Goal: Task Accomplishment & Management: Manage account settings

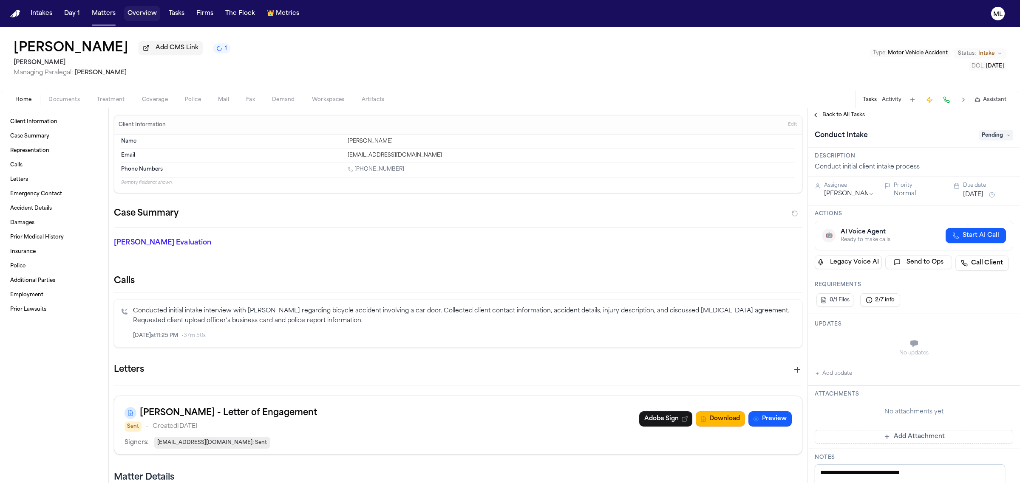
drag, startPoint x: 0, startPoint y: 0, endPoint x: 150, endPoint y: 14, distance: 150.6
click at [150, 14] on button "Overview" at bounding box center [142, 13] width 36 height 15
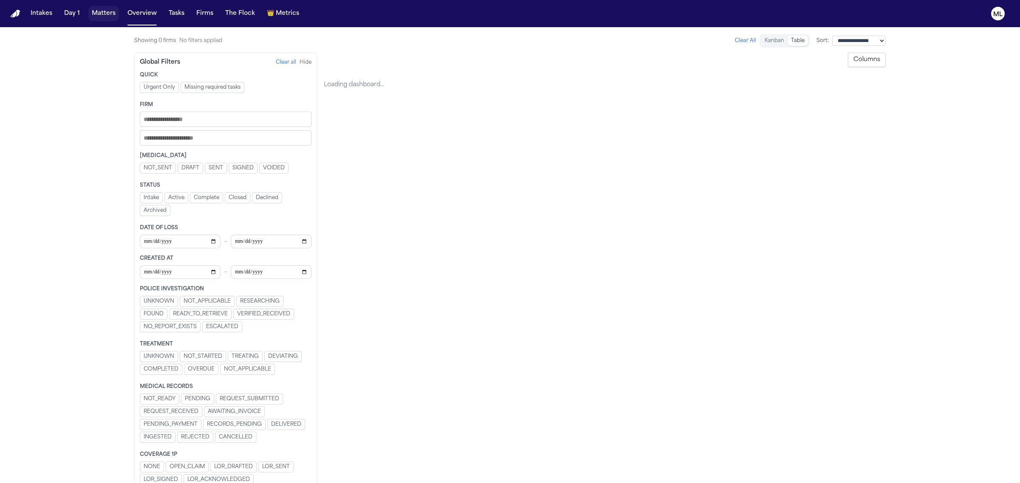
click at [103, 14] on button "Matters" at bounding box center [103, 13] width 31 height 15
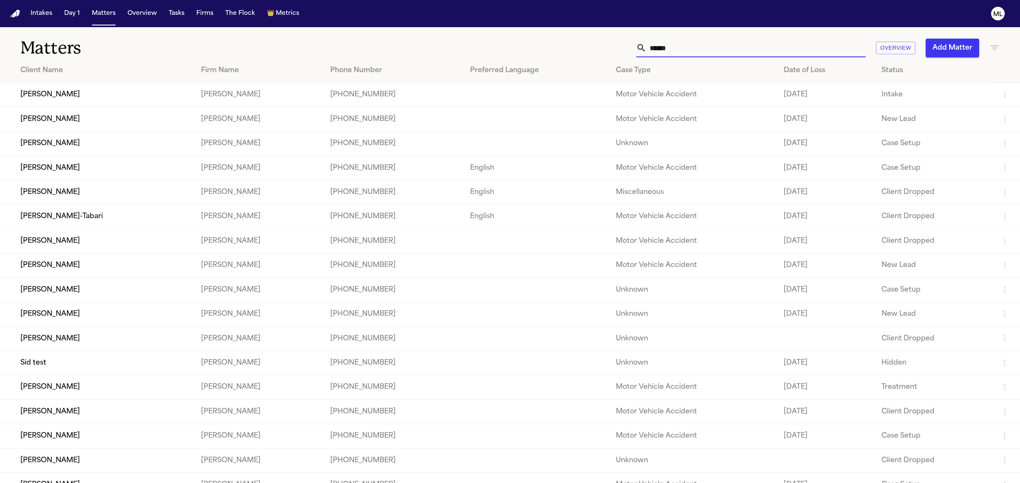
drag, startPoint x: 684, startPoint y: 45, endPoint x: 568, endPoint y: 45, distance: 115.6
click at [568, 45] on div "****** Overview Add Matter" at bounding box center [656, 48] width 685 height 19
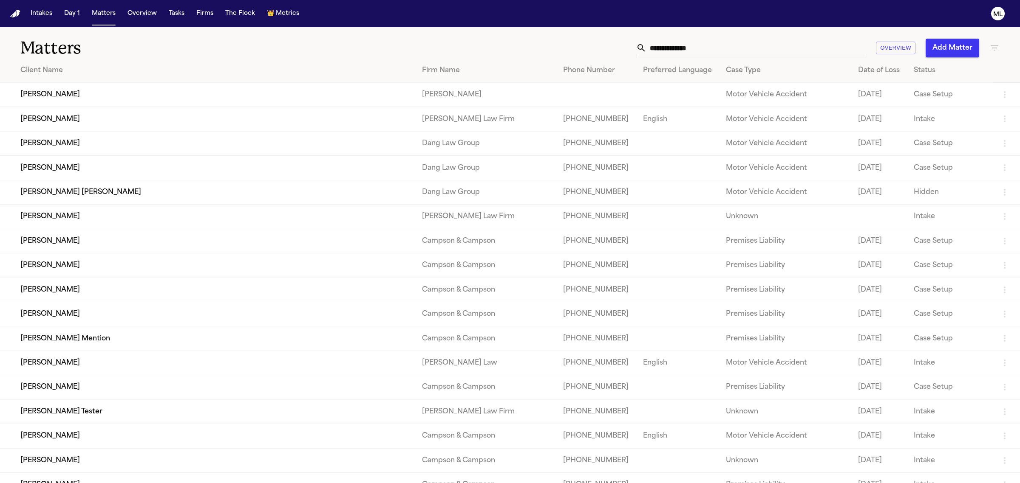
click at [150, 93] on td "[PERSON_NAME]" at bounding box center [207, 95] width 415 height 24
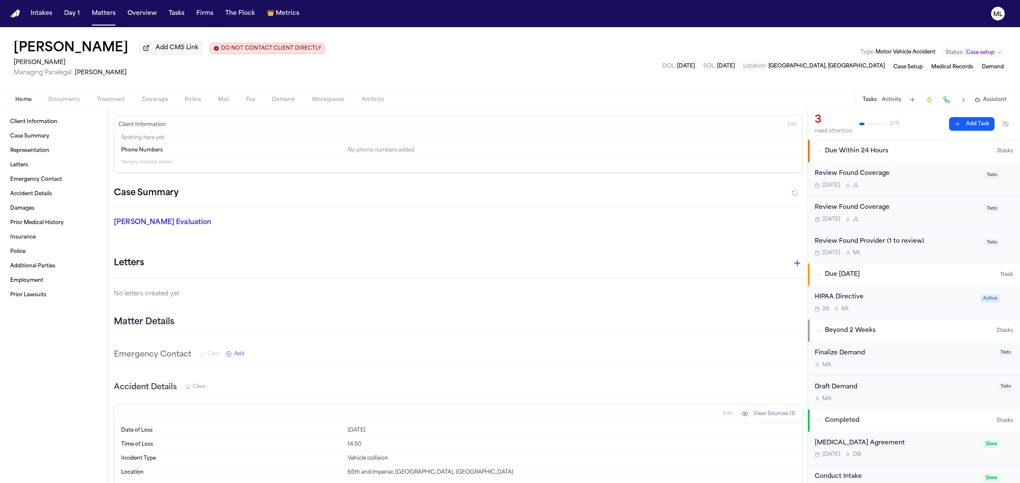
click at [167, 96] on button "Coverage" at bounding box center [154, 100] width 43 height 10
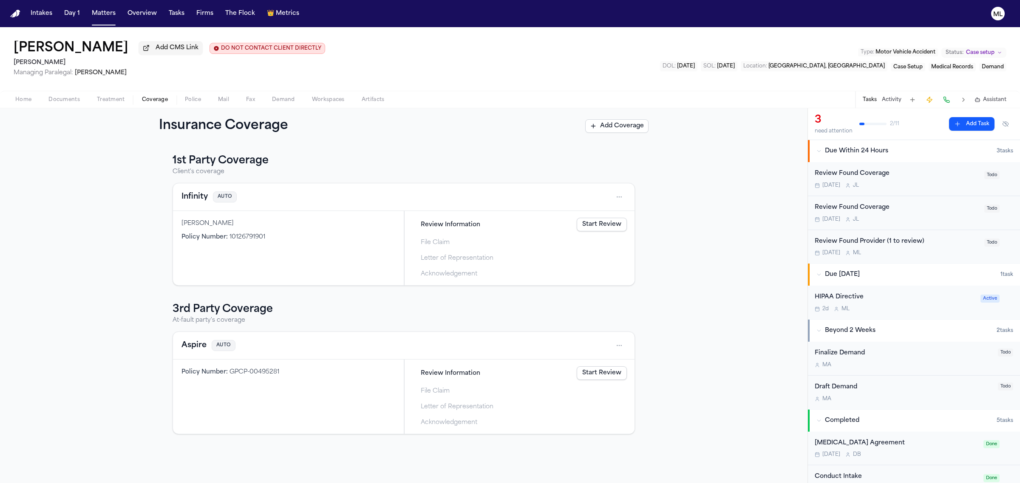
click at [619, 219] on link "Start Review" at bounding box center [602, 225] width 50 height 14
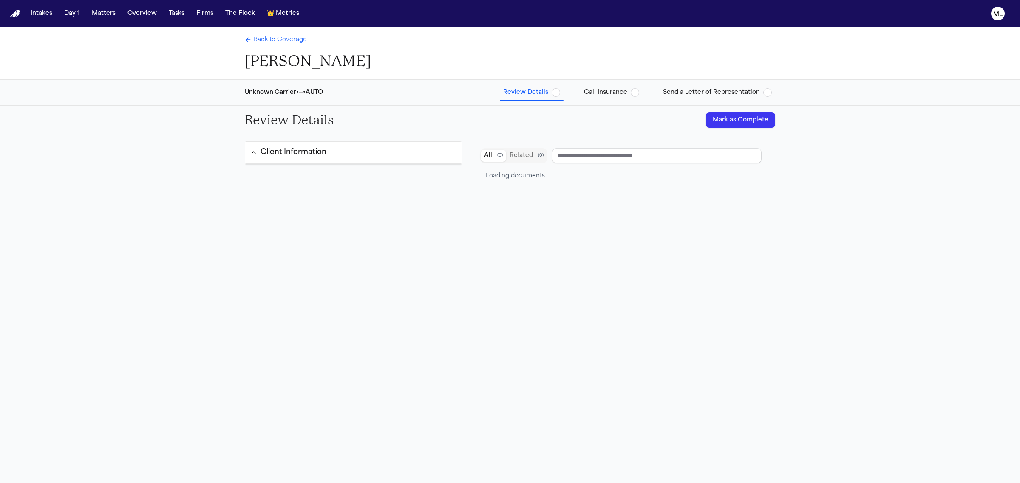
type input "**********"
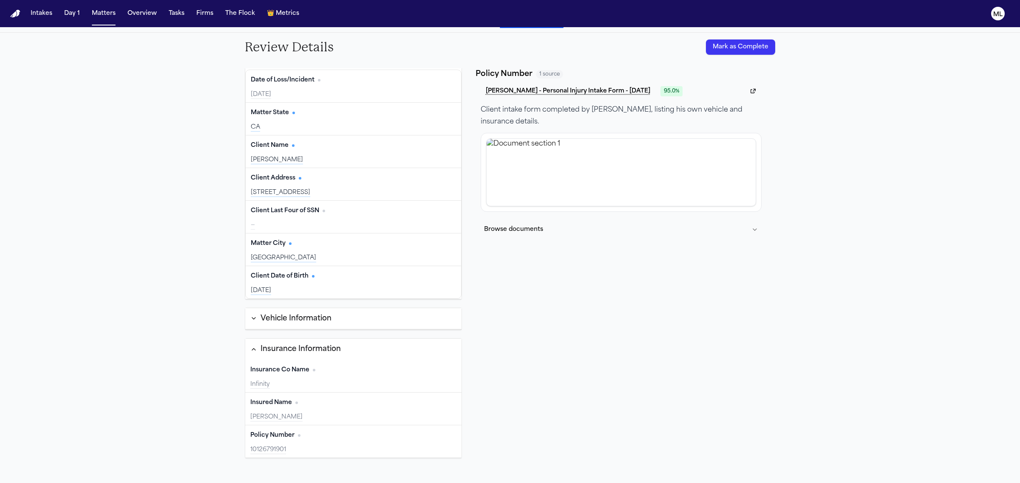
scroll to position [75, 0]
click at [733, 41] on button "Mark as Complete" at bounding box center [740, 44] width 69 height 15
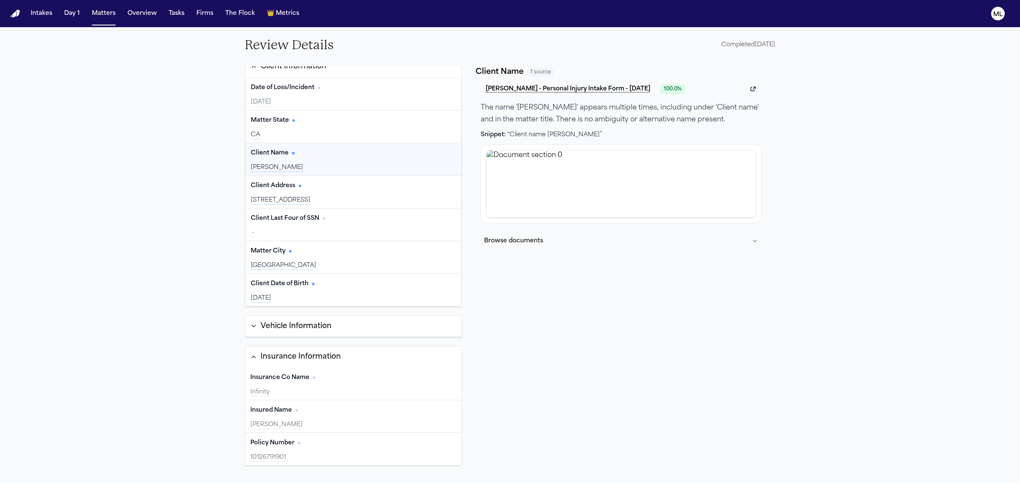
scroll to position [0, 0]
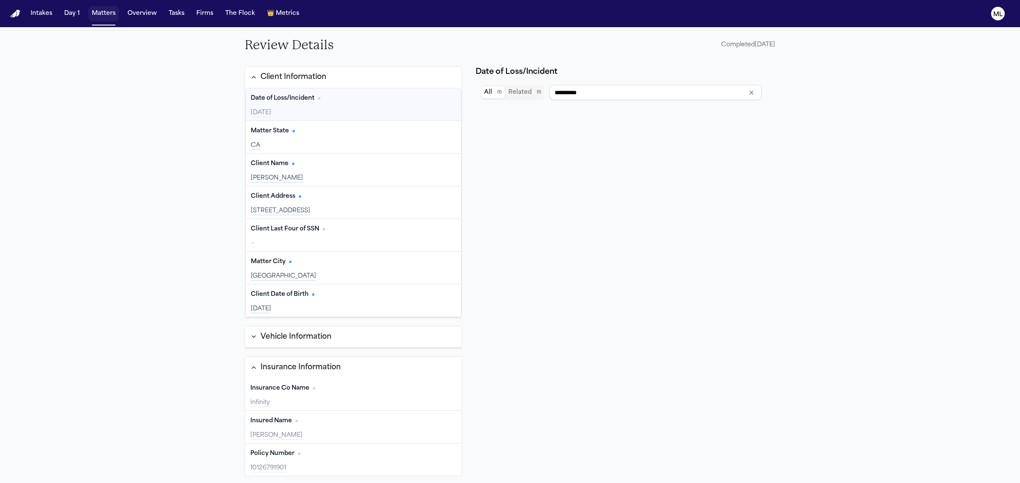
click at [105, 15] on button "Matters" at bounding box center [103, 13] width 31 height 15
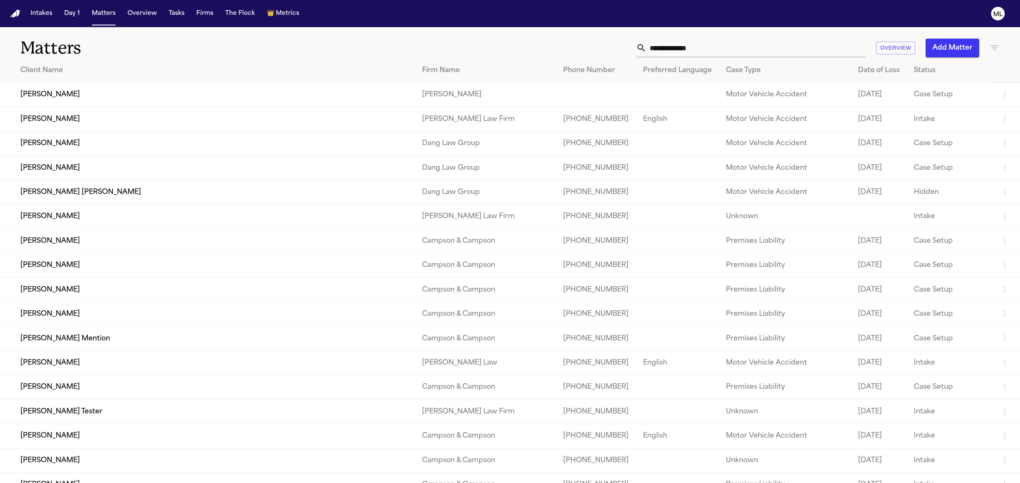
click at [169, 103] on td "Cassius Matthis" at bounding box center [207, 95] width 415 height 24
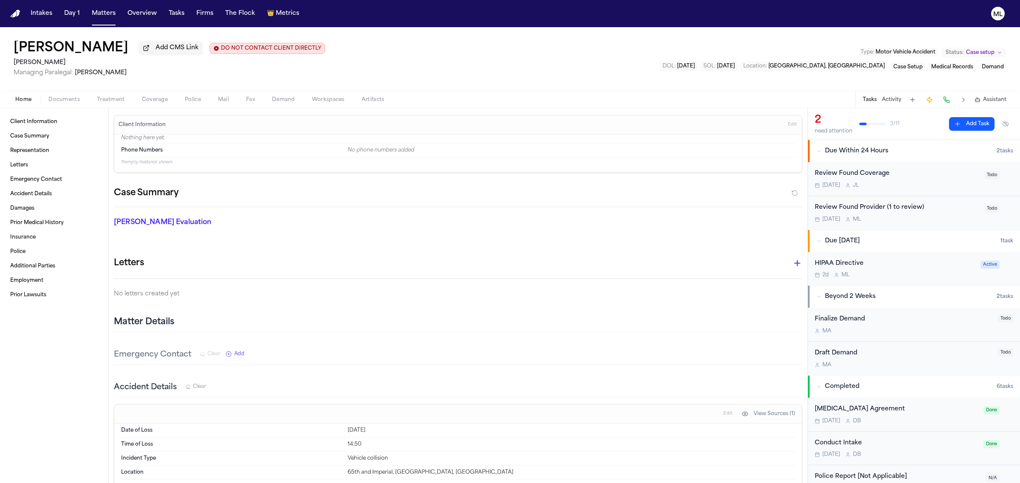
click at [161, 100] on span "Coverage" at bounding box center [155, 99] width 26 height 7
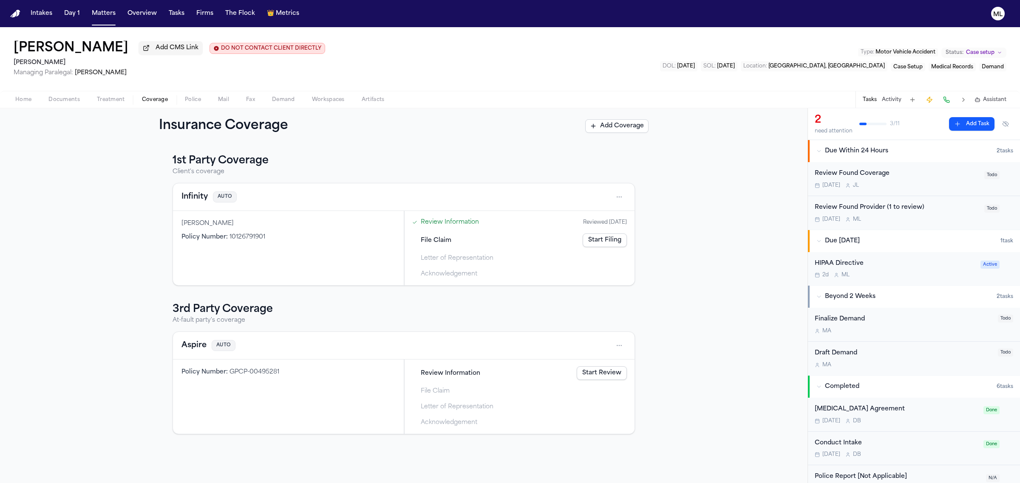
click at [585, 377] on link "Start Review" at bounding box center [602, 374] width 50 height 14
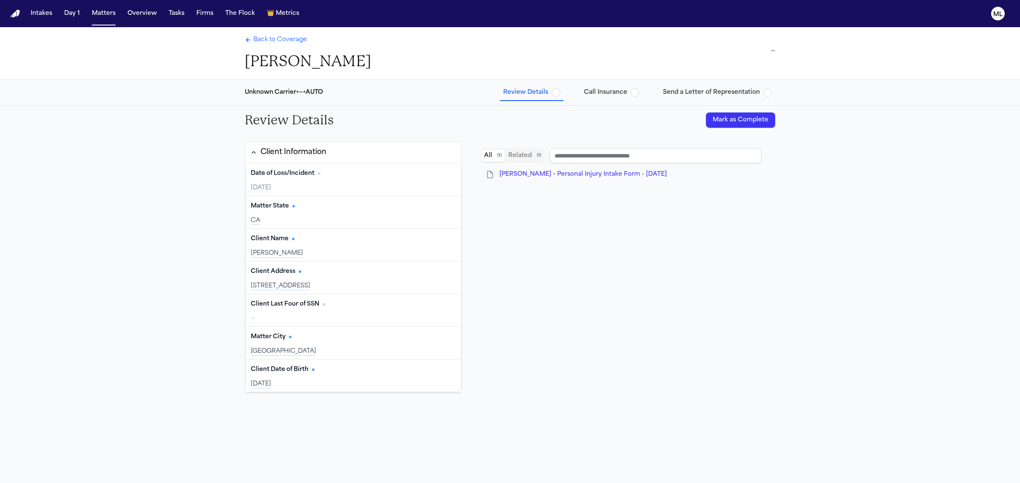
type input "**********"
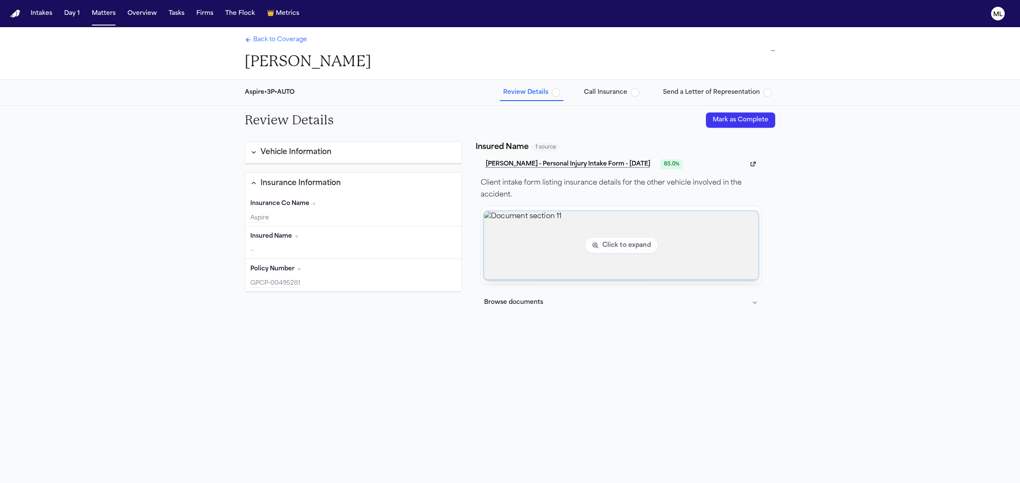
click at [529, 246] on img "View document section 11" at bounding box center [620, 245] width 274 height 68
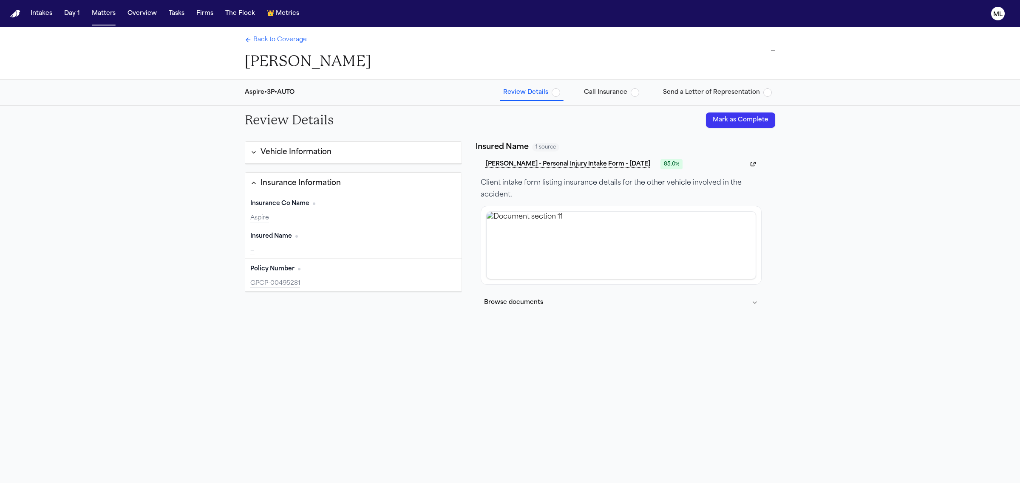
click at [733, 124] on button "Mark as Complete" at bounding box center [740, 120] width 69 height 15
click at [283, 41] on span "Back to Coverage" at bounding box center [280, 40] width 54 height 8
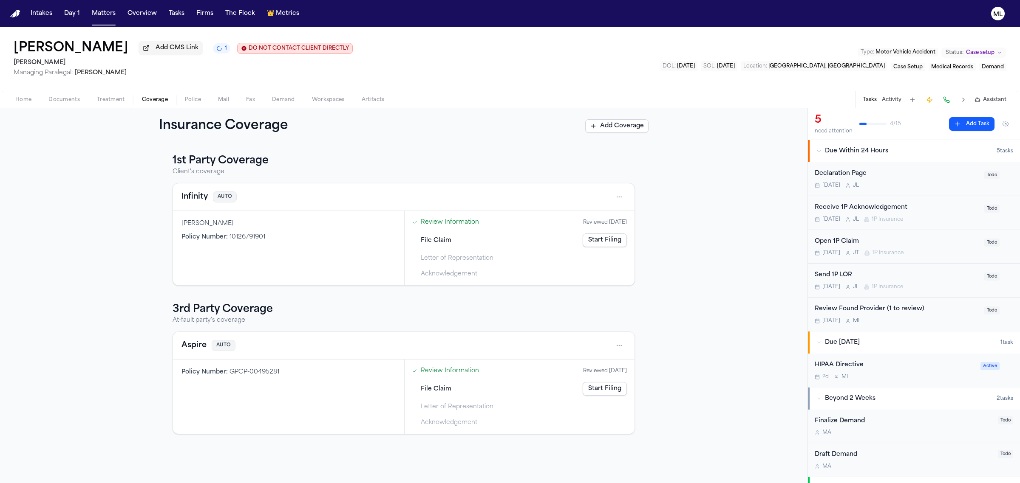
click at [65, 96] on span "Documents" at bounding box center [63, 99] width 31 height 7
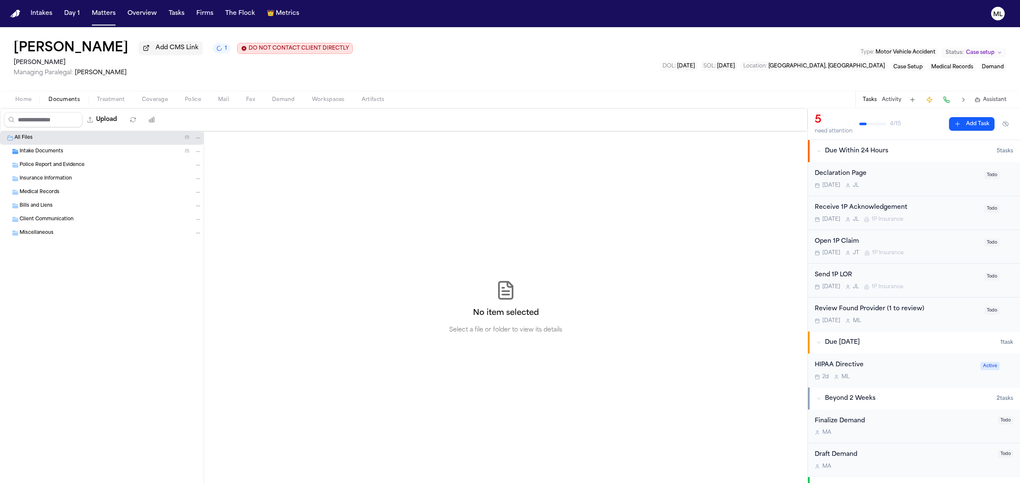
click at [114, 98] on span "Treatment" at bounding box center [111, 99] width 28 height 7
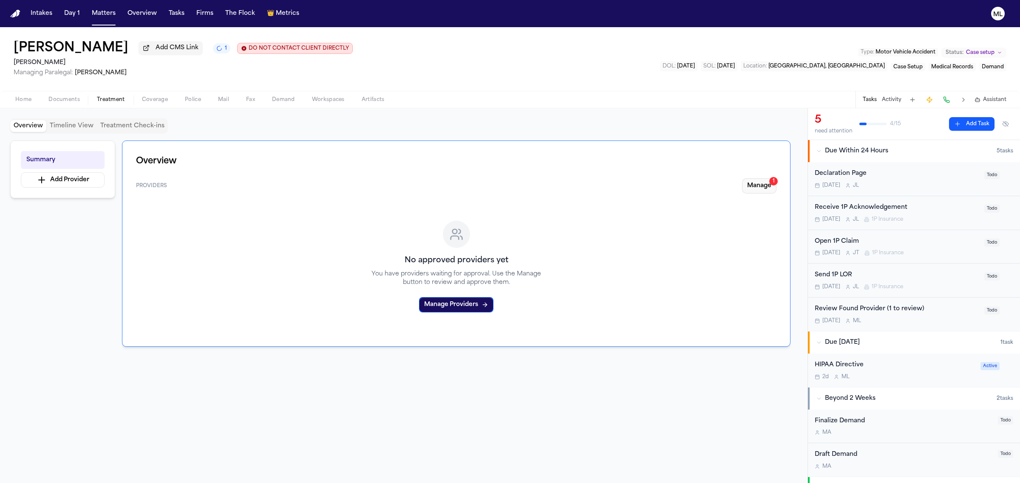
click at [754, 182] on button "Manage 1" at bounding box center [759, 185] width 34 height 15
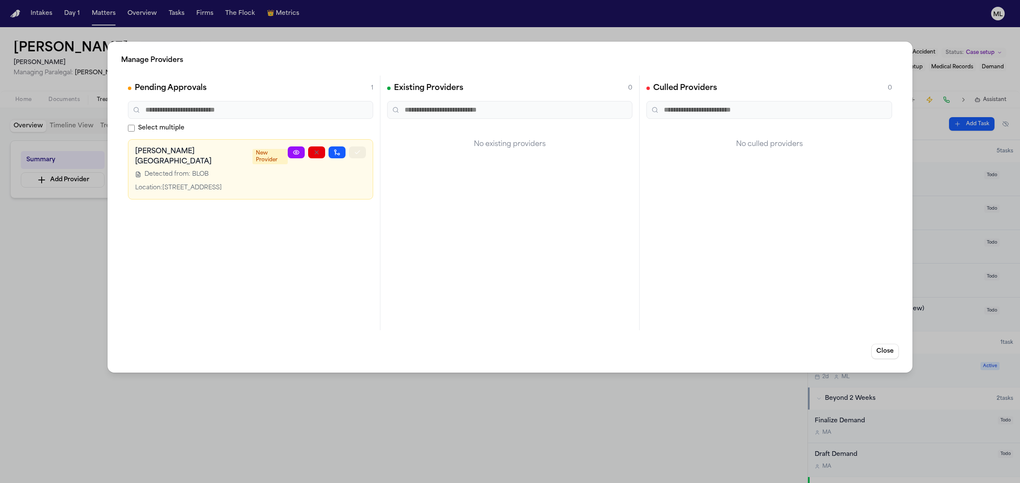
click at [356, 155] on icon "button" at bounding box center [357, 152] width 7 height 7
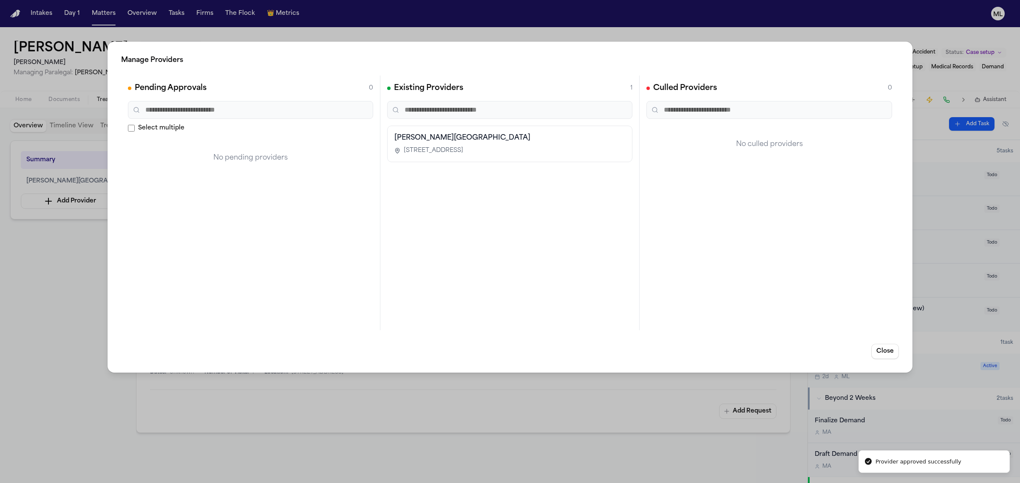
click at [71, 311] on div "Manage Providers Pending Approvals 0 Select multiple No pending providers Exist…" at bounding box center [510, 241] width 1020 height 483
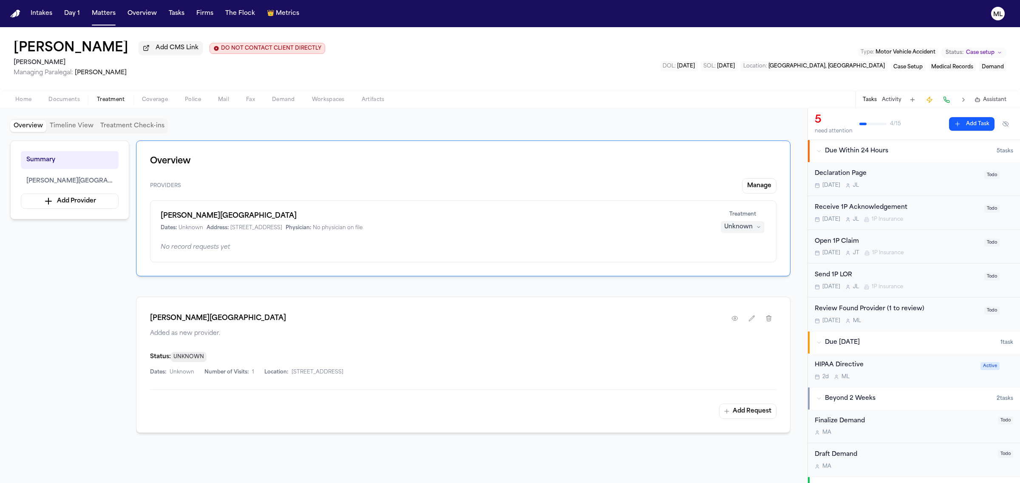
click at [734, 229] on div "Unknown" at bounding box center [738, 227] width 28 height 8
click at [726, 243] on span "Treating" at bounding box center [727, 244] width 24 height 8
click at [174, 11] on button "Tasks" at bounding box center [176, 13] width 23 height 15
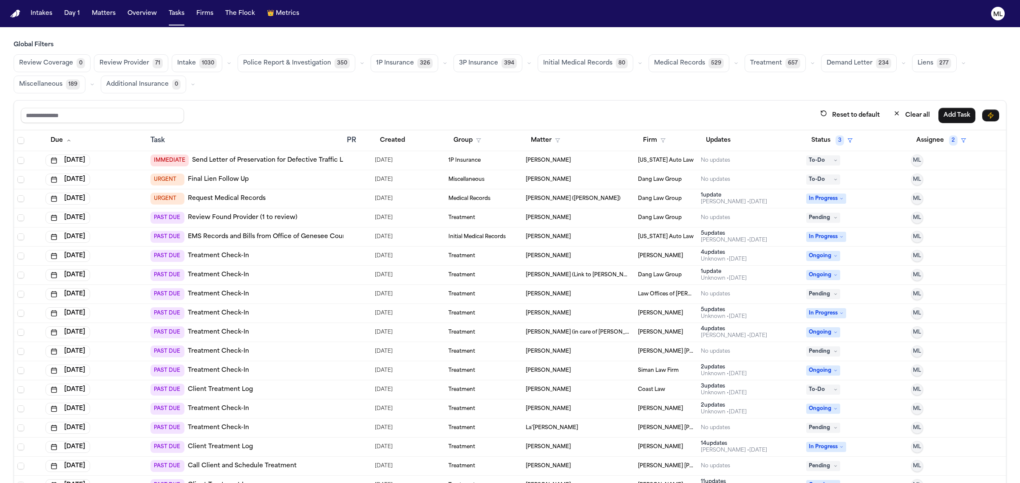
click at [326, 181] on div "URGENT Final Lien Follow Up" at bounding box center [244, 180] width 189 height 12
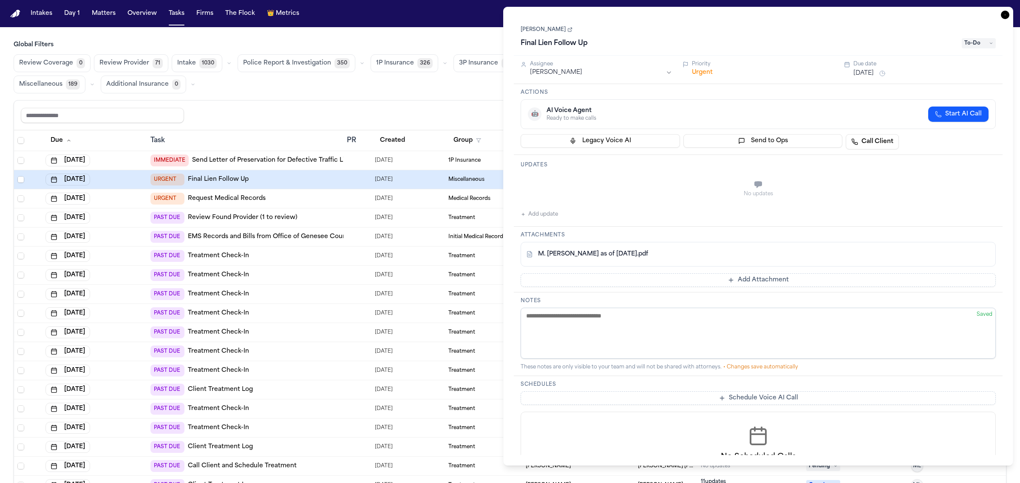
click at [535, 214] on button "Add update" at bounding box center [538, 214] width 37 height 10
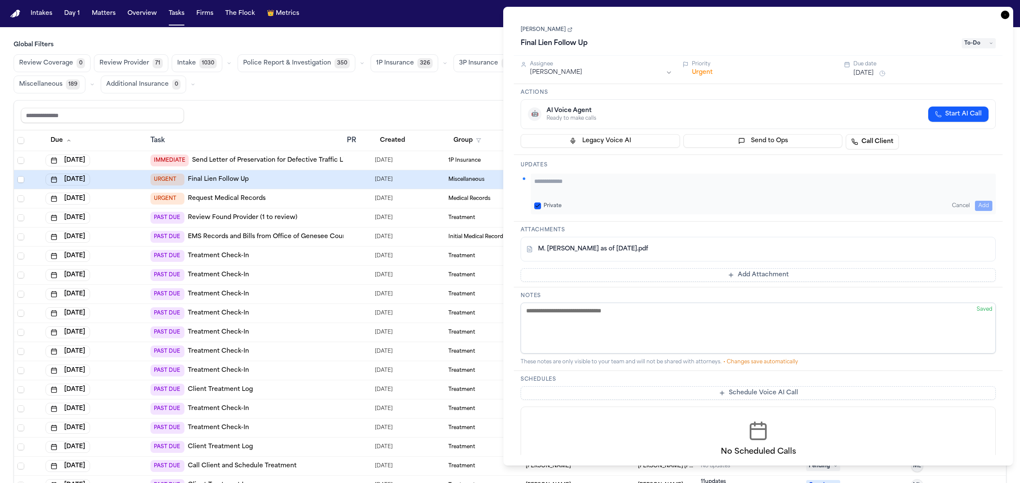
click at [556, 186] on textarea "Add your update" at bounding box center [763, 185] width 458 height 17
drag, startPoint x: 557, startPoint y: 181, endPoint x: 528, endPoint y: 181, distance: 29.3
click at [528, 181] on div "**********" at bounding box center [757, 194] width 475 height 41
type textarea "**********"
click at [865, 76] on button "Aug 14, 2025" at bounding box center [863, 73] width 20 height 8
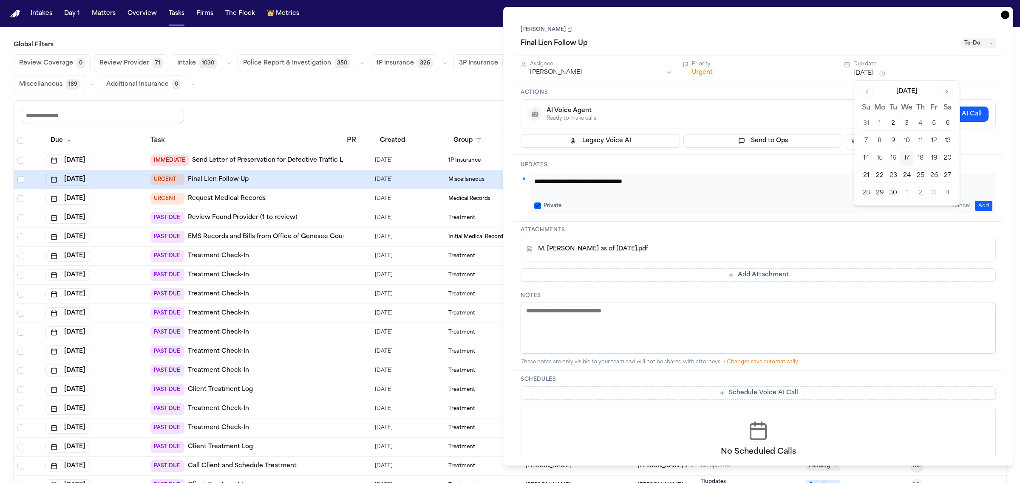
click at [934, 159] on button "19" at bounding box center [934, 159] width 14 height 14
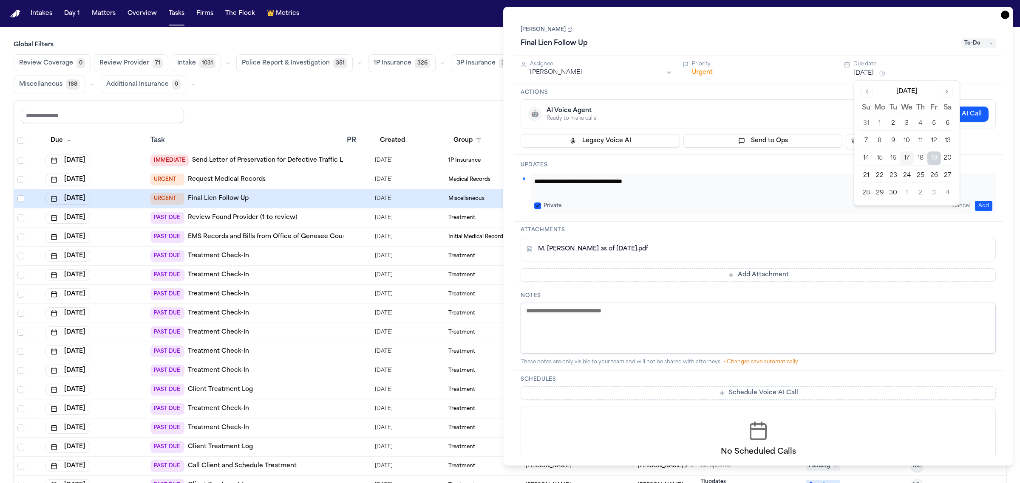
click at [814, 110] on div "🤖 AI Voice Agent Ready to make calls Start AI Call" at bounding box center [758, 114] width 461 height 15
click at [710, 185] on textarea "**********" at bounding box center [763, 185] width 458 height 17
click at [982, 209] on button "Add" at bounding box center [983, 206] width 17 height 10
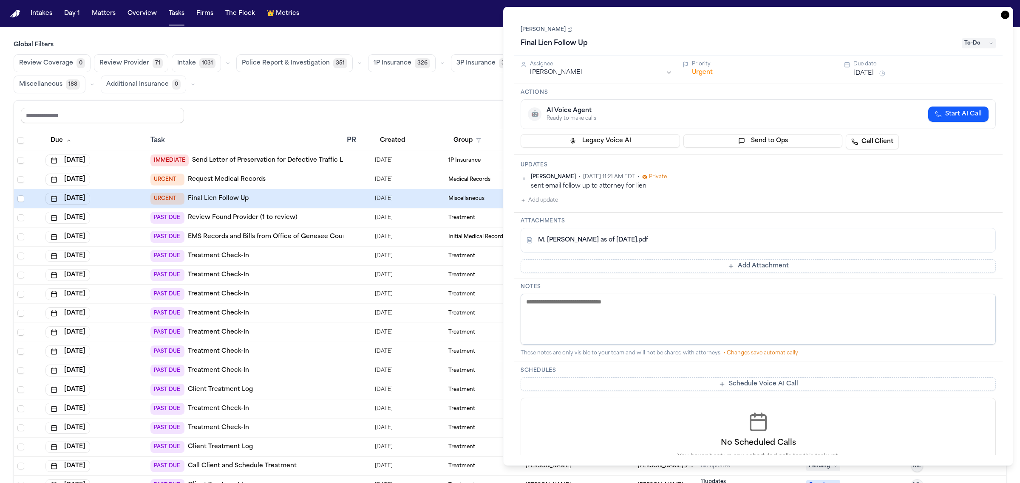
click at [1006, 12] on icon "button" at bounding box center [1005, 15] width 8 height 8
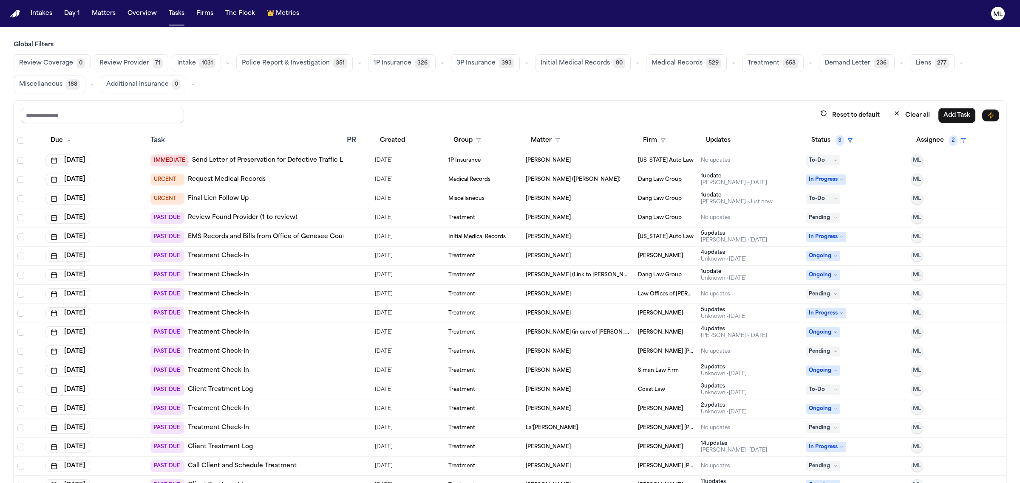
click at [320, 215] on div "PAST DUE Review Found Provider (1 to review)" at bounding box center [244, 218] width 189 height 12
click at [234, 215] on link "Review Found Provider (1 to review)" at bounding box center [243, 218] width 110 height 8
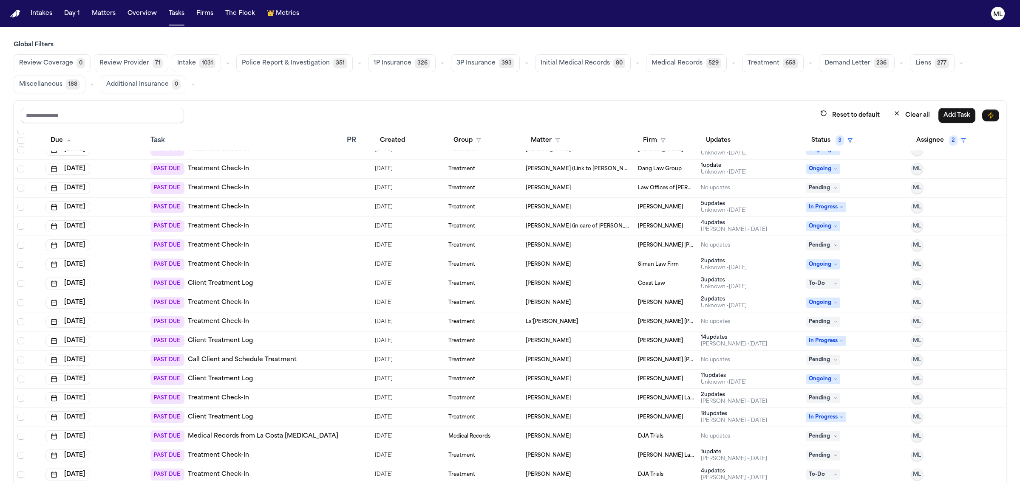
click at [323, 363] on div "PAST DUE Call Client and Schedule Treatment" at bounding box center [244, 360] width 189 height 12
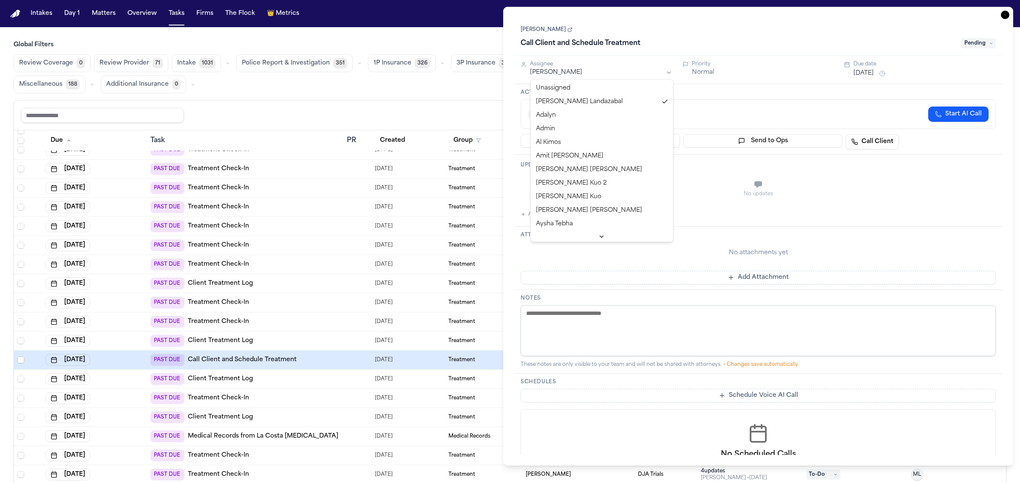
click at [633, 72] on html "Intakes Day 1 Matters Overview Tasks Firms The Flock 👑 Metrics ML Global Filter…" at bounding box center [510, 241] width 1020 height 483
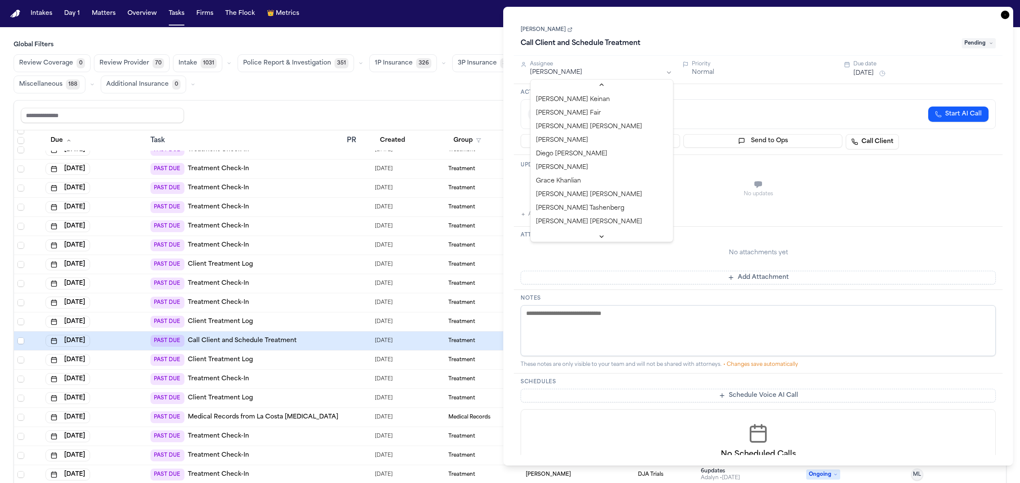
scroll to position [238, 0]
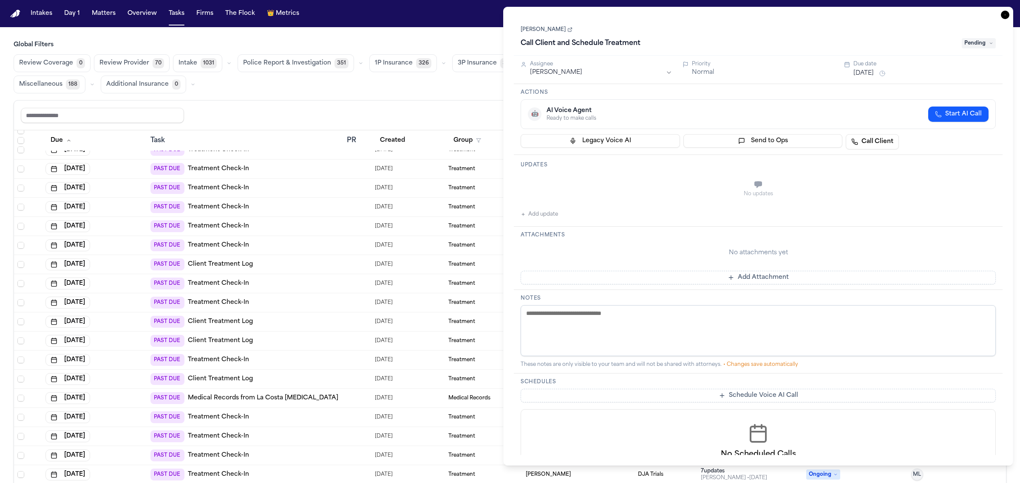
click at [1004, 16] on icon "button" at bounding box center [1005, 15] width 8 height 8
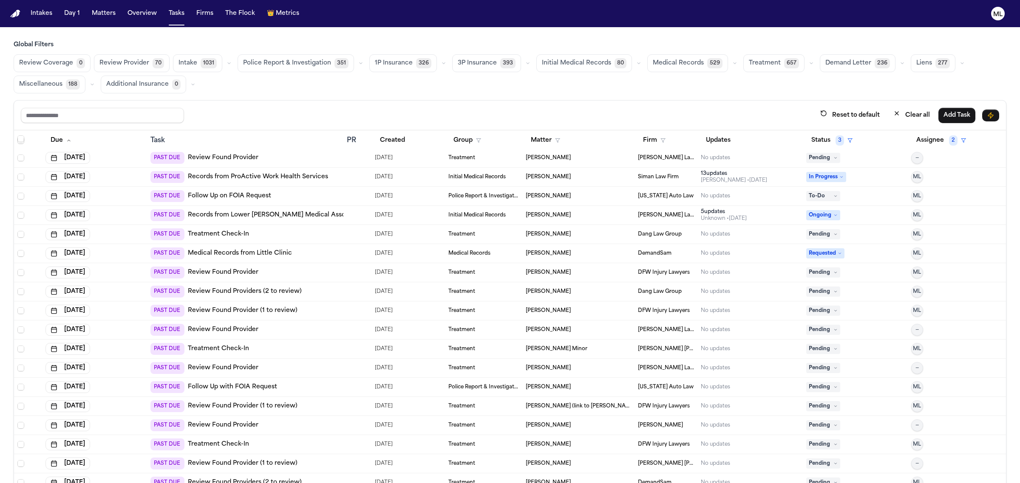
scroll to position [584, 0]
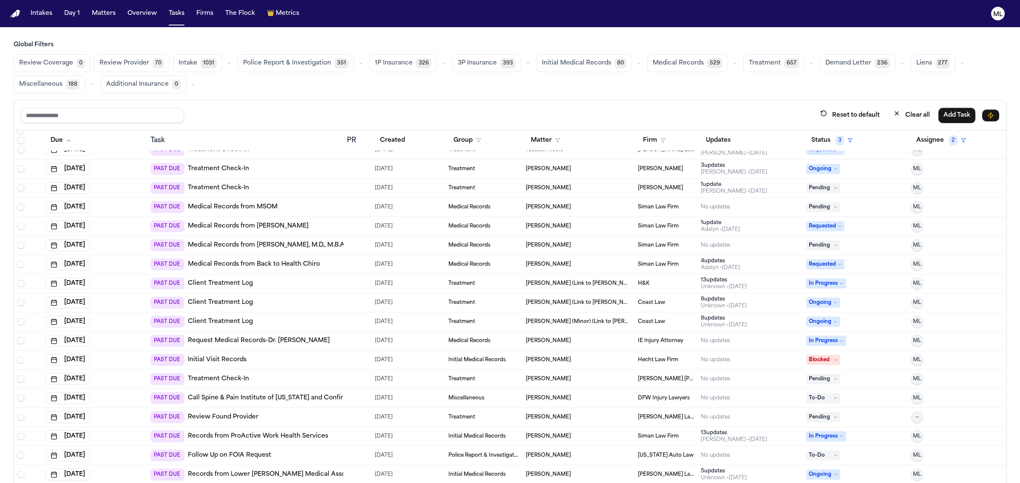
click at [125, 63] on span "Review Provider" at bounding box center [124, 63] width 50 height 8
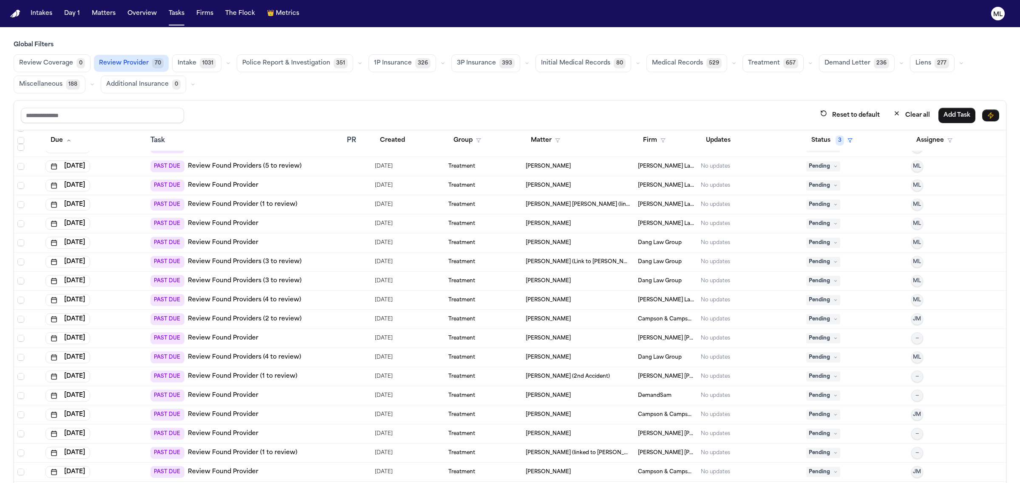
scroll to position [0, 0]
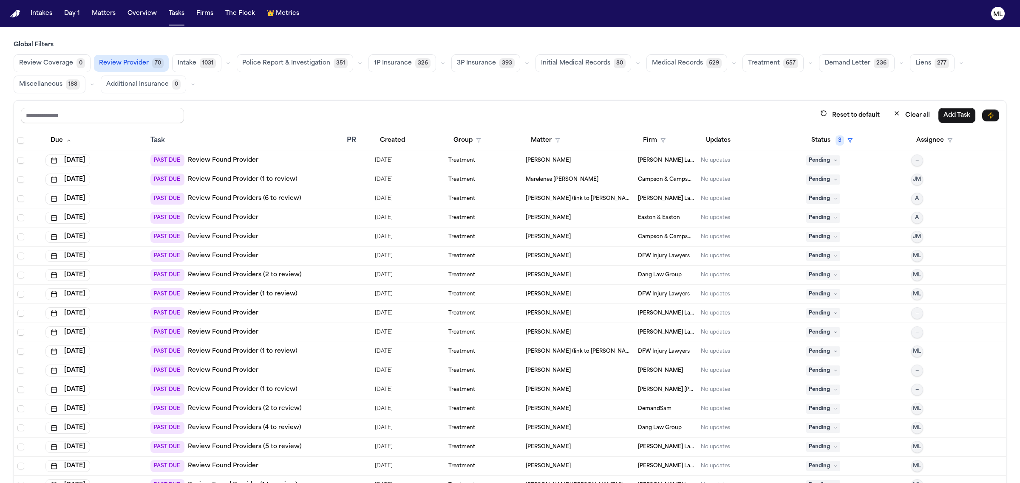
click at [599, 160] on div "Alexis McVicar" at bounding box center [578, 160] width 105 height 7
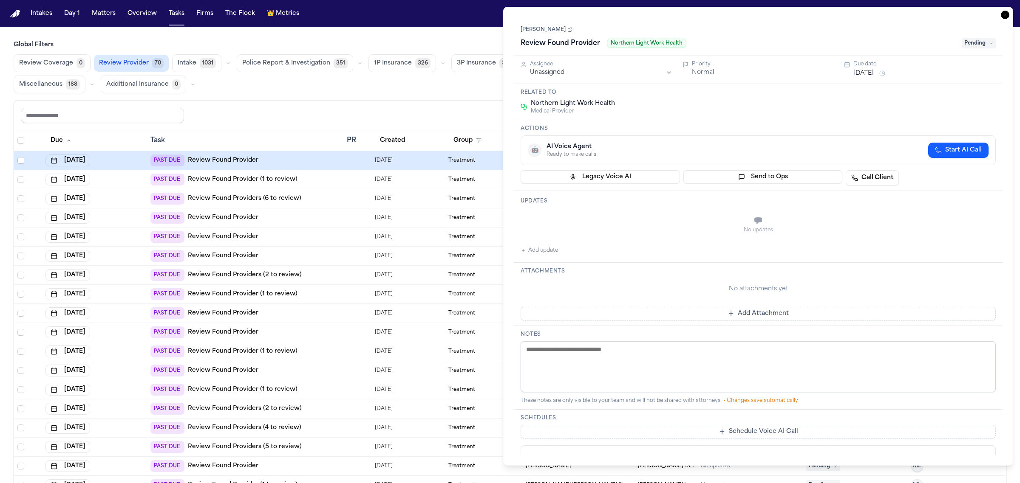
click at [594, 72] on html "Intakes Day 1 Matters Overview Tasks Firms The Flock 👑 Metrics ML Global Filter…" at bounding box center [510, 241] width 1020 height 483
click at [597, 62] on html "Intakes Day 1 Matters Overview Tasks Firms The Flock 👑 Metrics ML Global Filter…" at bounding box center [510, 241] width 1020 height 483
click at [1003, 14] on icon "button" at bounding box center [1005, 15] width 8 height 8
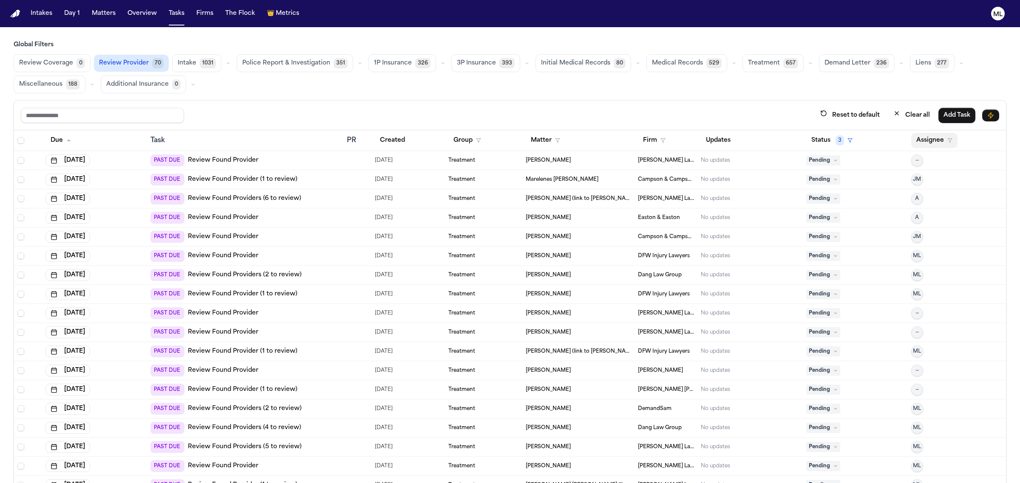
click at [925, 140] on button "Assignee" at bounding box center [934, 140] width 46 height 15
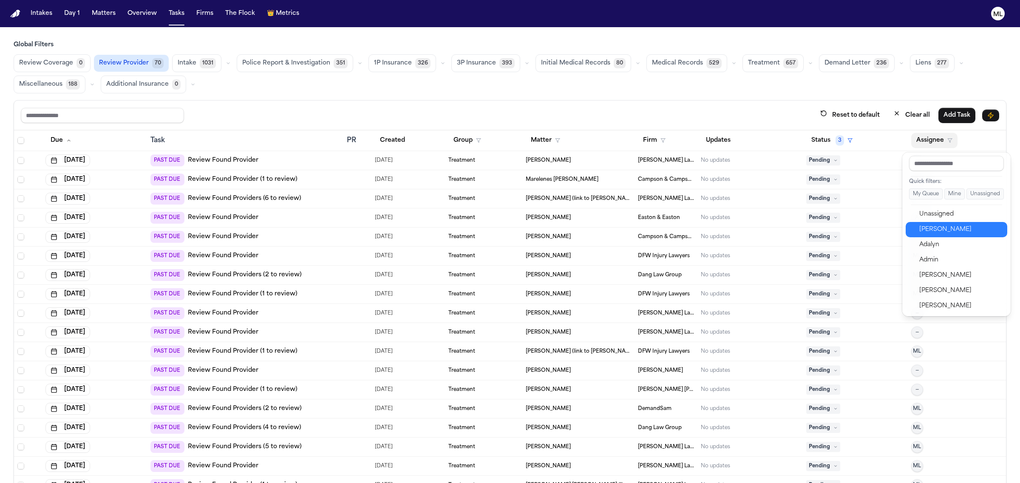
click at [930, 229] on div "[PERSON_NAME]" at bounding box center [960, 230] width 83 height 10
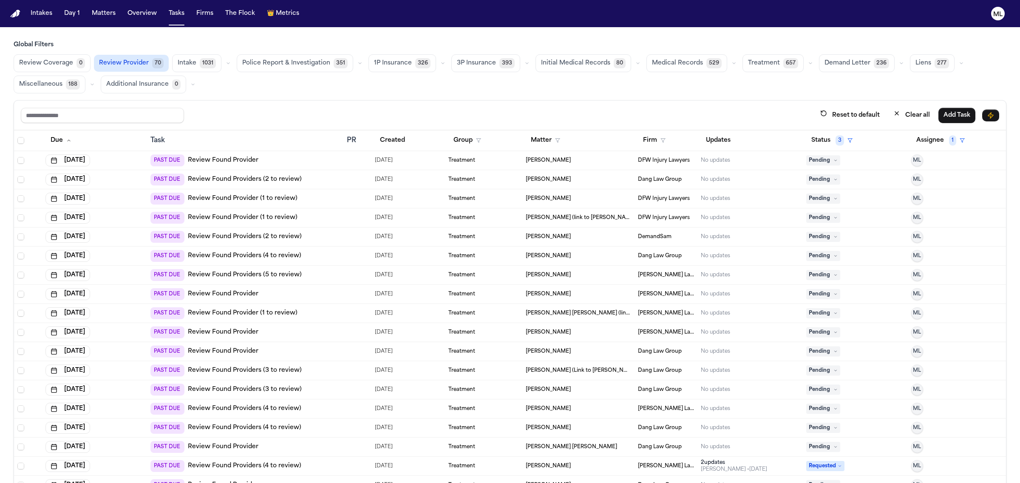
click at [317, 164] on div "PAST DUE Review Found Provider" at bounding box center [244, 161] width 189 height 12
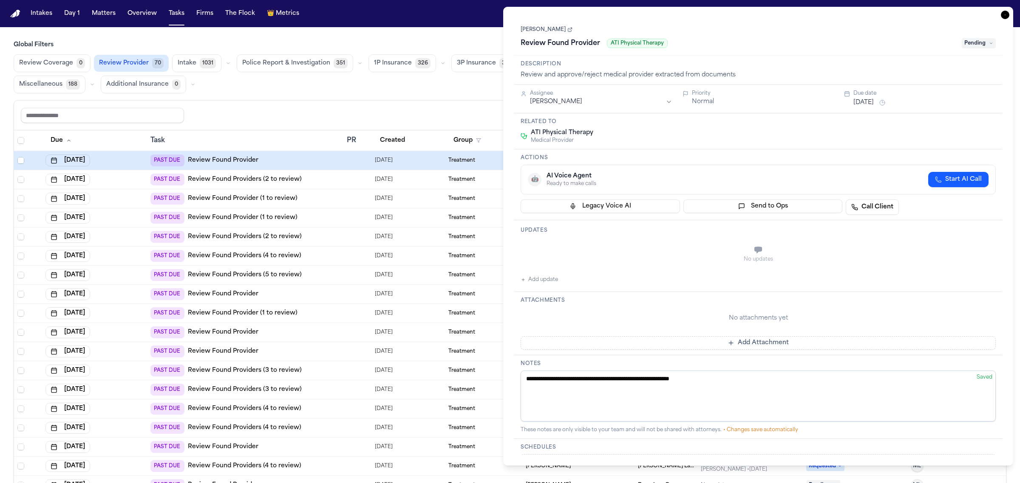
click at [567, 28] on icon at bounding box center [569, 29] width 5 height 5
click at [1003, 16] on icon "button" at bounding box center [1005, 15] width 8 height 8
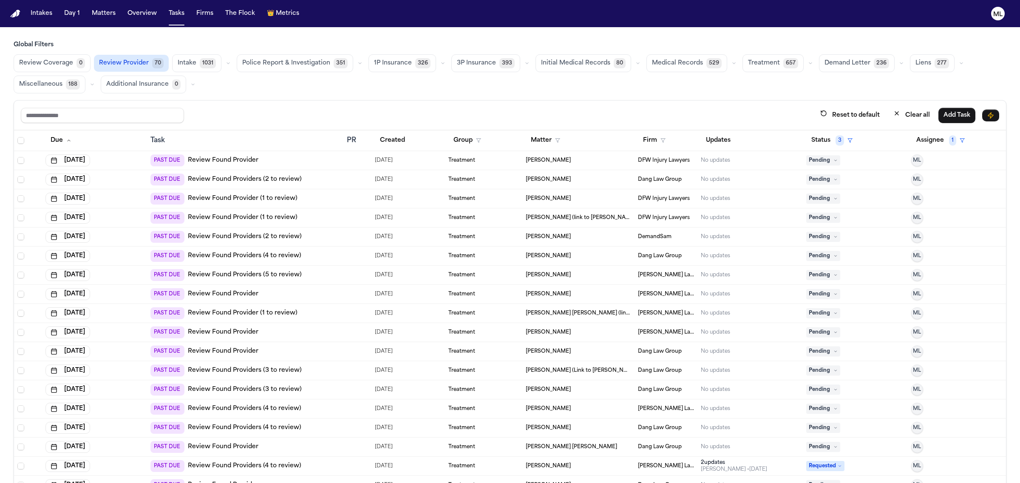
click at [336, 179] on div "PAST DUE Review Found Providers (2 to review)" at bounding box center [244, 180] width 189 height 12
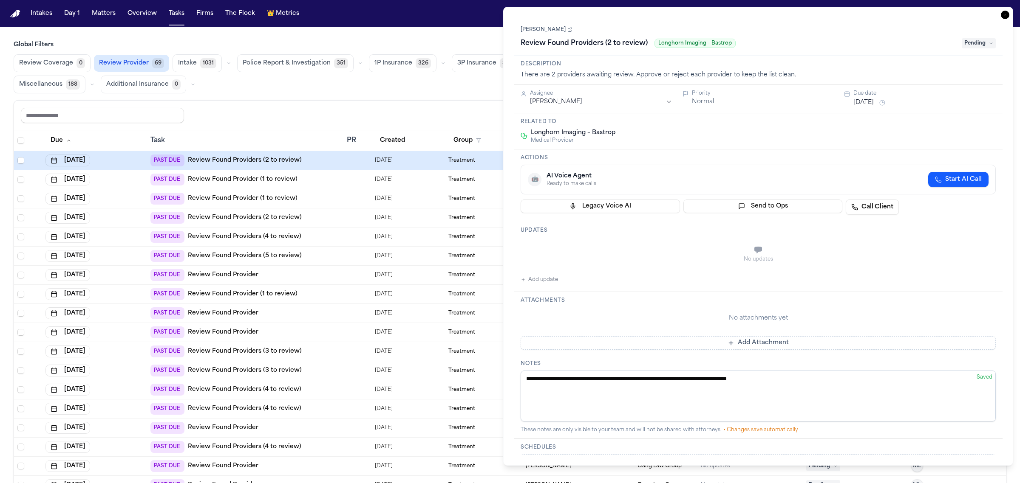
click at [572, 28] on icon at bounding box center [569, 29] width 5 height 5
drag, startPoint x: 1006, startPoint y: 15, endPoint x: 994, endPoint y: 16, distance: 11.5
click at [1006, 15] on icon "button" at bounding box center [1005, 15] width 8 height 8
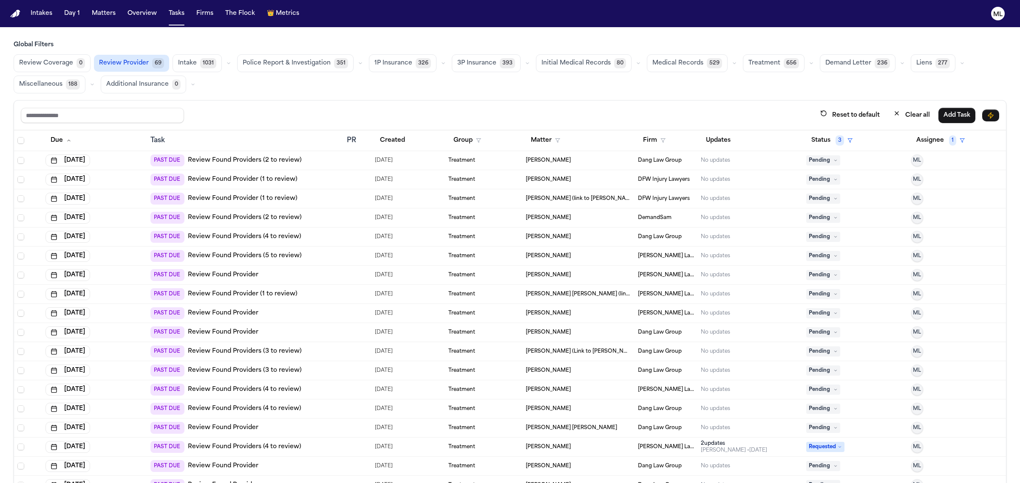
click at [589, 180] on div "Ervin Quinich" at bounding box center [578, 179] width 105 height 7
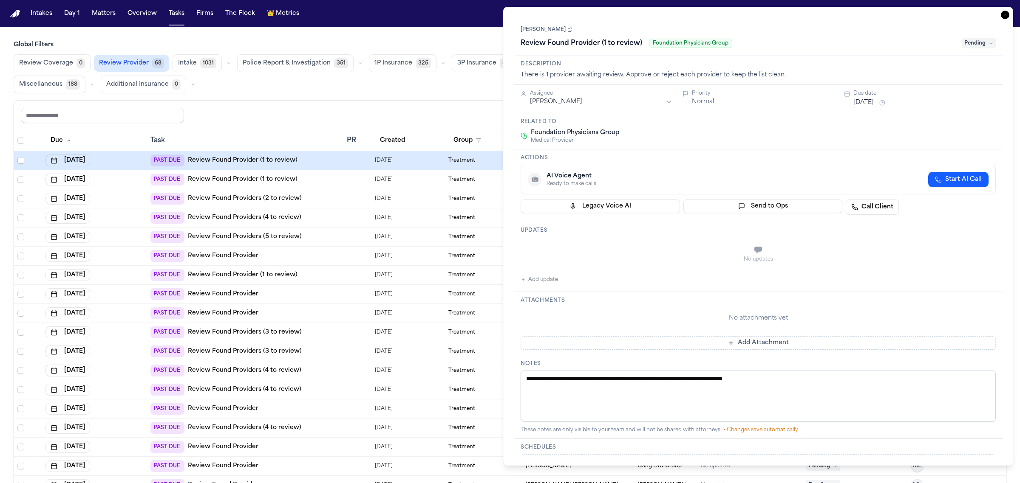
click at [567, 28] on icon at bounding box center [569, 29] width 5 height 5
click at [317, 182] on div "PAST DUE Review Found Provider (1 to review)" at bounding box center [244, 180] width 189 height 12
click at [635, 31] on icon at bounding box center [636, 29] width 3 height 3
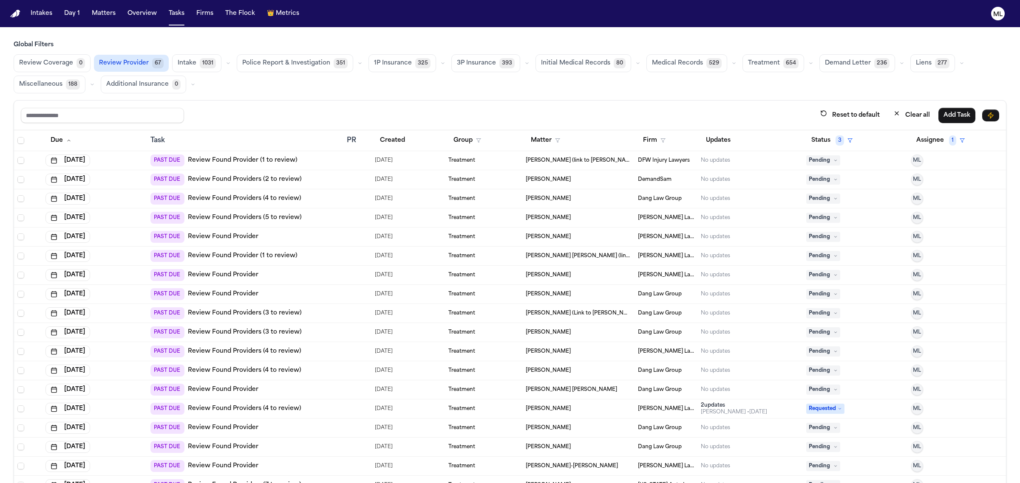
click at [281, 181] on link "Review Found Providers (2 to review)" at bounding box center [245, 179] width 114 height 8
click at [263, 198] on link "Review Found Providers (4 to review)" at bounding box center [244, 199] width 113 height 8
click at [268, 217] on link "Review Found Providers (5 to review)" at bounding box center [245, 218] width 114 height 8
click at [219, 237] on link "Review Found Provider" at bounding box center [223, 237] width 71 height 8
click at [256, 257] on link "Review Found Provider (1 to review)" at bounding box center [243, 256] width 110 height 8
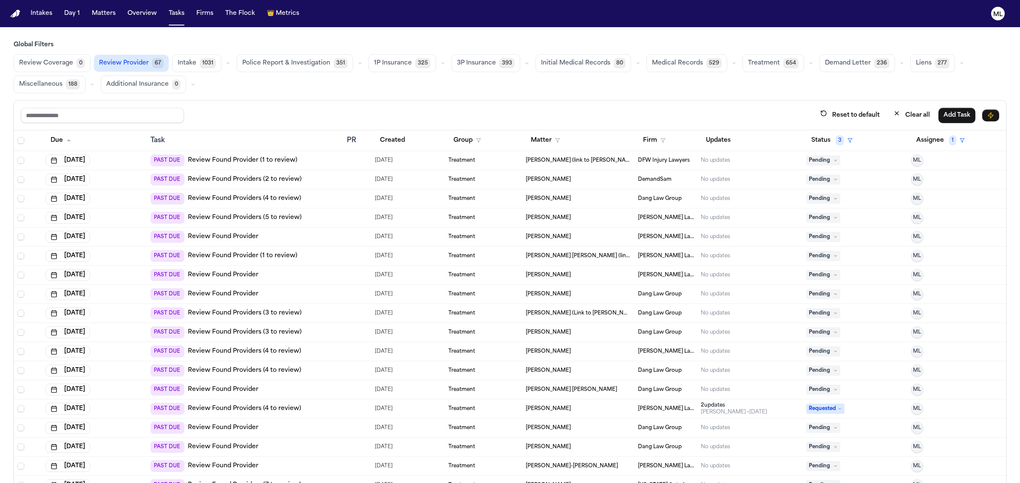
click at [249, 275] on link "Review Found Provider" at bounding box center [223, 275] width 71 height 8
click at [236, 294] on link "Review Found Provider" at bounding box center [223, 294] width 71 height 8
click at [265, 309] on div "PAST DUE Review Found Providers (3 to review)" at bounding box center [225, 314] width 151 height 12
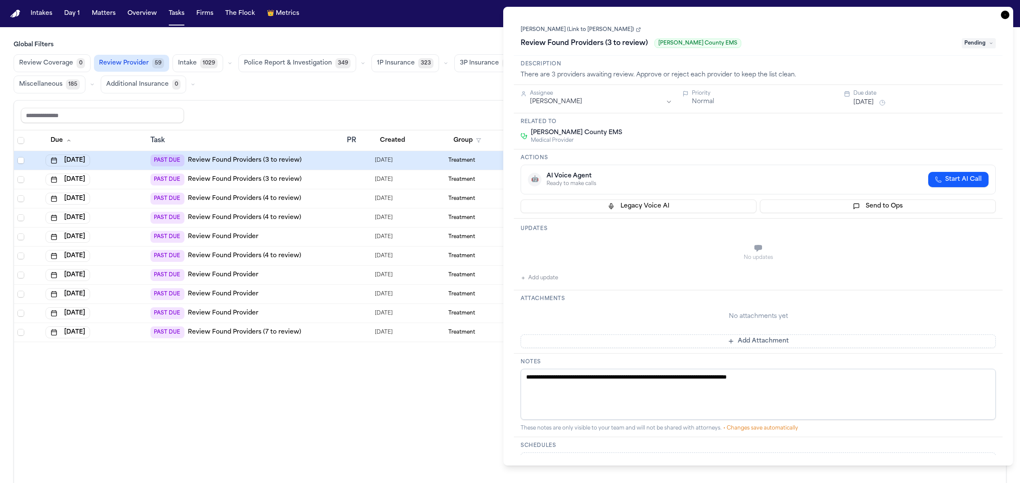
click at [1001, 16] on icon "button" at bounding box center [1005, 15] width 8 height 8
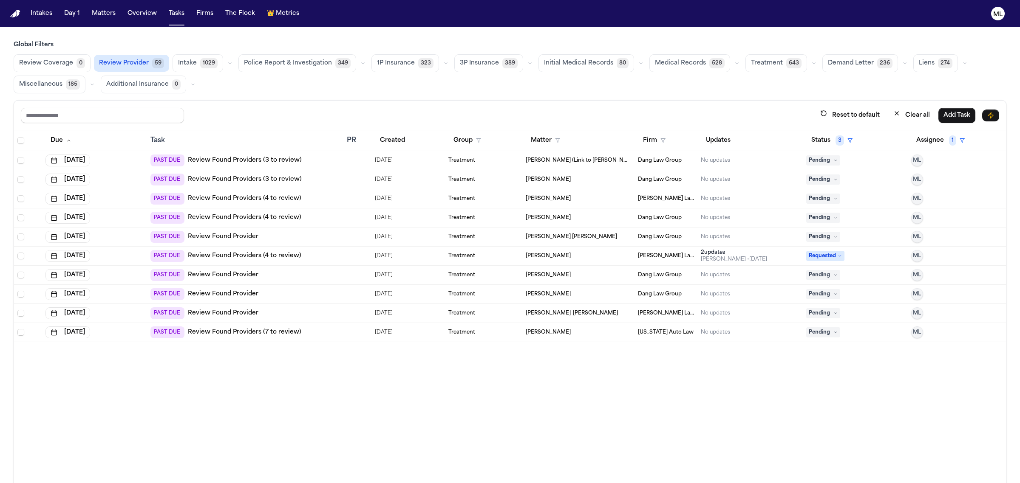
click at [230, 161] on link "Review Found Providers (3 to review)" at bounding box center [245, 160] width 114 height 8
click at [261, 179] on link "Review Found Providers (3 to review)" at bounding box center [245, 179] width 114 height 8
click at [280, 198] on link "Review Found Providers (4 to review)" at bounding box center [244, 199] width 113 height 8
click at [264, 222] on link "Review Found Providers (4 to review)" at bounding box center [244, 218] width 113 height 8
click at [239, 236] on link "Review Found Provider" at bounding box center [223, 237] width 71 height 8
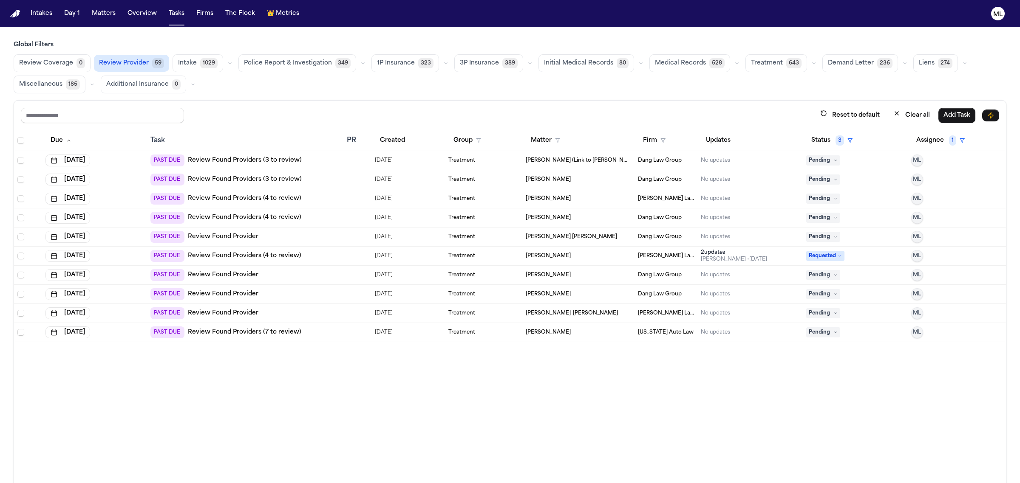
click at [262, 252] on div "PAST DUE Review Found Providers (4 to review)" at bounding box center [225, 256] width 151 height 12
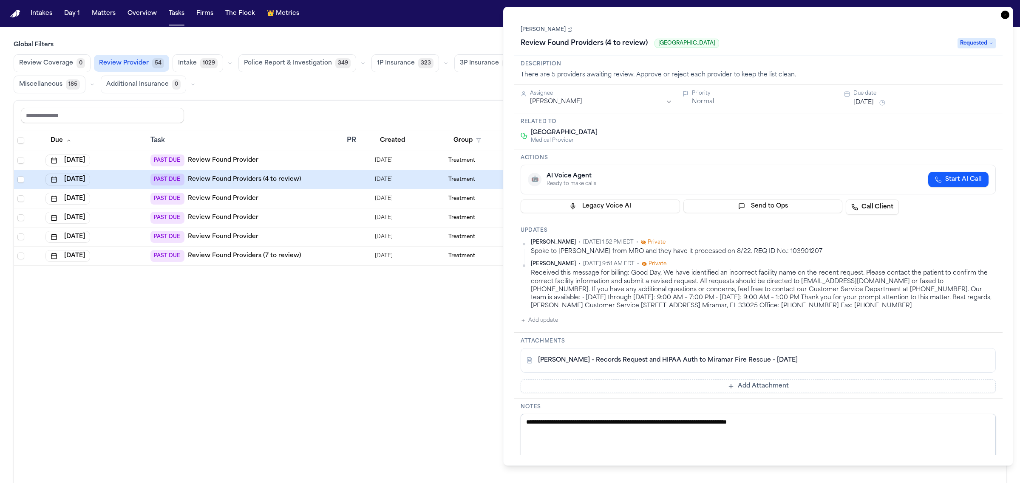
click at [558, 26] on div "Watson Pierre Review Found Providers (4 to review) Memorial Regional Hospital R…" at bounding box center [757, 37] width 475 height 26
click at [567, 30] on icon at bounding box center [569, 29] width 5 height 5
click at [256, 205] on div "PAST DUE Review Found Provider" at bounding box center [204, 199] width 108 height 12
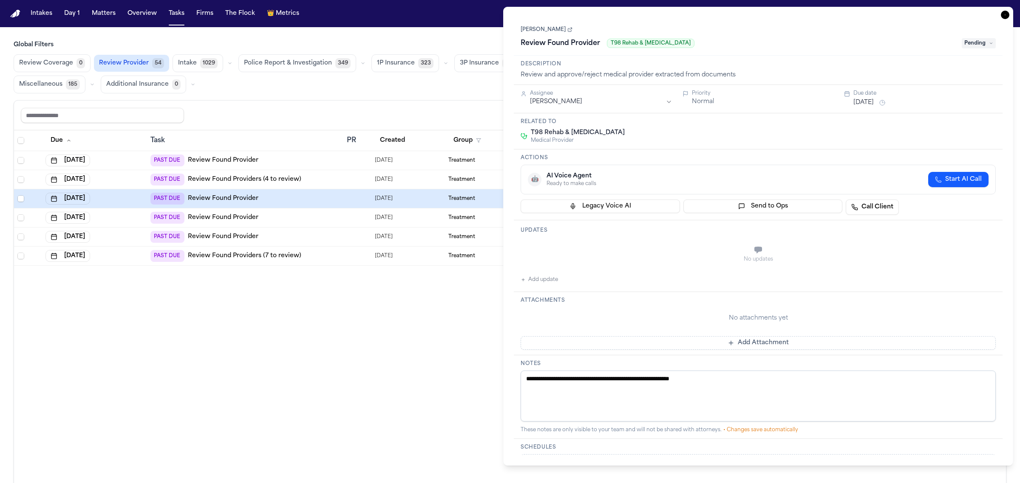
click at [567, 31] on icon at bounding box center [569, 29] width 5 height 5
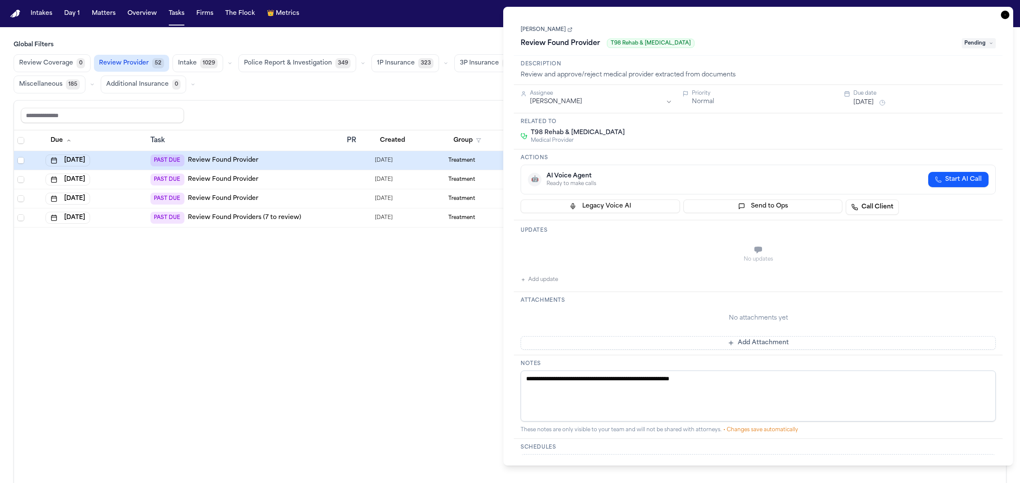
click at [1010, 16] on div "**********" at bounding box center [758, 236] width 510 height 459
click at [1005, 16] on icon "button" at bounding box center [1005, 15] width 8 height 8
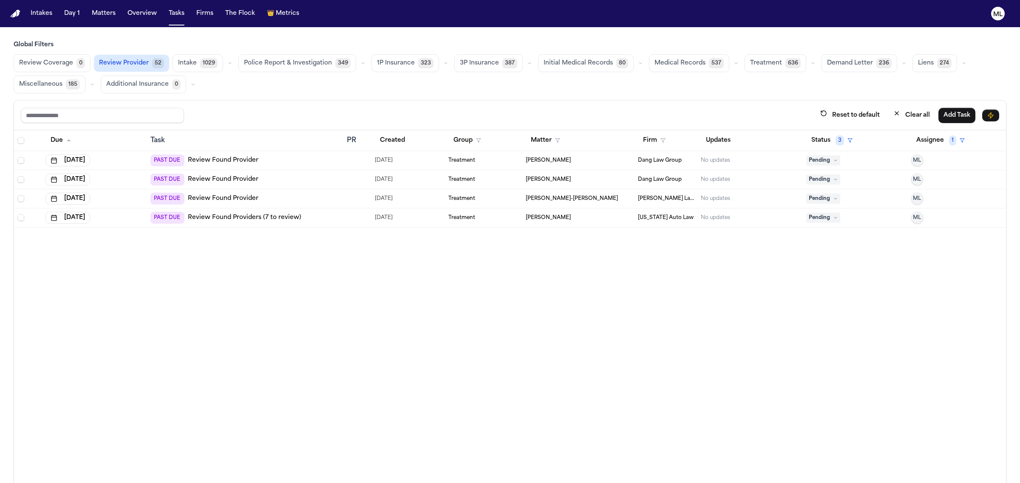
click at [241, 182] on link "Review Found Provider" at bounding box center [223, 179] width 71 height 8
click at [210, 200] on link "Review Found Provider" at bounding box center [223, 199] width 71 height 8
click at [224, 218] on link "Review Found Providers (7 to review)" at bounding box center [244, 218] width 113 height 8
click at [173, 17] on button "Tasks" at bounding box center [176, 13] width 23 height 15
click at [905, 111] on button "Clear all" at bounding box center [911, 115] width 47 height 16
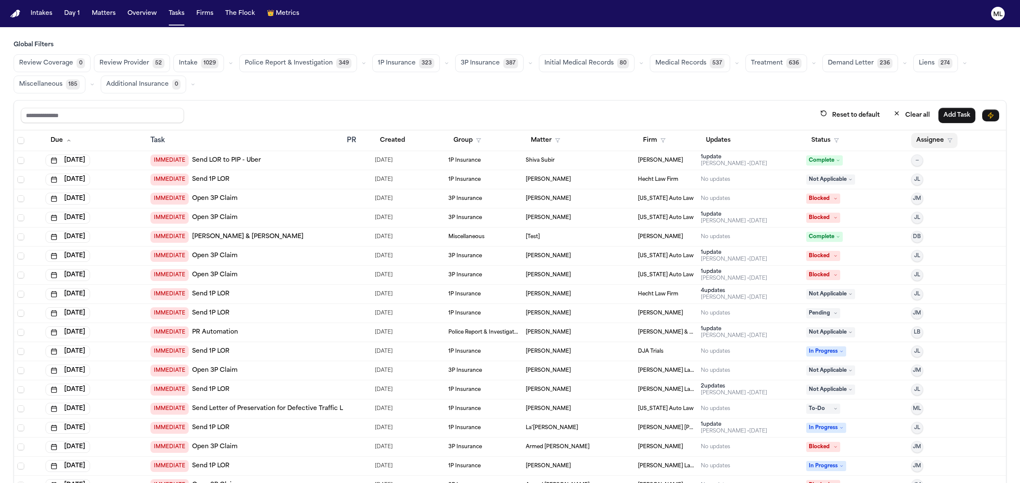
click at [940, 146] on button "Assignee" at bounding box center [934, 140] width 46 height 15
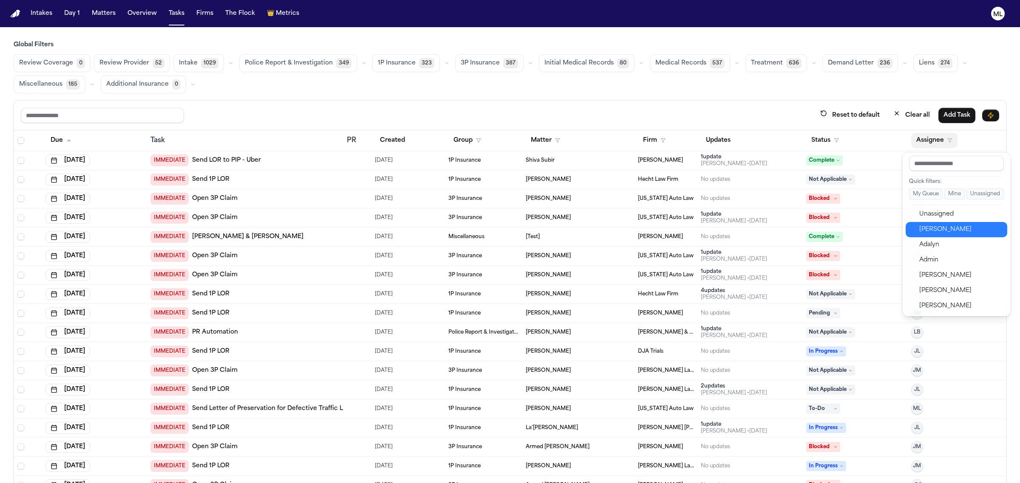
click at [943, 225] on div "[PERSON_NAME]" at bounding box center [960, 230] width 83 height 10
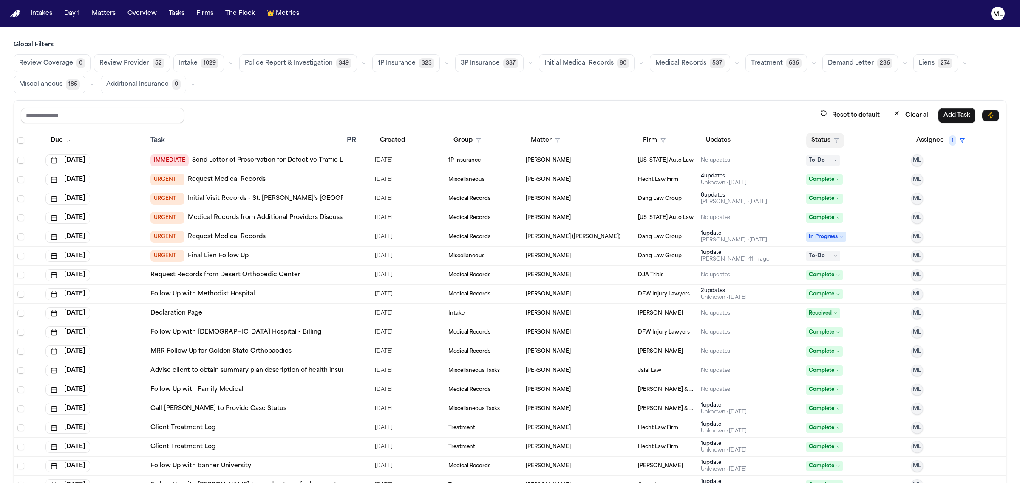
click at [821, 140] on button "Status" at bounding box center [825, 140] width 38 height 15
click at [823, 211] on div "Pending" at bounding box center [850, 214] width 71 height 10
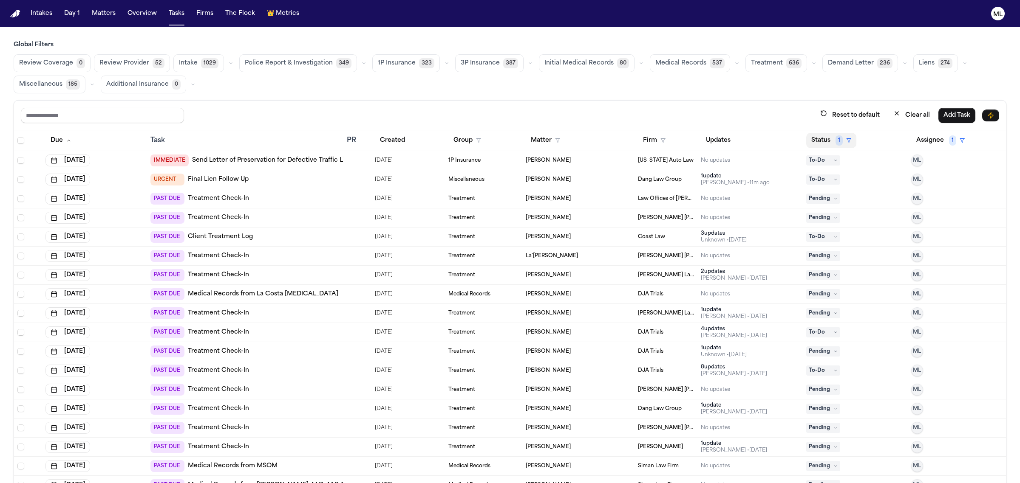
click at [821, 141] on button "Status 1" at bounding box center [831, 140] width 50 height 15
click at [825, 249] on div "In Progress" at bounding box center [850, 245] width 71 height 10
click at [816, 138] on button "Status 2" at bounding box center [831, 140] width 51 height 15
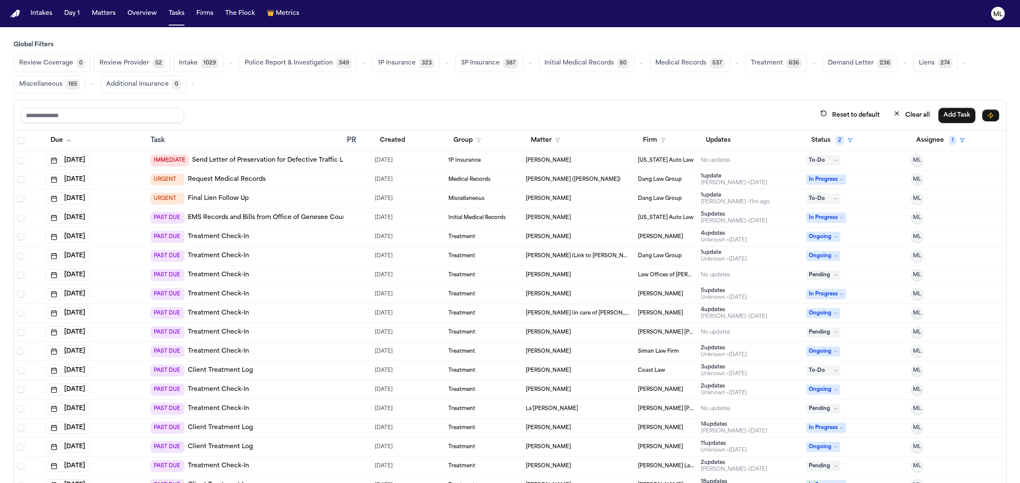
click at [340, 95] on div "Global Filters Review Coverage 0 Review Provider 52 Intake 1029 Police Report &…" at bounding box center [510, 281] width 992 height 480
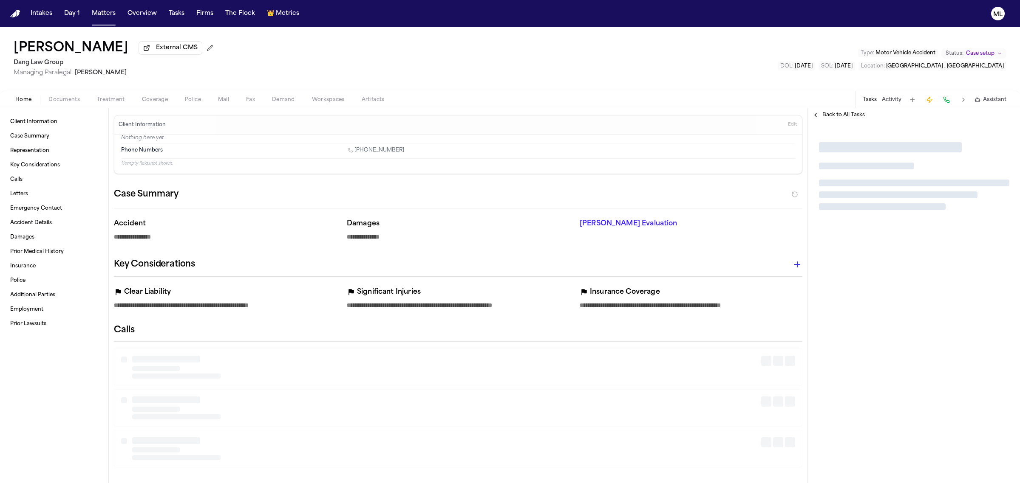
type textarea "*"
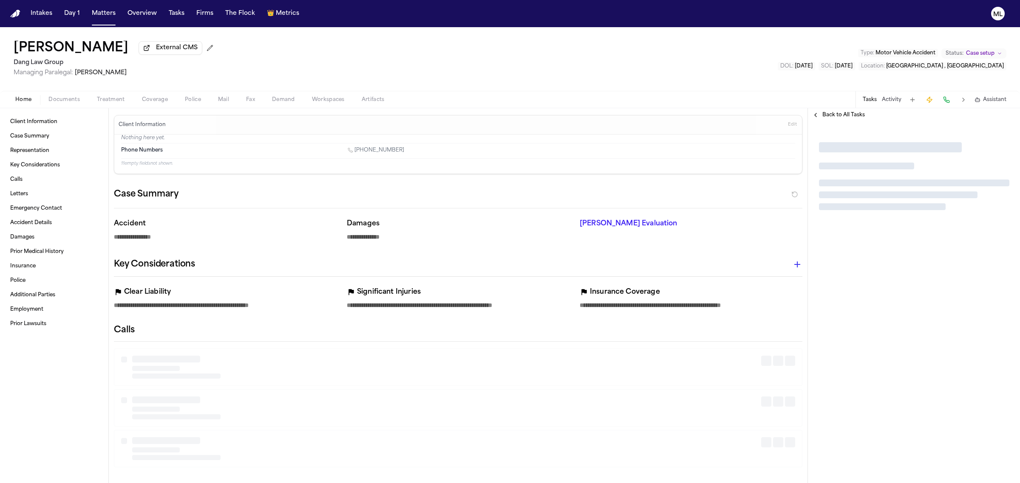
type textarea "*"
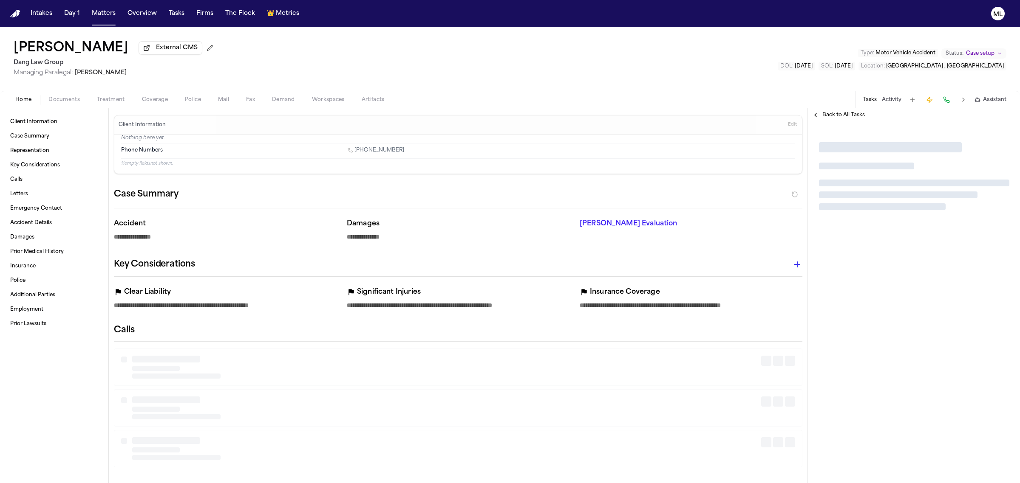
type textarea "*"
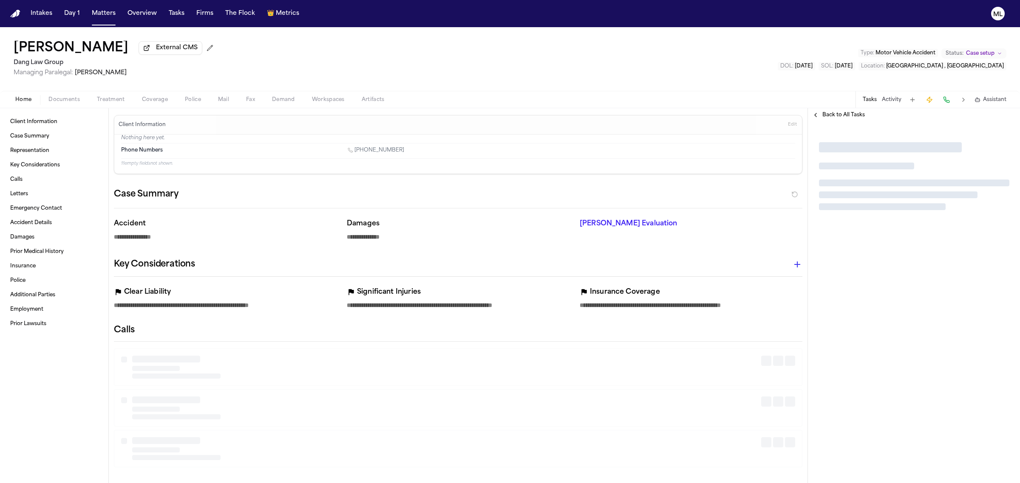
type textarea "*"
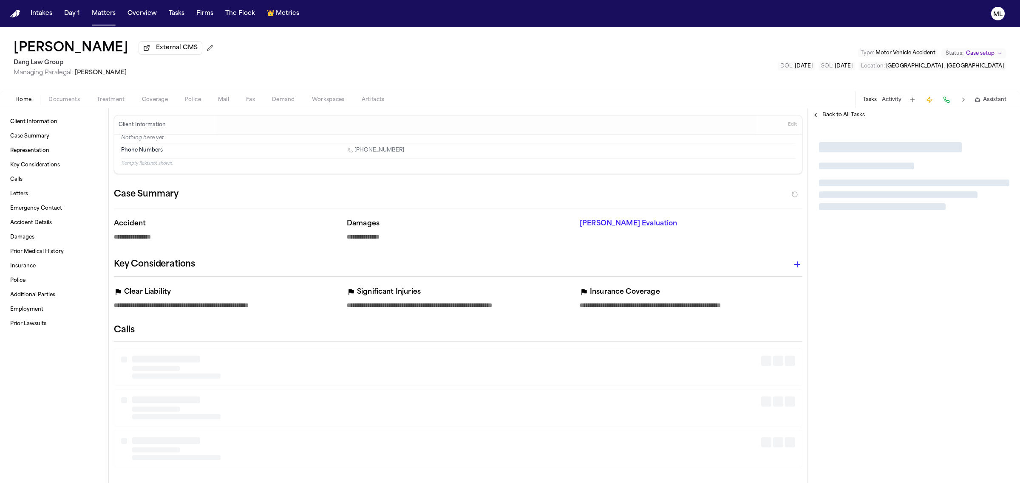
type textarea "*"
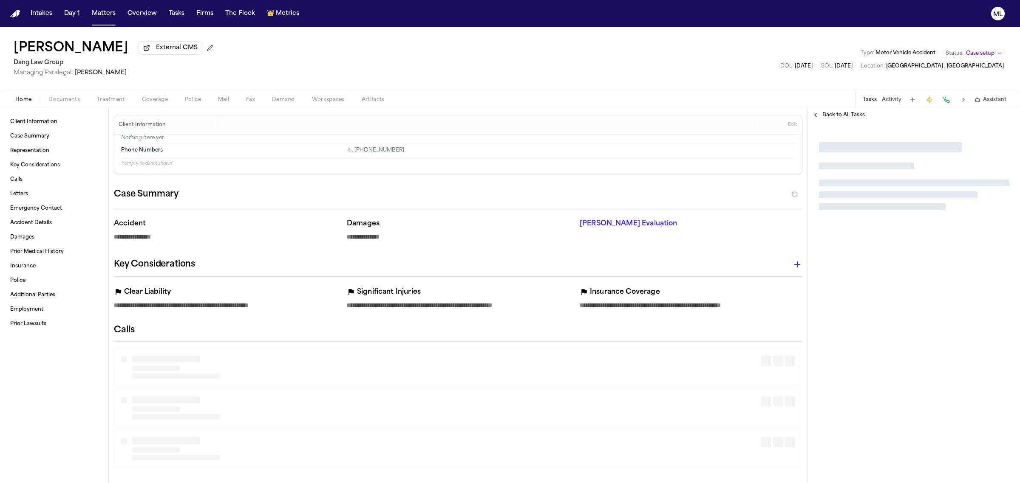
type textarea "*"
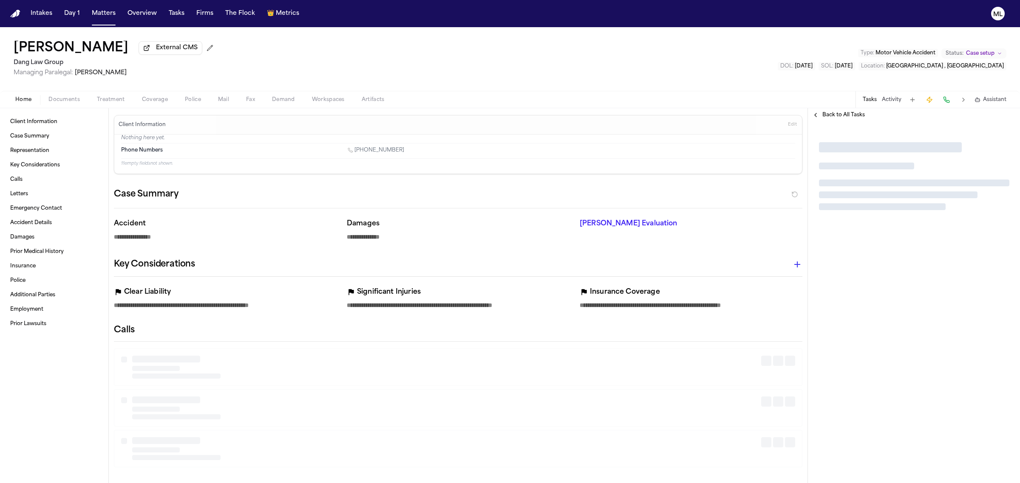
type textarea "*"
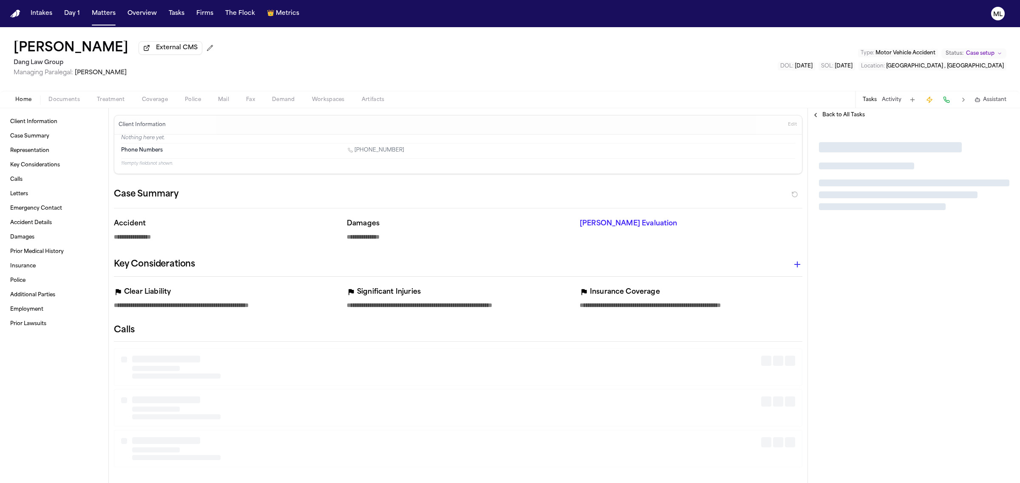
type textarea "*"
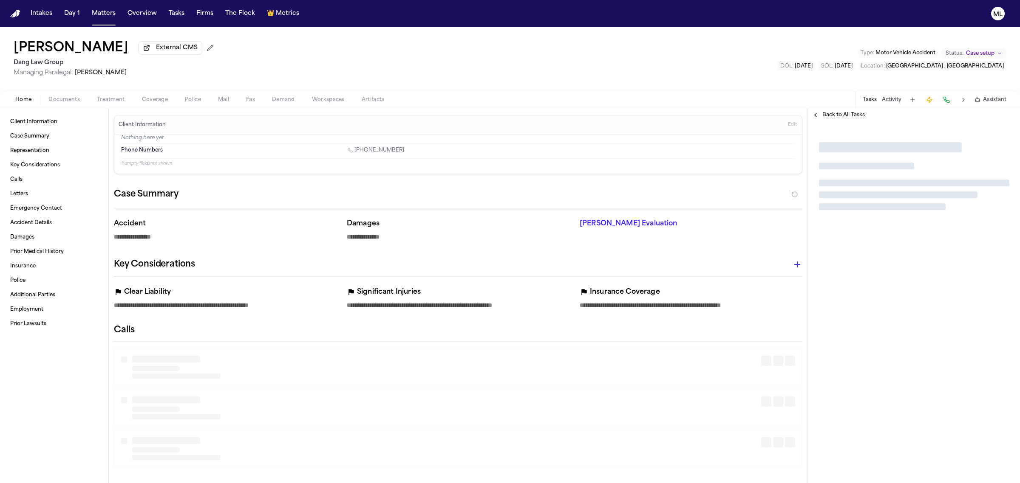
type textarea "*"
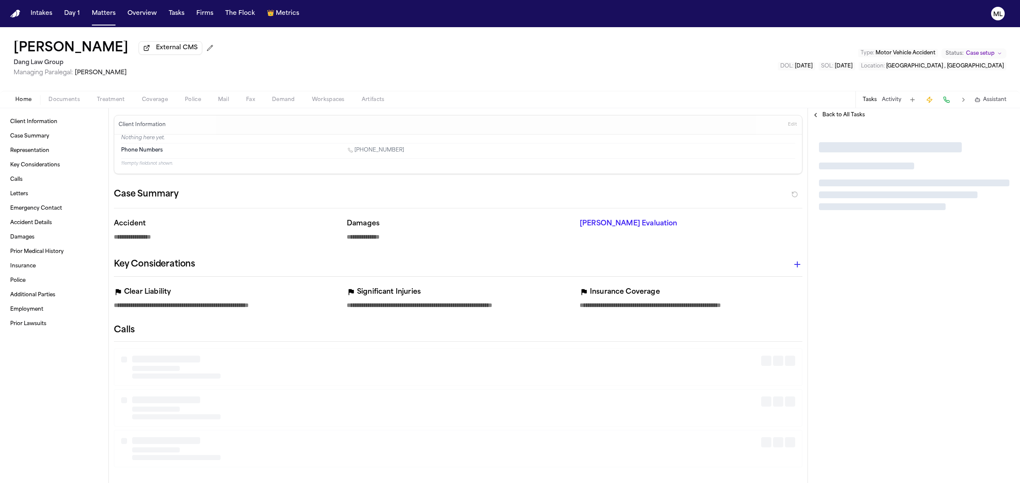
type textarea "*"
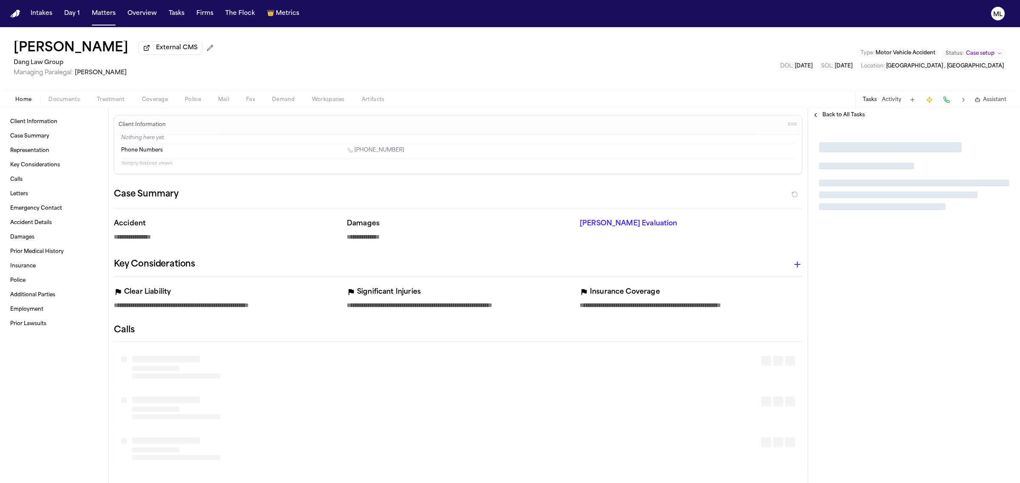
type textarea "*"
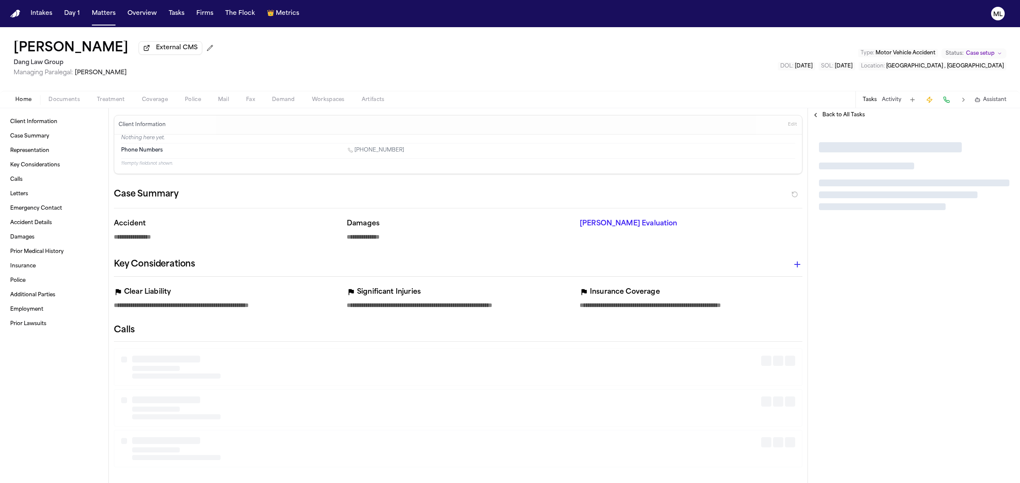
type textarea "*"
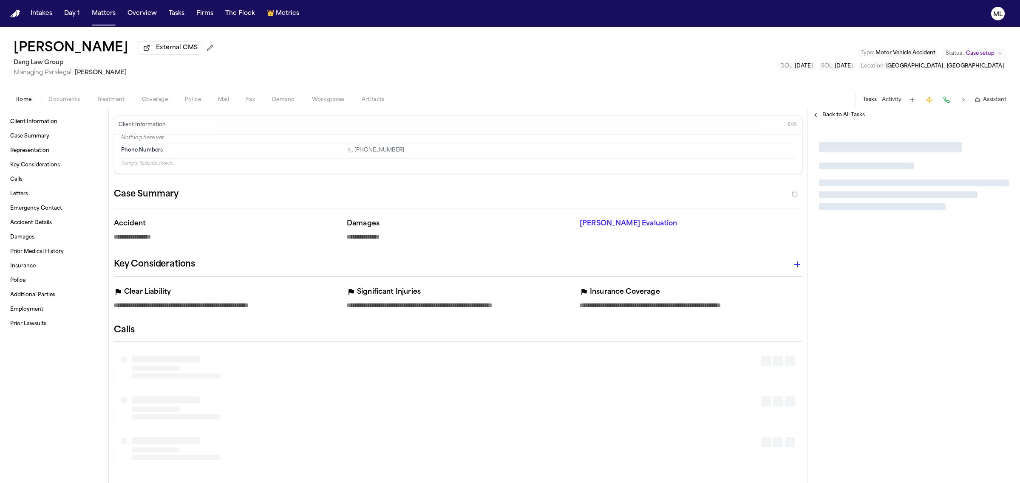
type textarea "*"
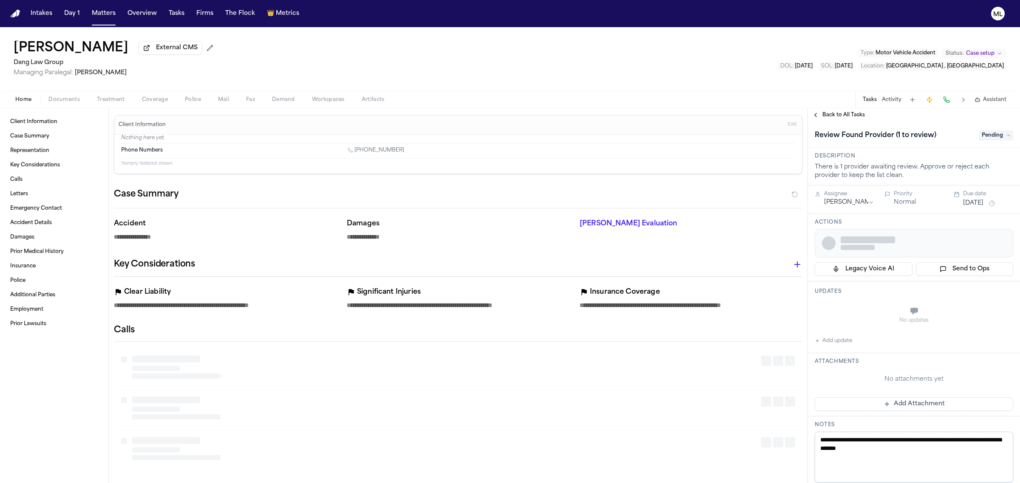
type textarea "*"
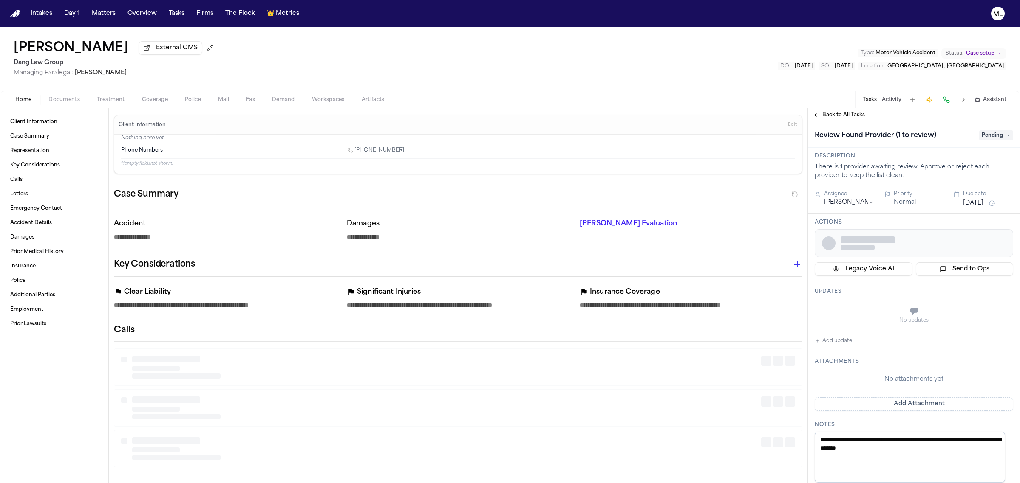
type textarea "*"
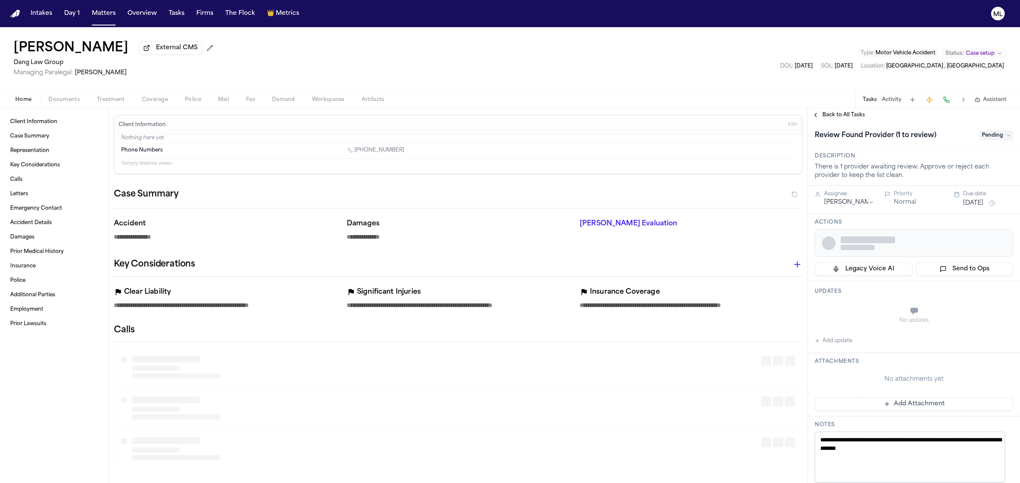
type textarea "*"
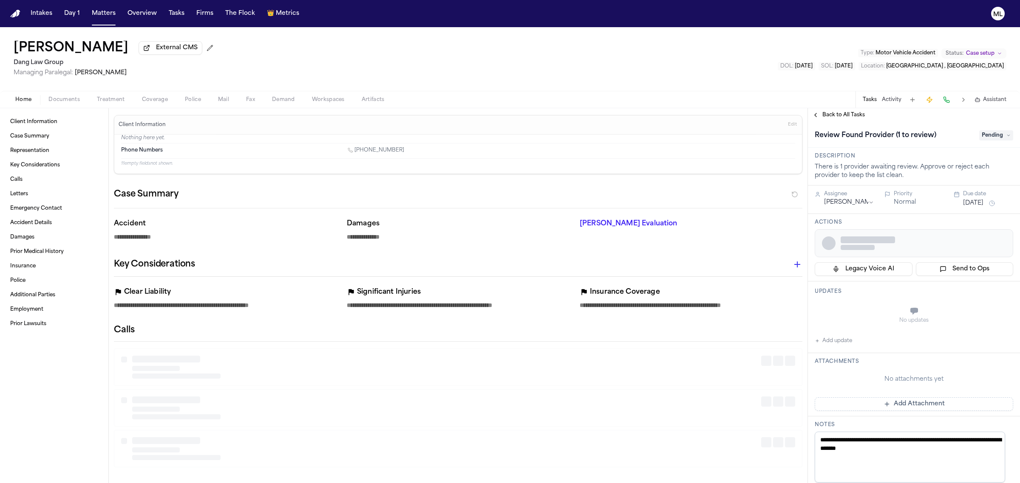
type textarea "*"
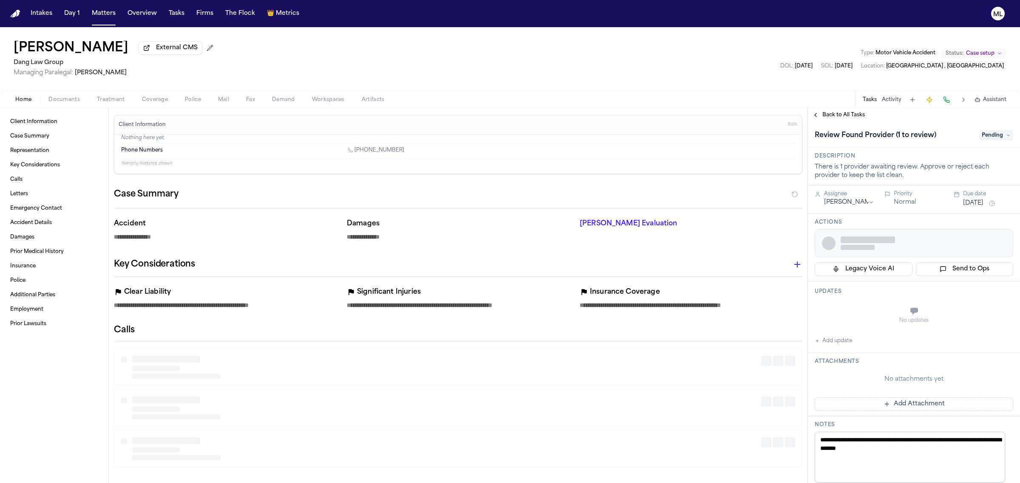
type textarea "*"
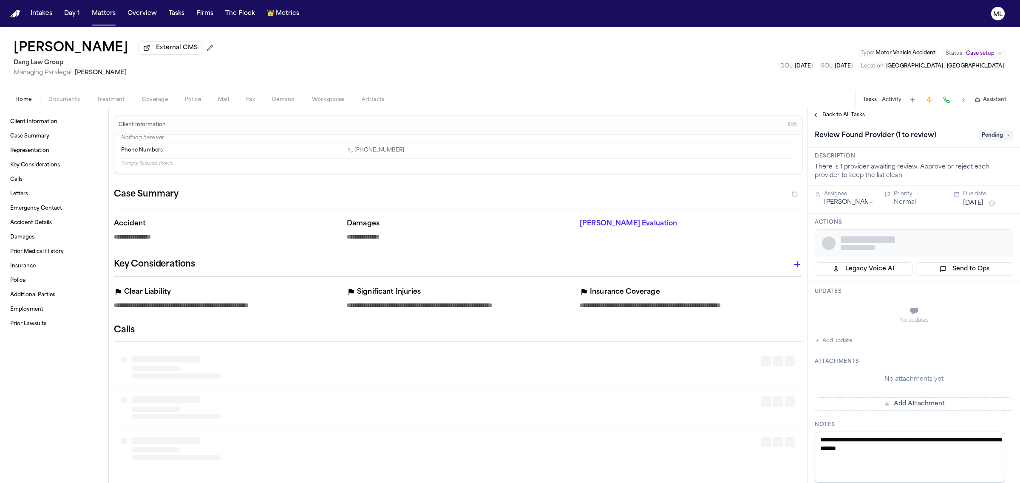
type textarea "*"
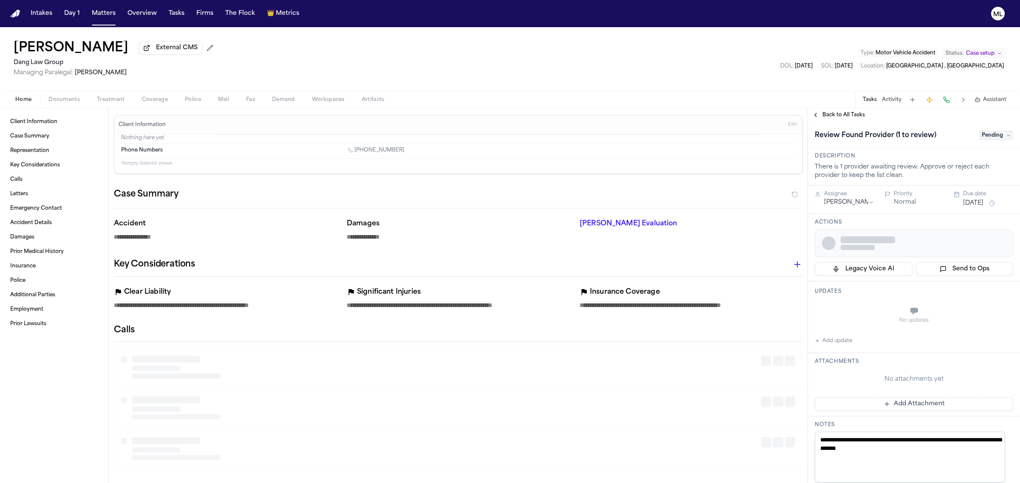
type textarea "*"
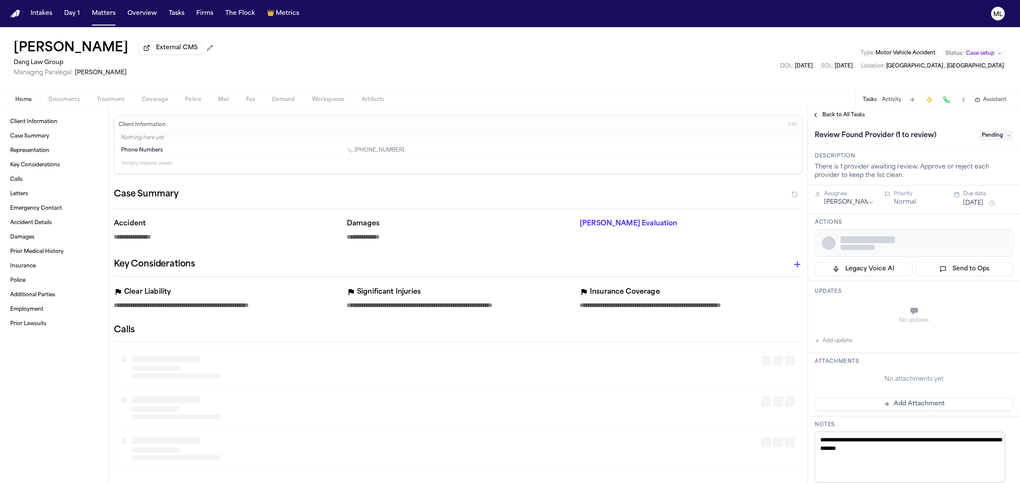
type textarea "*"
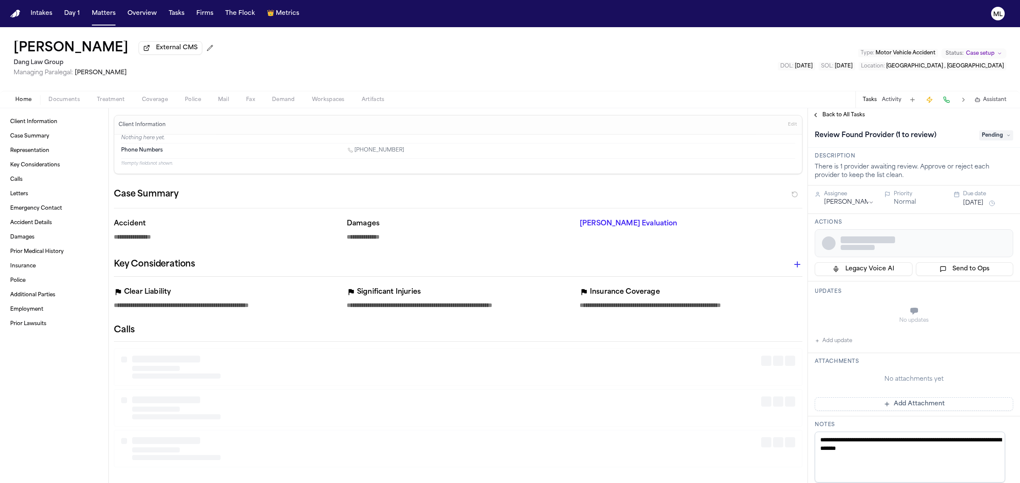
type textarea "*"
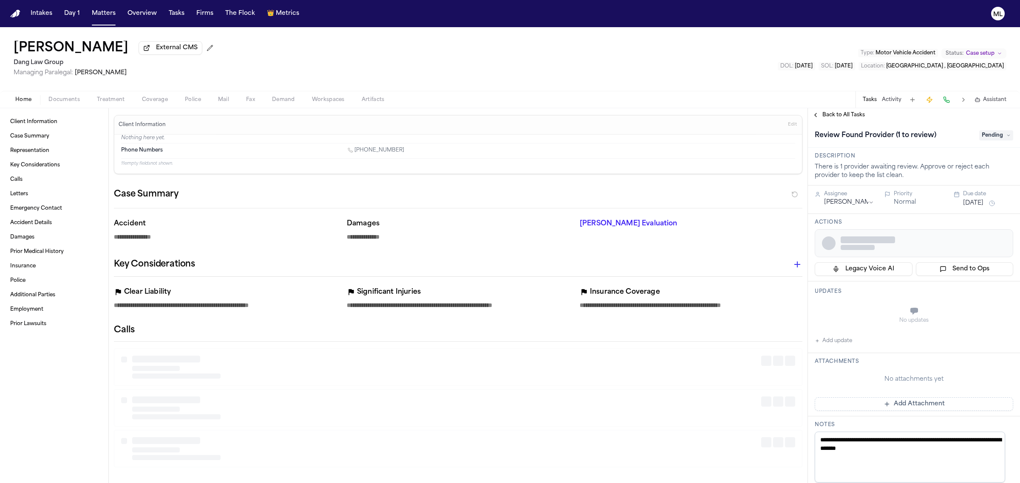
type textarea "*"
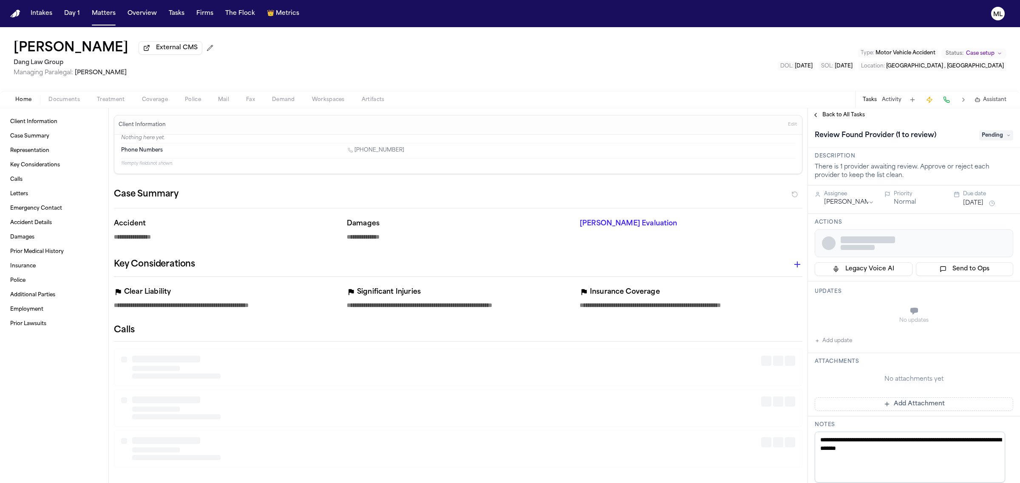
type textarea "*"
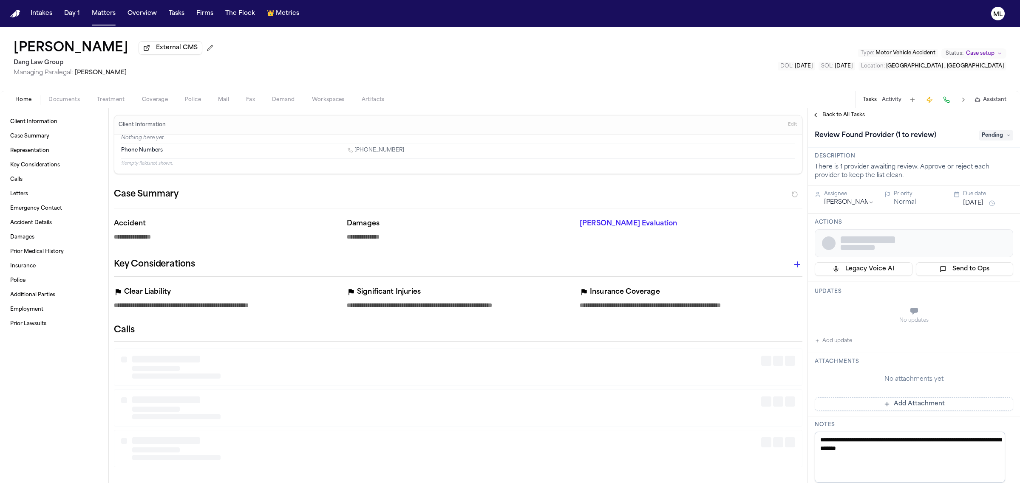
type textarea "*"
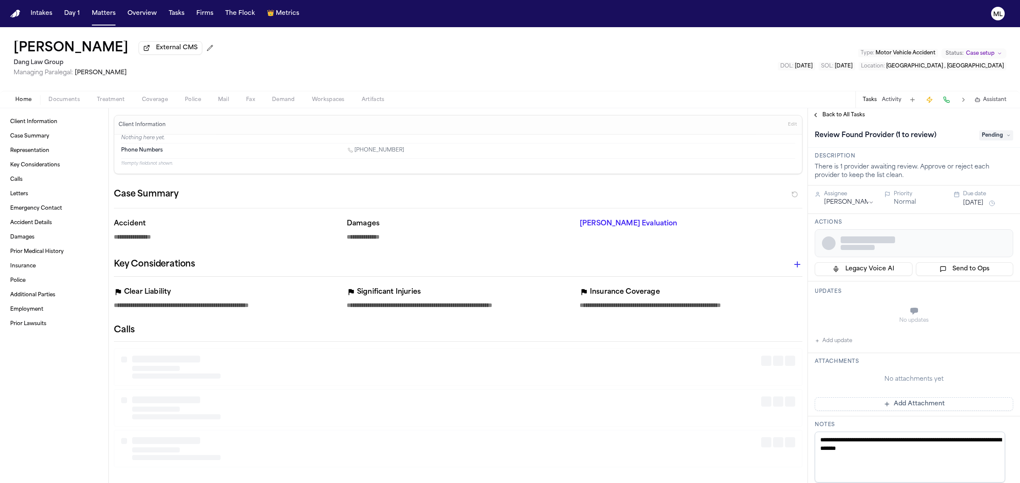
type textarea "*"
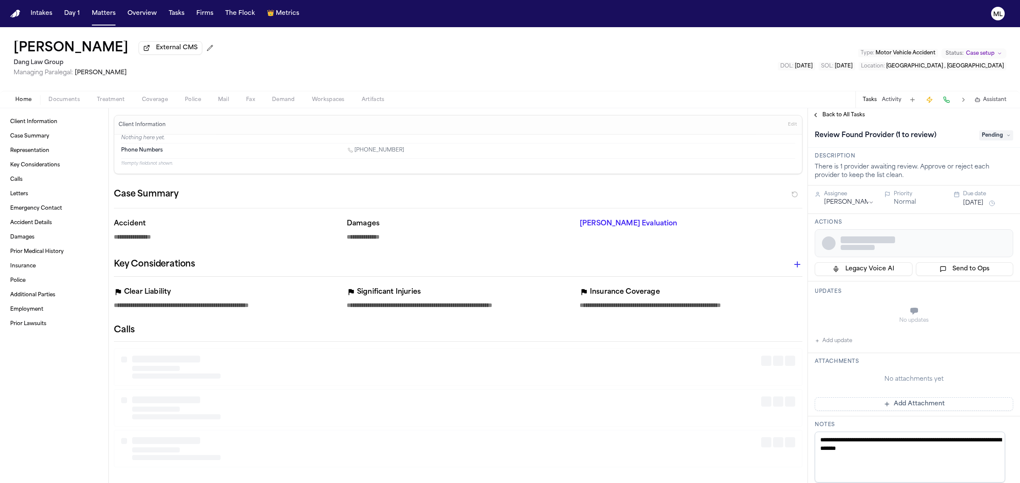
type textarea "*"
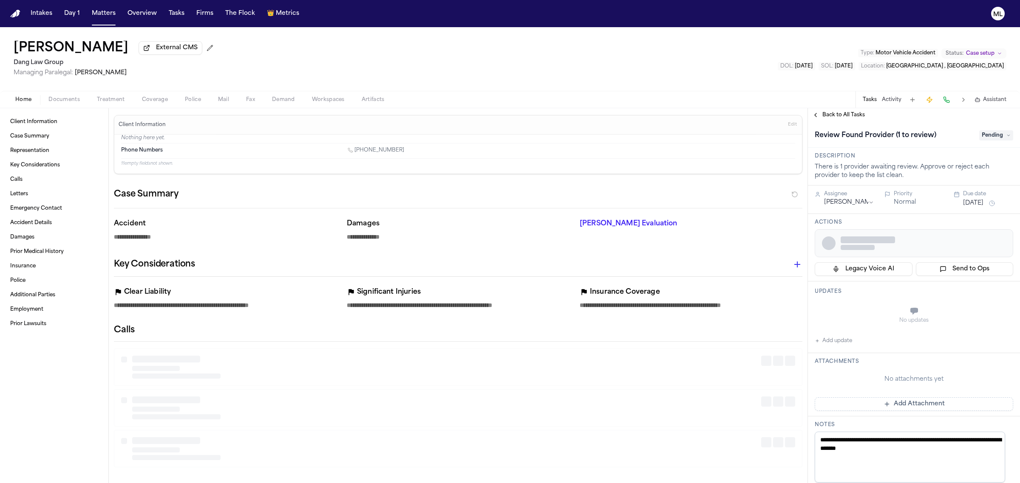
type textarea "*"
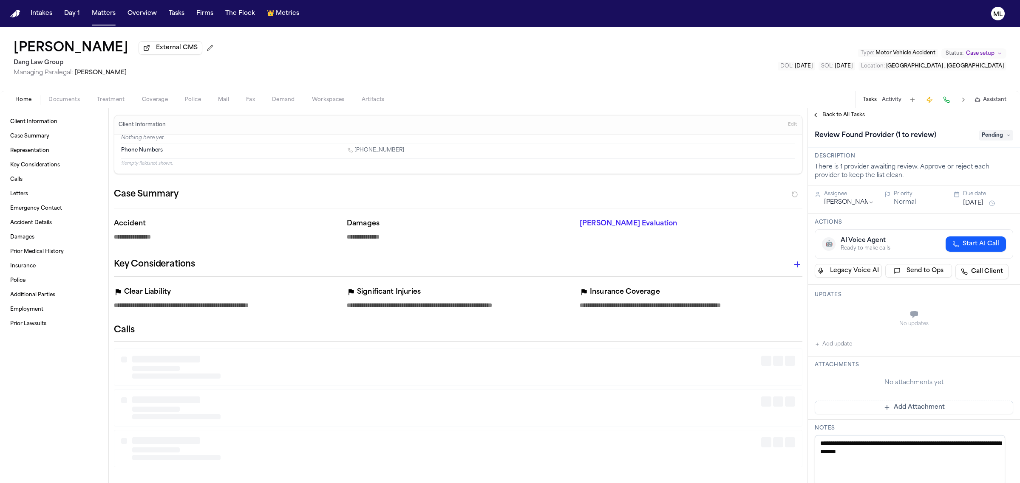
type textarea "*"
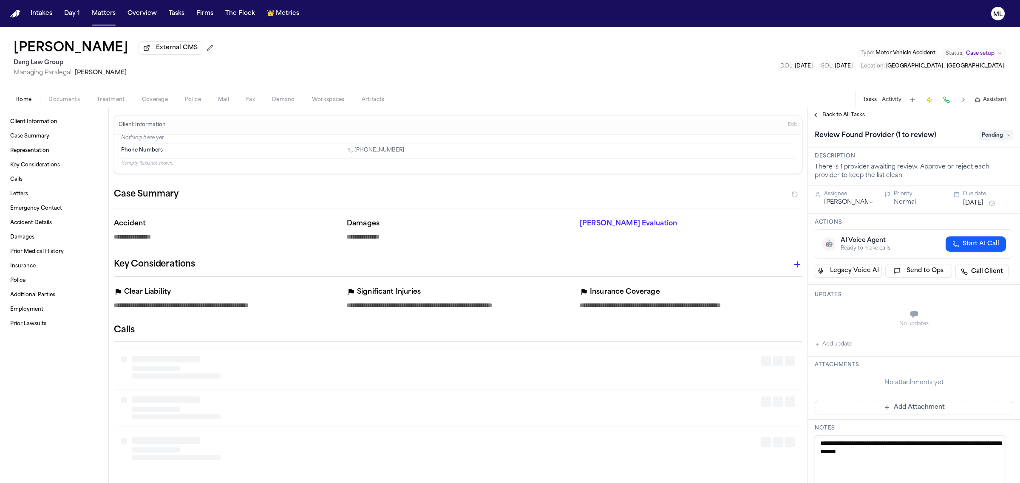
type textarea "*"
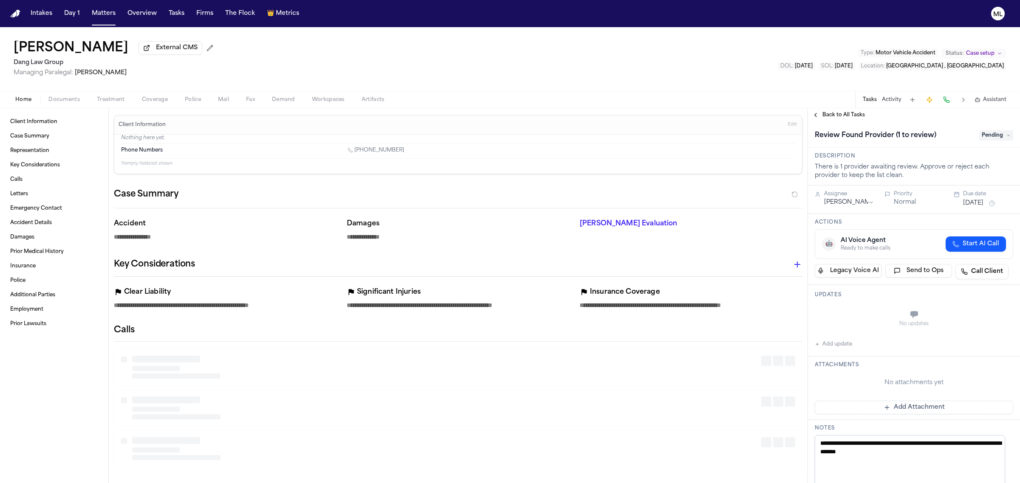
type textarea "*"
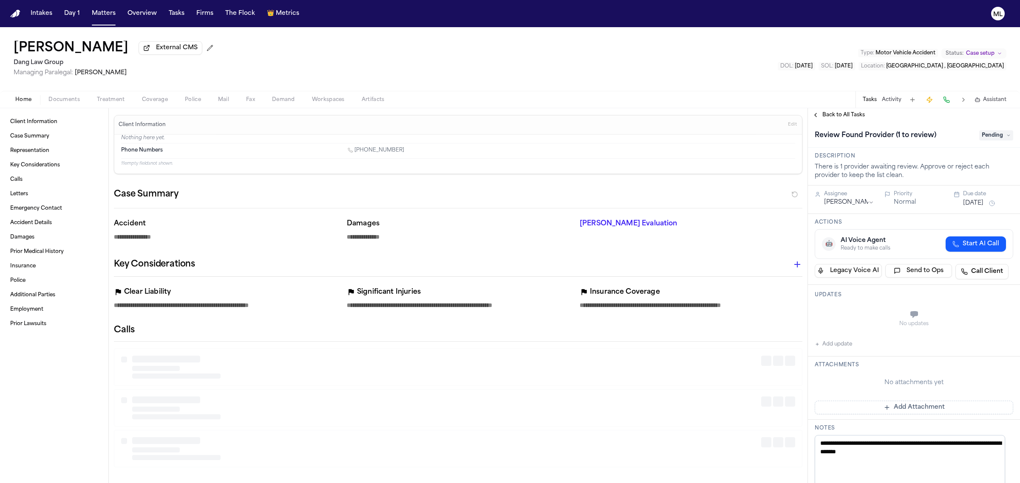
type textarea "*"
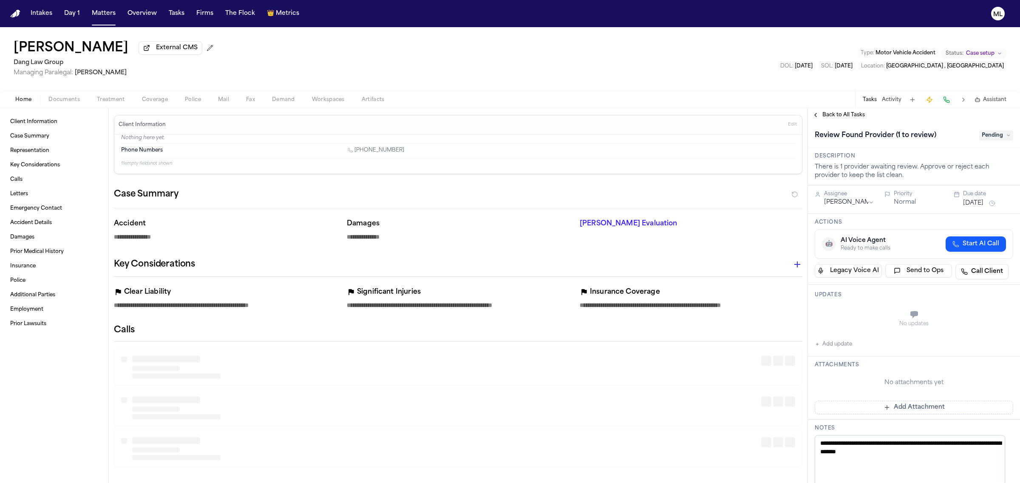
type textarea "*"
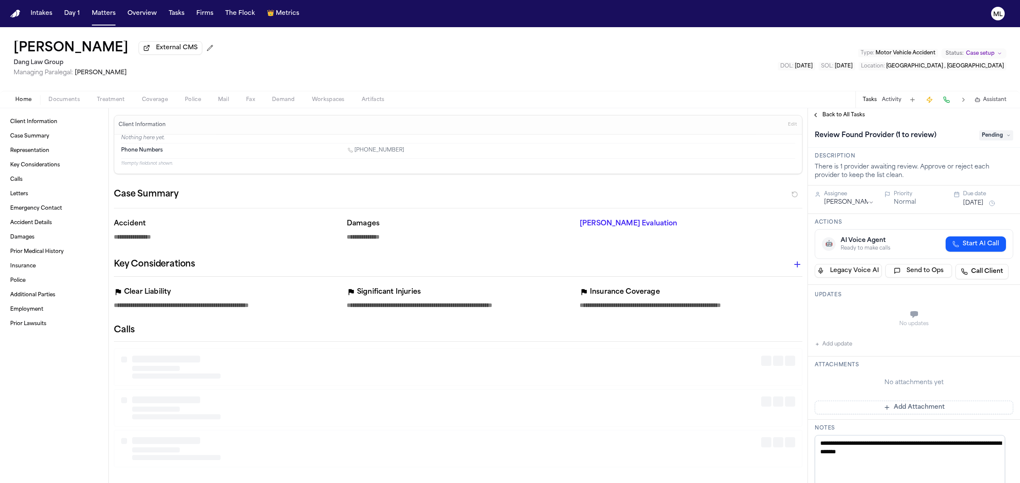
type textarea "*"
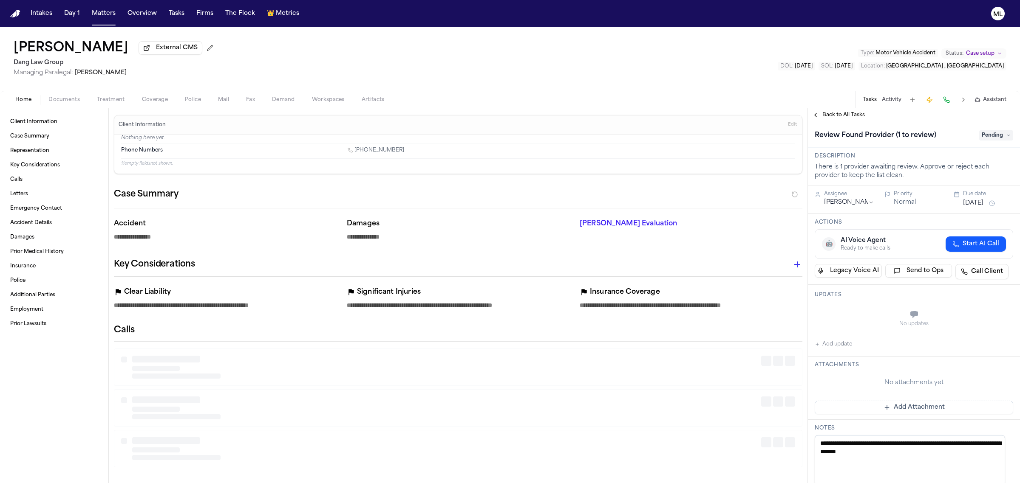
type textarea "*"
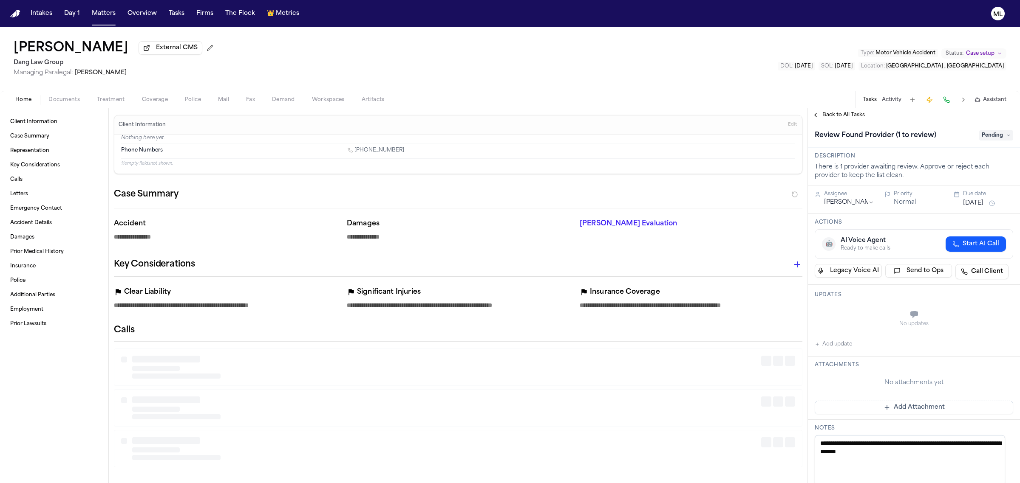
type textarea "*"
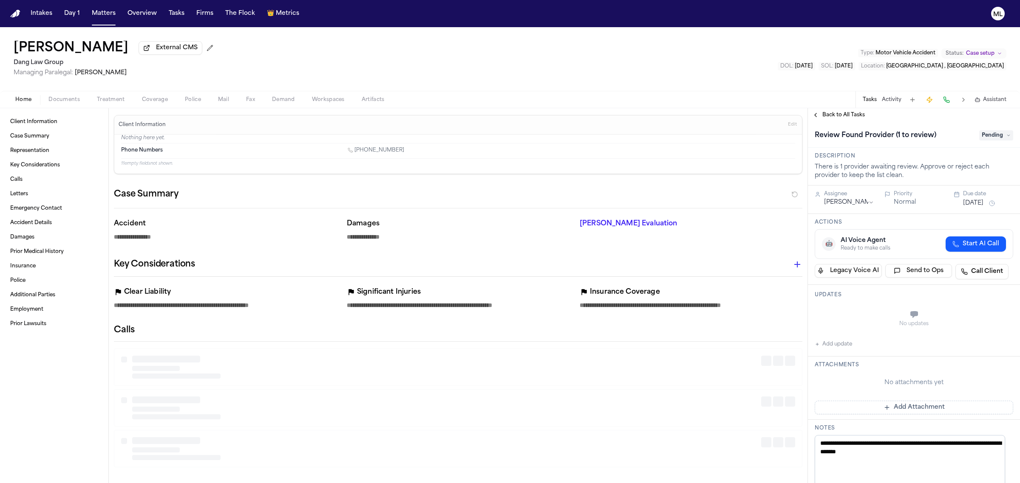
type textarea "*"
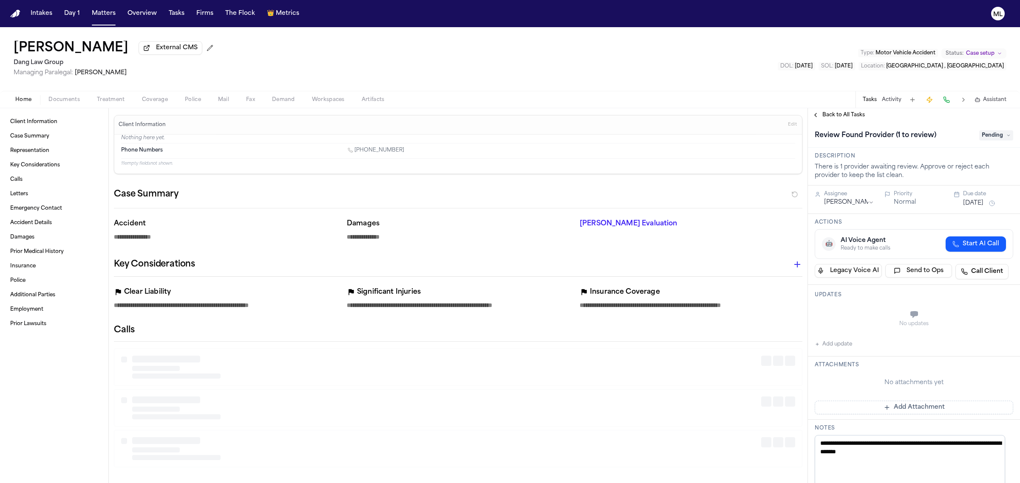
type textarea "*"
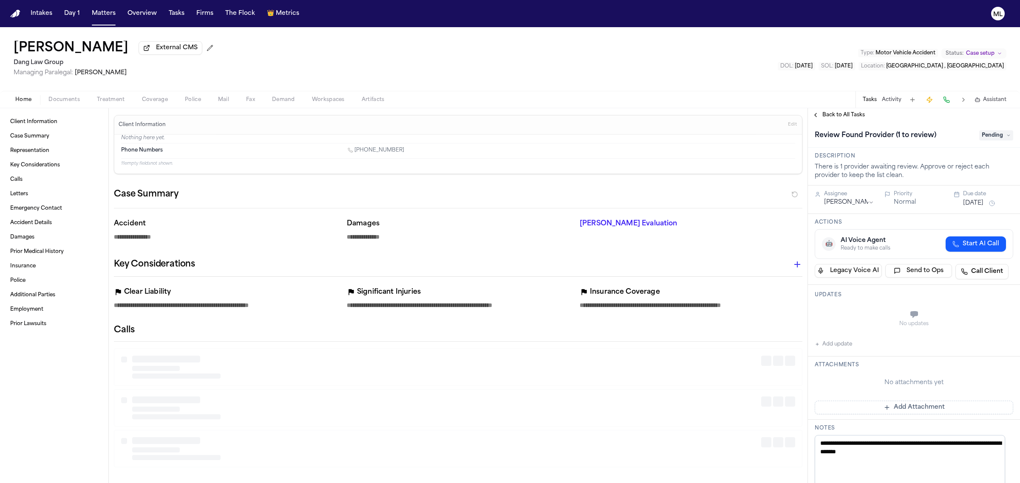
type textarea "*"
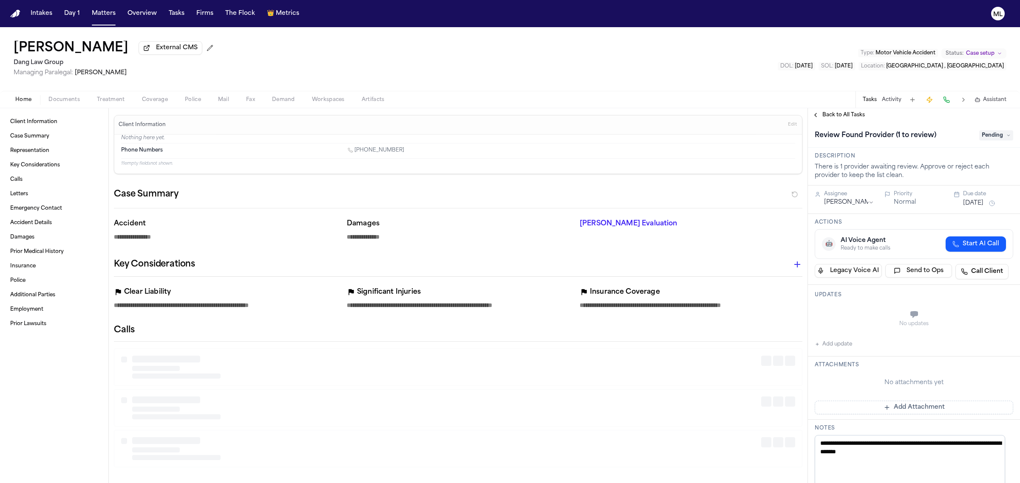
type textarea "*"
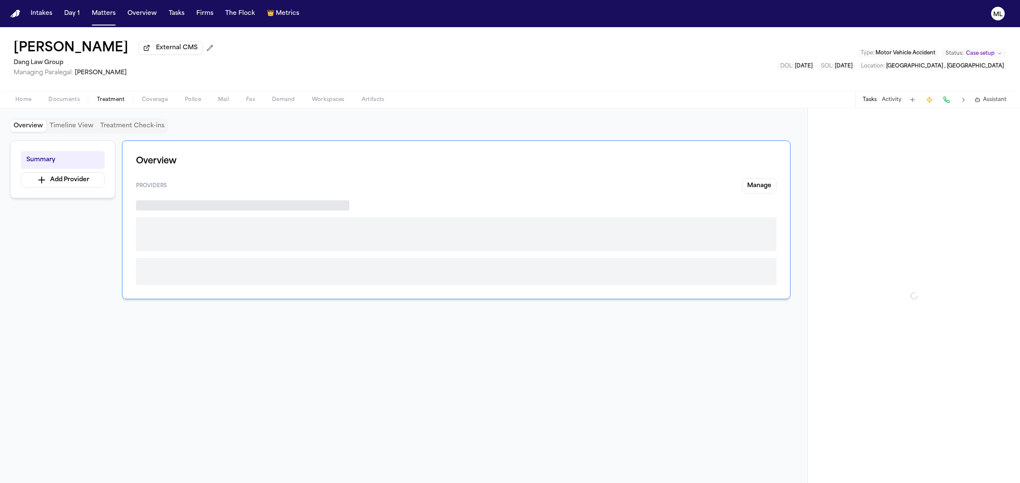
click at [110, 103] on span "Treatment" at bounding box center [111, 99] width 28 height 7
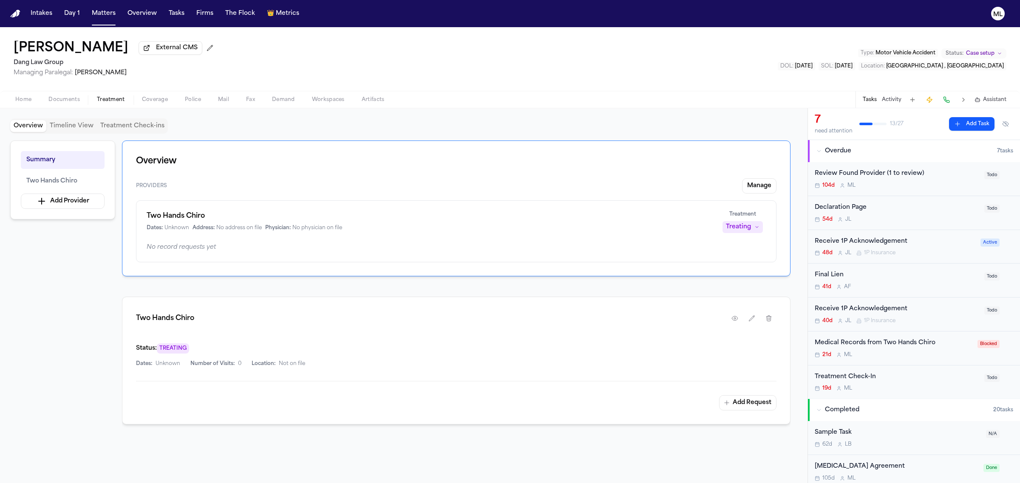
click at [916, 177] on div "Review Found Provider (1 to review)" at bounding box center [896, 174] width 164 height 10
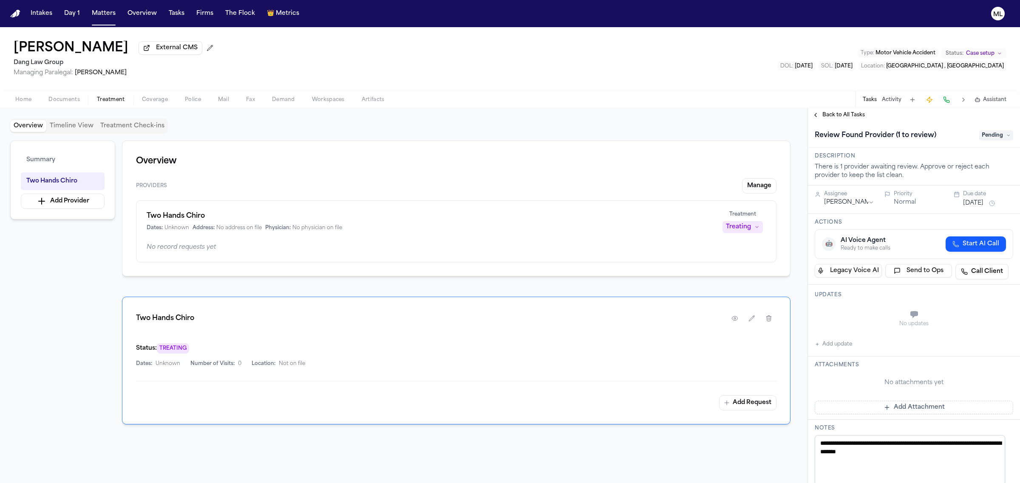
click at [983, 132] on span "Pending" at bounding box center [996, 135] width 34 height 10
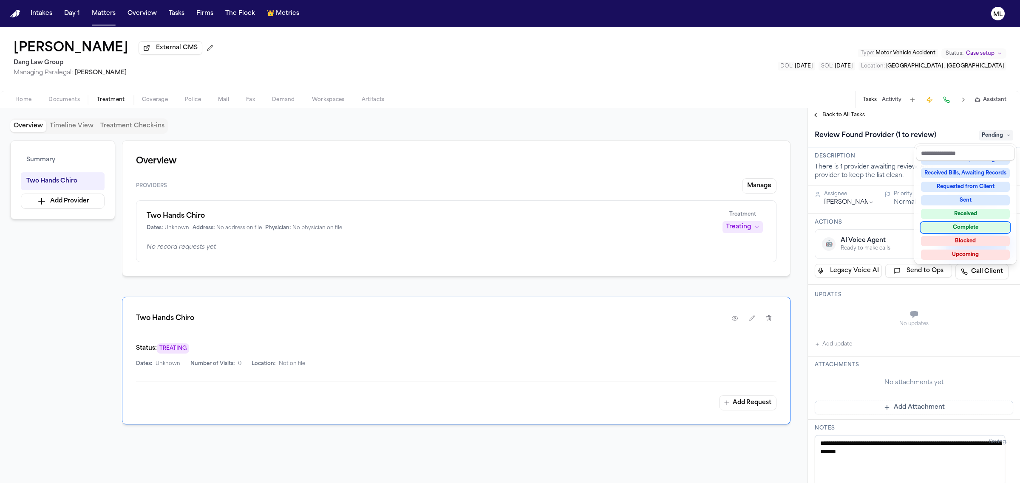
click at [975, 226] on div "Complete" at bounding box center [965, 228] width 89 height 10
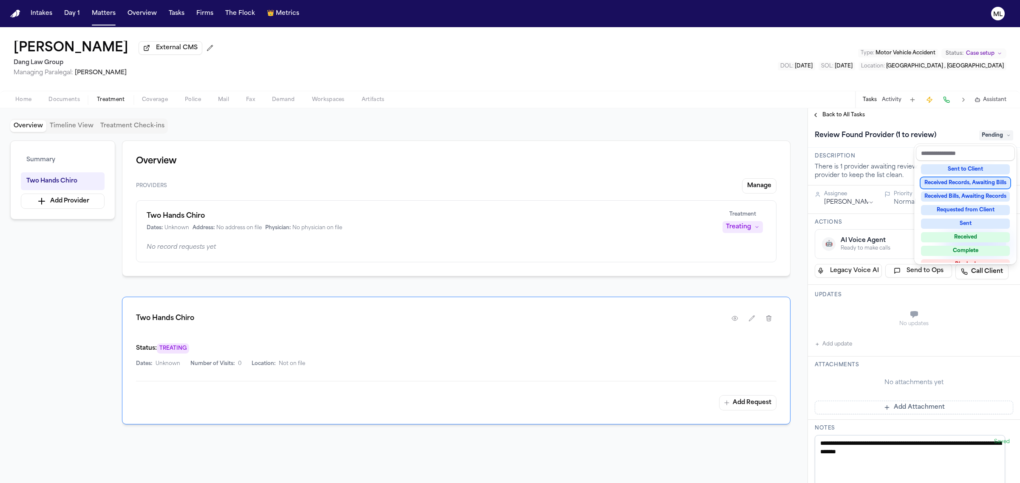
click at [844, 113] on div "**********" at bounding box center [914, 295] width 212 height 375
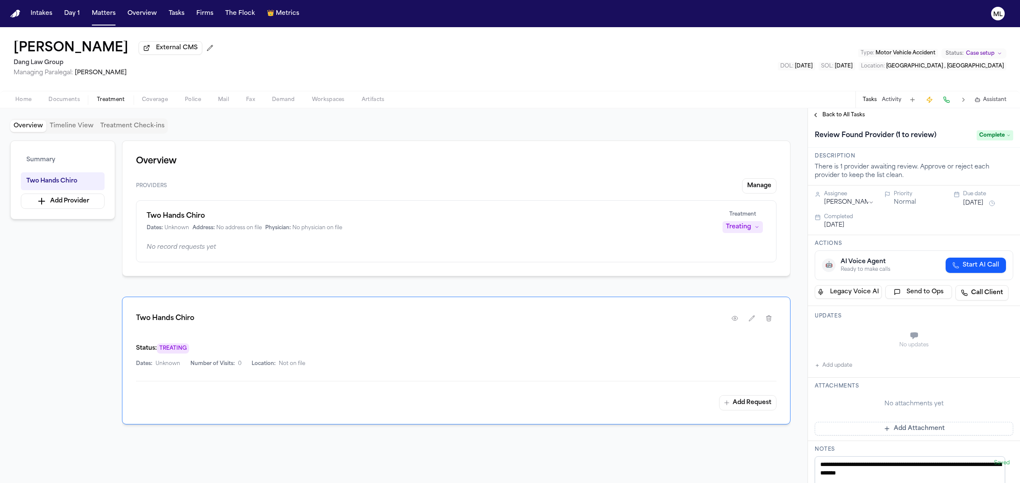
click at [844, 113] on span "Back to All Tasks" at bounding box center [843, 115] width 42 height 7
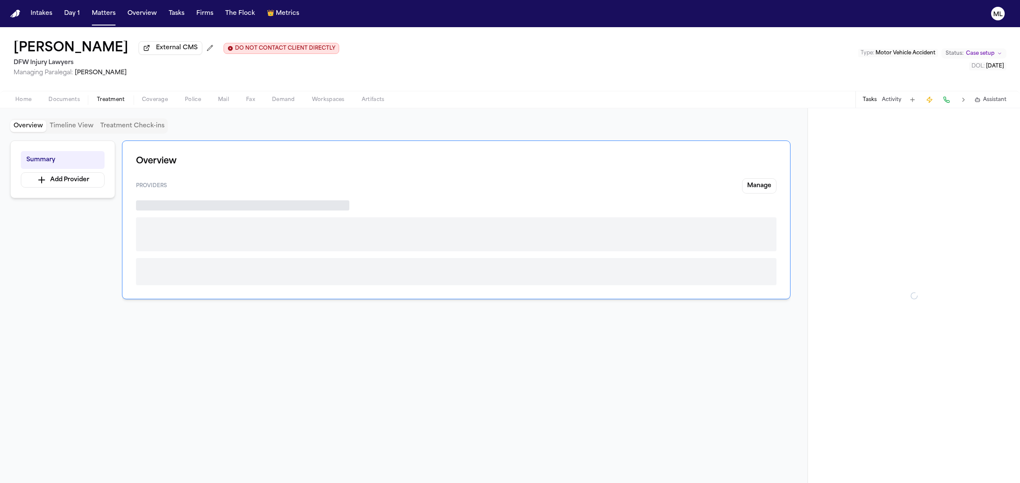
click at [114, 97] on span "Treatment" at bounding box center [111, 99] width 28 height 7
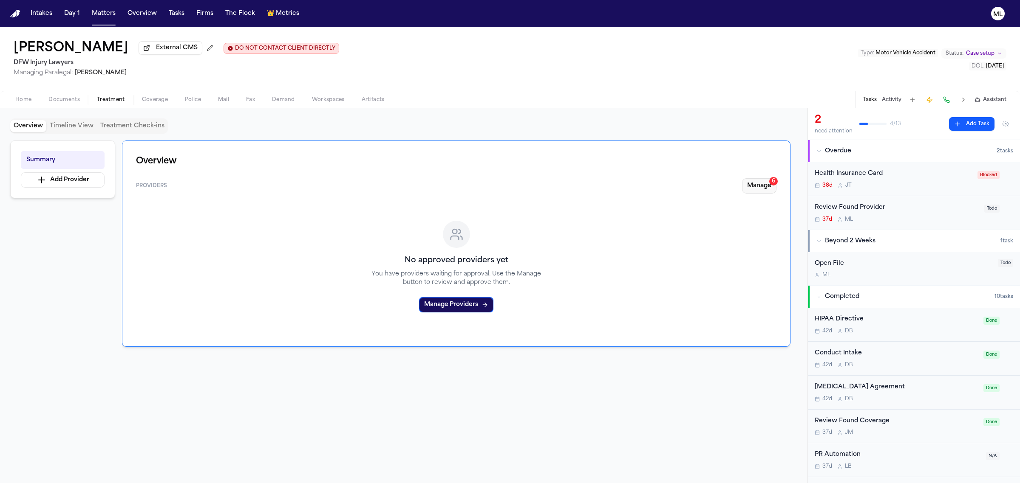
click at [756, 183] on button "Manage 6" at bounding box center [759, 185] width 34 height 15
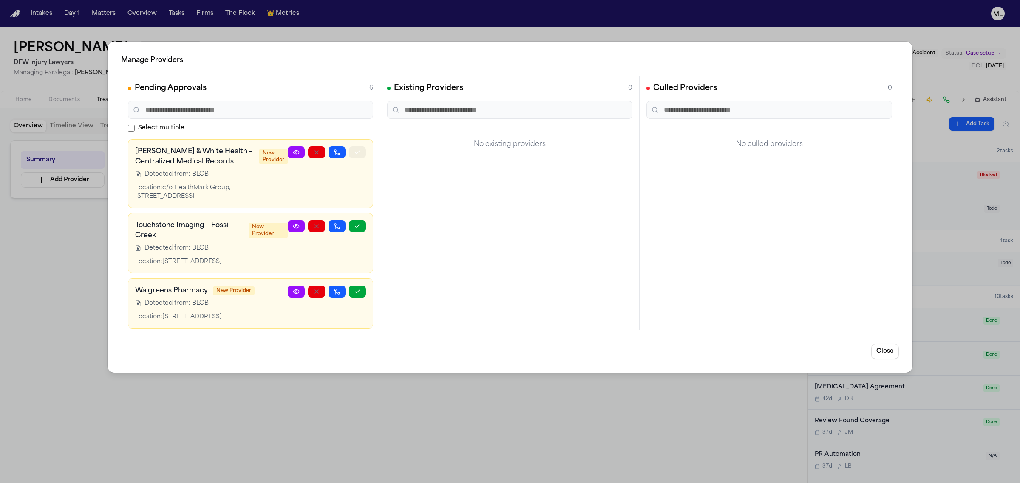
click at [354, 155] on icon "button" at bounding box center [357, 152] width 7 height 7
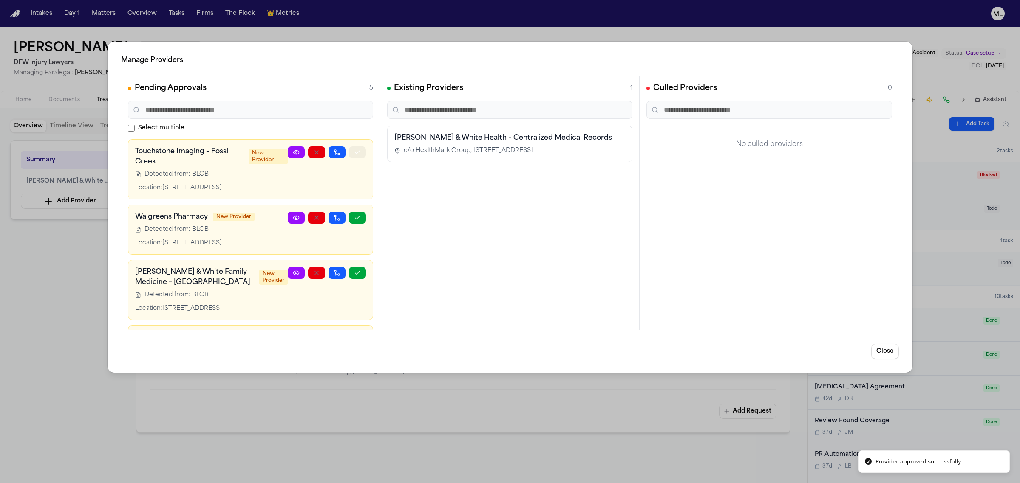
click at [354, 155] on icon "button" at bounding box center [357, 152] width 7 height 7
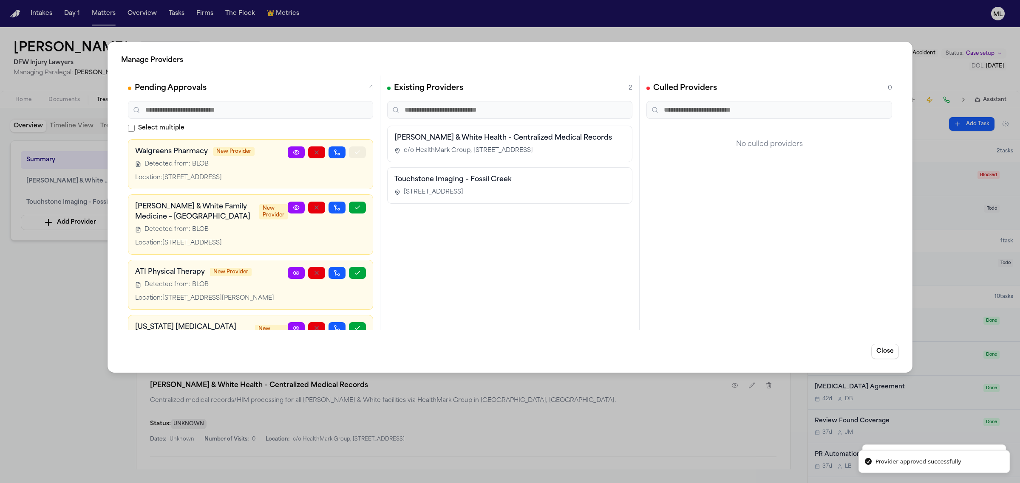
click at [354, 155] on icon "button" at bounding box center [357, 152] width 7 height 7
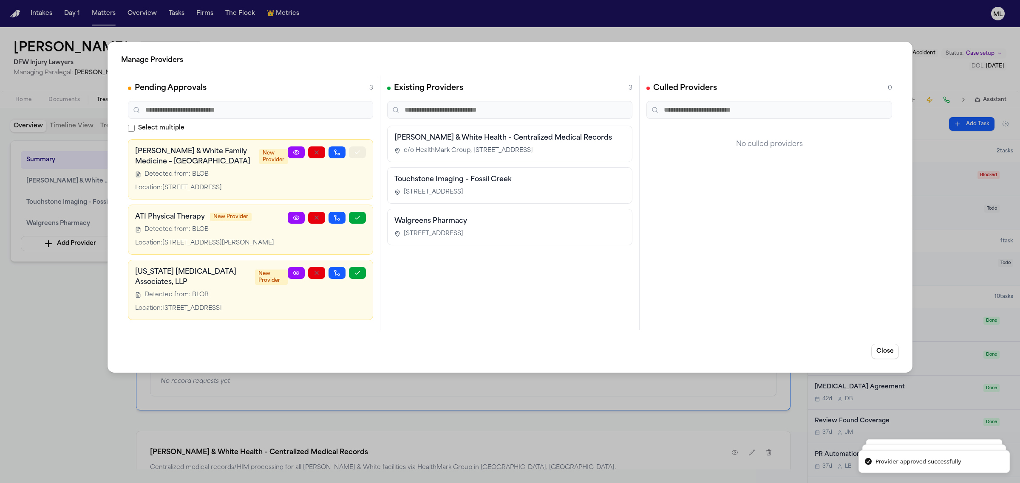
click at [354, 155] on icon "button" at bounding box center [357, 152] width 7 height 7
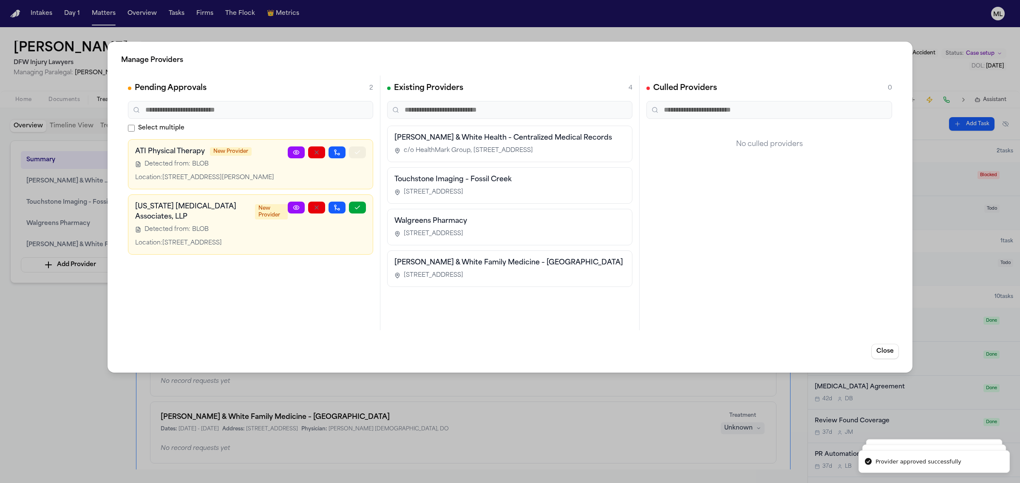
click at [349, 155] on button "button" at bounding box center [357, 153] width 17 height 12
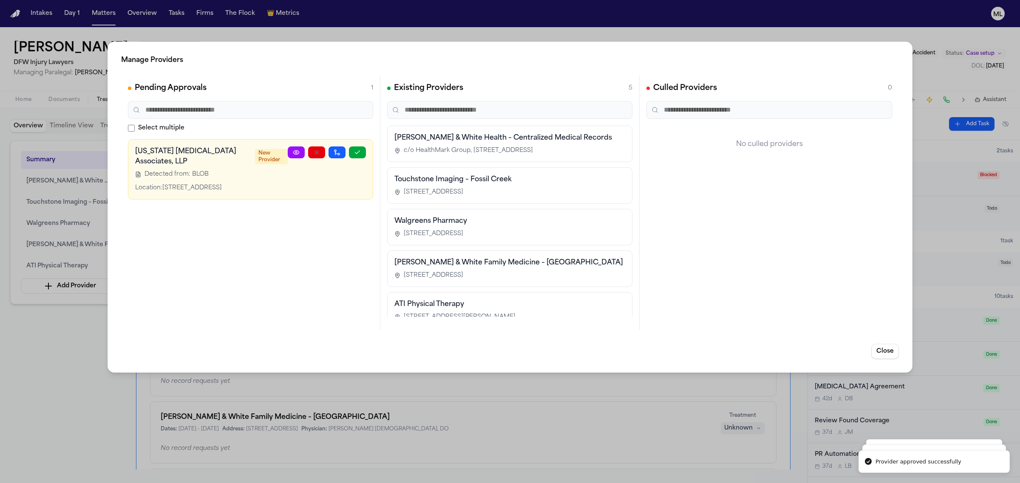
click at [362, 158] on button "button" at bounding box center [357, 153] width 17 height 12
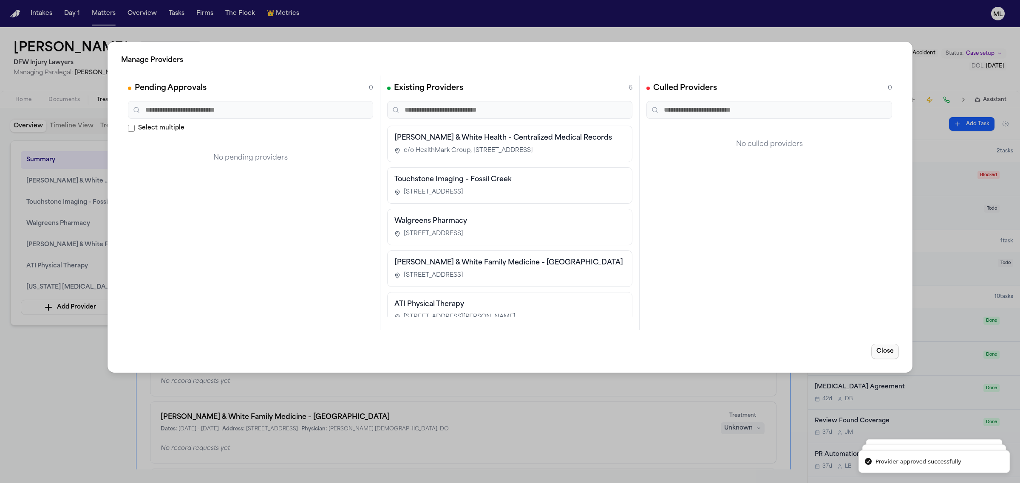
drag, startPoint x: 891, startPoint y: 351, endPoint x: 874, endPoint y: 350, distance: 16.6
click at [890, 351] on button "Close" at bounding box center [885, 351] width 28 height 15
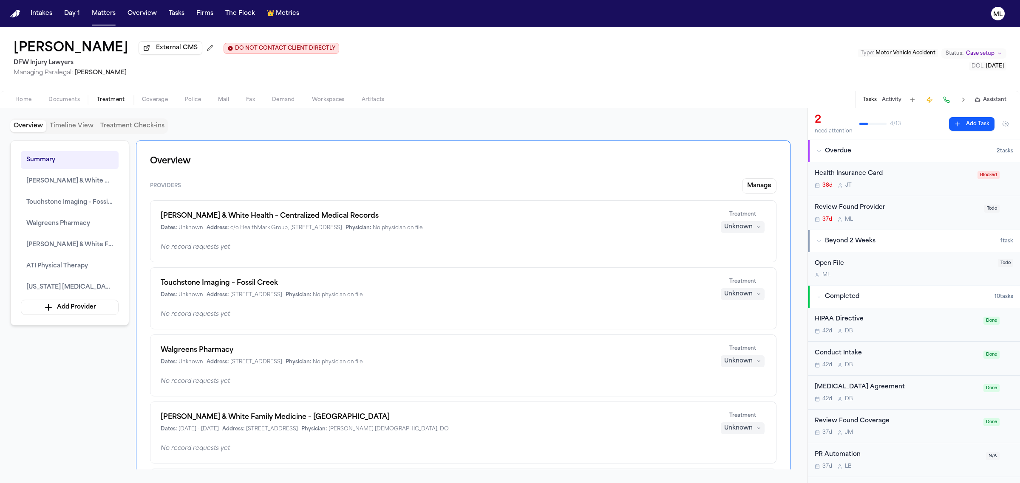
click at [741, 232] on div "Unknown" at bounding box center [738, 227] width 28 height 8
click at [736, 240] on span "Treating" at bounding box center [727, 244] width 24 height 8
click at [748, 294] on div "Unknown" at bounding box center [738, 294] width 28 height 8
click at [739, 225] on div "Baylor Scott & White Health – Centralized Medical Records Dates: Unknown Addres…" at bounding box center [463, 400] width 626 height 398
click at [736, 230] on div "Treating" at bounding box center [738, 227] width 25 height 8
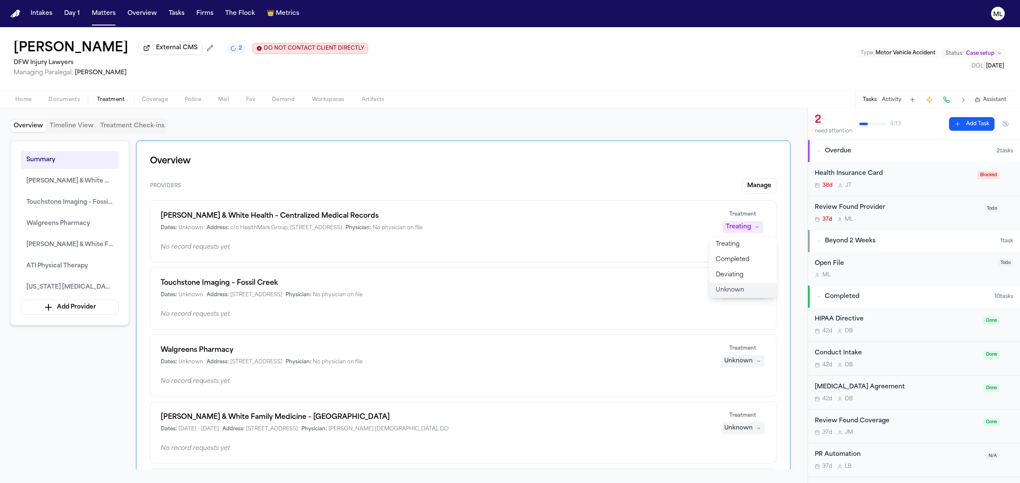
click at [756, 290] on button "Unknown" at bounding box center [743, 290] width 68 height 15
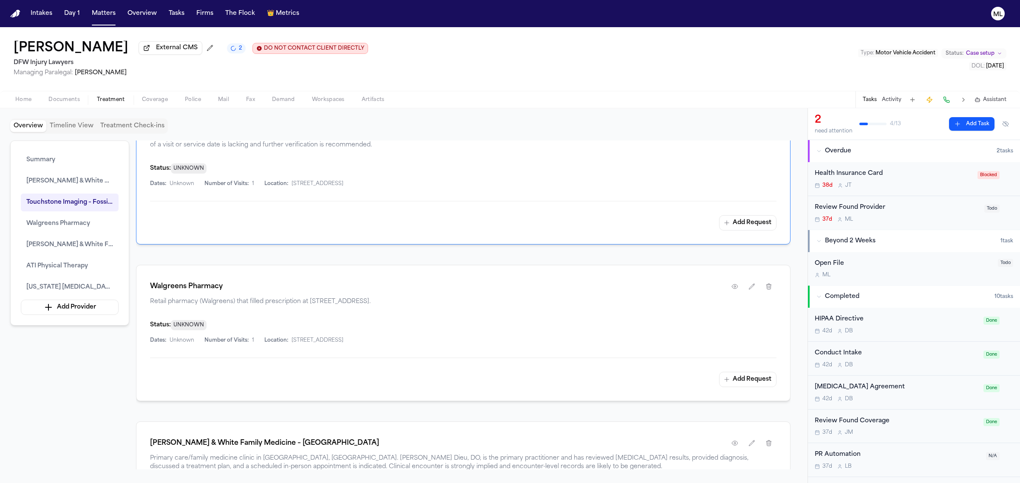
scroll to position [690, 0]
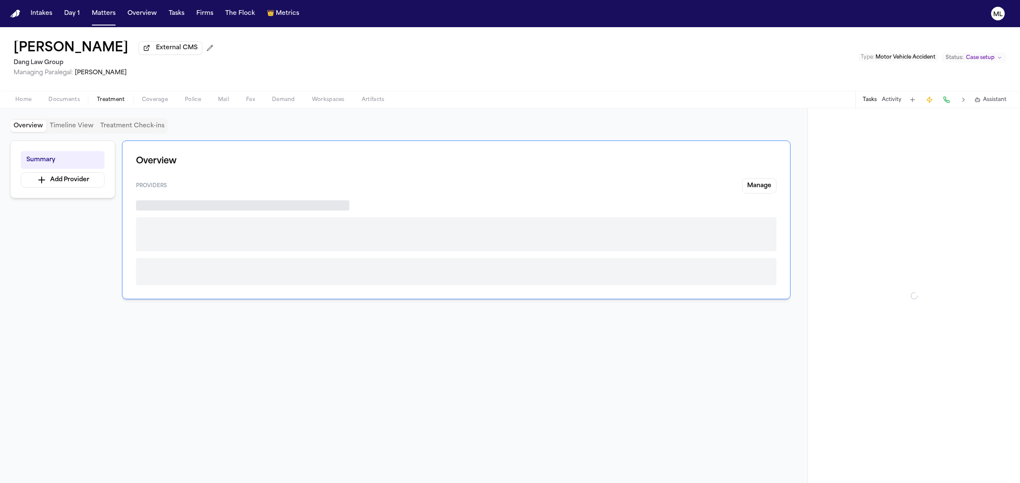
click at [112, 96] on span "Treatment" at bounding box center [111, 99] width 28 height 7
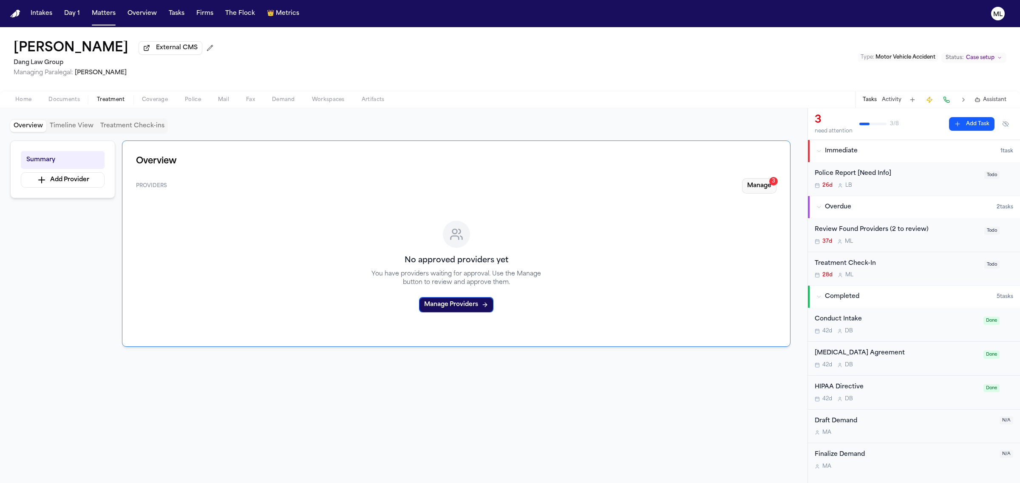
click at [750, 186] on button "Manage 3" at bounding box center [759, 185] width 34 height 15
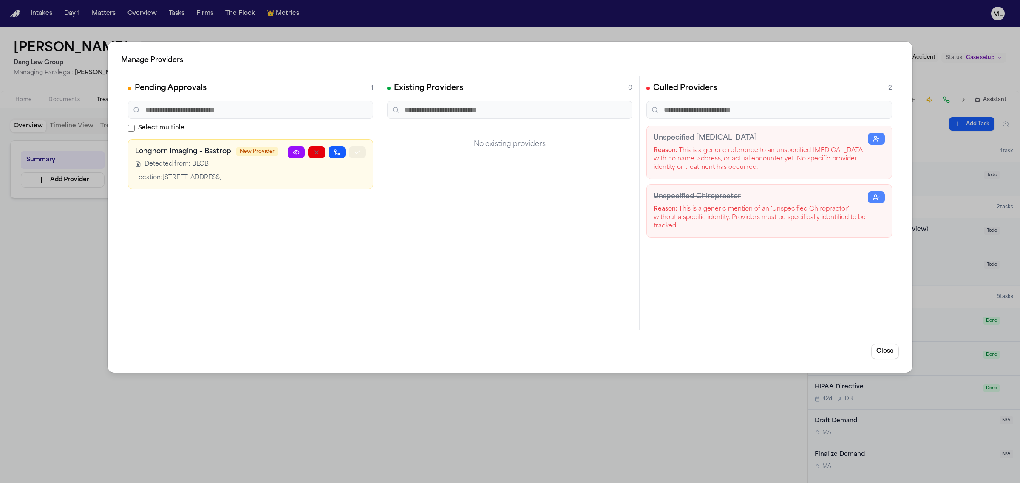
click at [358, 154] on icon "button" at bounding box center [357, 152] width 7 height 7
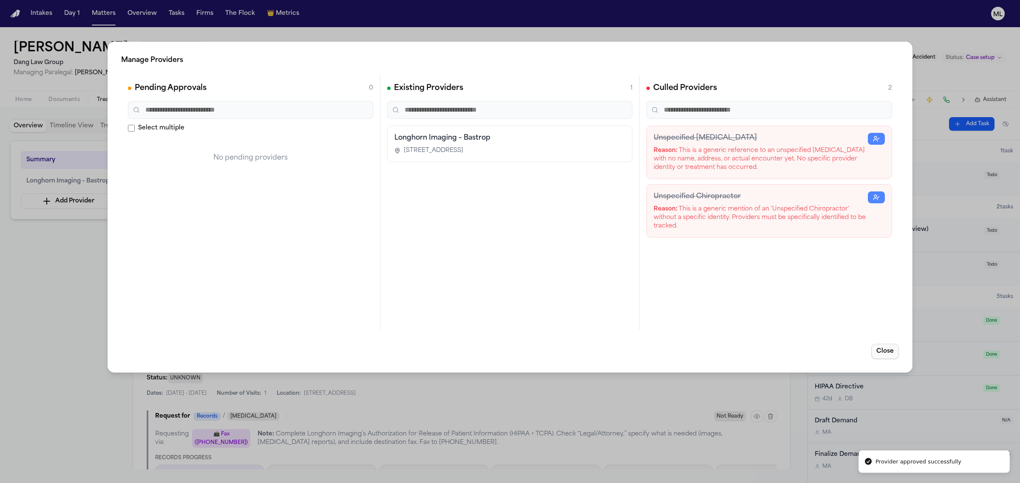
click at [879, 353] on button "Close" at bounding box center [885, 351] width 28 height 15
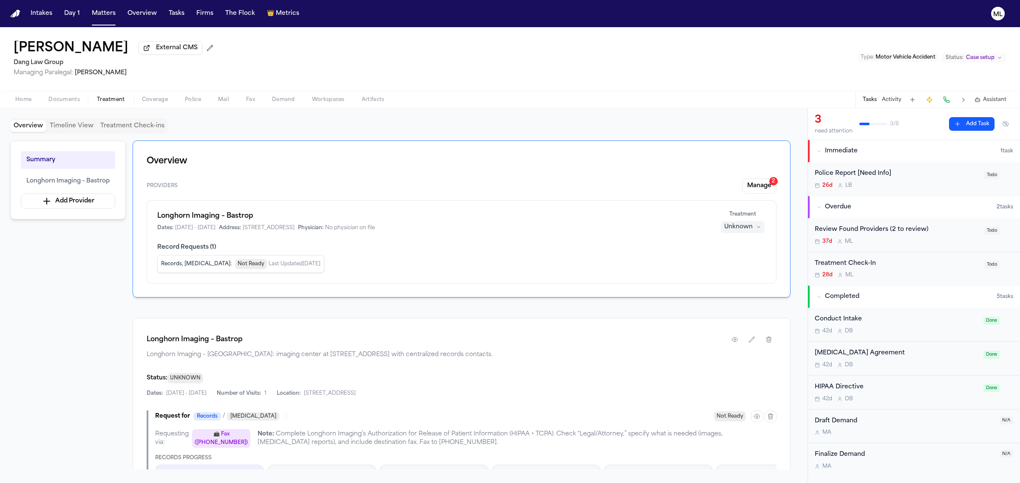
click at [743, 229] on div "Unknown" at bounding box center [738, 227] width 28 height 8
click at [741, 250] on button "Treating" at bounding box center [743, 244] width 68 height 15
click at [762, 190] on button "Manage 2" at bounding box center [759, 185] width 34 height 15
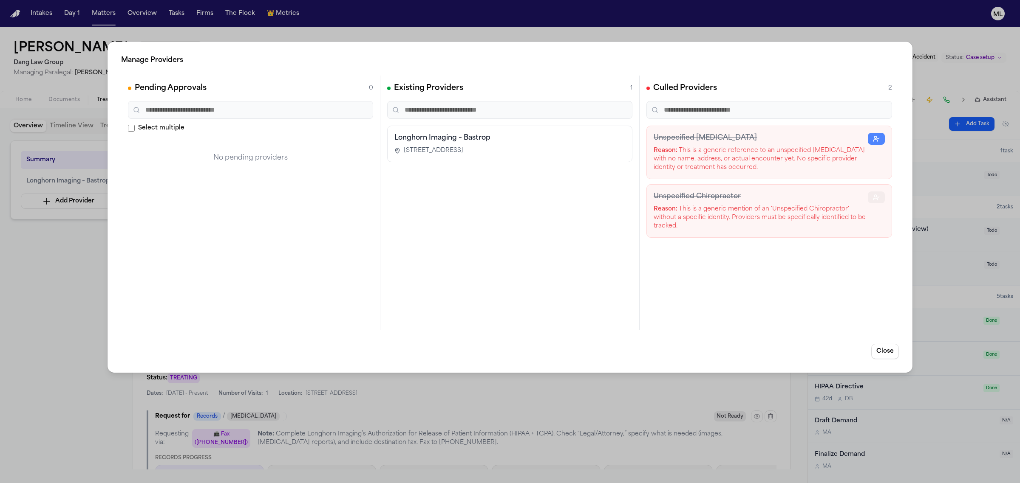
click at [876, 198] on icon "button" at bounding box center [876, 197] width 7 height 7
click at [877, 141] on icon "button" at bounding box center [876, 139] width 7 height 7
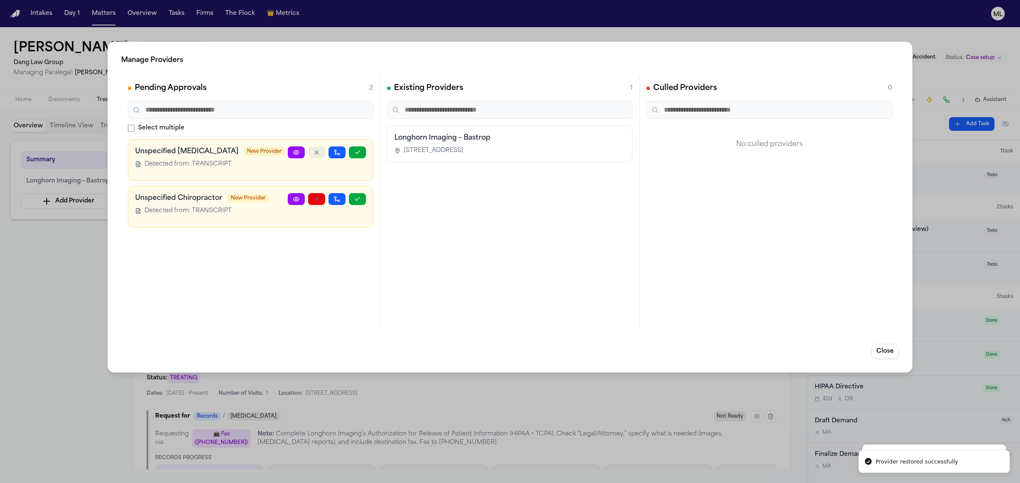
click at [314, 154] on icon "button" at bounding box center [316, 152] width 7 height 7
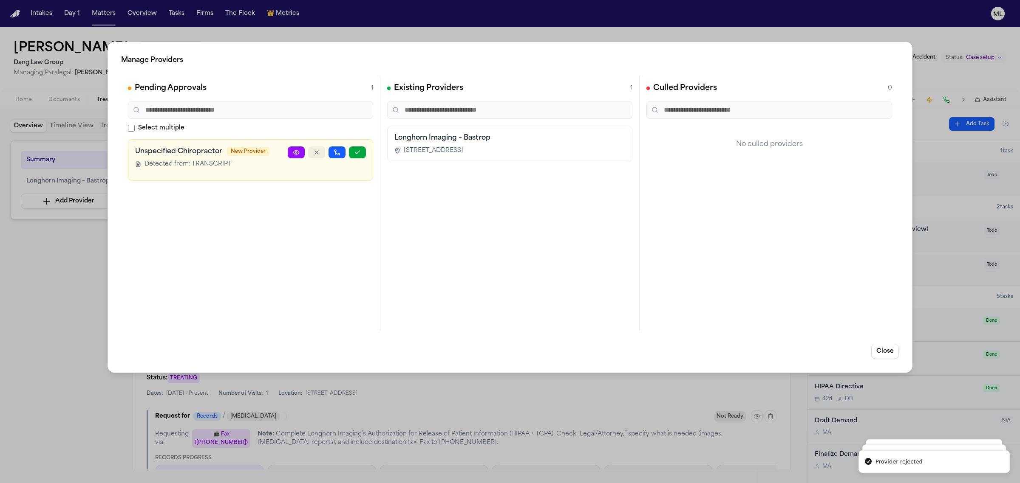
click at [314, 152] on icon "button" at bounding box center [316, 152] width 7 height 7
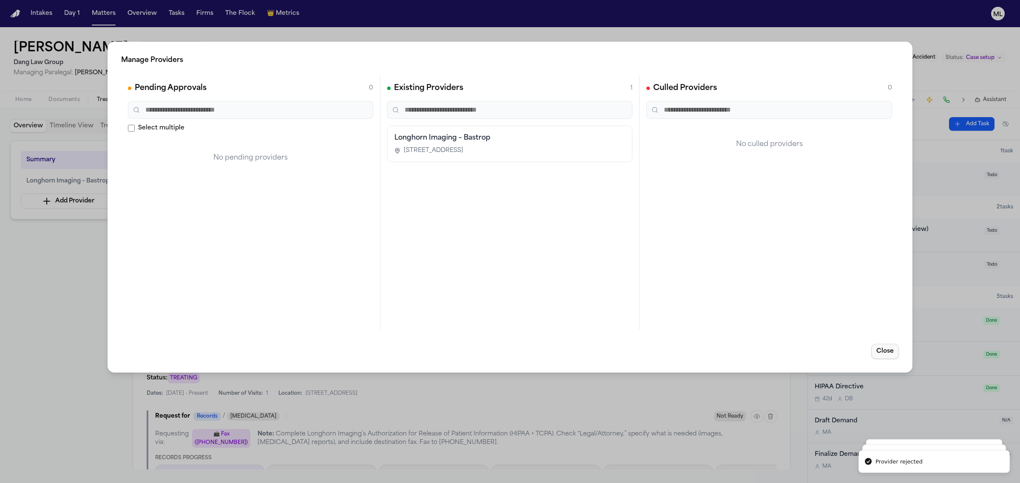
click at [889, 355] on button "Close" at bounding box center [885, 351] width 28 height 15
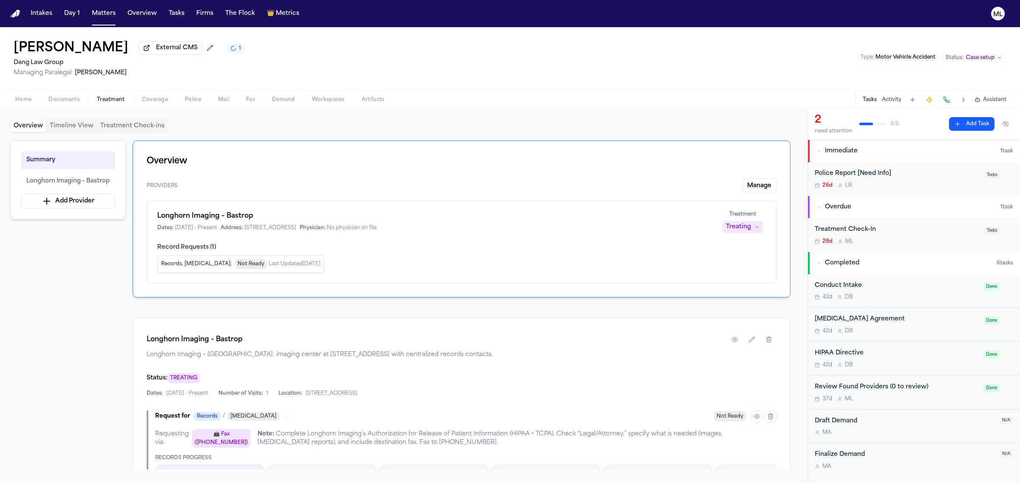
click at [940, 242] on div "28d M L" at bounding box center [896, 241] width 164 height 7
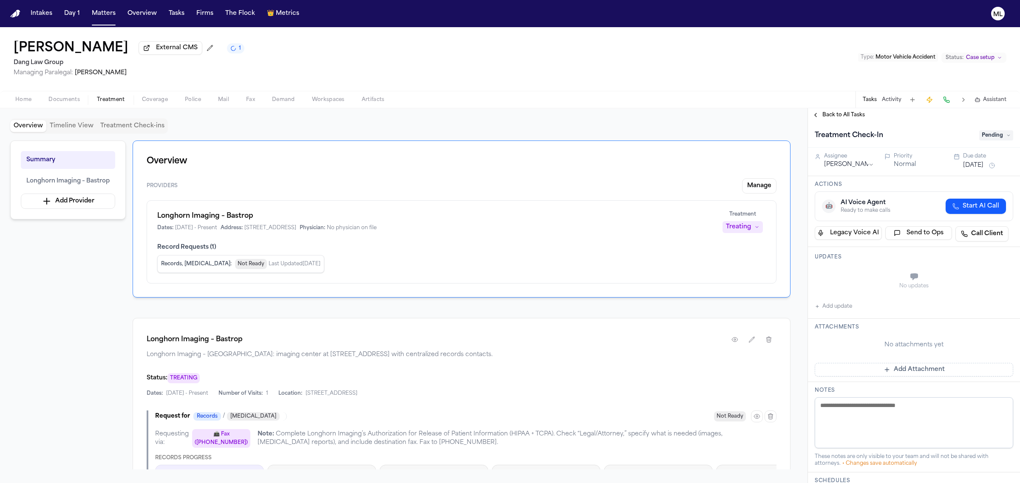
click at [841, 304] on button "Add update" at bounding box center [832, 307] width 37 height 10
click at [845, 281] on textarea "Add your update" at bounding box center [918, 277] width 181 height 17
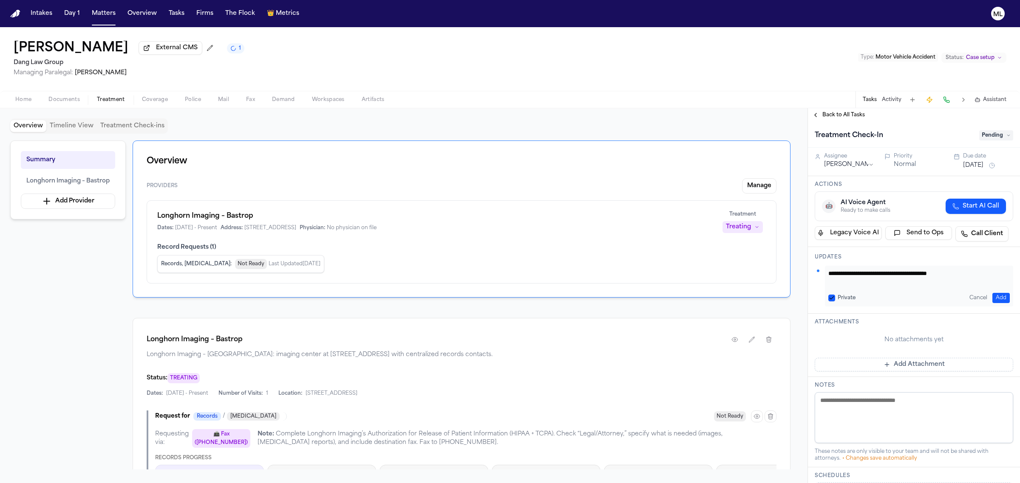
type textarea "**********"
click at [980, 164] on button "[DATE]" at bounding box center [973, 165] width 20 height 8
click at [969, 285] on button "1" at bounding box center [967, 285] width 14 height 14
click at [834, 115] on span "Back to All Tasks" at bounding box center [843, 115] width 42 height 7
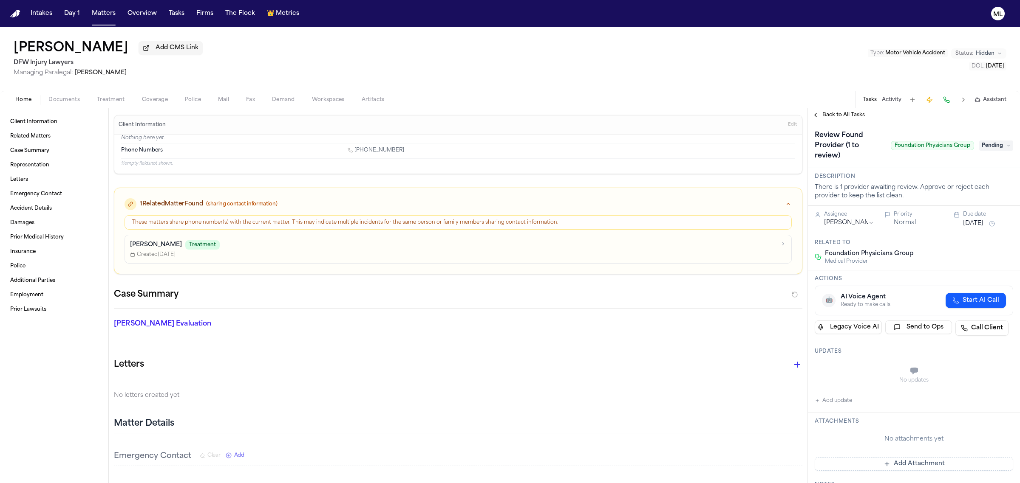
click at [105, 100] on span "Treatment" at bounding box center [111, 99] width 28 height 7
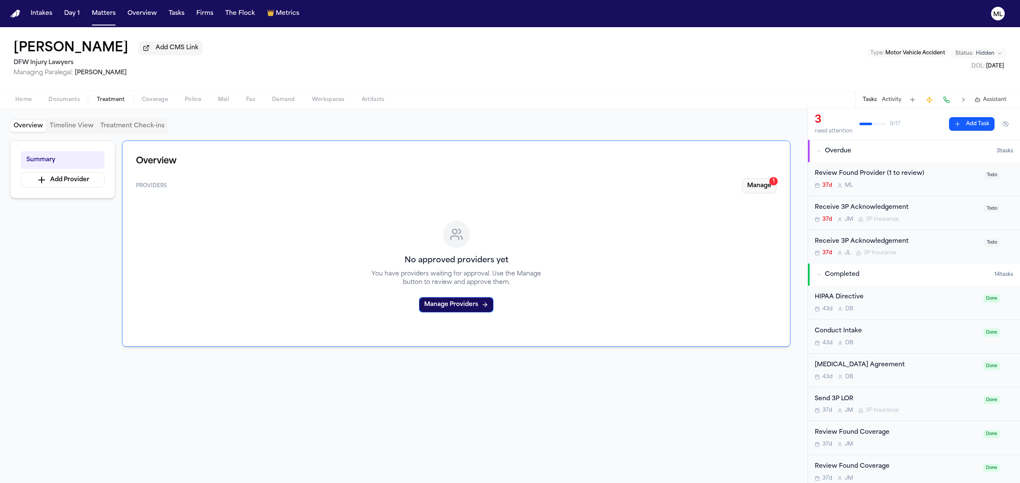
click at [755, 186] on button "Manage 1" at bounding box center [759, 185] width 34 height 15
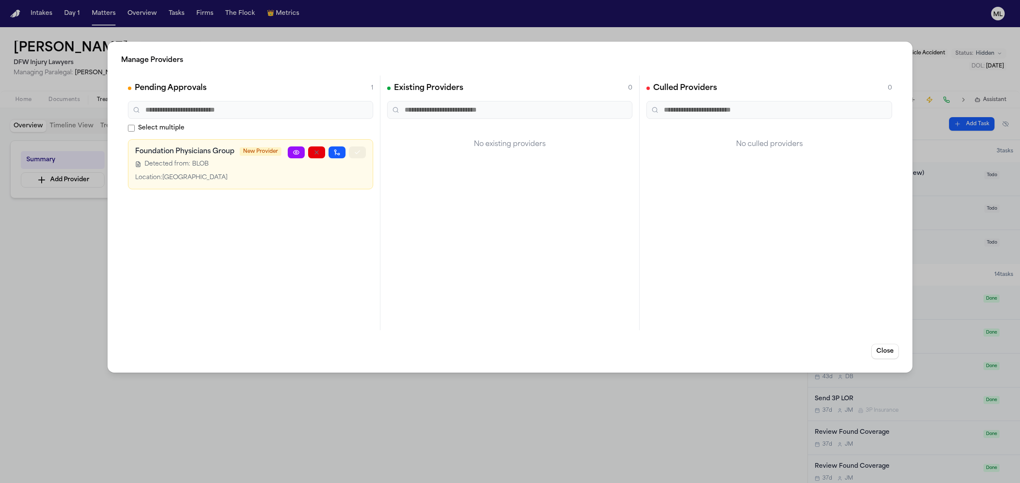
click at [356, 154] on icon "button" at bounding box center [357, 152] width 5 height 3
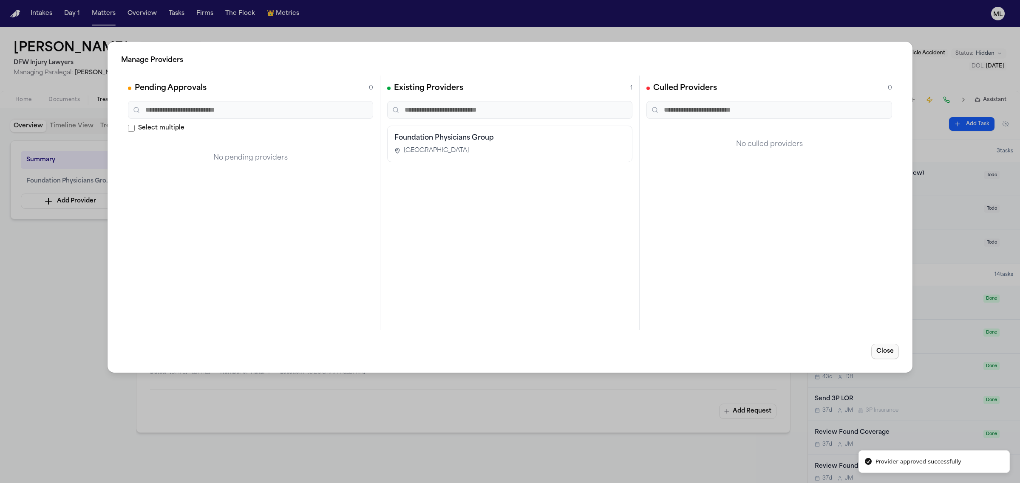
click at [882, 348] on button "Close" at bounding box center [885, 351] width 28 height 15
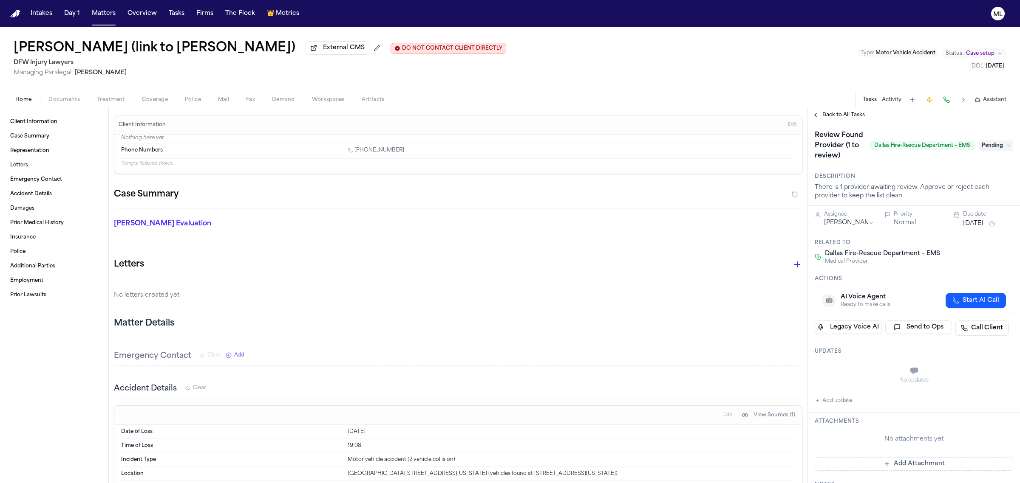
click at [113, 101] on span "Treatment" at bounding box center [111, 99] width 28 height 7
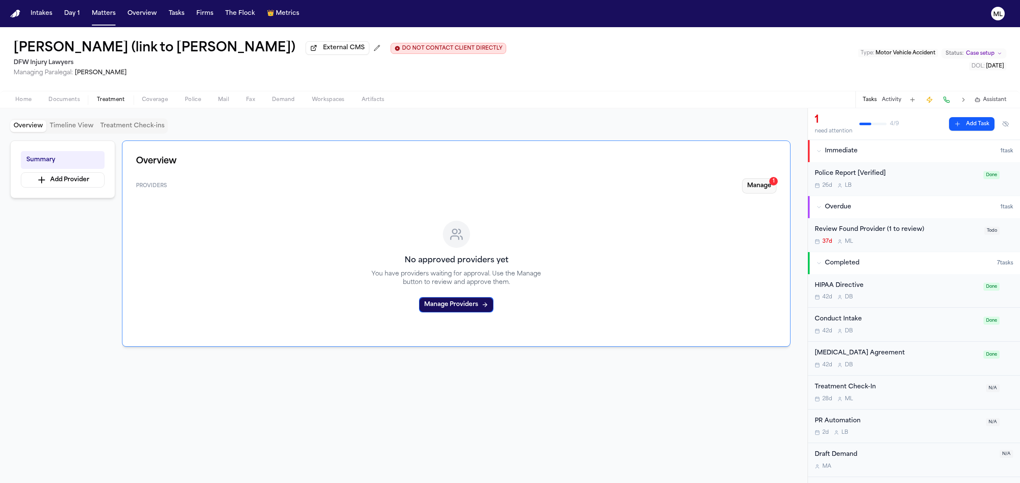
click at [749, 192] on button "Manage 1" at bounding box center [759, 185] width 34 height 15
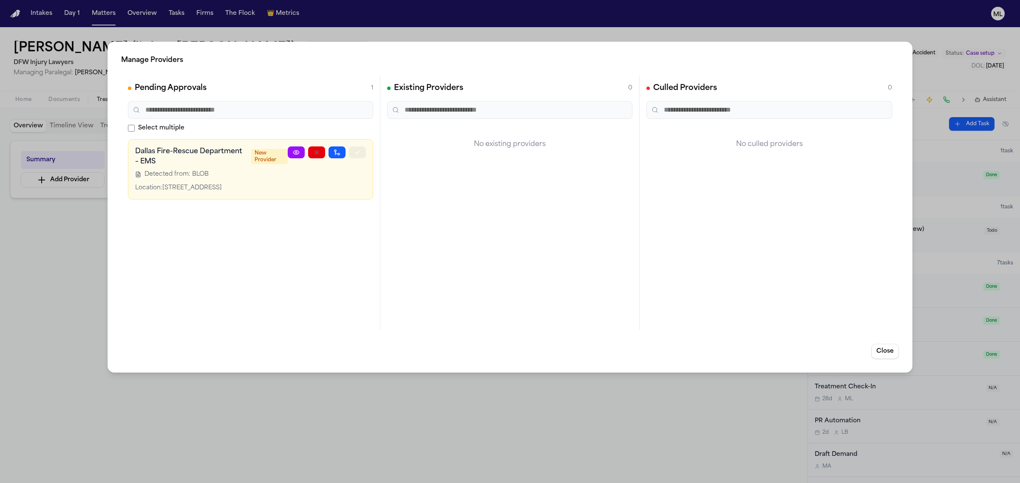
click at [354, 153] on icon "button" at bounding box center [357, 152] width 7 height 7
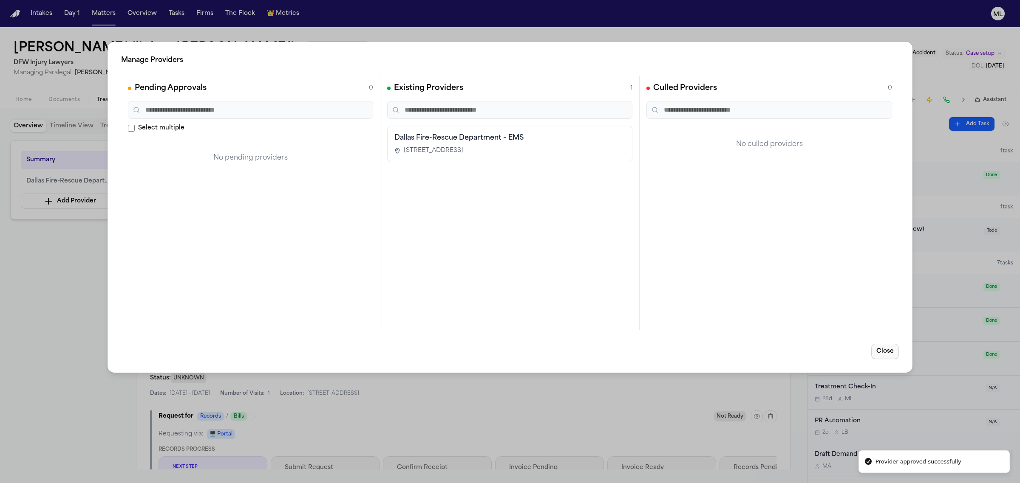
click at [878, 350] on button "Close" at bounding box center [885, 351] width 28 height 15
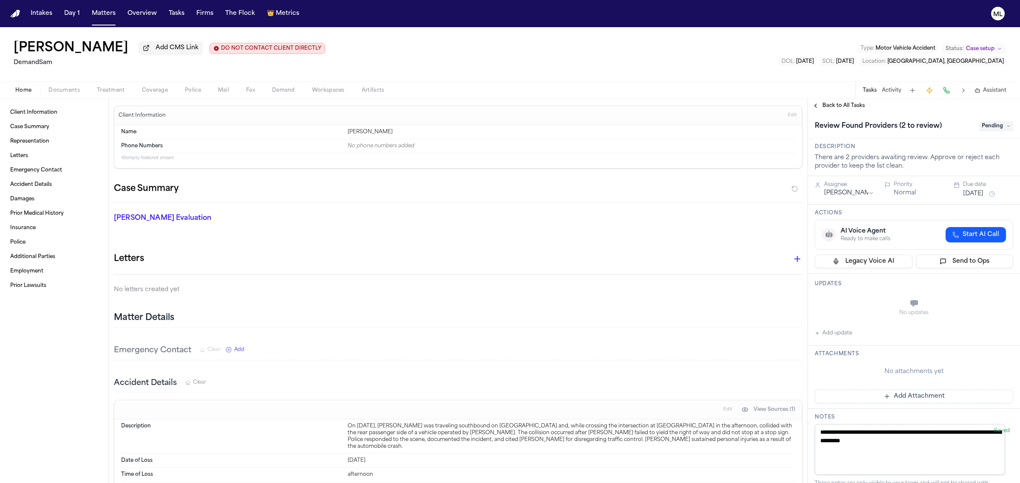
click at [107, 90] on span "Treatment" at bounding box center [111, 90] width 28 height 7
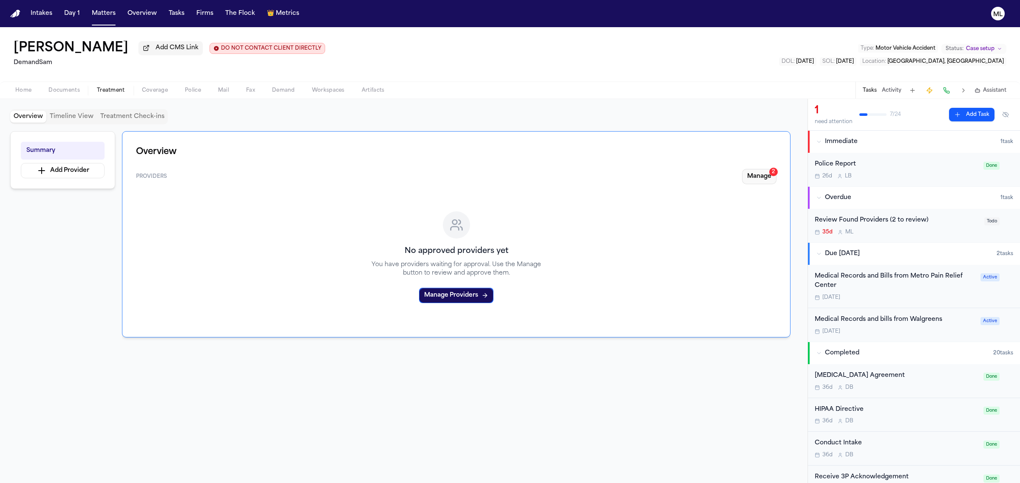
click at [763, 172] on button "Manage 2" at bounding box center [759, 176] width 34 height 15
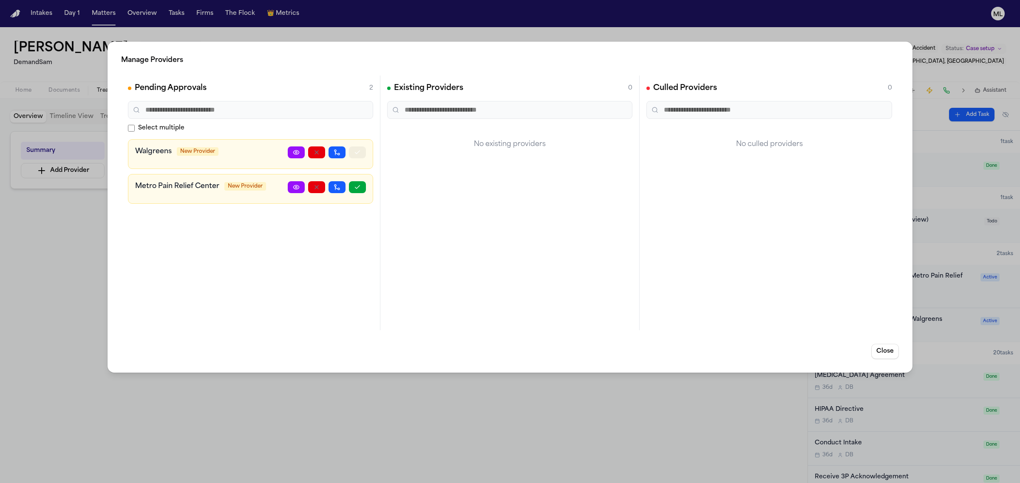
click at [363, 155] on button "button" at bounding box center [357, 153] width 17 height 12
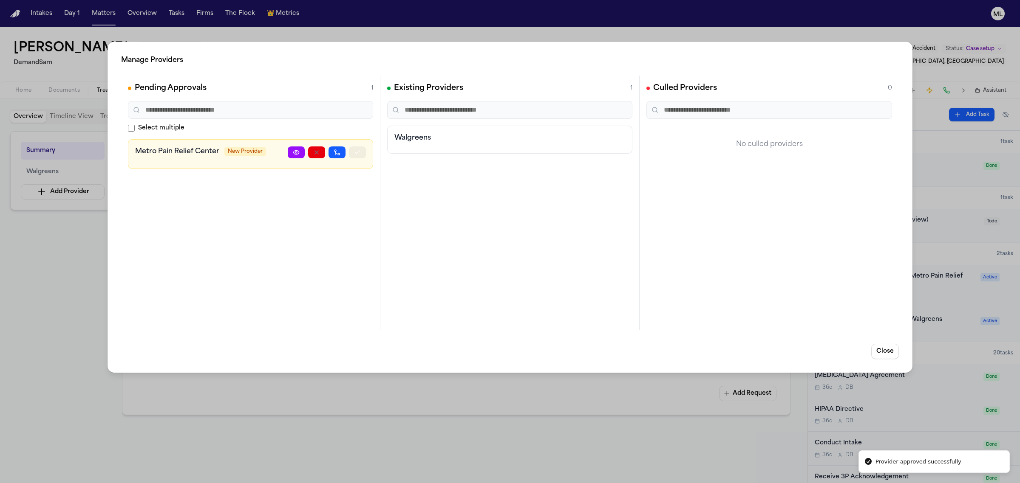
click at [358, 156] on button "button" at bounding box center [357, 153] width 17 height 12
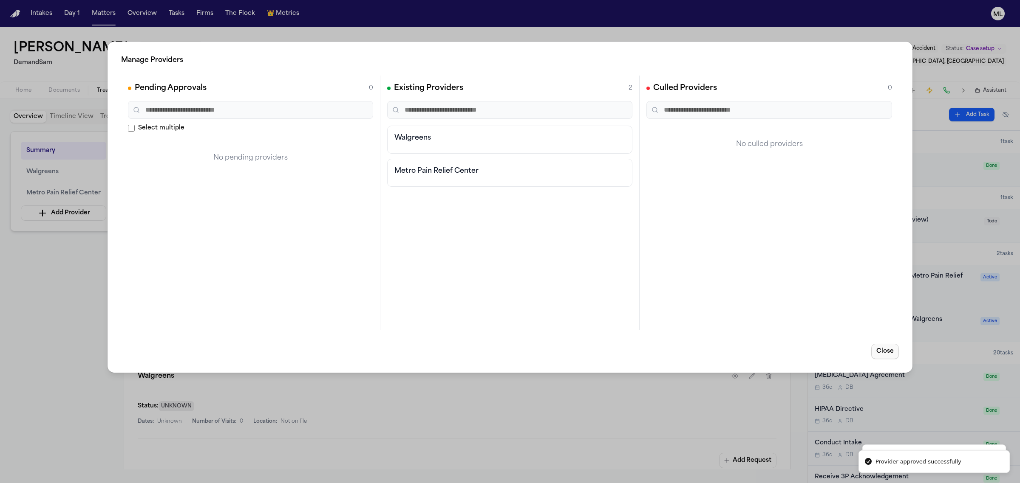
click at [878, 353] on button "Close" at bounding box center [885, 351] width 28 height 15
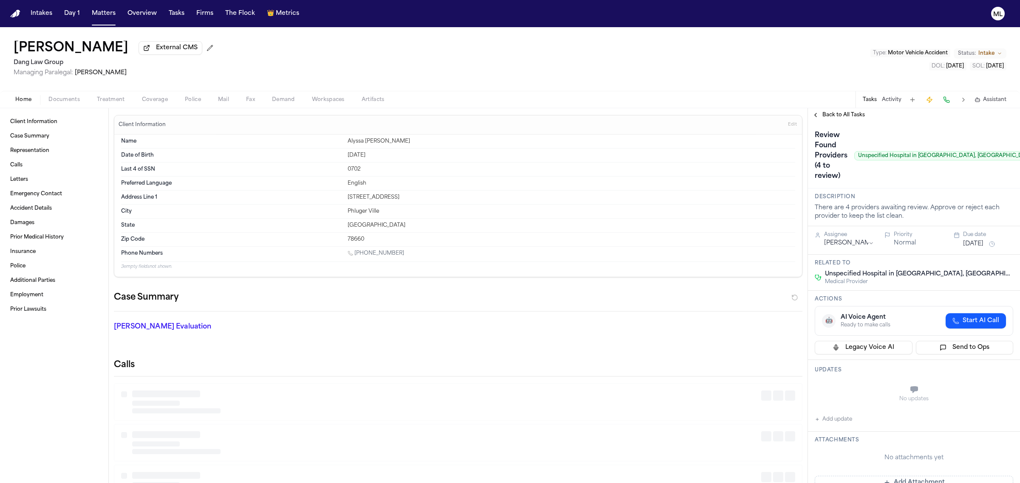
click at [979, 53] on span "Intake" at bounding box center [986, 53] width 16 height 7
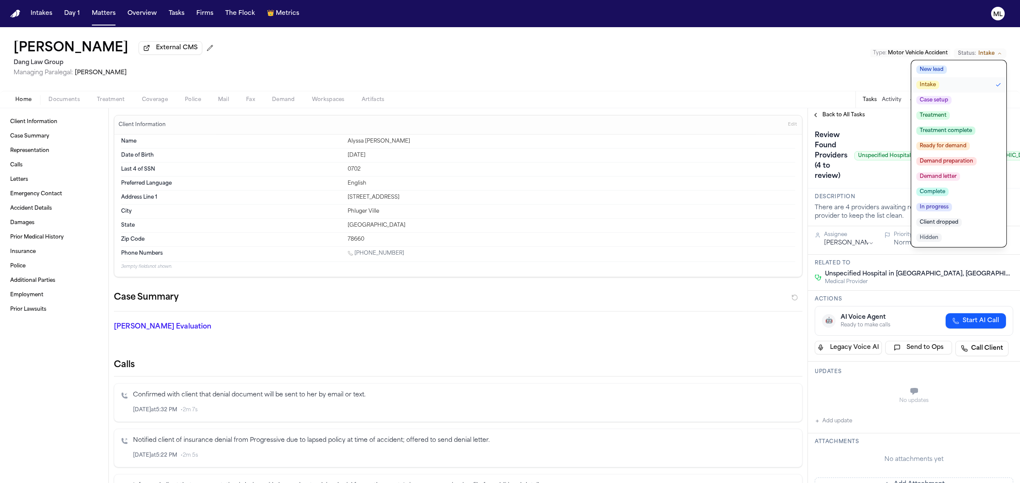
click at [953, 219] on span "Client dropped" at bounding box center [938, 222] width 45 height 8
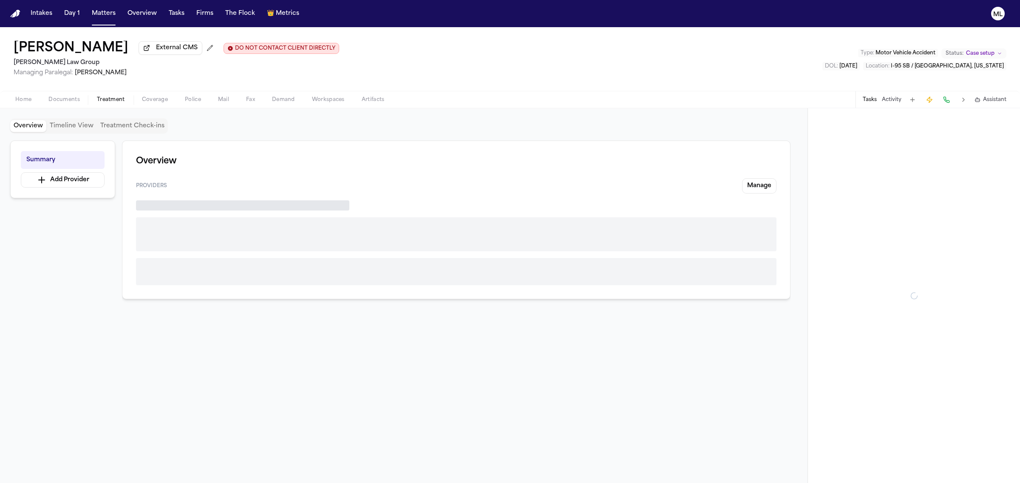
click at [109, 98] on span "Treatment" at bounding box center [111, 99] width 28 height 7
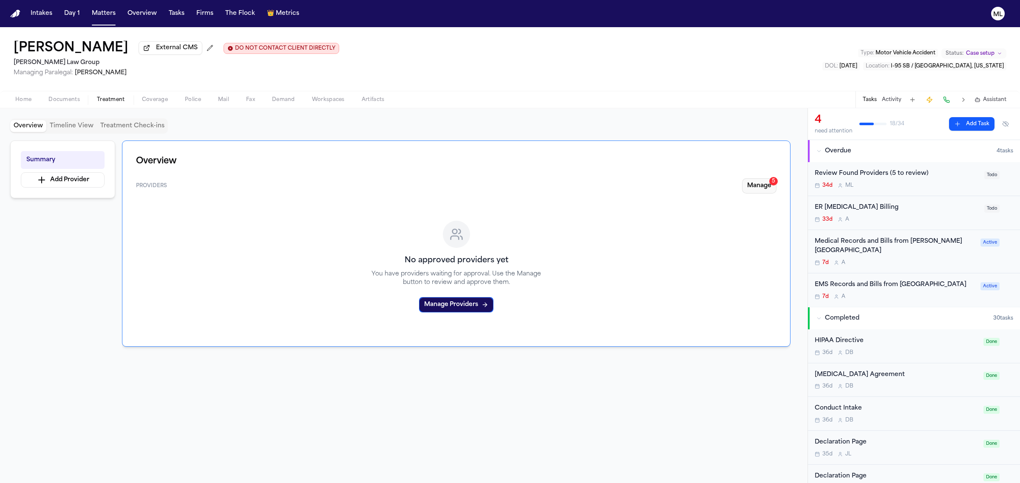
click at [761, 192] on button "Manage 5" at bounding box center [759, 185] width 34 height 15
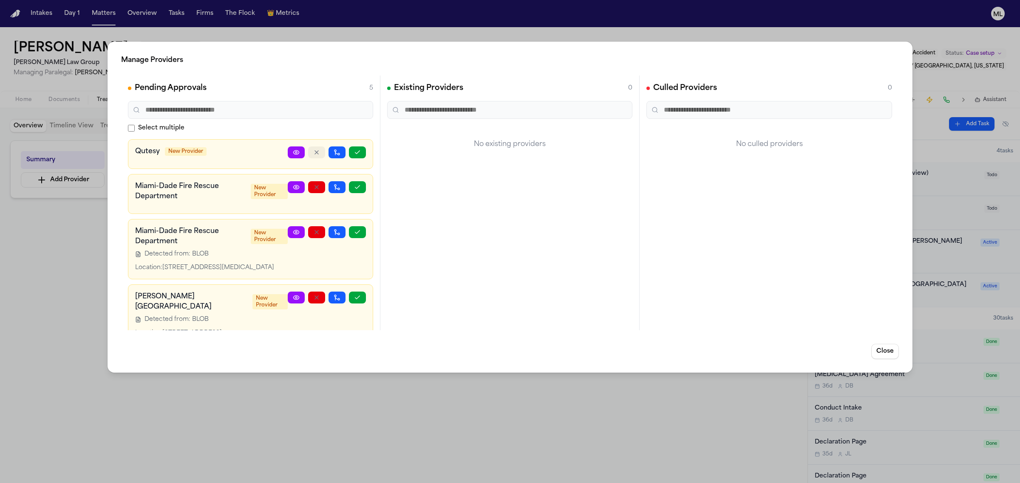
click at [315, 154] on icon "button" at bounding box center [316, 152] width 3 height 3
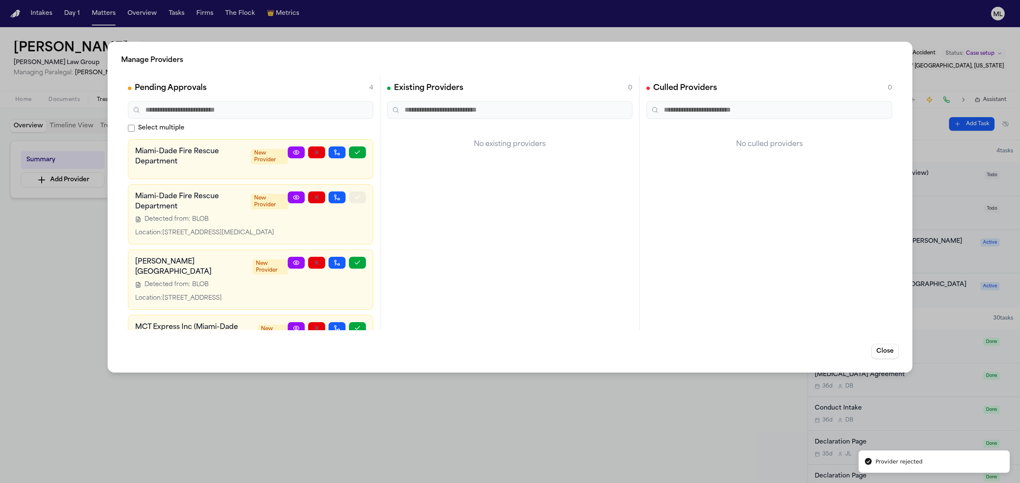
click at [354, 200] on icon "button" at bounding box center [357, 197] width 7 height 7
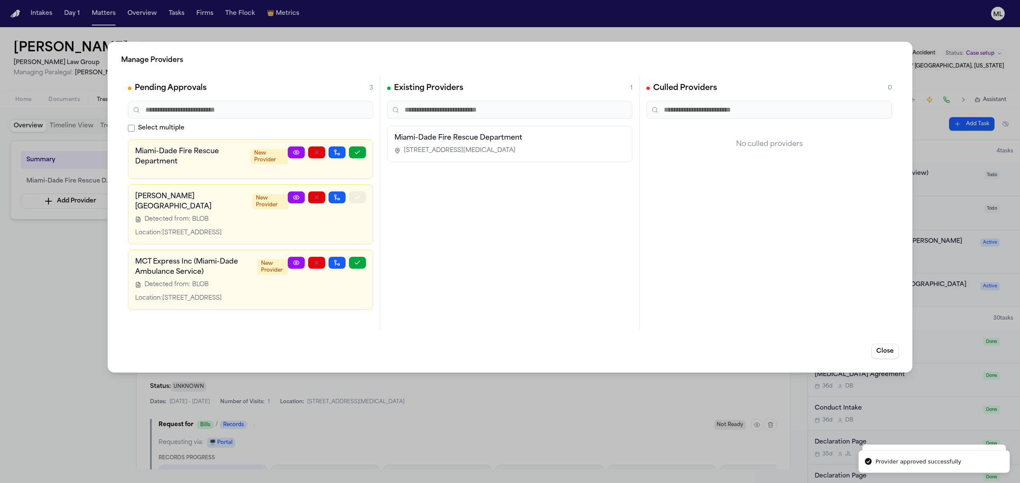
click at [358, 198] on icon "button" at bounding box center [357, 197] width 7 height 7
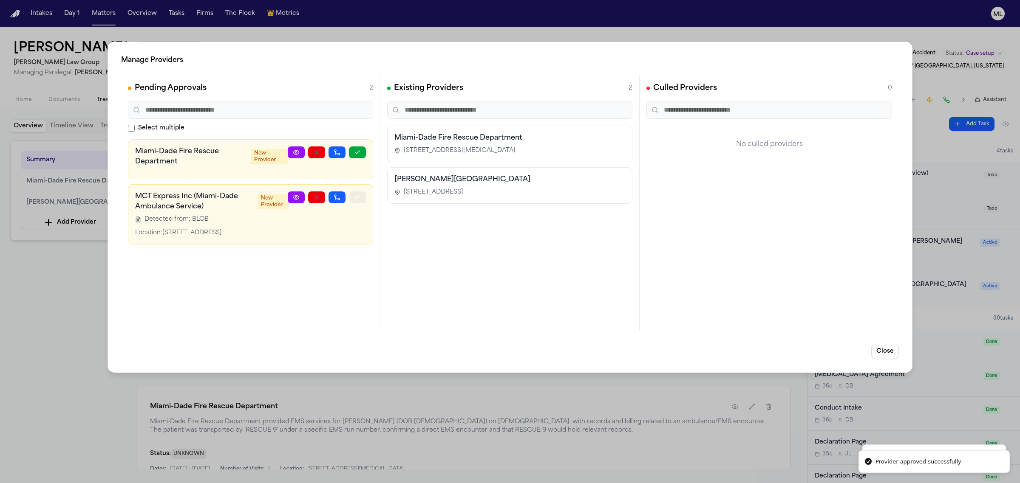
click at [359, 197] on icon "button" at bounding box center [357, 197] width 7 height 7
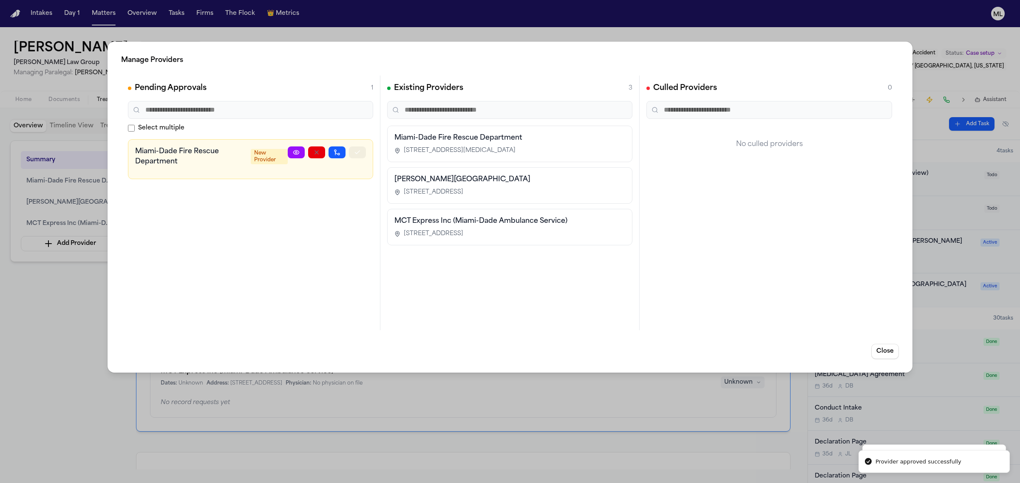
click at [358, 153] on icon "button" at bounding box center [357, 152] width 7 height 7
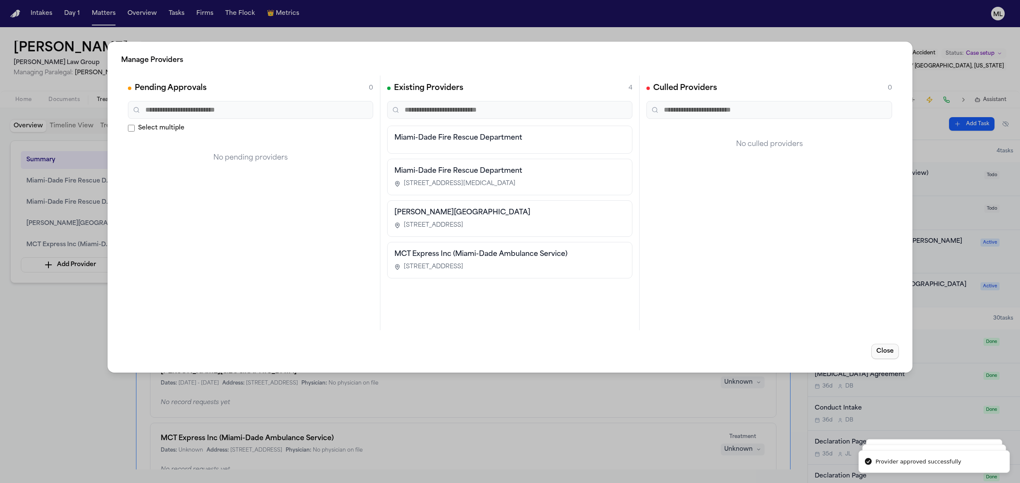
click at [893, 358] on button "Close" at bounding box center [885, 351] width 28 height 15
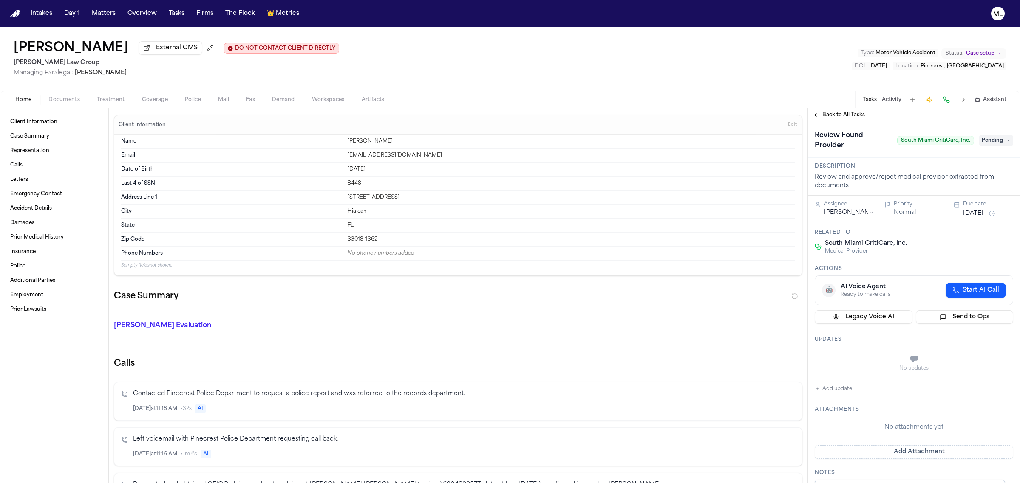
click at [102, 99] on span "Treatment" at bounding box center [111, 99] width 28 height 7
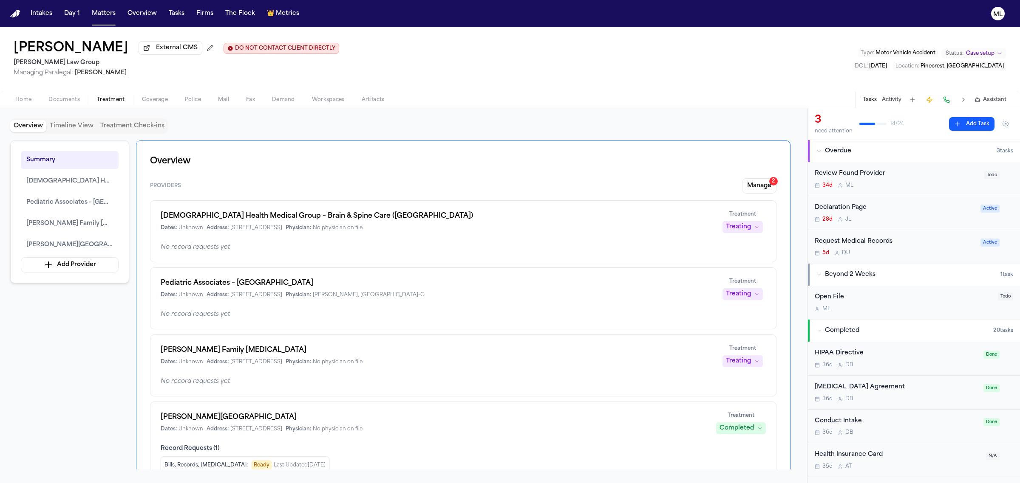
click at [762, 188] on button "Manage 2" at bounding box center [759, 185] width 34 height 15
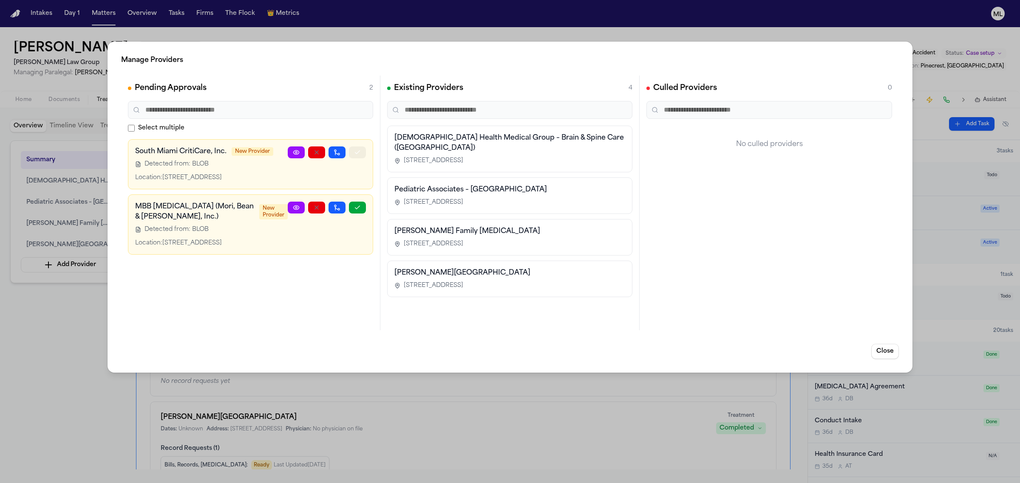
click at [365, 153] on button "button" at bounding box center [357, 153] width 17 height 12
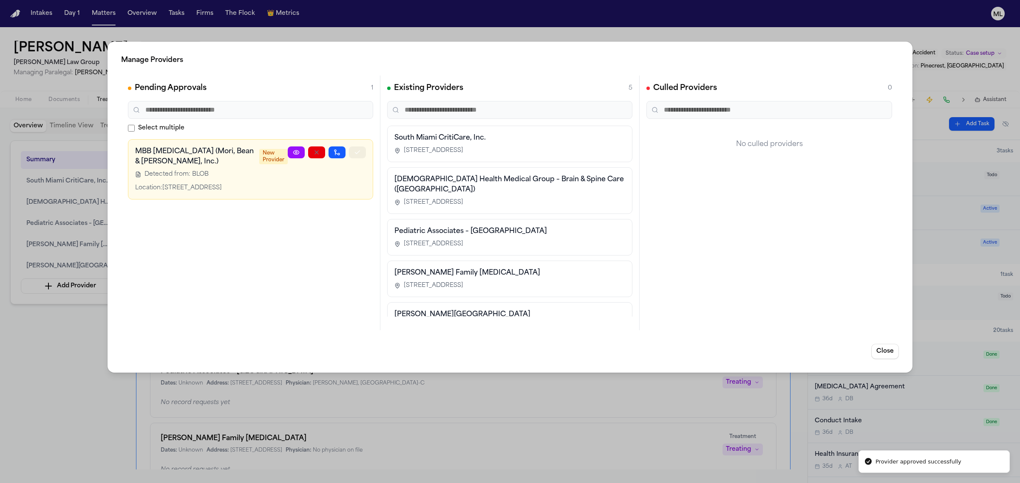
click at [364, 153] on button "button" at bounding box center [357, 153] width 17 height 12
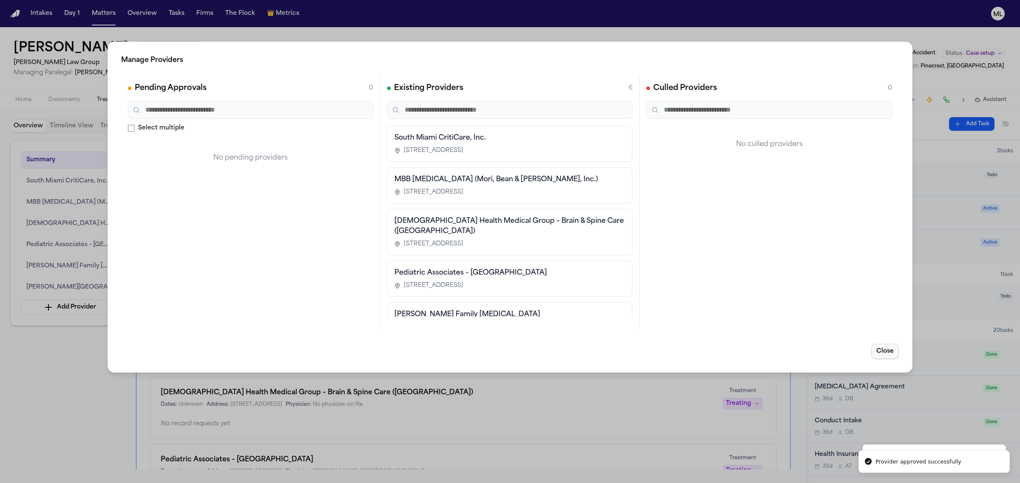
click at [878, 352] on button "Close" at bounding box center [885, 351] width 28 height 15
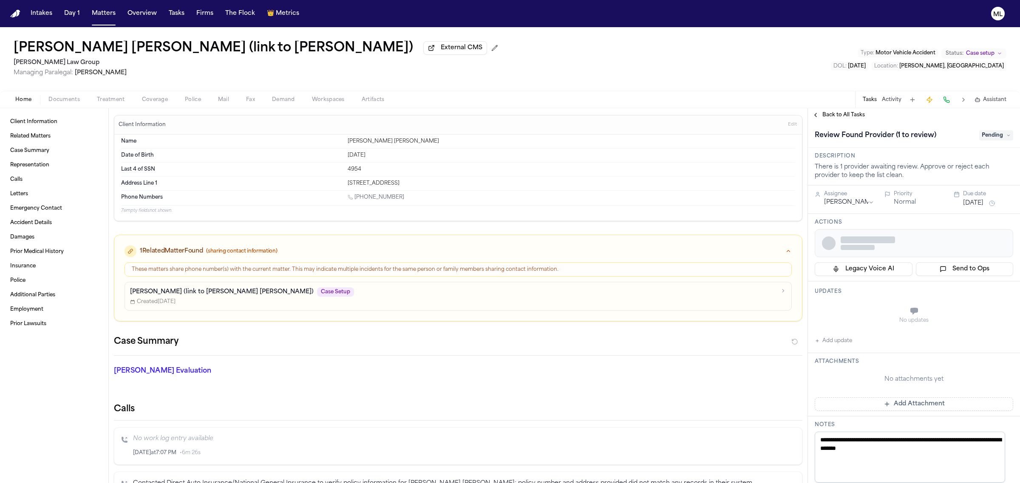
click at [974, 48] on button "Status: Case setup" at bounding box center [973, 53] width 65 height 10
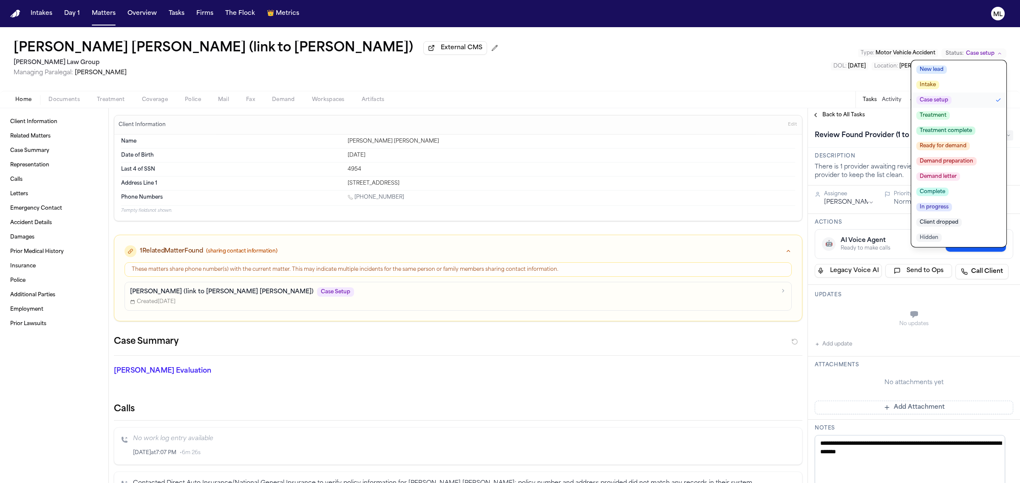
click at [956, 219] on span "Client dropped" at bounding box center [938, 222] width 45 height 8
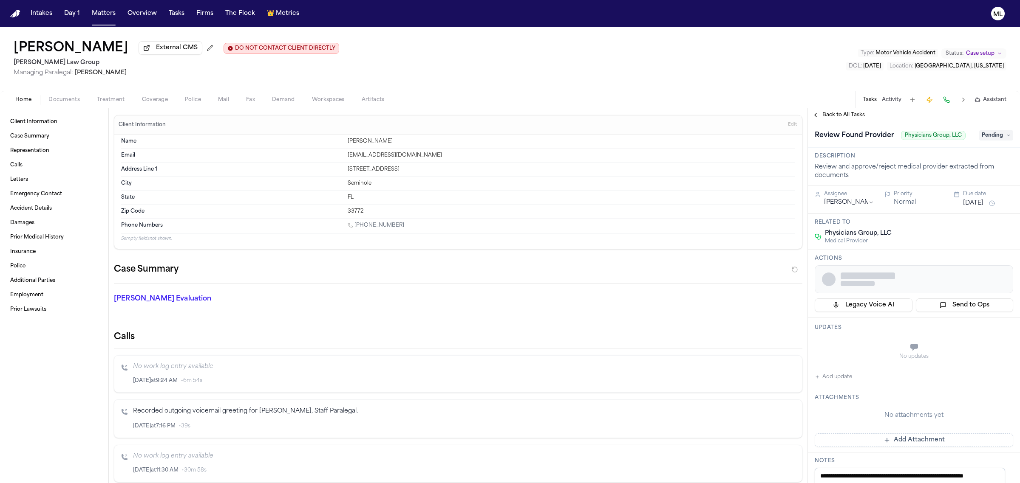
click at [990, 52] on span "Case setup" at bounding box center [980, 53] width 28 height 7
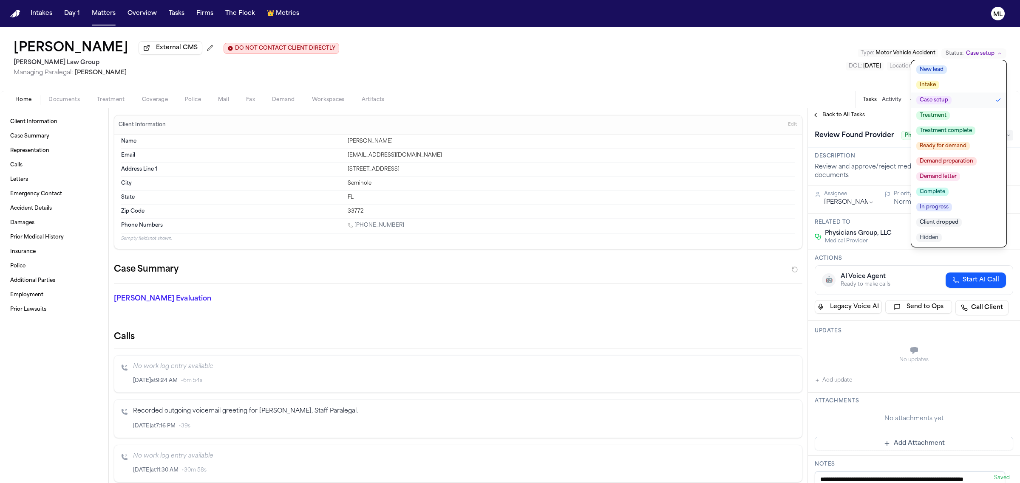
click at [947, 223] on span "Client dropped" at bounding box center [938, 222] width 45 height 8
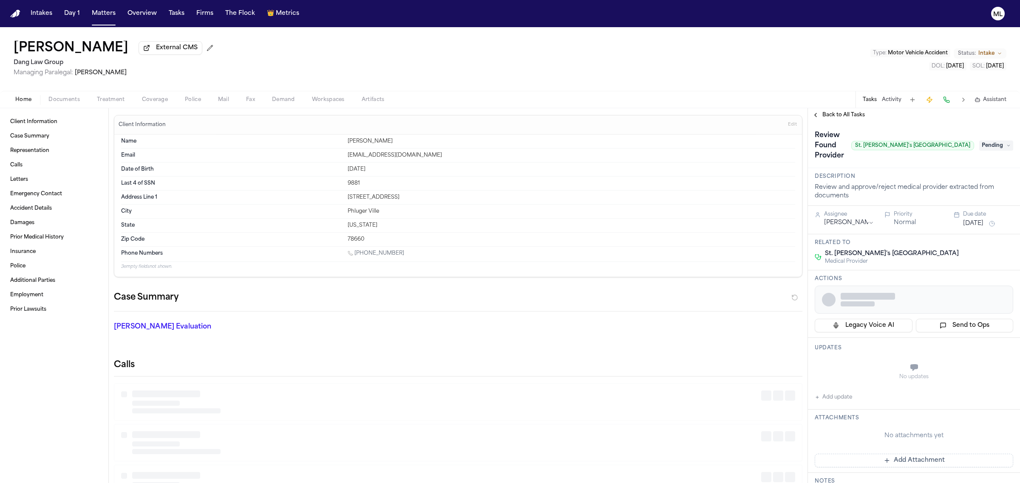
click at [995, 49] on button "Status: Intake" at bounding box center [979, 53] width 53 height 10
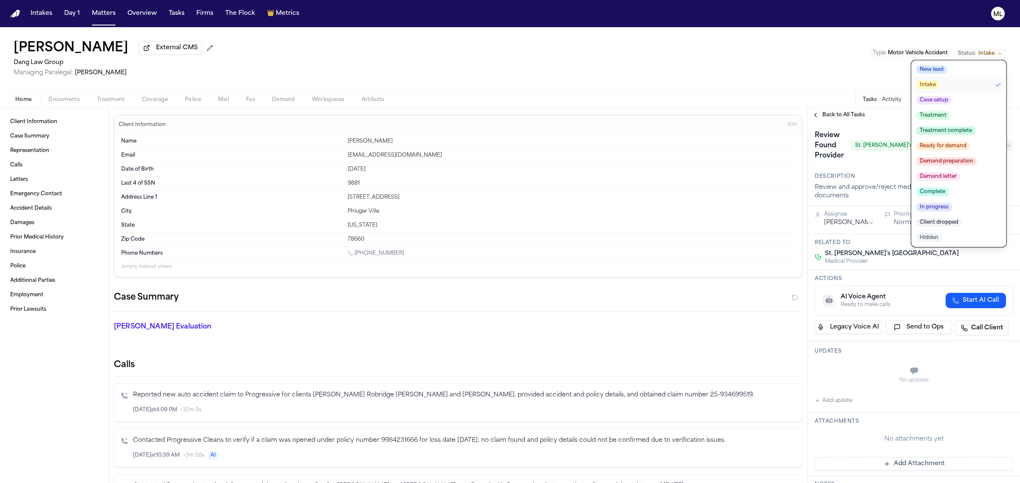
click at [949, 224] on span "Client dropped" at bounding box center [938, 222] width 45 height 8
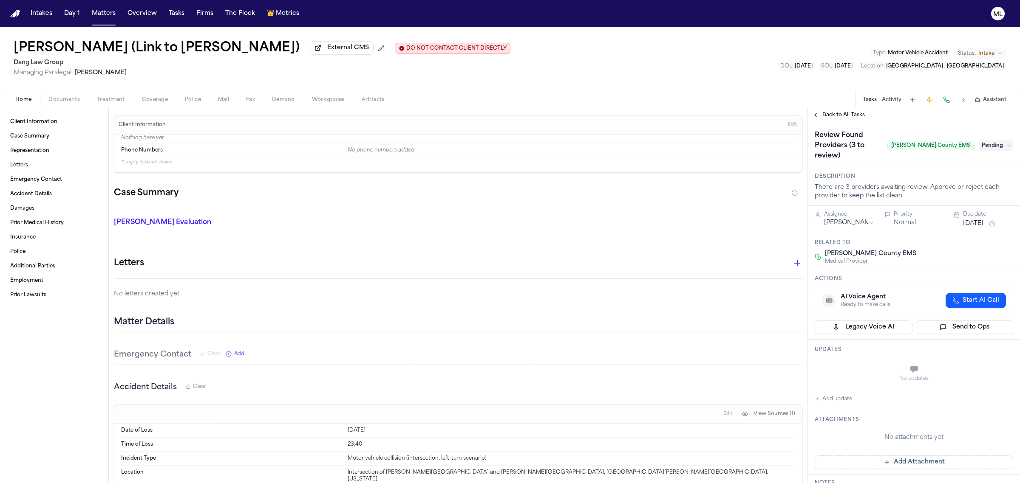
click at [109, 100] on span "Treatment" at bounding box center [111, 99] width 28 height 7
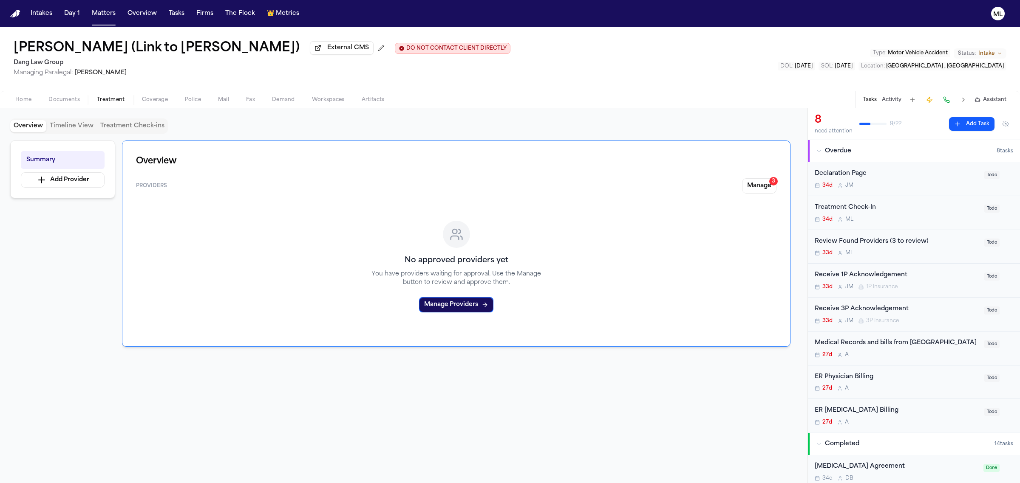
click at [759, 192] on button "Manage 3" at bounding box center [759, 185] width 34 height 15
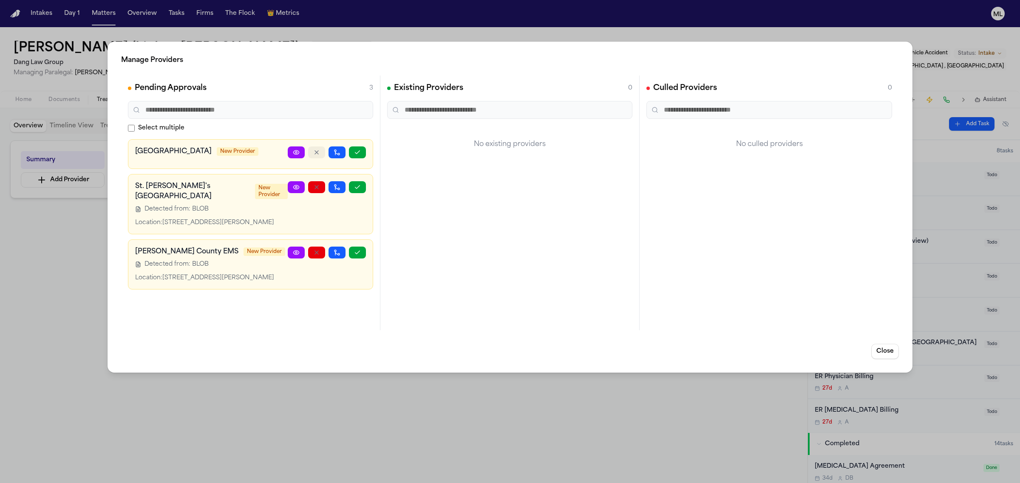
click at [313, 155] on icon "button" at bounding box center [316, 152] width 7 height 7
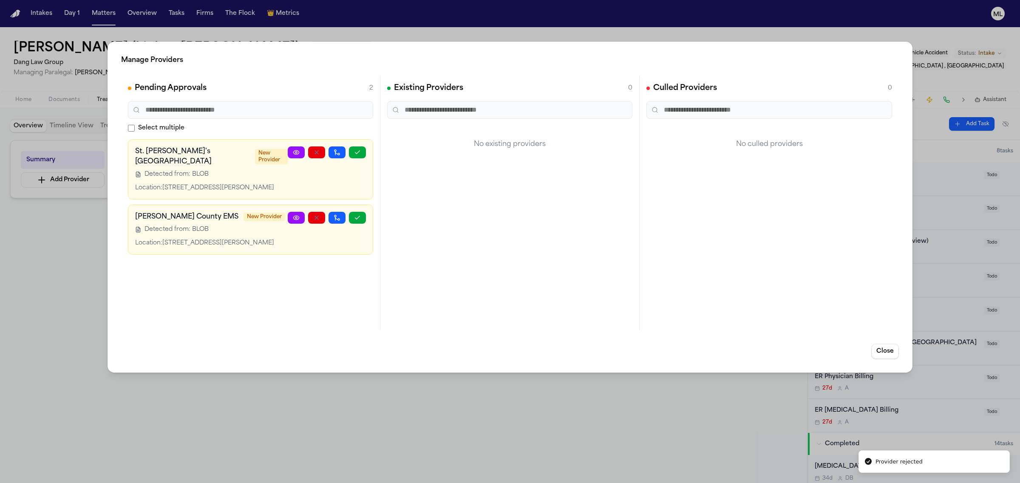
click at [358, 156] on button "button" at bounding box center [357, 153] width 17 height 12
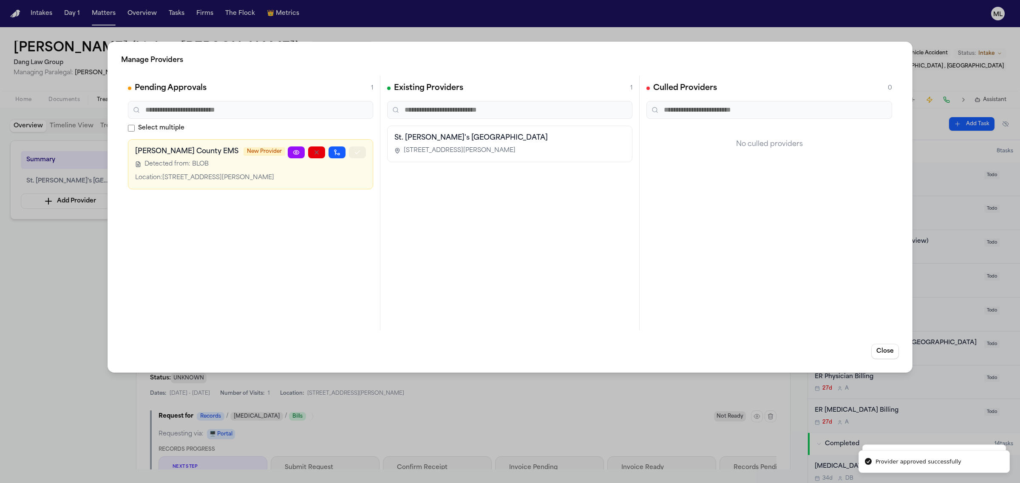
click at [358, 156] on button "button" at bounding box center [357, 153] width 17 height 12
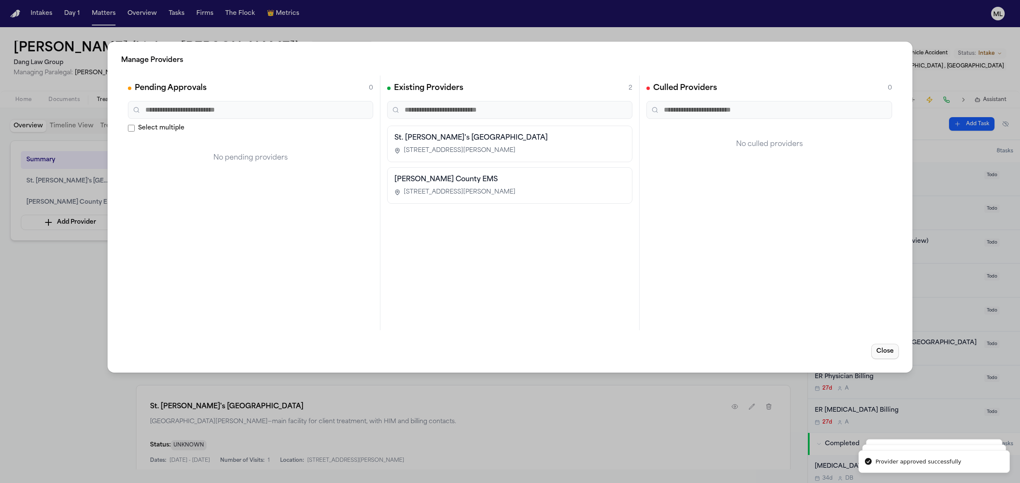
click at [884, 357] on button "Close" at bounding box center [885, 351] width 28 height 15
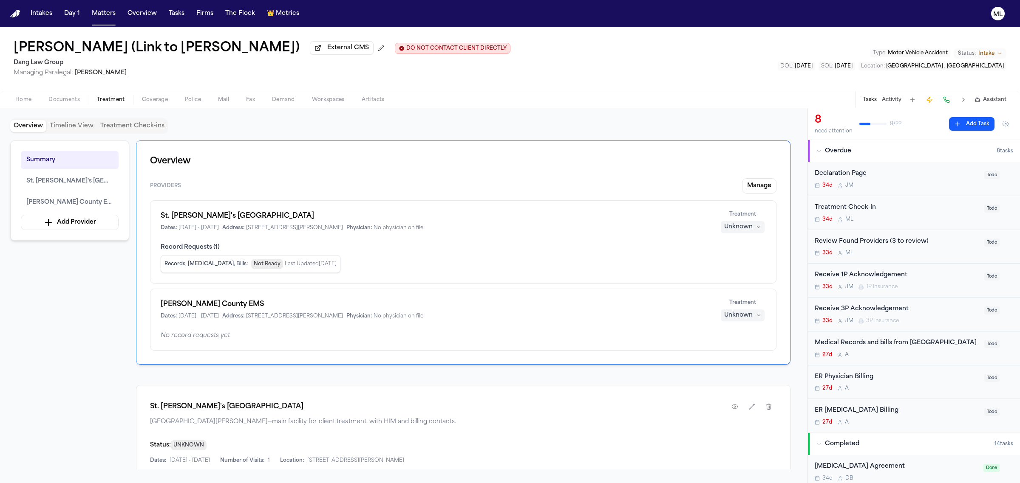
click at [740, 228] on div "Unknown" at bounding box center [738, 227] width 28 height 8
click at [740, 256] on span "Completed" at bounding box center [732, 260] width 34 height 8
click at [742, 317] on div "Unknown" at bounding box center [738, 315] width 28 height 8
click at [733, 350] on span "Completed" at bounding box center [732, 349] width 34 height 8
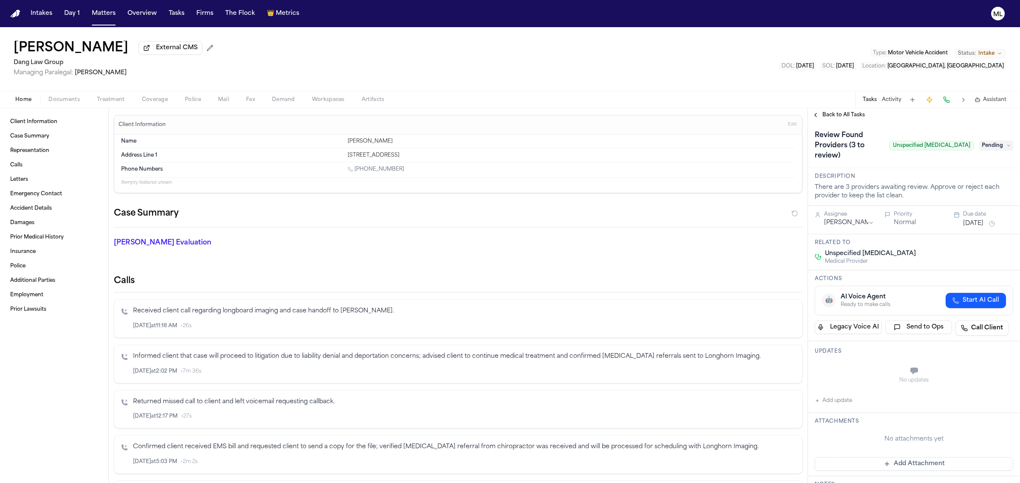
click at [117, 103] on span "Treatment" at bounding box center [111, 99] width 28 height 7
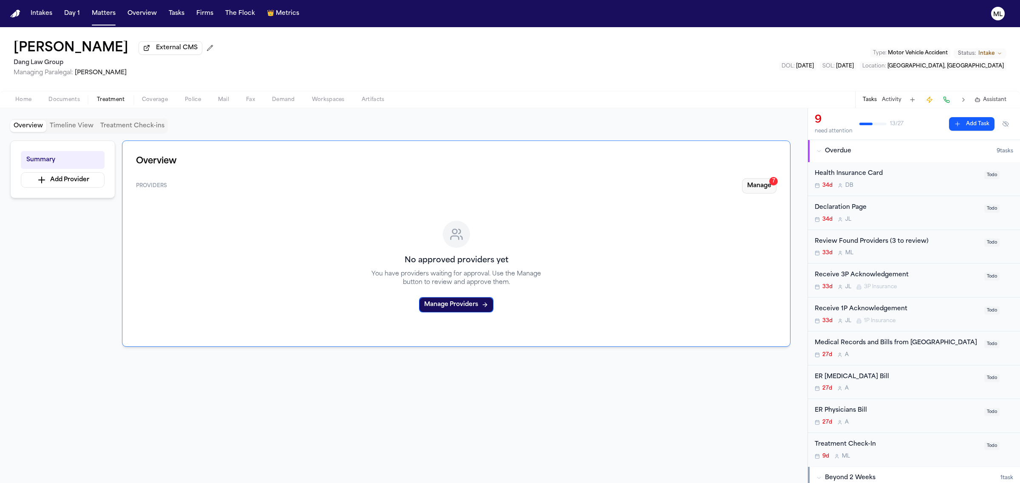
click at [752, 190] on button "Manage 7" at bounding box center [759, 185] width 34 height 15
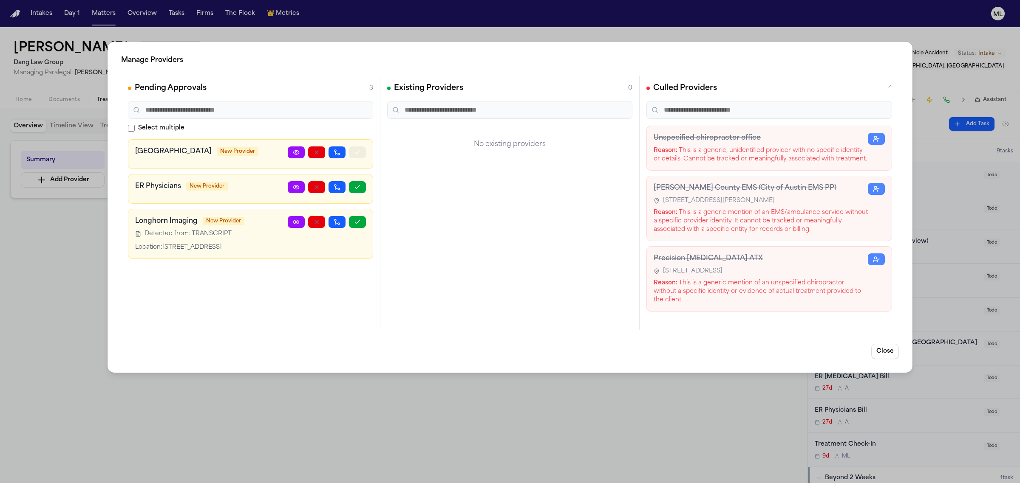
click at [358, 155] on icon "button" at bounding box center [357, 152] width 7 height 7
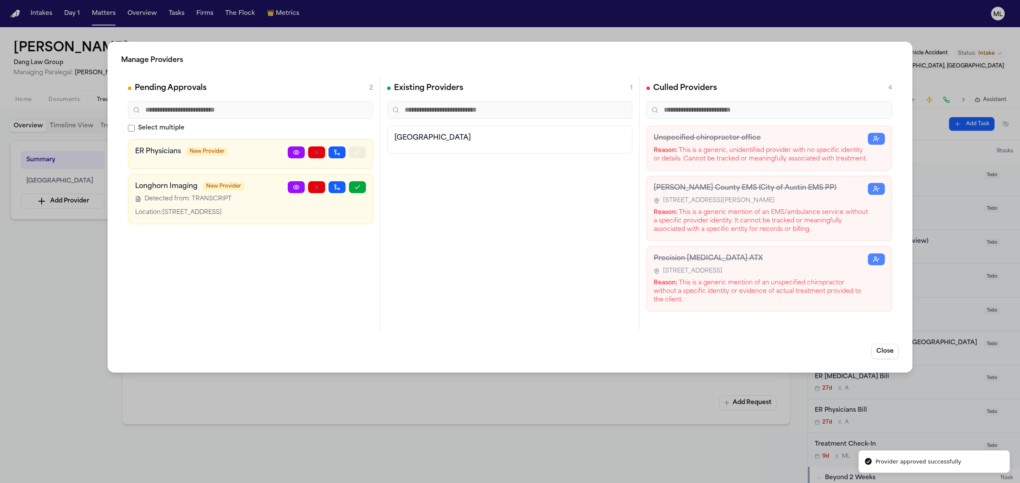
click at [358, 155] on icon "button" at bounding box center [357, 152] width 7 height 7
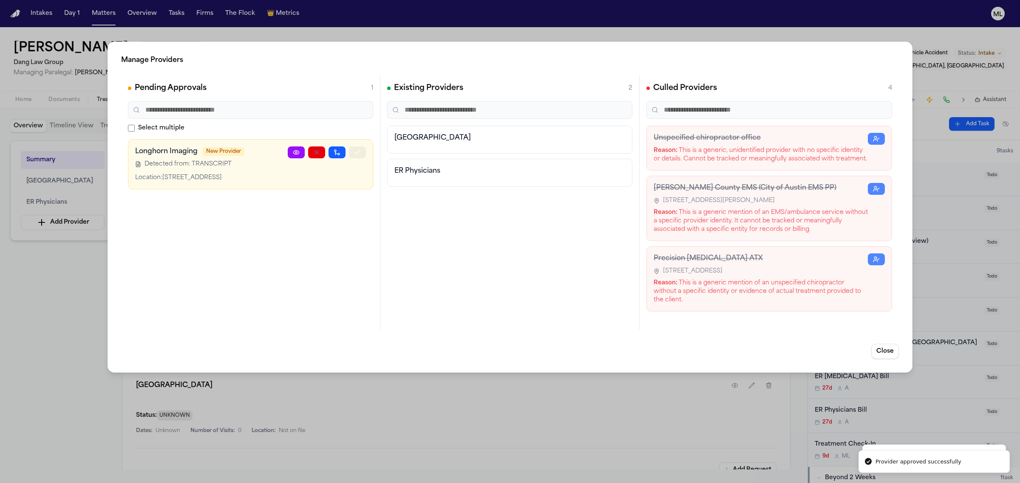
click at [358, 155] on icon "button" at bounding box center [357, 152] width 7 height 7
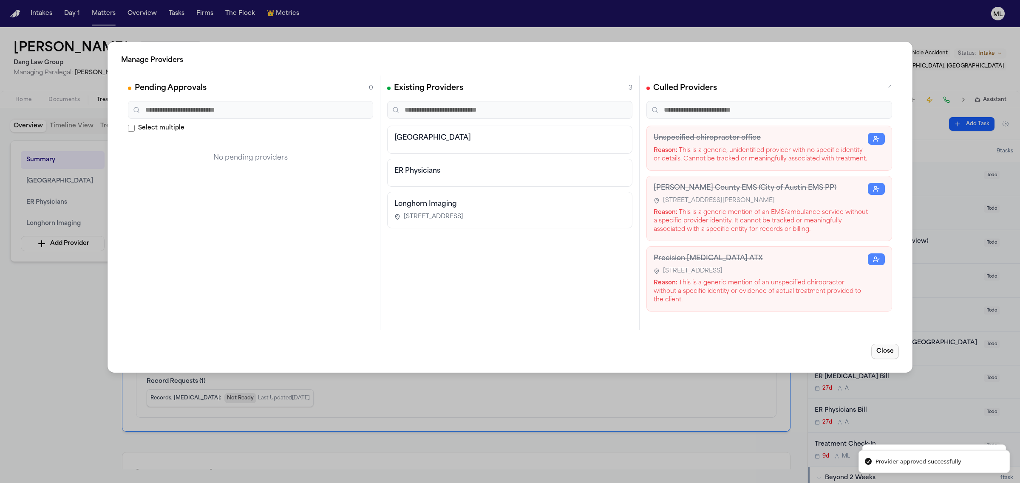
drag, startPoint x: 885, startPoint y: 348, endPoint x: 754, endPoint y: 325, distance: 132.4
click at [884, 348] on button "Close" at bounding box center [885, 351] width 28 height 15
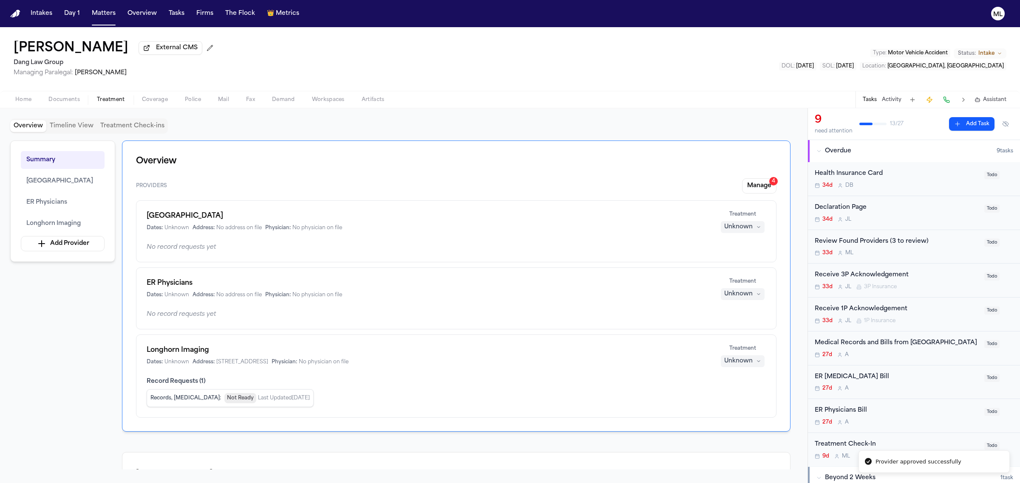
click at [736, 226] on div "Unknown" at bounding box center [738, 227] width 28 height 8
drag, startPoint x: 731, startPoint y: 247, endPoint x: 733, endPoint y: 255, distance: 8.3
click at [733, 255] on div "Treating Completed Deviating Unknown" at bounding box center [743, 267] width 68 height 61
click at [735, 256] on span "Completed" at bounding box center [732, 260] width 34 height 8
click at [738, 293] on div "Unknown" at bounding box center [738, 294] width 28 height 8
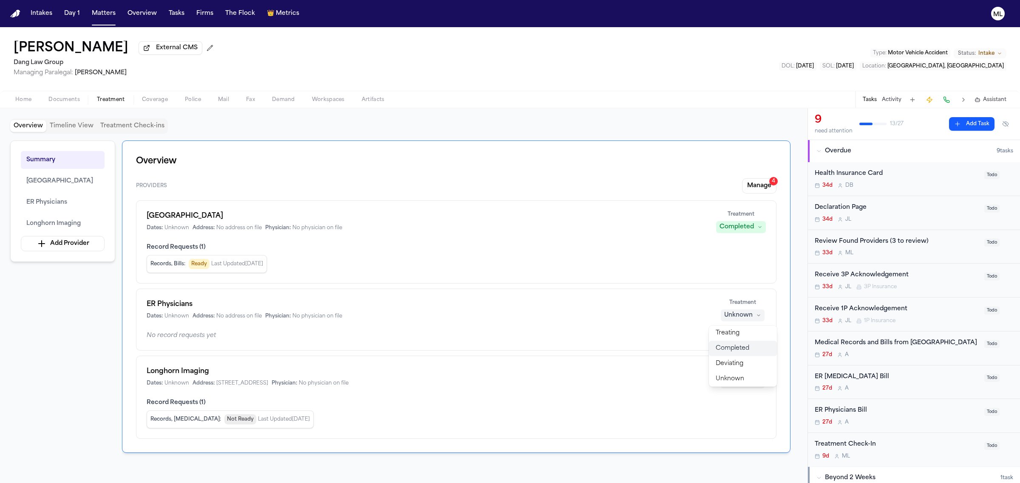
click at [733, 345] on span "Completed" at bounding box center [732, 349] width 34 height 8
click at [740, 382] on div "Unknown" at bounding box center [738, 383] width 28 height 8
click at [738, 413] on span "Completed" at bounding box center [732, 416] width 34 height 8
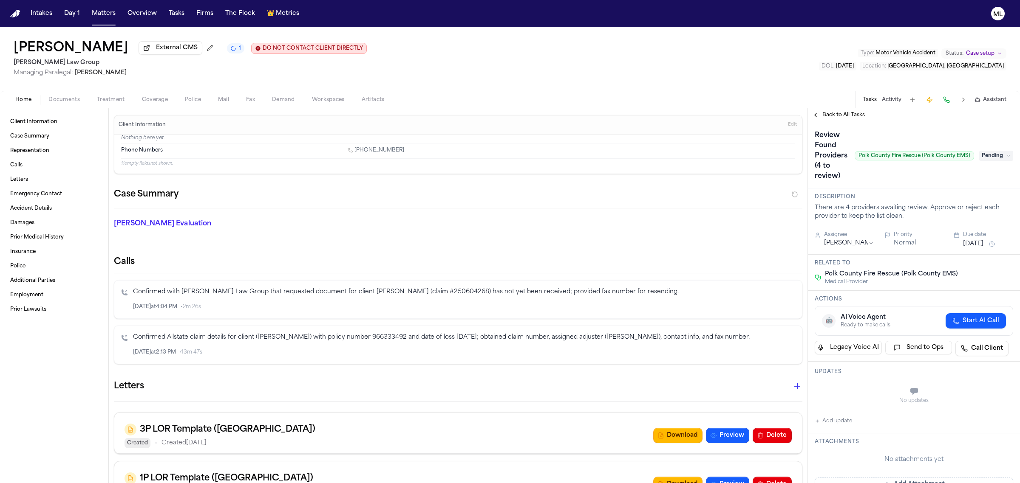
click at [107, 100] on span "Treatment" at bounding box center [111, 99] width 28 height 7
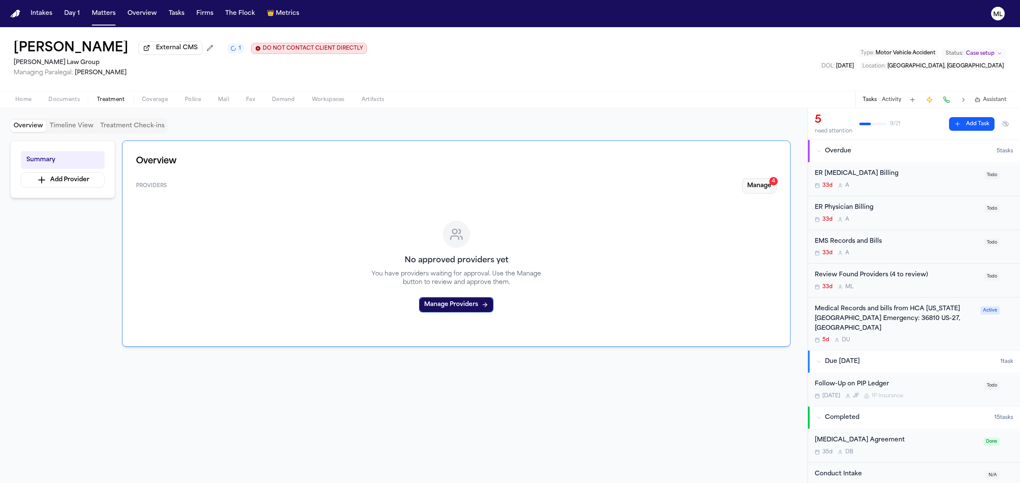
click at [757, 190] on button "Manage 4" at bounding box center [759, 185] width 34 height 15
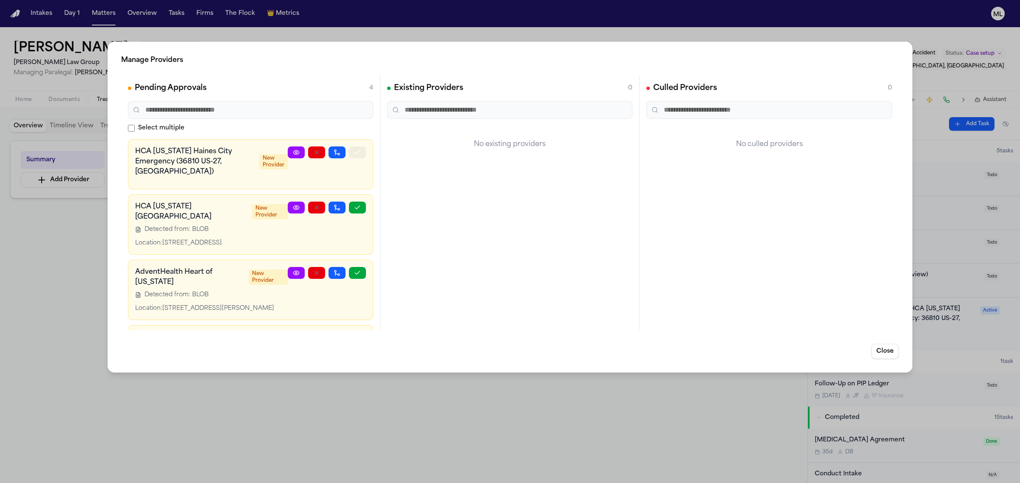
click at [354, 153] on icon "button" at bounding box center [357, 152] width 7 height 7
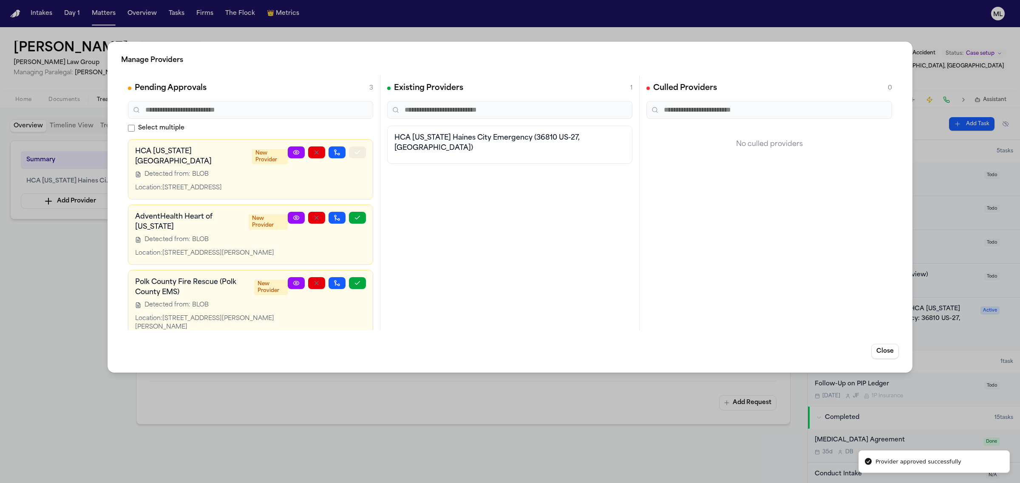
click at [354, 154] on icon "button" at bounding box center [357, 152] width 7 height 7
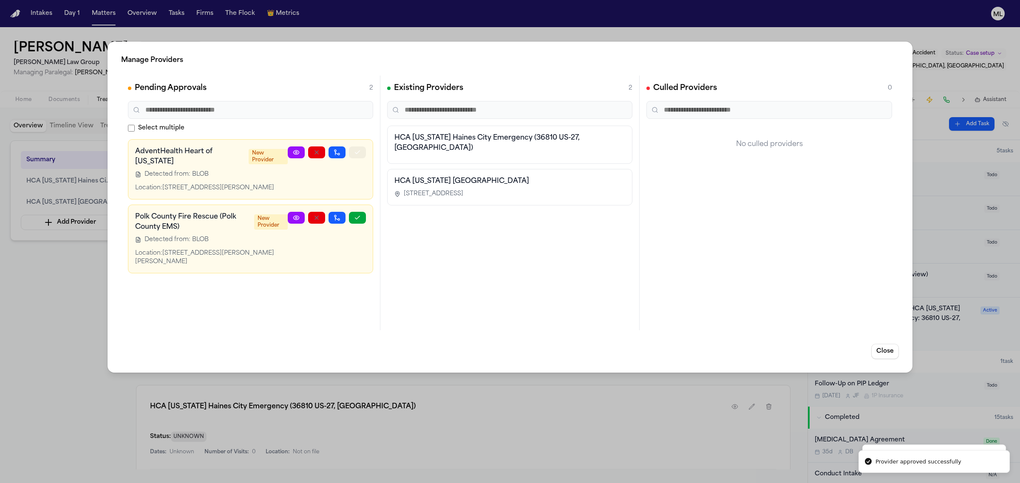
click at [363, 154] on button "button" at bounding box center [357, 153] width 17 height 12
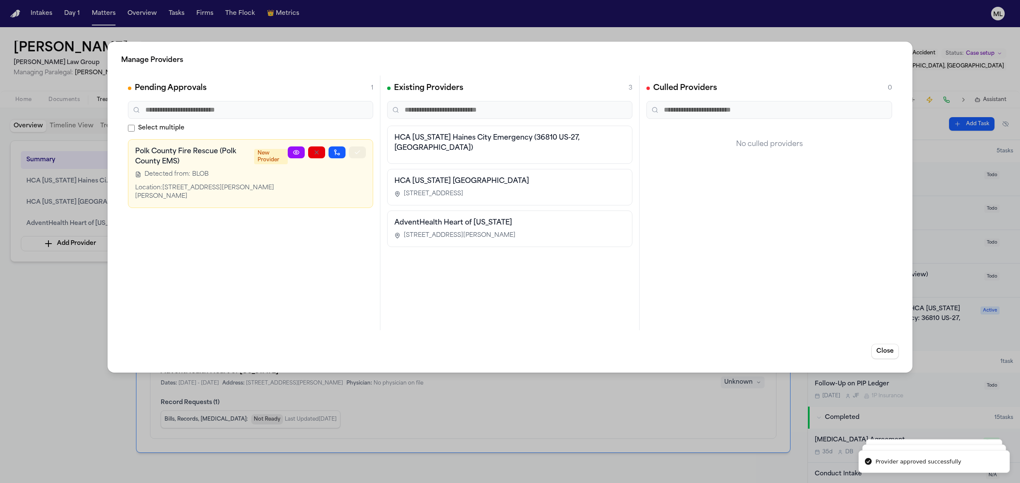
click at [363, 154] on button "button" at bounding box center [357, 153] width 17 height 12
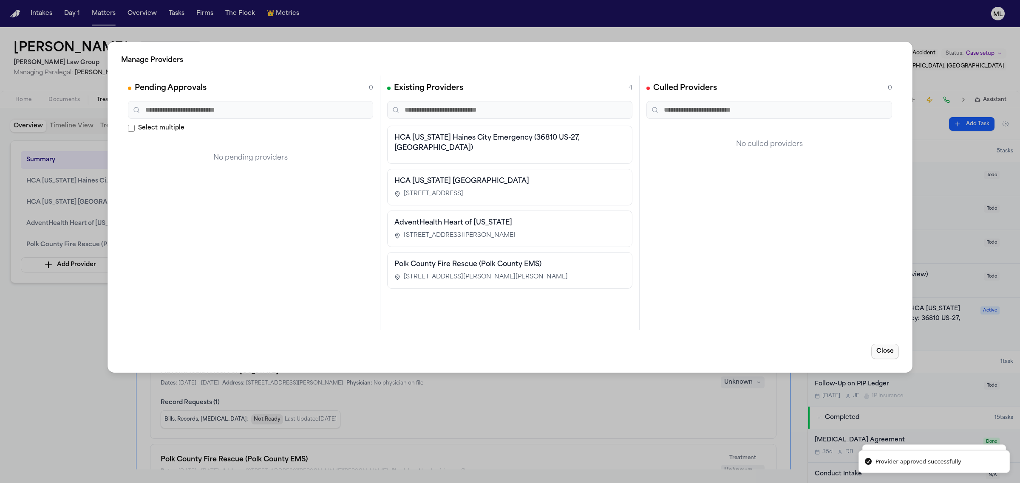
click at [886, 351] on button "Close" at bounding box center [885, 351] width 28 height 15
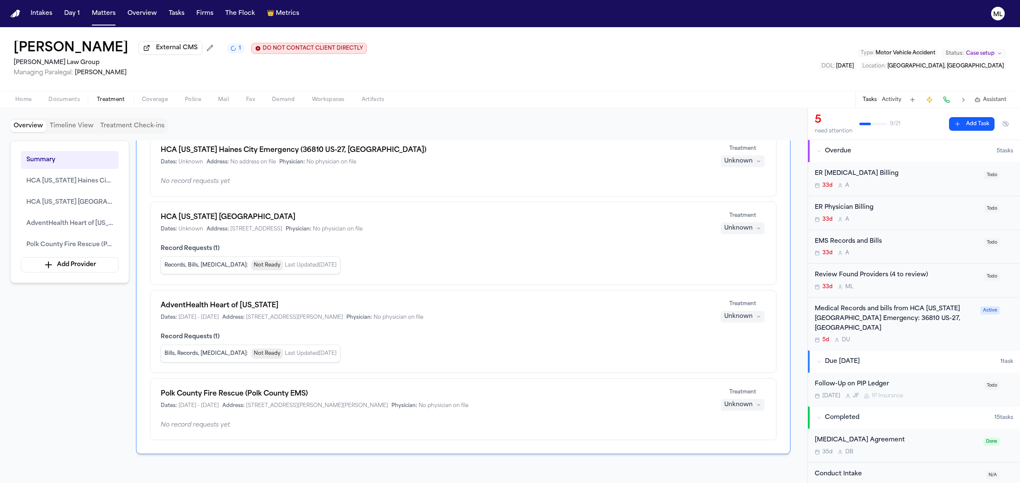
scroll to position [159, 0]
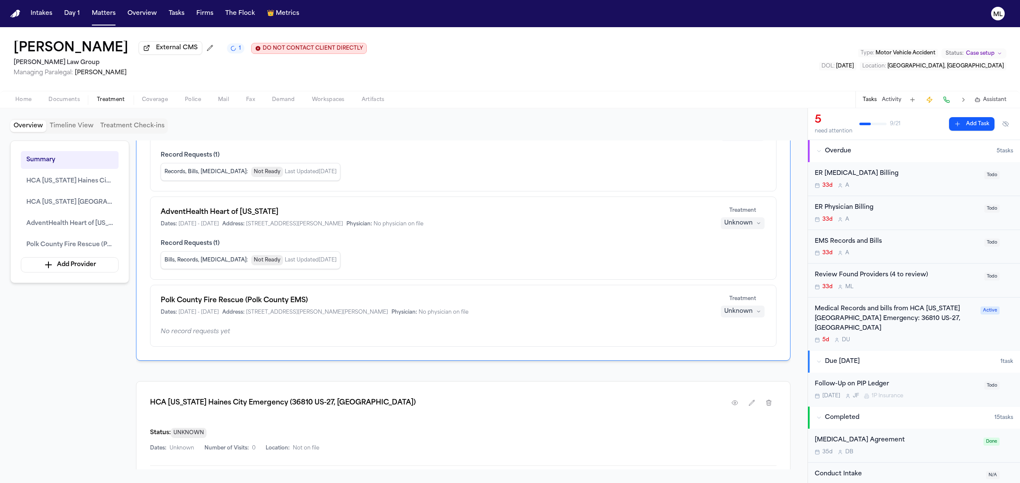
click at [377, 308] on div "Polk County Fire Rescue ([GEOGRAPHIC_DATA]) Dates: [DATE] - [DATE] Address: [ST…" at bounding box center [435, 306] width 548 height 20
click at [249, 300] on h1 "Polk County Fire Rescue (Polk County EMS)" at bounding box center [435, 301] width 548 height 10
click at [78, 247] on span "Polk County Fire Rescue (Polk County EMS)" at bounding box center [69, 245] width 87 height 10
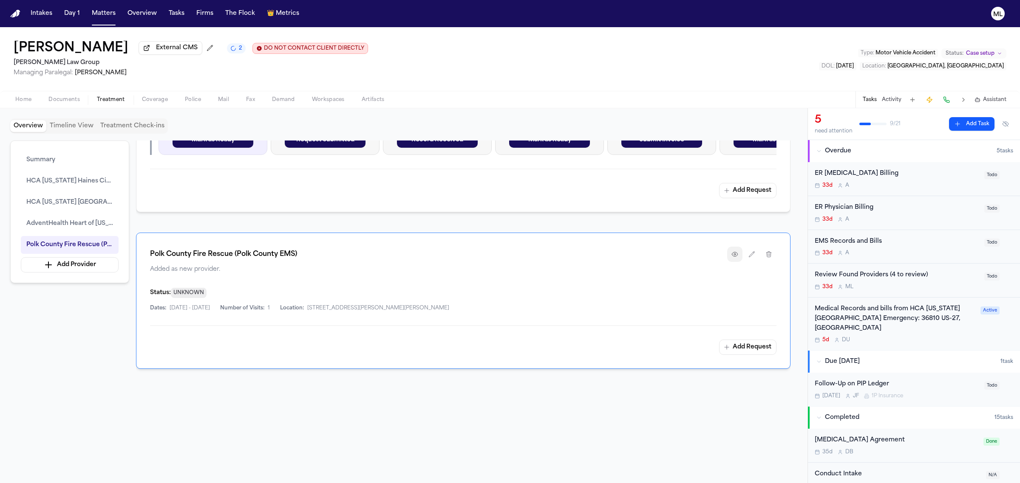
click at [734, 258] on icon "button" at bounding box center [734, 254] width 7 height 7
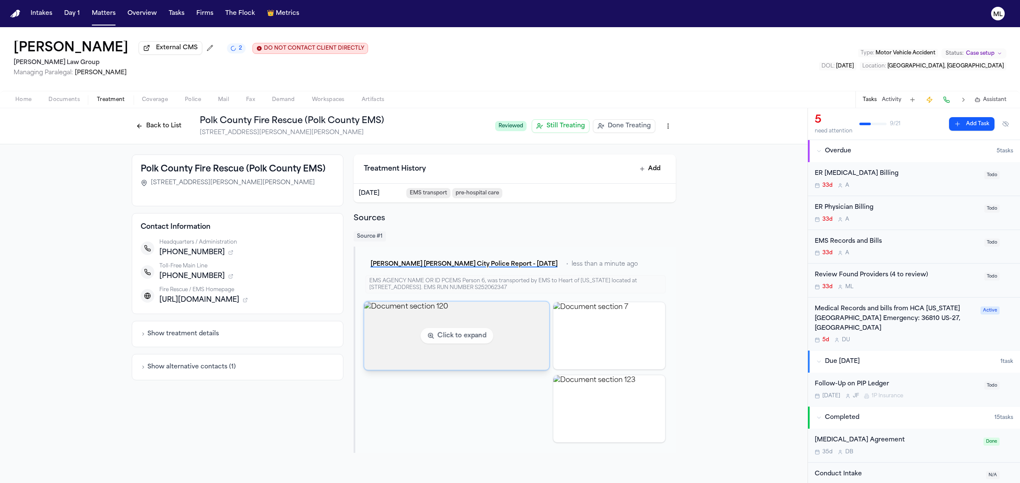
click at [396, 342] on img "View document section 120" at bounding box center [456, 336] width 185 height 68
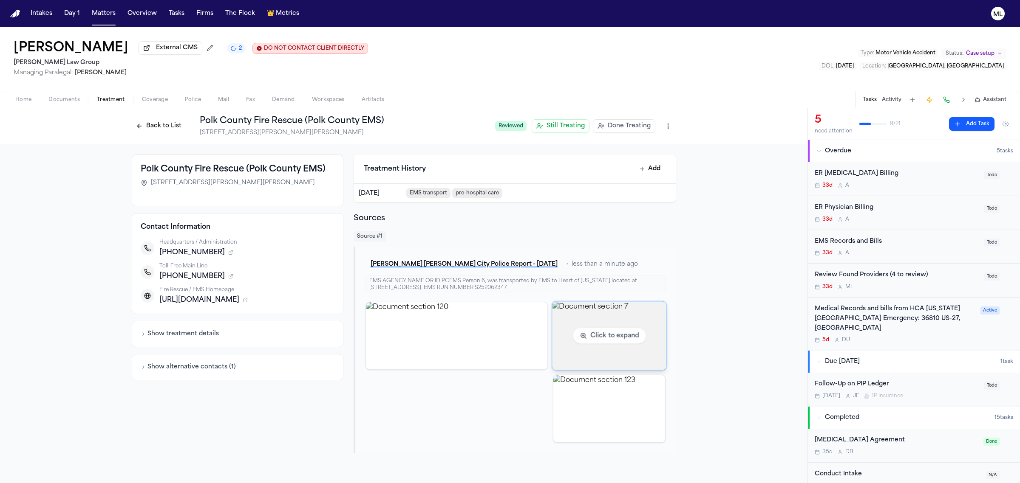
click at [665, 341] on img "View document section 7" at bounding box center [609, 336] width 114 height 68
click at [600, 348] on img "View document section 7" at bounding box center [609, 336] width 114 height 68
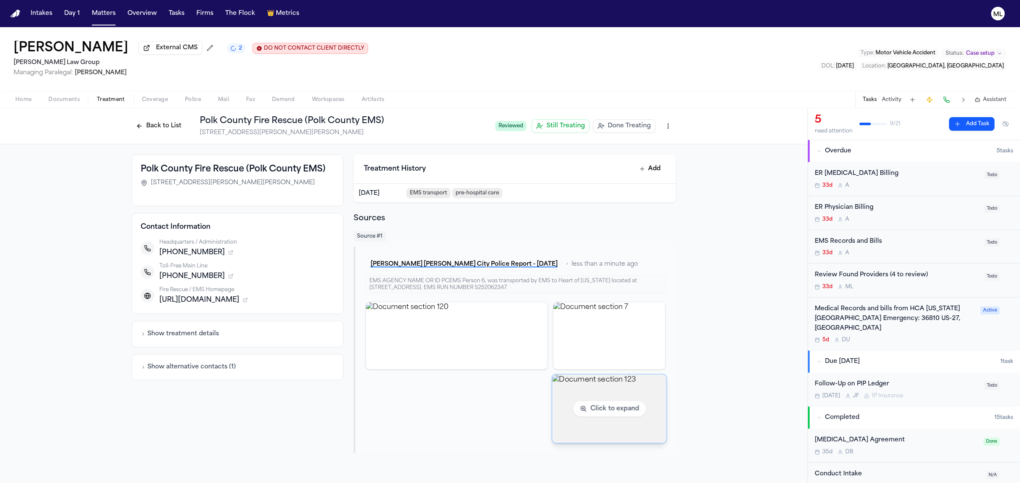
click at [579, 417] on img "View document section 123" at bounding box center [609, 409] width 114 height 68
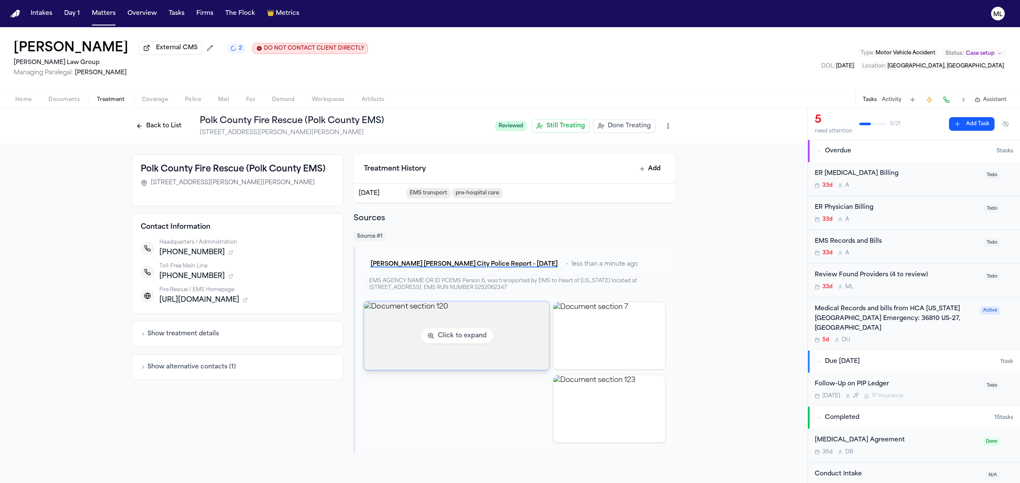
click at [453, 347] on img "View document section 120" at bounding box center [456, 336] width 185 height 68
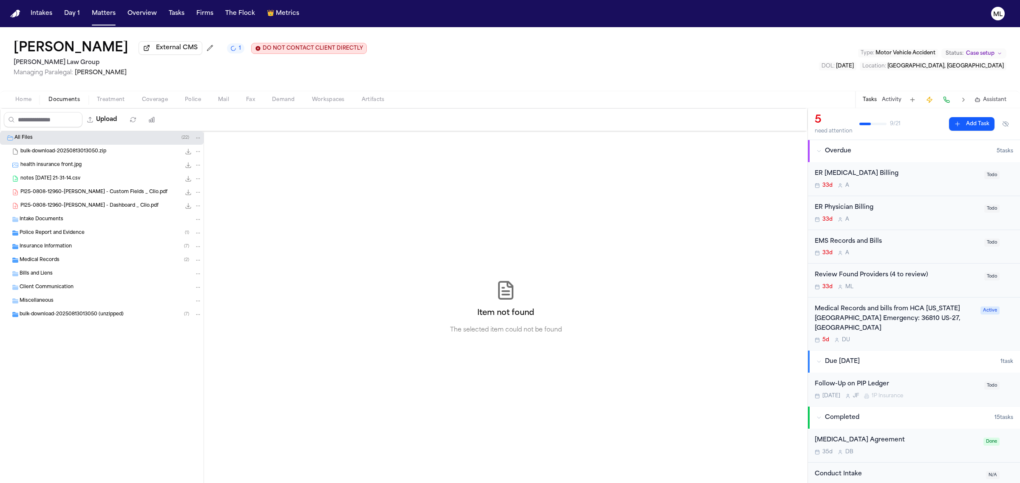
click at [73, 100] on span "Documents" at bounding box center [63, 99] width 31 height 7
click at [64, 231] on span "Police Report and Evidence" at bounding box center [52, 233] width 65 height 7
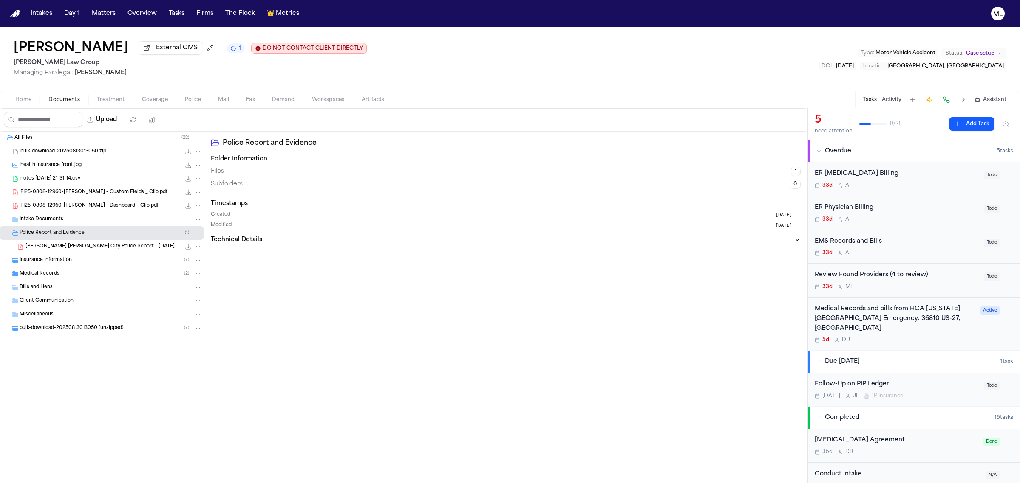
click at [82, 244] on span "[PERSON_NAME] [PERSON_NAME] City Police Report - [DATE]" at bounding box center [99, 246] width 149 height 7
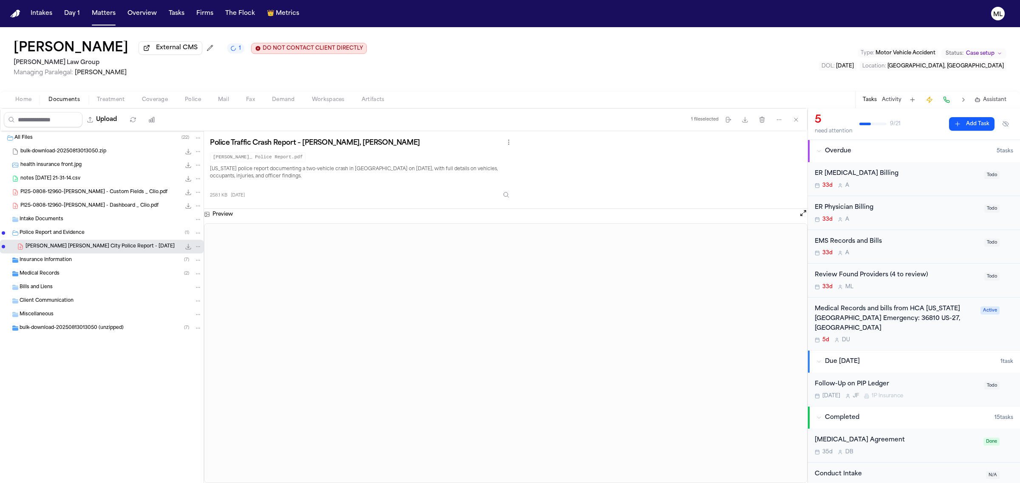
click at [118, 98] on span "Treatment" at bounding box center [111, 99] width 28 height 7
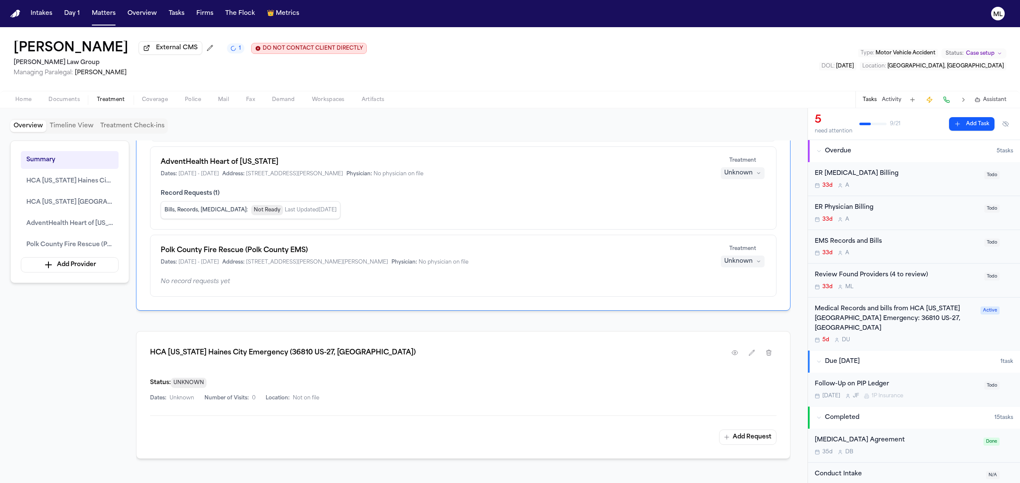
scroll to position [212, 0]
click at [67, 247] on span "Polk County Fire Rescue (Polk County EMS)" at bounding box center [69, 245] width 87 height 10
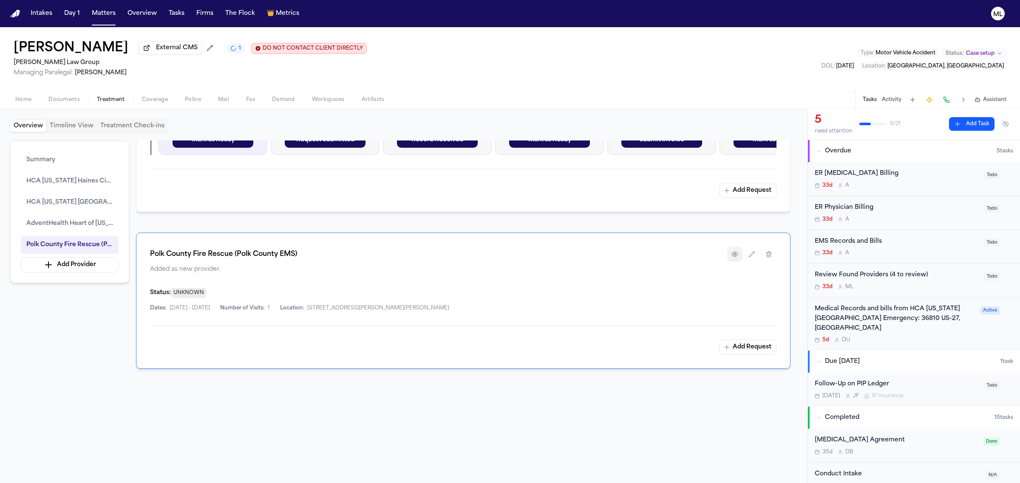
click at [733, 258] on icon "button" at bounding box center [734, 254] width 7 height 7
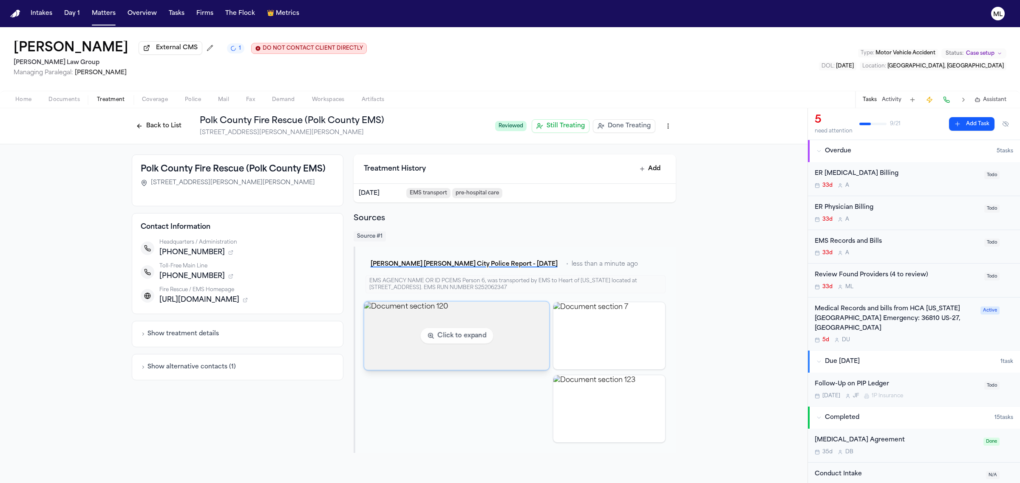
click at [468, 341] on img "View document section 120" at bounding box center [456, 336] width 185 height 68
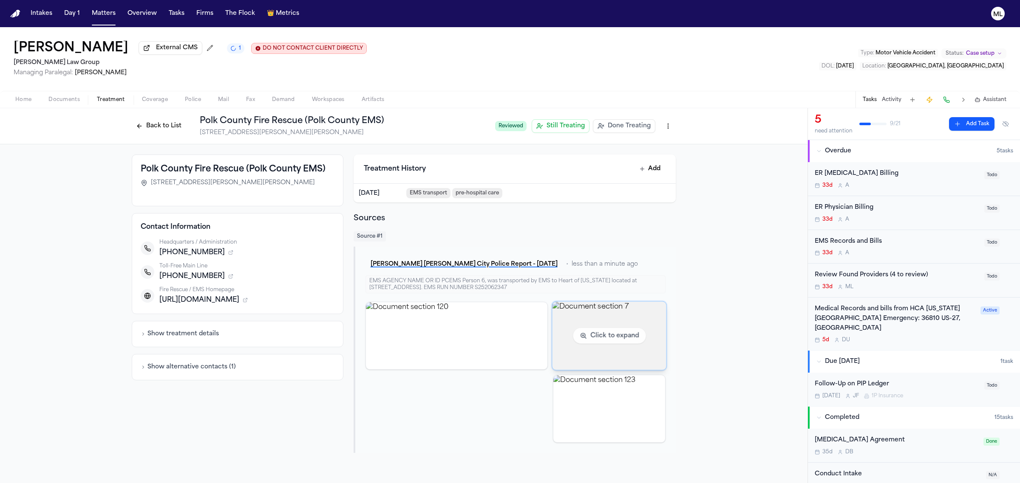
click at [608, 341] on img "View document section 7" at bounding box center [609, 336] width 114 height 68
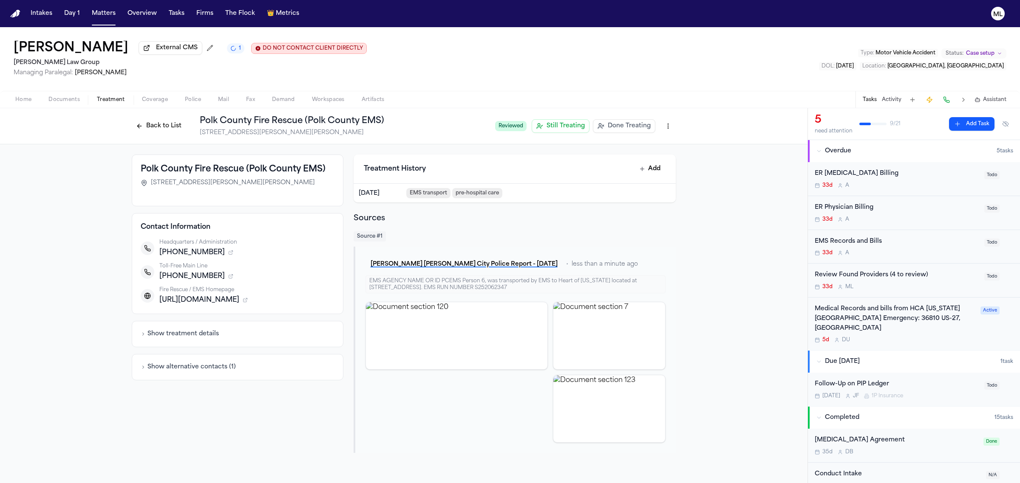
click at [638, 127] on span "Done Treating" at bounding box center [629, 126] width 43 height 8
click at [152, 122] on button "Back to List" at bounding box center [159, 126] width 54 height 14
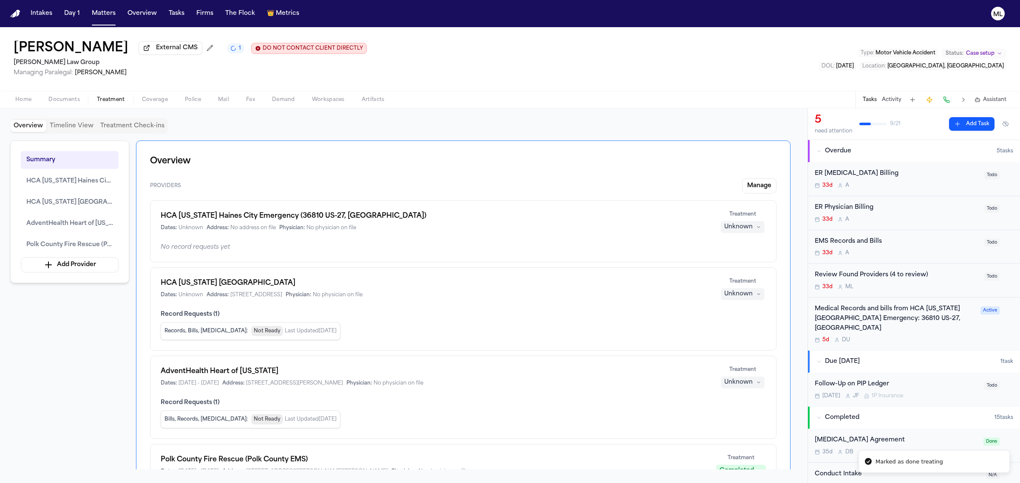
click at [756, 227] on icon "button" at bounding box center [758, 227] width 5 height 5
click at [736, 259] on span "Completed" at bounding box center [732, 260] width 34 height 8
click at [747, 302] on div "HCA [US_STATE][GEOGRAPHIC_DATA] Dates: Unknown Address: [STREET_ADDRESS] Physic…" at bounding box center [463, 309] width 626 height 83
click at [747, 300] on button "Unknown" at bounding box center [743, 294] width 44 height 12
click at [743, 324] on span "Completed" at bounding box center [732, 327] width 34 height 8
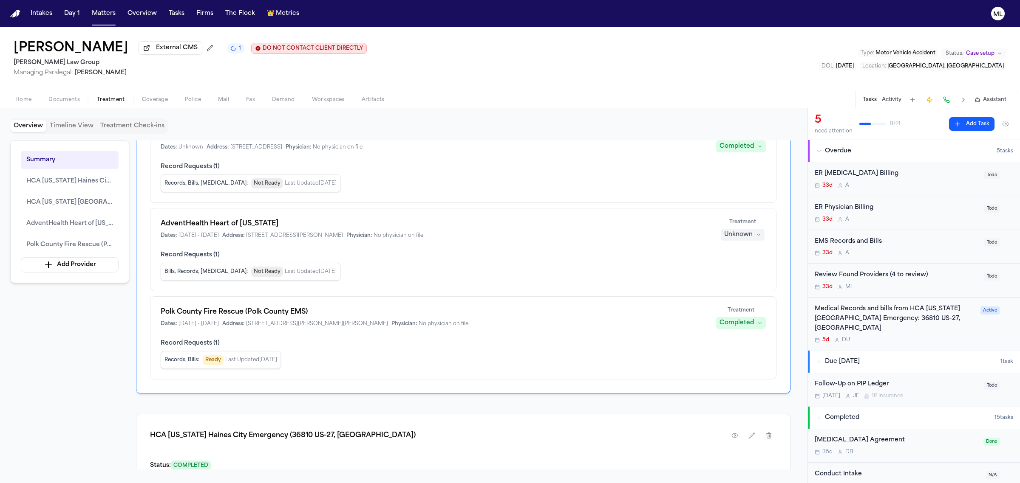
scroll to position [212, 0]
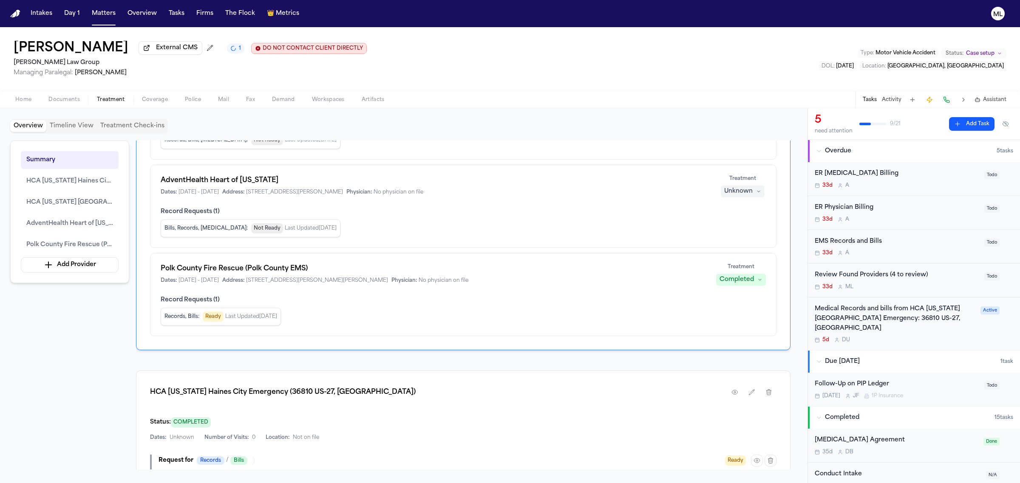
click at [741, 195] on div "Unknown" at bounding box center [738, 191] width 28 height 8
click at [741, 224] on span "Completed" at bounding box center [732, 225] width 34 height 8
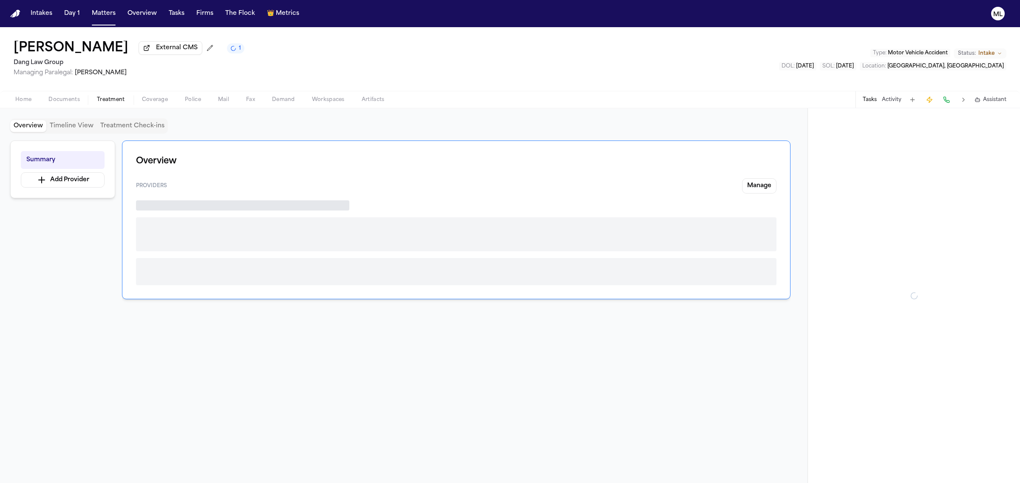
click at [113, 99] on span "Treatment" at bounding box center [111, 99] width 28 height 7
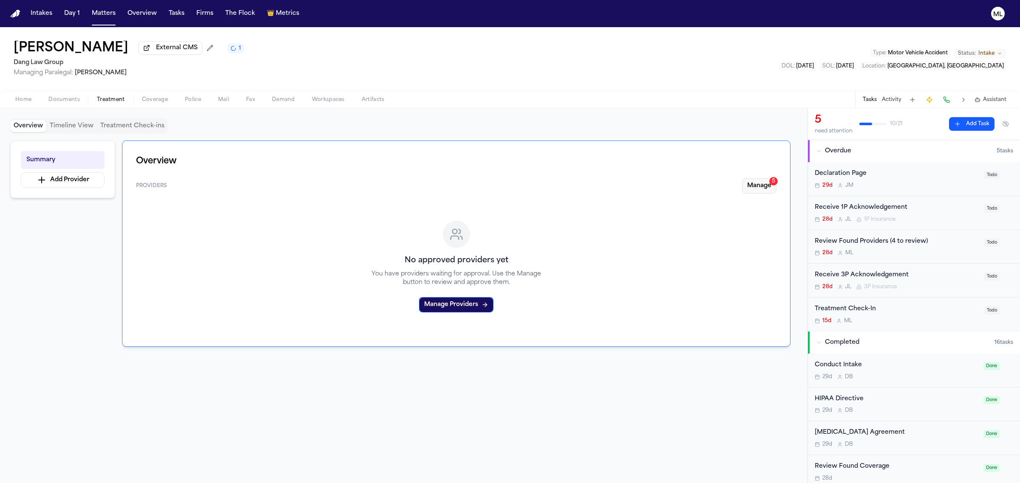
click at [752, 187] on button "Manage 5" at bounding box center [759, 185] width 34 height 15
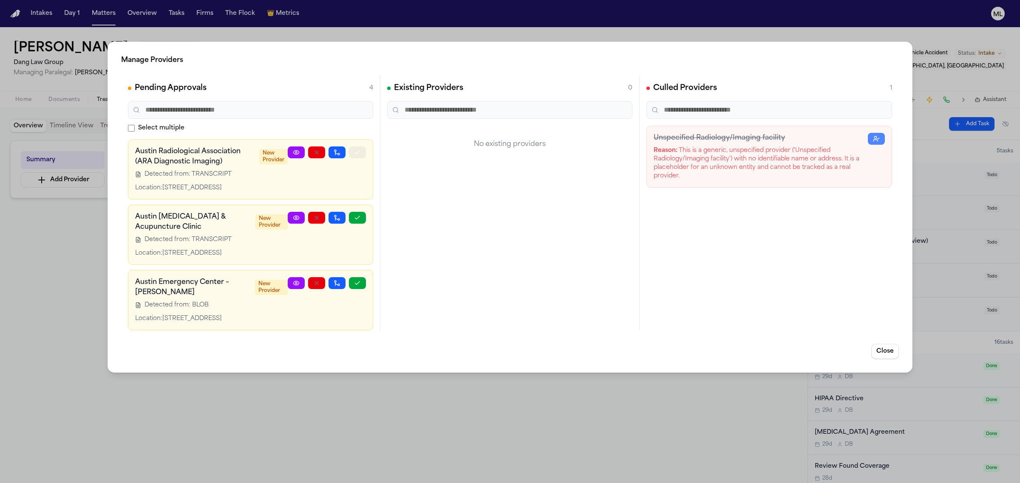
click at [354, 152] on icon "button" at bounding box center [357, 152] width 7 height 7
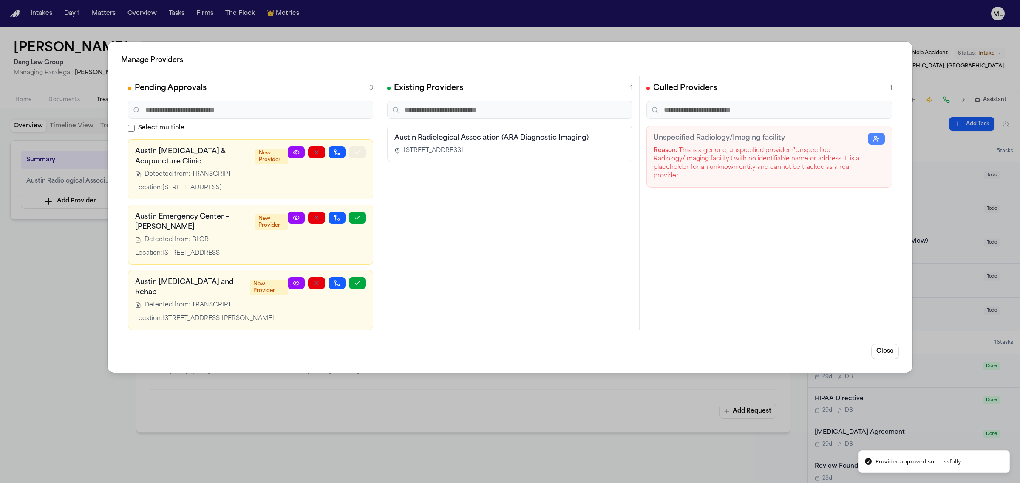
click at [354, 152] on icon "button" at bounding box center [357, 152] width 7 height 7
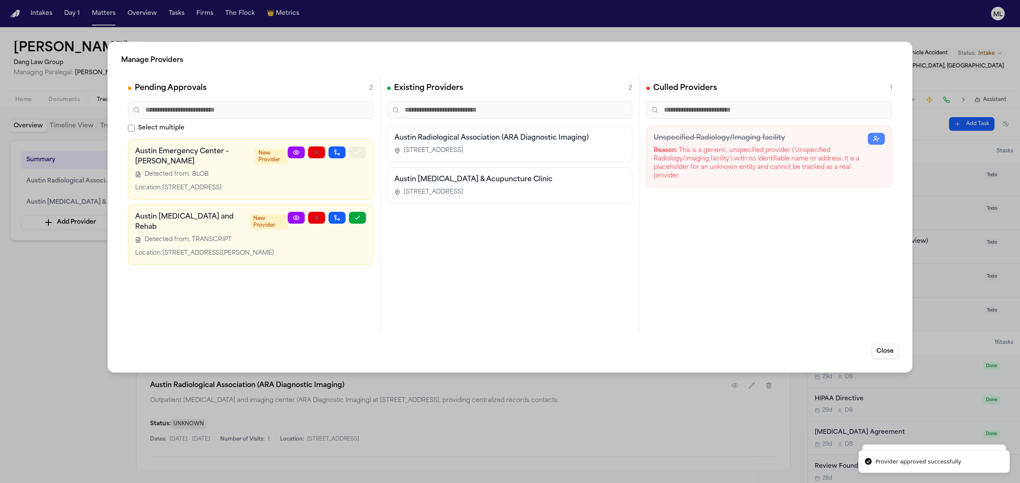
click at [352, 152] on button "button" at bounding box center [357, 153] width 17 height 12
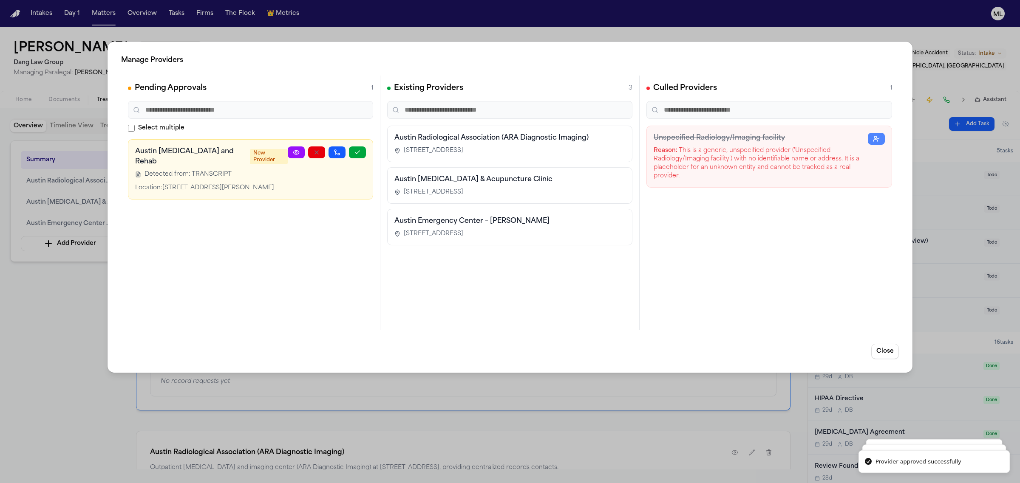
click at [357, 160] on div at bounding box center [327, 170] width 78 height 46
click at [357, 149] on button "button" at bounding box center [357, 153] width 17 height 12
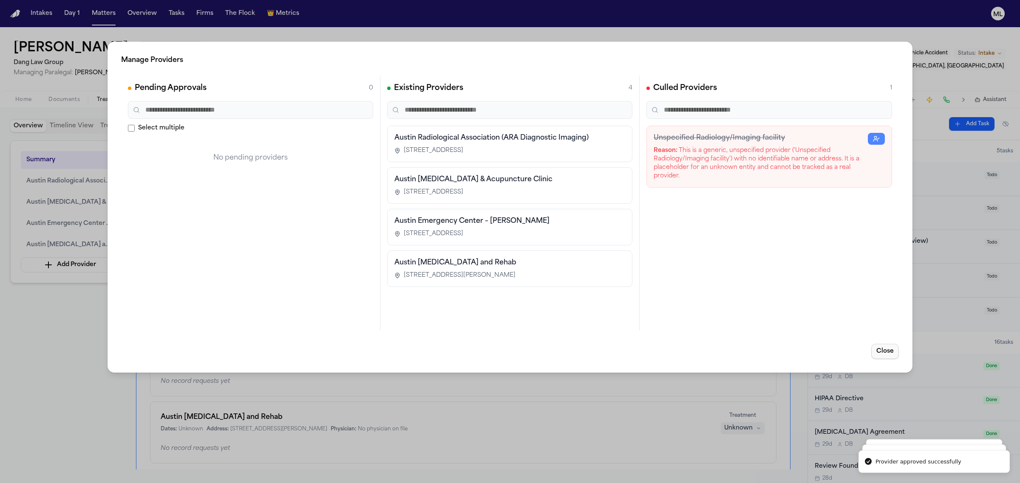
click at [890, 353] on button "Close" at bounding box center [885, 351] width 28 height 15
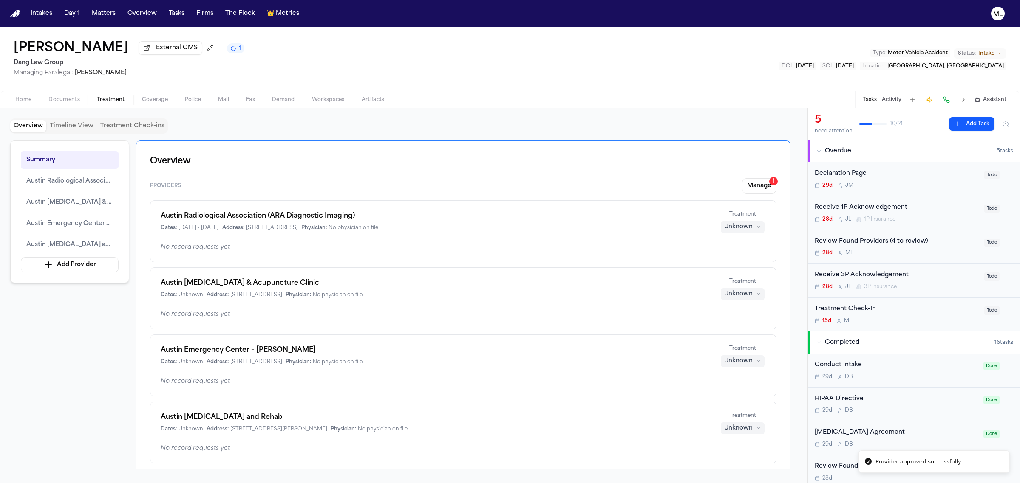
click at [736, 229] on div "Unknown" at bounding box center [738, 227] width 28 height 8
click at [748, 296] on div "Unknown" at bounding box center [738, 294] width 28 height 8
click at [729, 312] on span "Treating" at bounding box center [727, 312] width 24 height 8
click at [733, 364] on div "Unknown" at bounding box center [738, 361] width 28 height 8
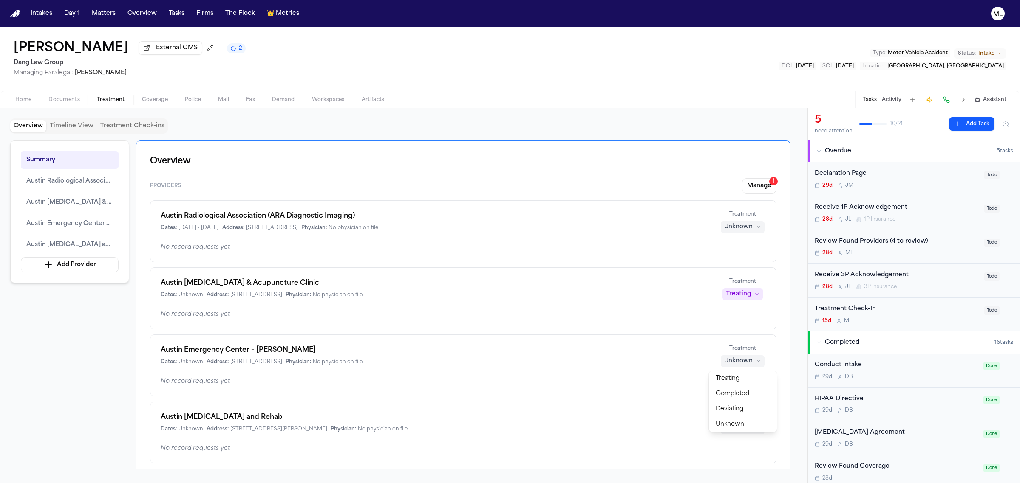
click at [658, 353] on div "Austin Emergency Center – Mueller Dates: Unknown Address: 1801 E 51st St, Build…" at bounding box center [463, 356] width 605 height 22
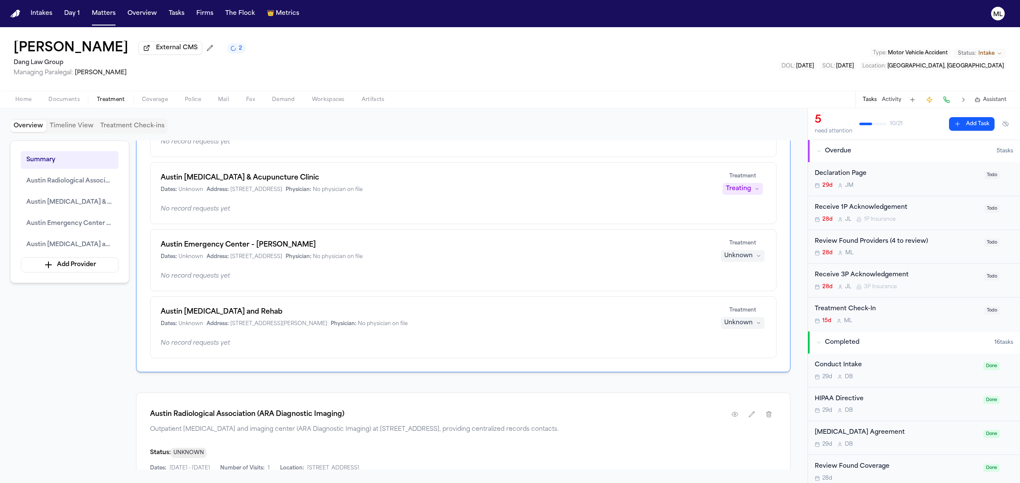
scroll to position [106, 0]
click at [741, 326] on div "Unknown" at bounding box center [738, 322] width 28 height 8
click at [729, 336] on span "Treating" at bounding box center [727, 340] width 24 height 8
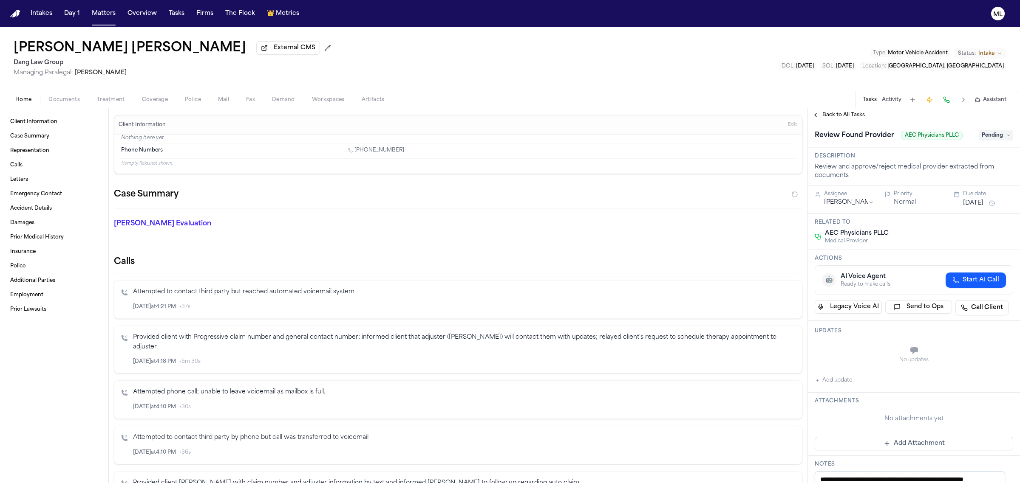
click at [110, 102] on span "Treatment" at bounding box center [111, 99] width 28 height 7
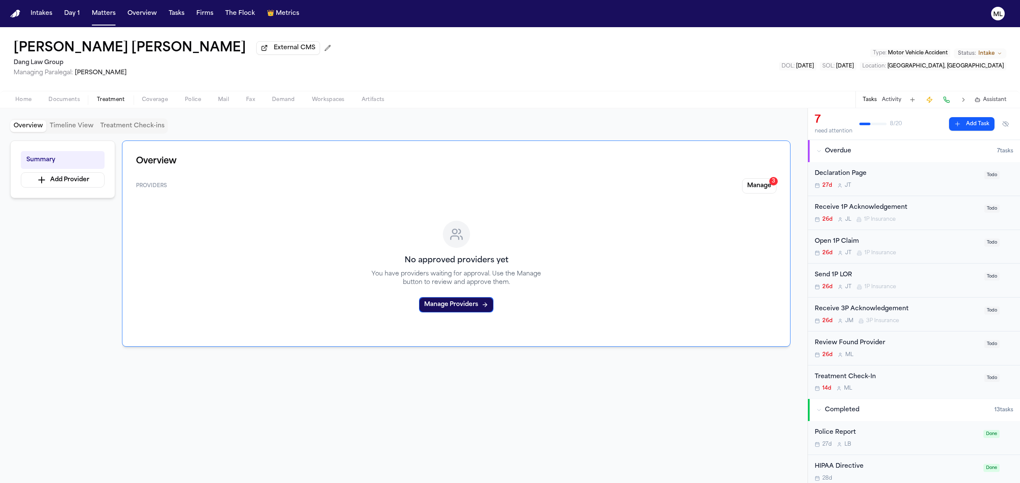
click at [778, 185] on div "Overview Providers Manage 3 No approved providers yet You have providers waitin…" at bounding box center [456, 244] width 668 height 206
click at [767, 186] on button "Manage 3" at bounding box center [759, 185] width 34 height 15
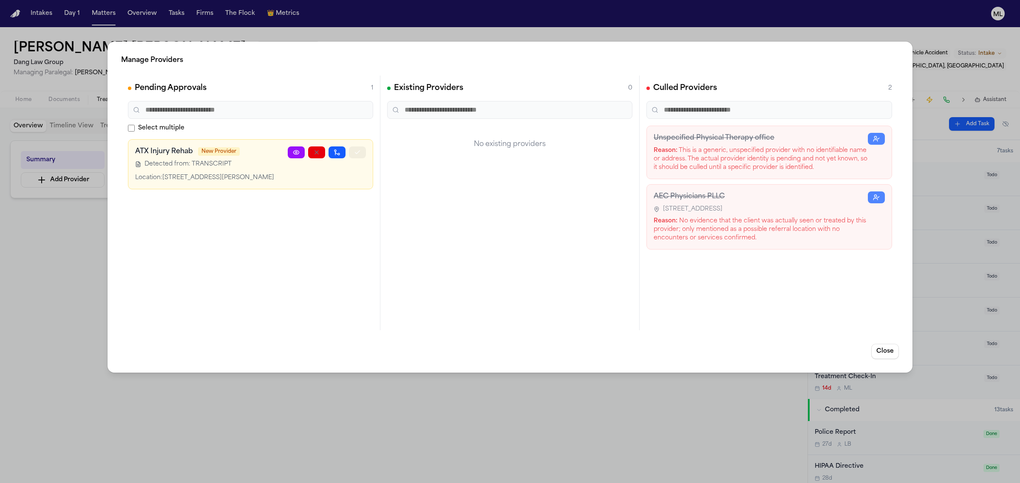
click at [356, 152] on icon "button" at bounding box center [357, 152] width 7 height 7
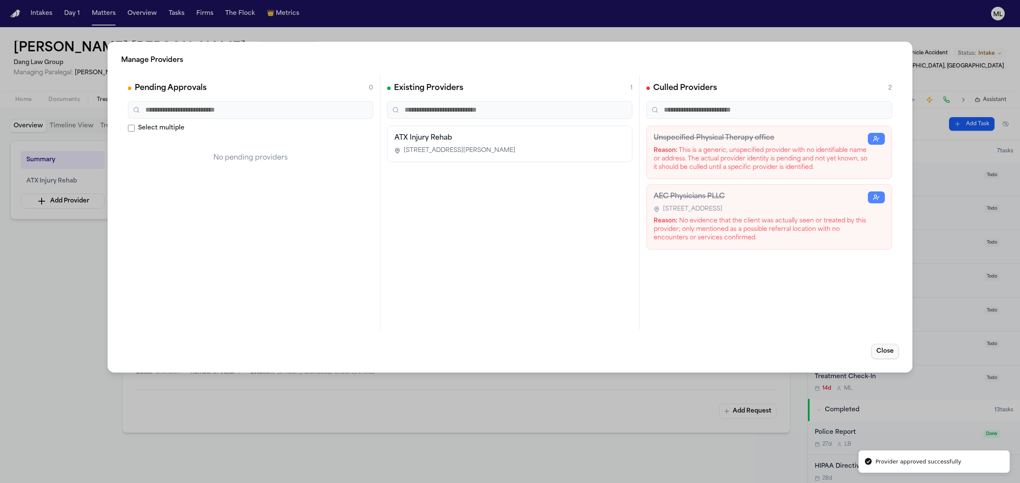
click at [893, 353] on button "Close" at bounding box center [885, 351] width 28 height 15
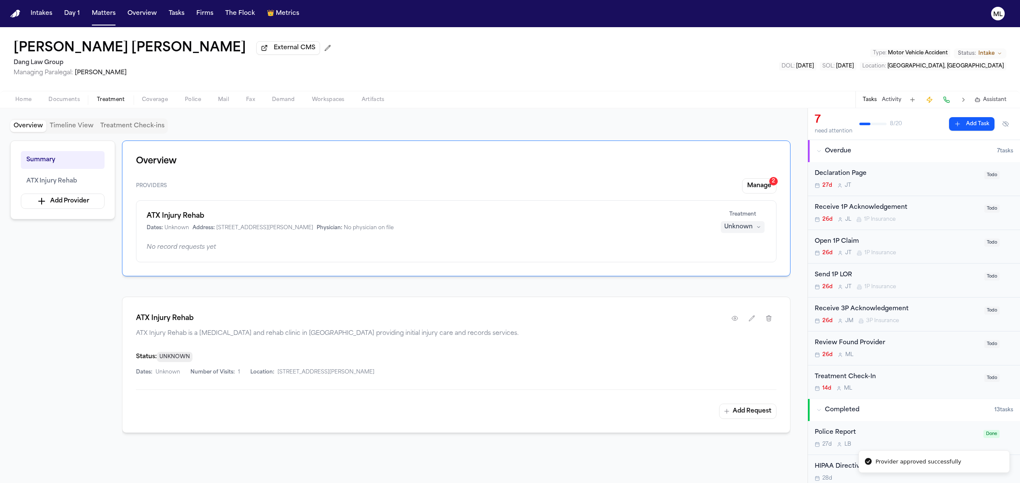
click at [726, 232] on div "Unknown" at bounding box center [738, 227] width 28 height 8
click at [729, 245] on span "Treating" at bounding box center [727, 244] width 24 height 8
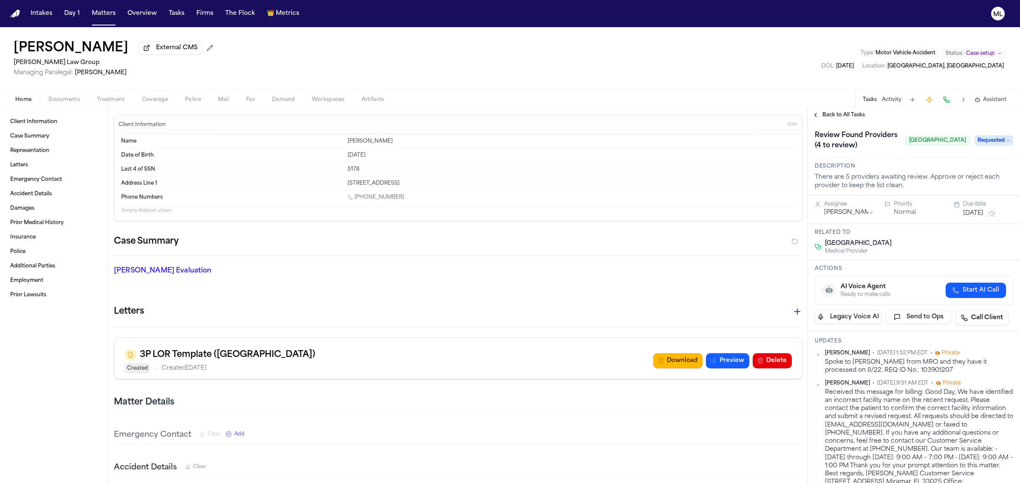
click at [102, 93] on div "Home Documents Treatment Coverage Police Mail Fax Demand Workspaces Artifacts T…" at bounding box center [510, 99] width 1020 height 17
click at [105, 96] on button "Treatment" at bounding box center [110, 100] width 45 height 10
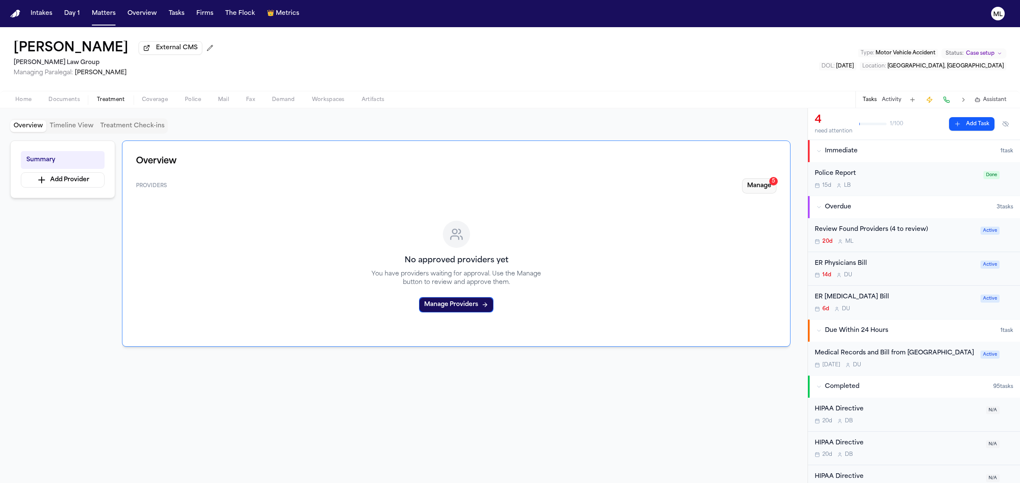
click at [747, 183] on button "Manage 5" at bounding box center [759, 185] width 34 height 15
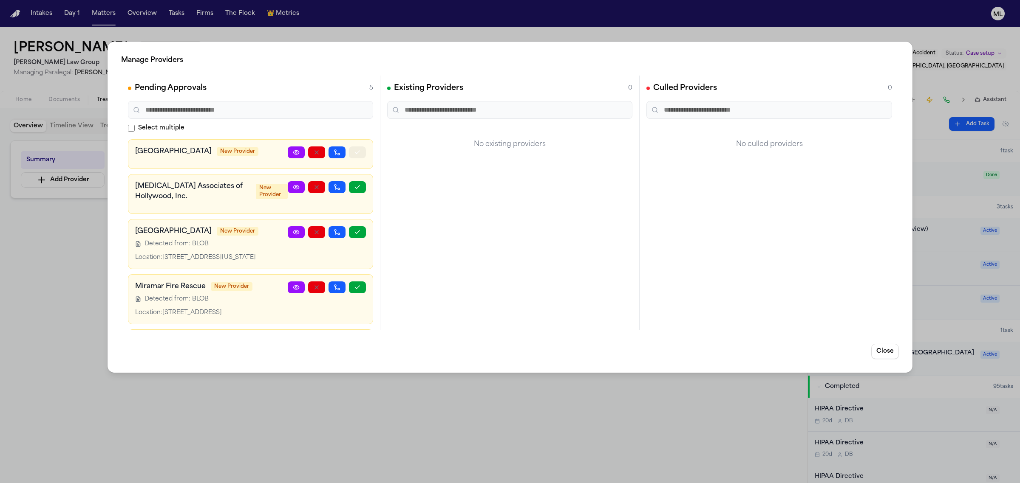
click at [354, 155] on icon "button" at bounding box center [357, 152] width 7 height 7
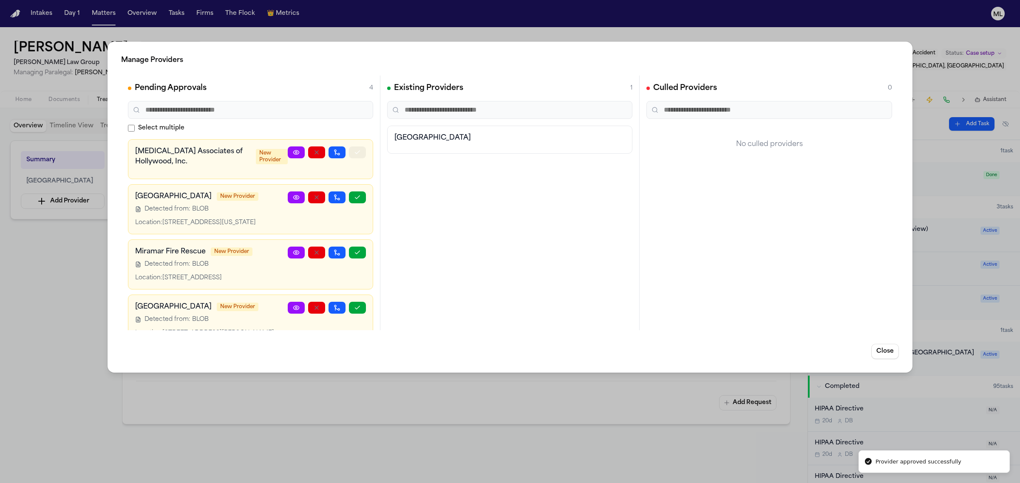
click at [354, 155] on icon "button" at bounding box center [357, 152] width 7 height 7
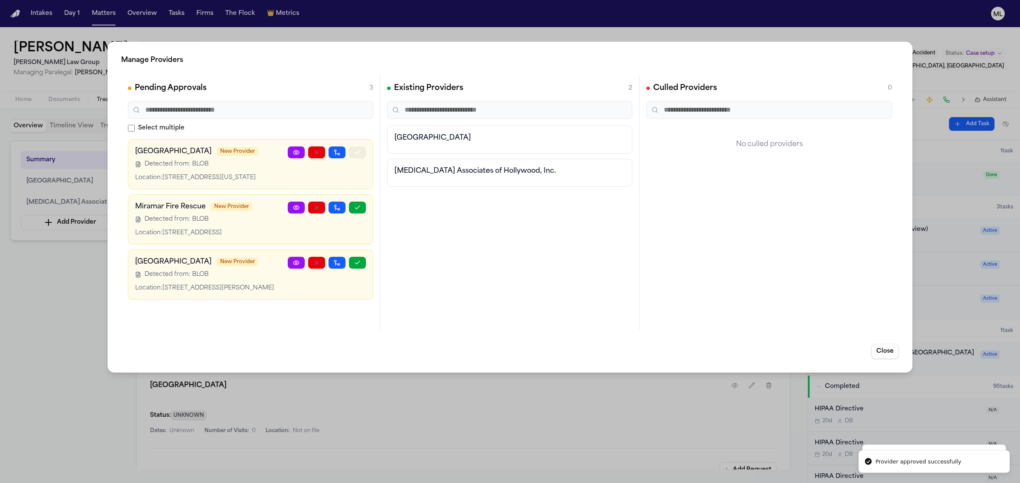
click at [354, 155] on icon "button" at bounding box center [357, 152] width 7 height 7
click at [348, 202] on div at bounding box center [327, 220] width 78 height 36
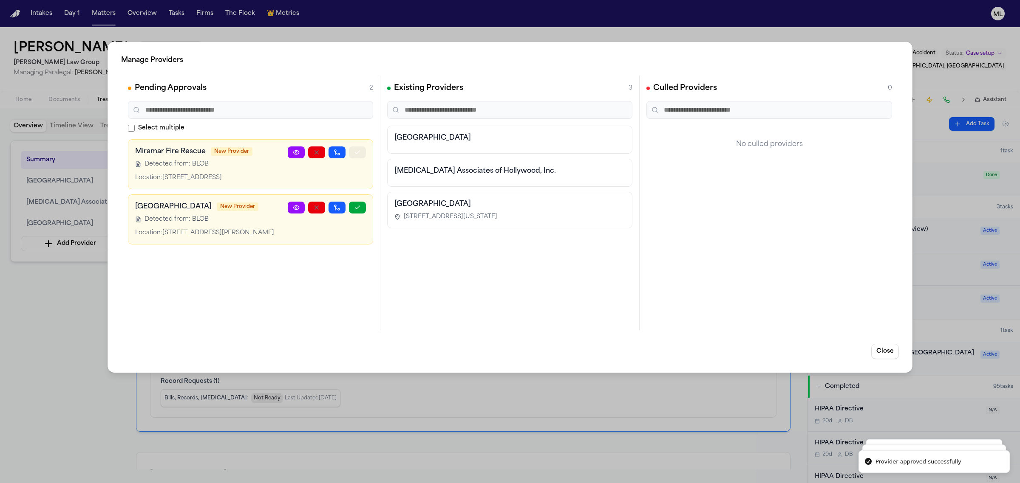
click at [355, 154] on icon "button" at bounding box center [357, 152] width 7 height 7
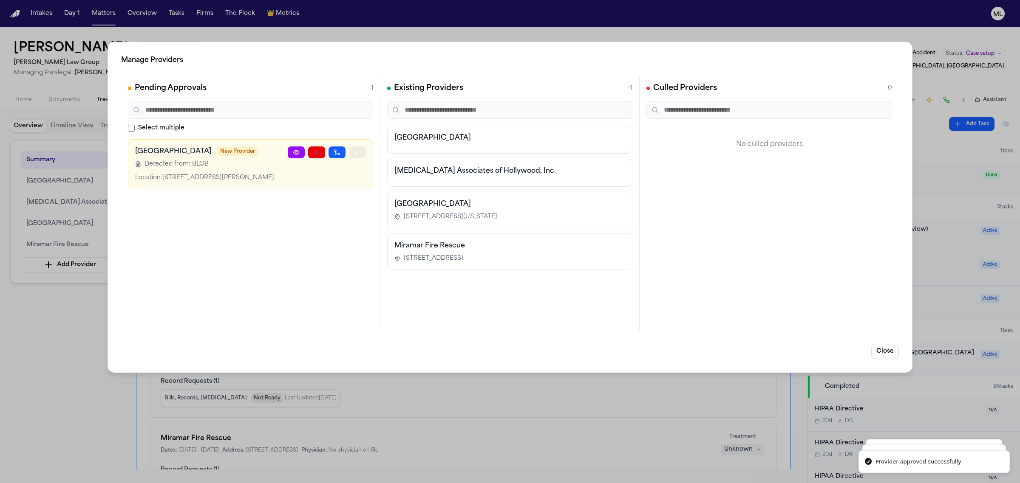
click at [355, 154] on icon "button" at bounding box center [357, 152] width 7 height 7
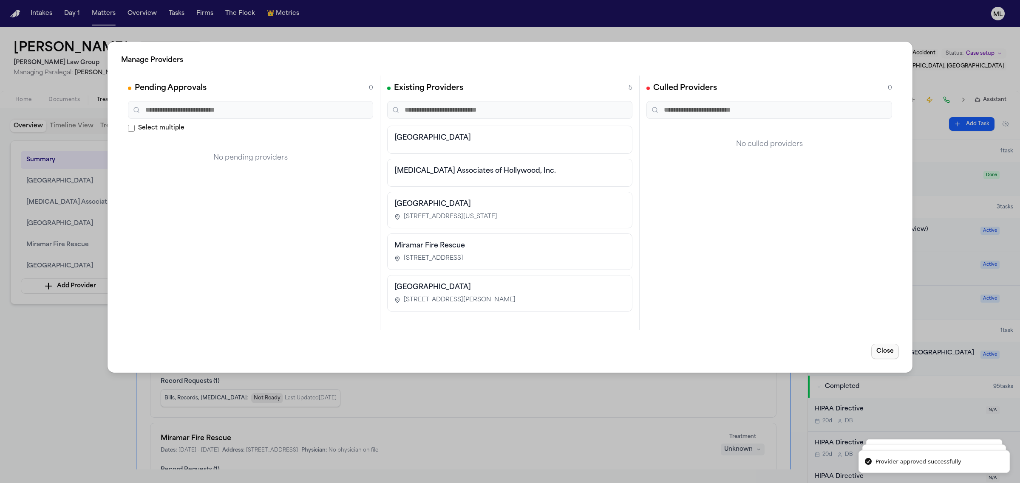
click at [884, 347] on button "Close" at bounding box center [885, 351] width 28 height 15
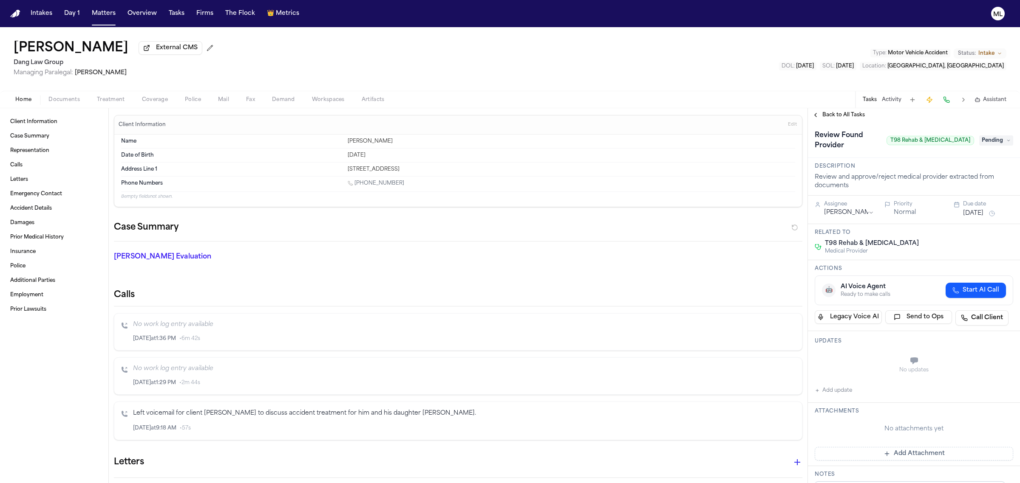
click at [113, 97] on span "Treatment" at bounding box center [111, 99] width 28 height 7
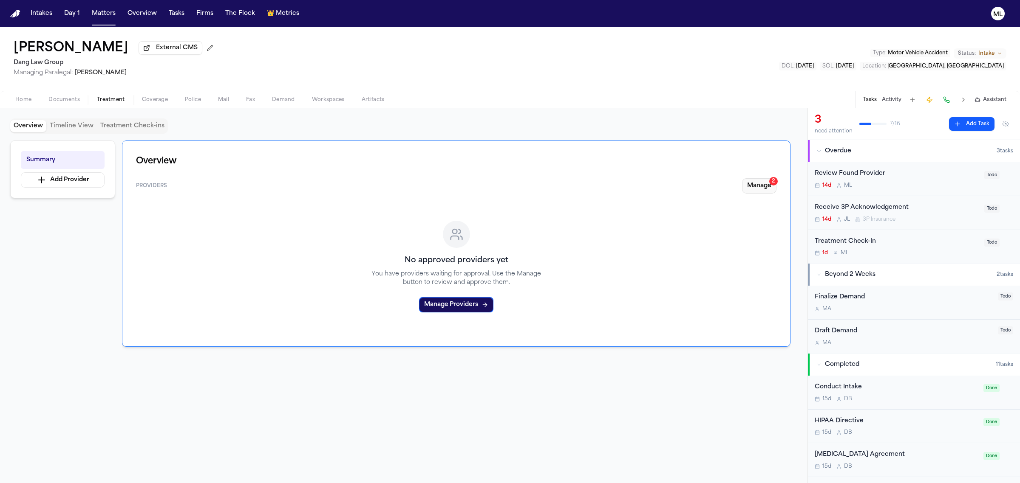
click at [763, 181] on button "Manage 2" at bounding box center [759, 185] width 34 height 15
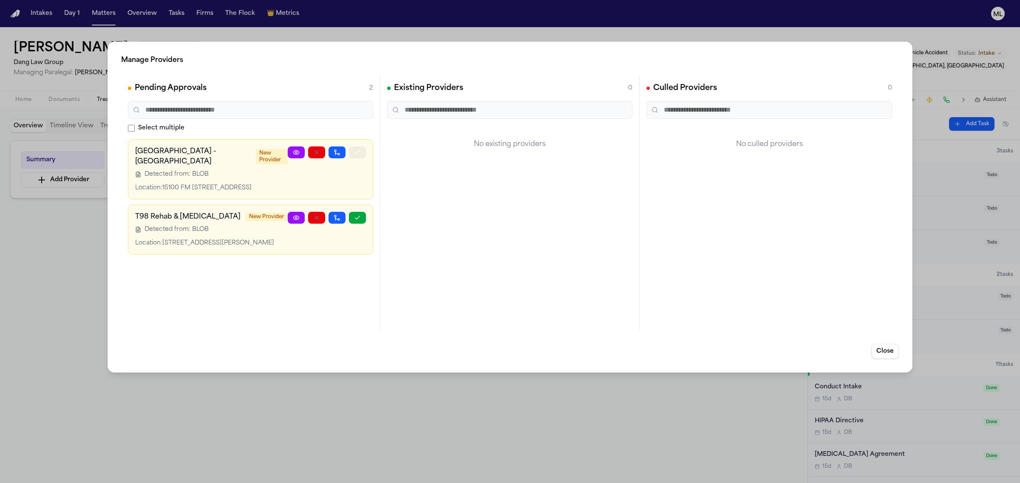
click at [358, 149] on button "button" at bounding box center [357, 153] width 17 height 12
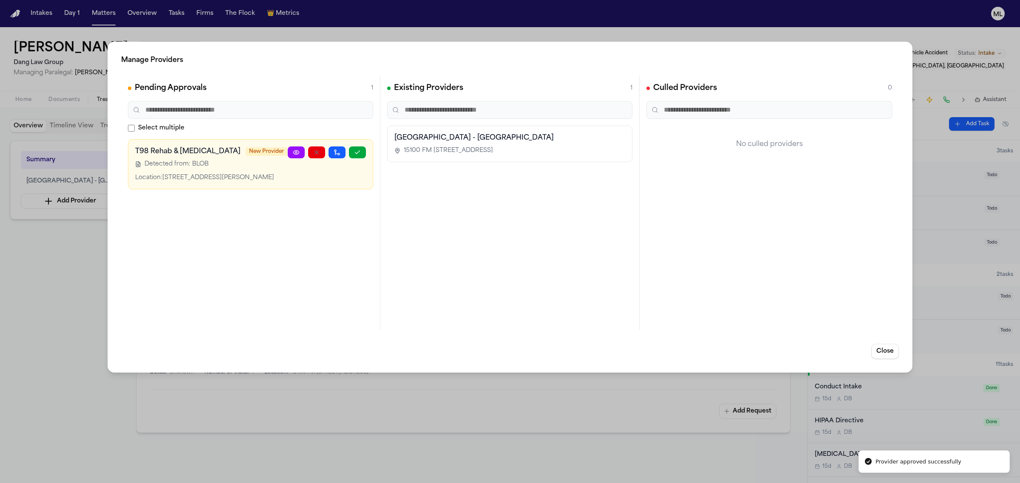
click at [357, 158] on div at bounding box center [327, 165] width 78 height 36
click at [357, 156] on button "button" at bounding box center [357, 153] width 17 height 12
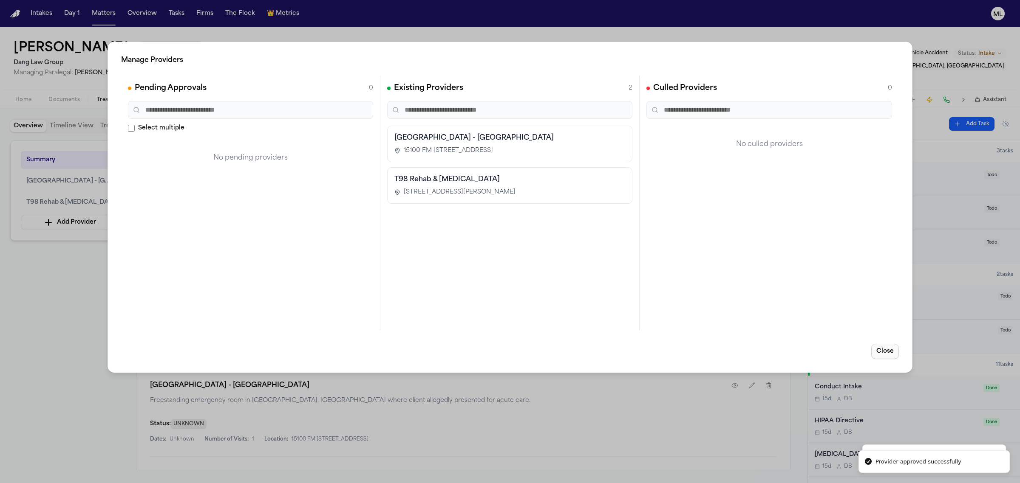
click at [886, 356] on button "Close" at bounding box center [885, 351] width 28 height 15
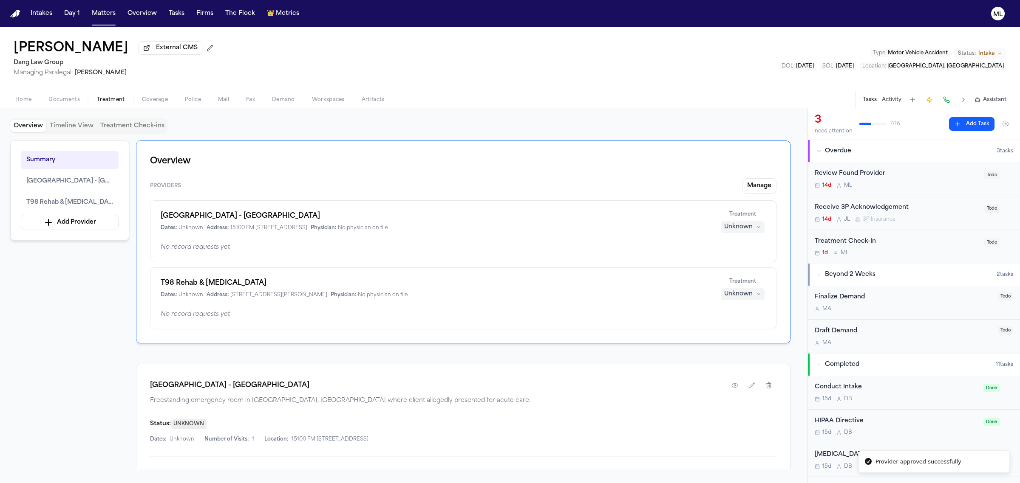
click at [732, 293] on div "Unknown" at bounding box center [738, 294] width 28 height 8
click at [732, 314] on span "Treating" at bounding box center [727, 312] width 24 height 8
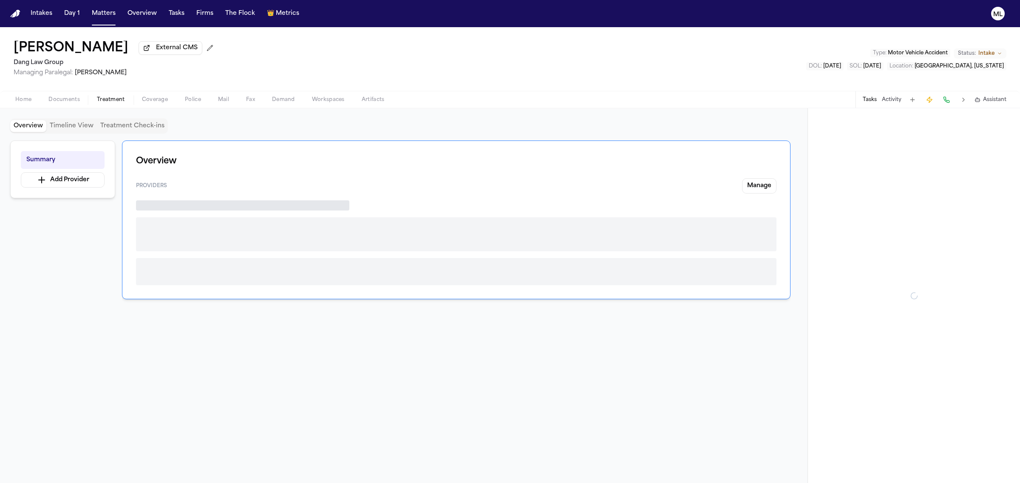
click at [112, 99] on span "Treatment" at bounding box center [111, 99] width 28 height 7
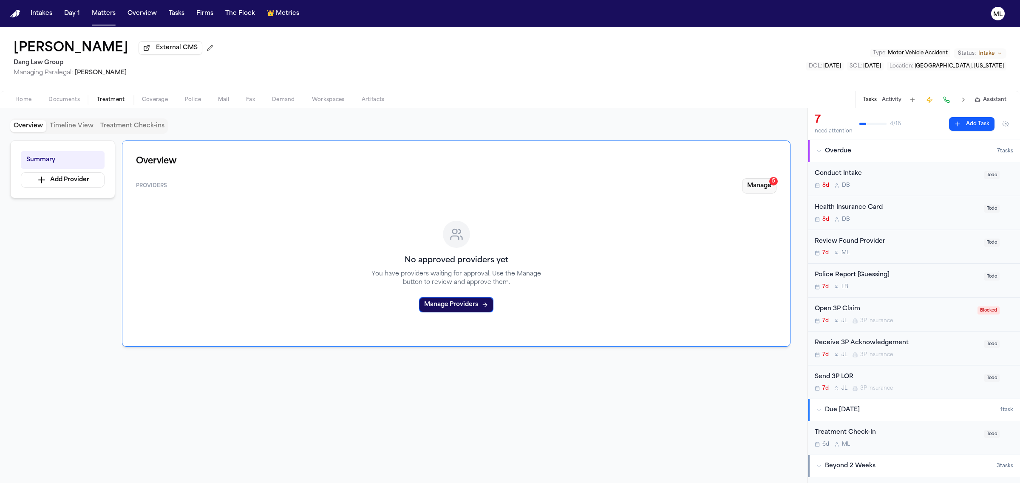
click at [752, 183] on button "Manage 5" at bounding box center [759, 185] width 34 height 15
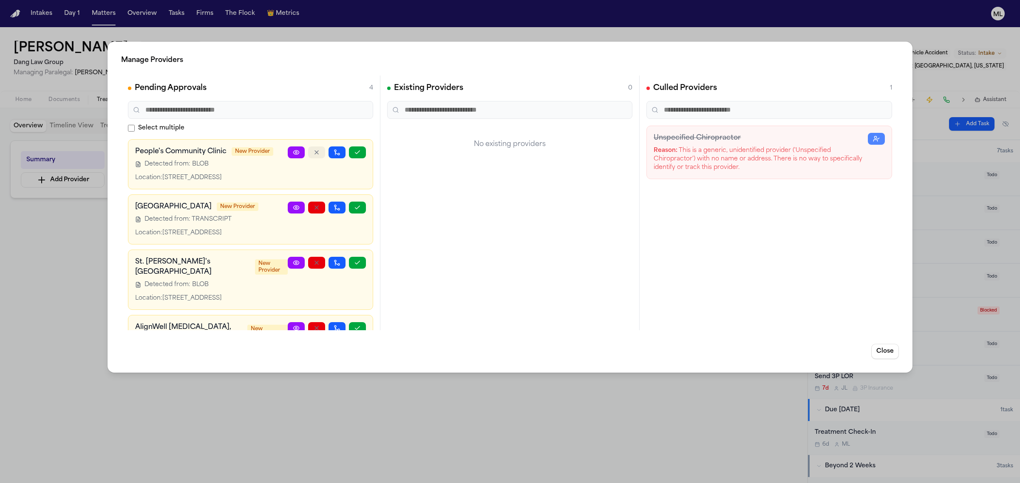
click at [312, 152] on button "button" at bounding box center [316, 153] width 17 height 12
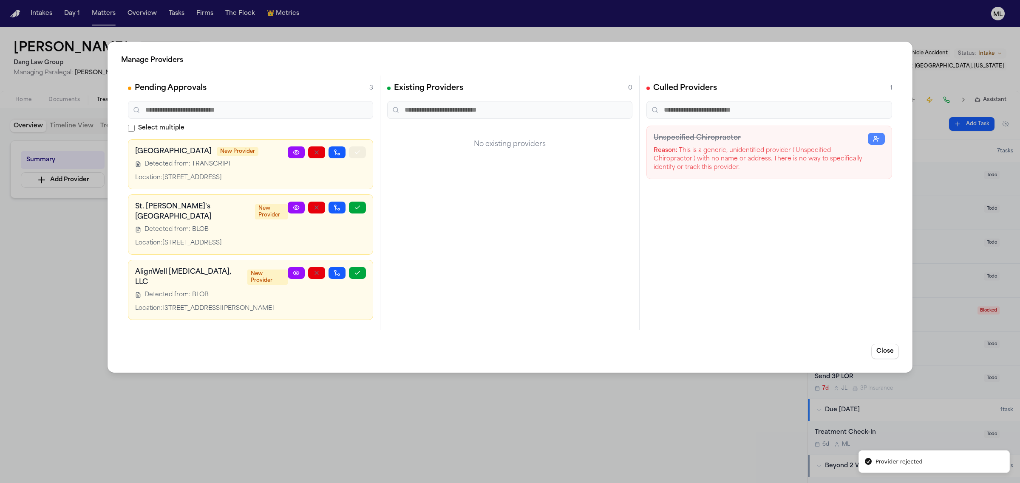
click at [357, 153] on icon "button" at bounding box center [357, 152] width 5 height 3
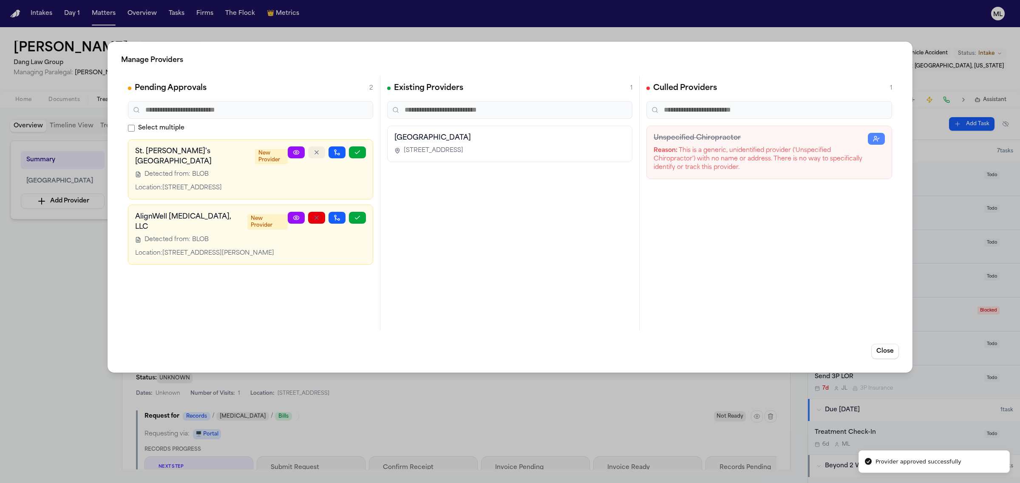
click at [318, 152] on icon "button" at bounding box center [316, 152] width 7 height 7
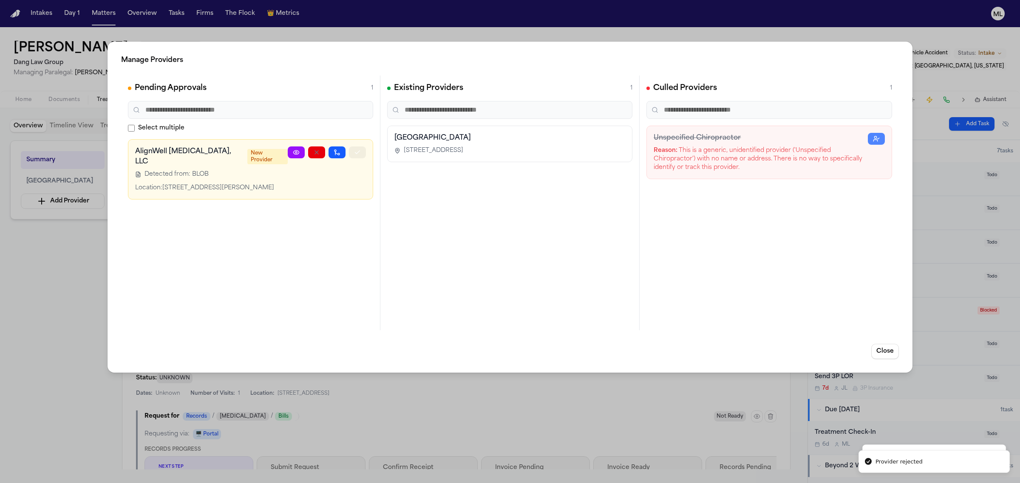
click at [362, 155] on button "button" at bounding box center [357, 153] width 17 height 12
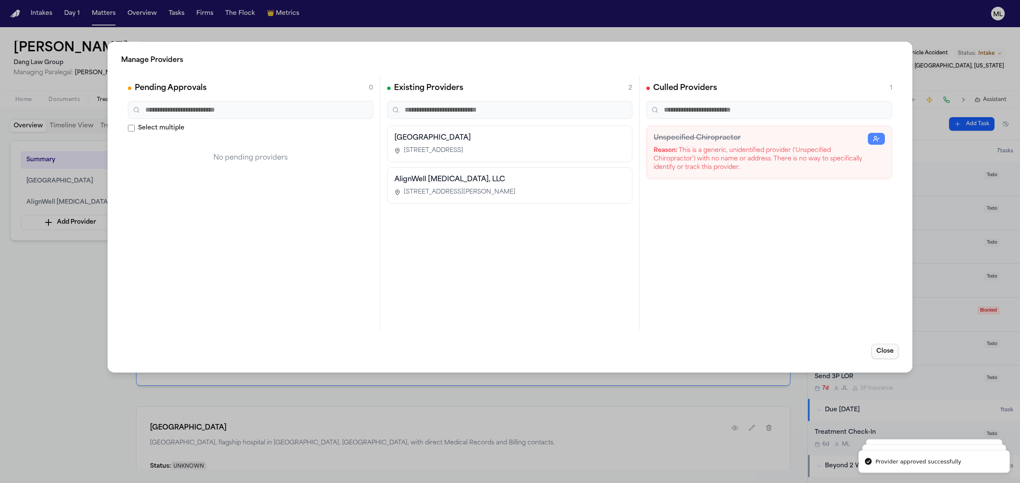
click at [893, 353] on button "Close" at bounding box center [885, 351] width 28 height 15
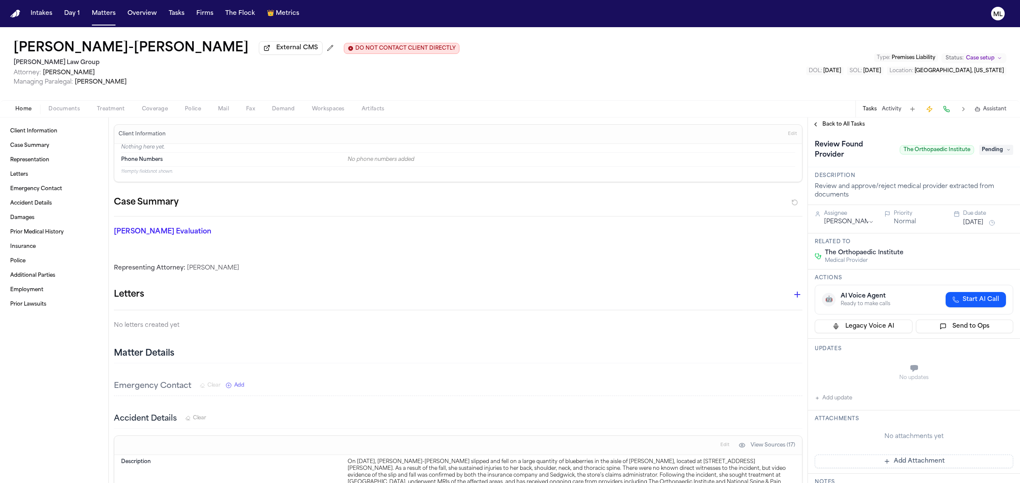
click at [116, 107] on span "Treatment" at bounding box center [111, 109] width 28 height 7
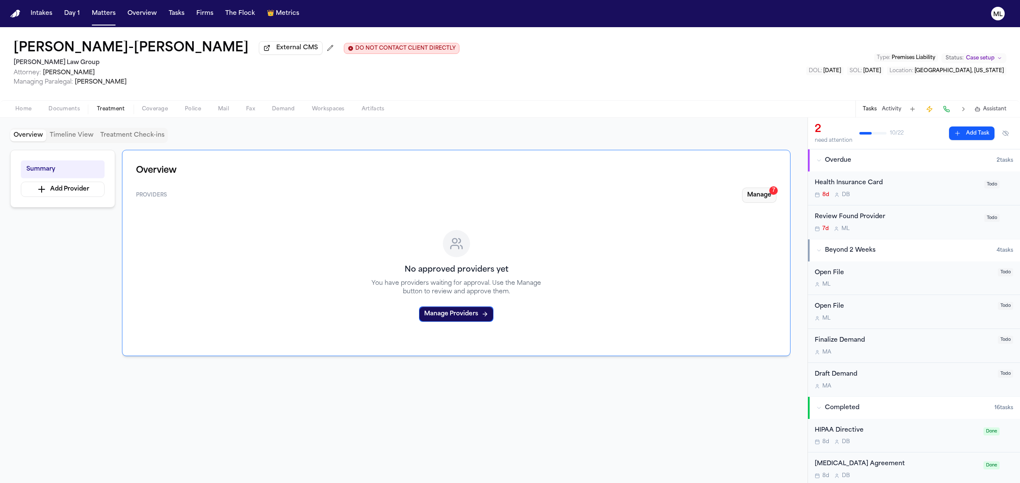
click at [760, 194] on button "Manage 7" at bounding box center [759, 195] width 34 height 15
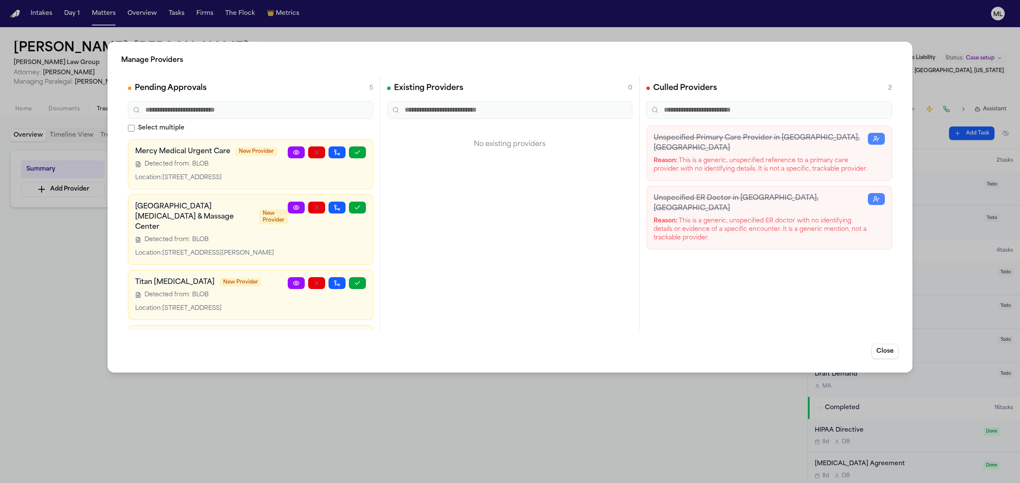
click at [266, 182] on div "Location: [STREET_ADDRESS]" at bounding box center [211, 178] width 153 height 8
click at [353, 214] on button "button" at bounding box center [357, 208] width 17 height 12
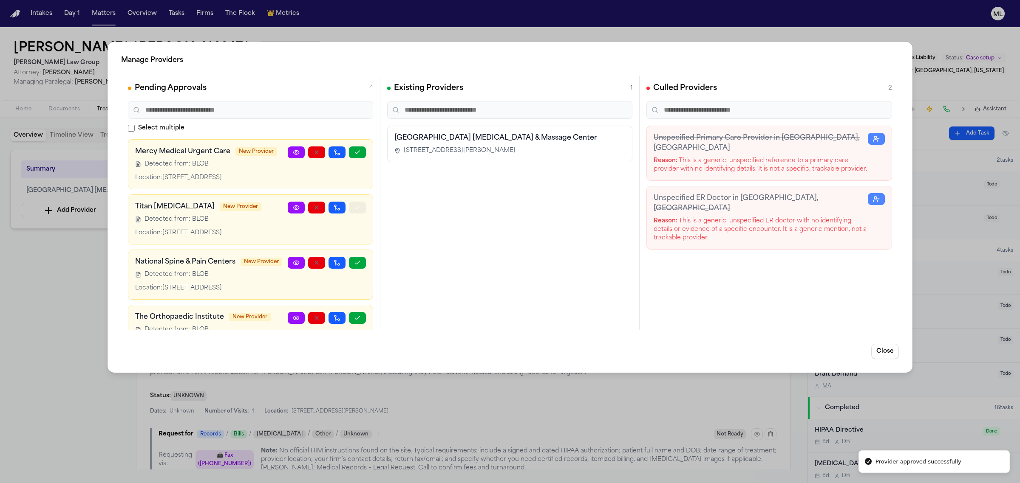
click at [354, 211] on icon "button" at bounding box center [357, 207] width 7 height 7
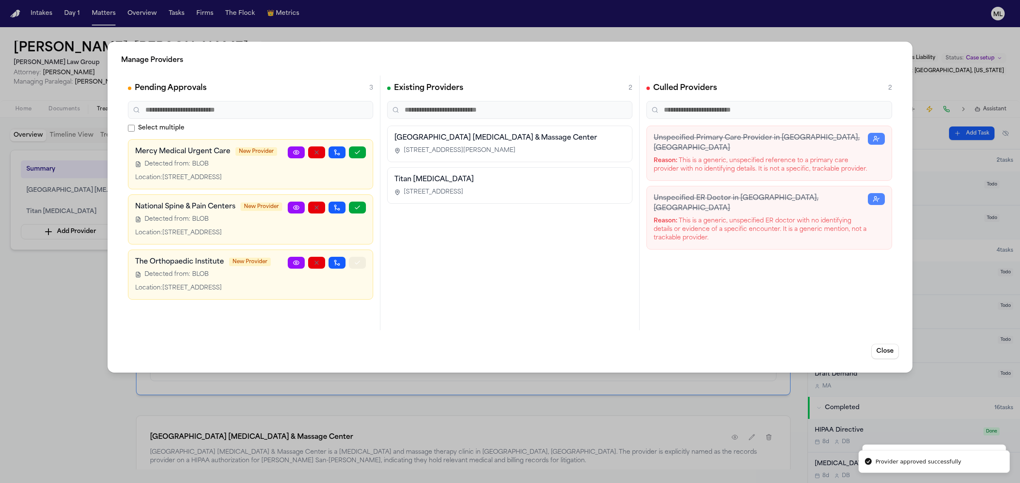
click at [354, 266] on icon "button" at bounding box center [357, 263] width 7 height 7
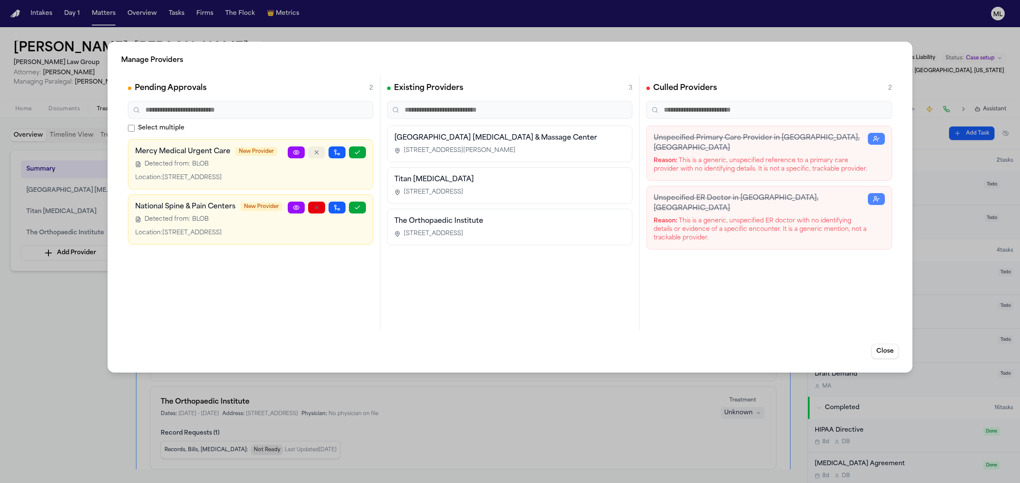
click at [316, 155] on icon "button" at bounding box center [316, 152] width 7 height 7
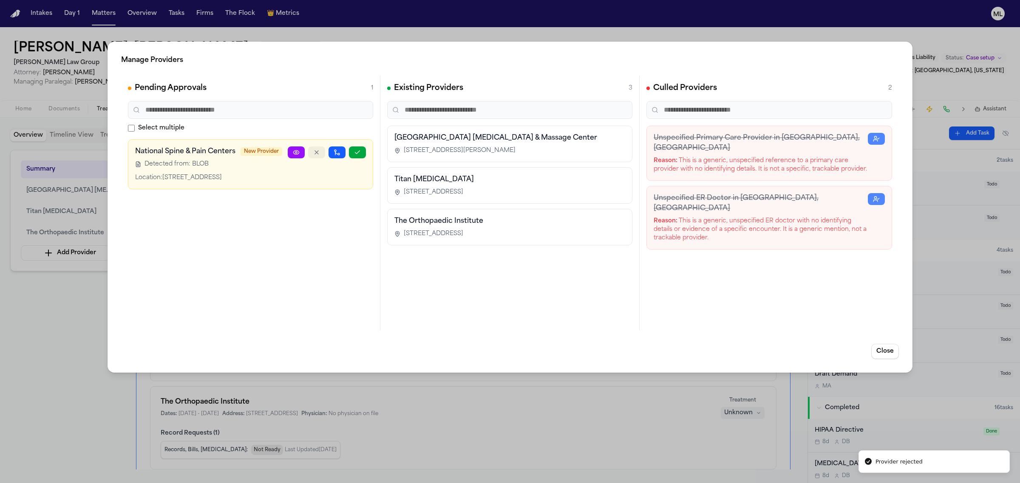
click at [318, 156] on button "button" at bounding box center [316, 153] width 17 height 12
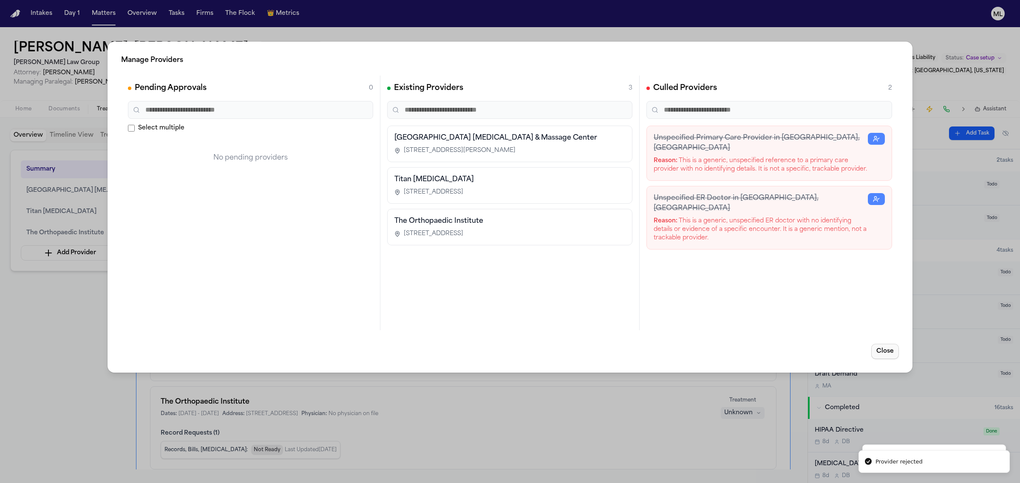
click at [886, 354] on button "Close" at bounding box center [885, 351] width 28 height 15
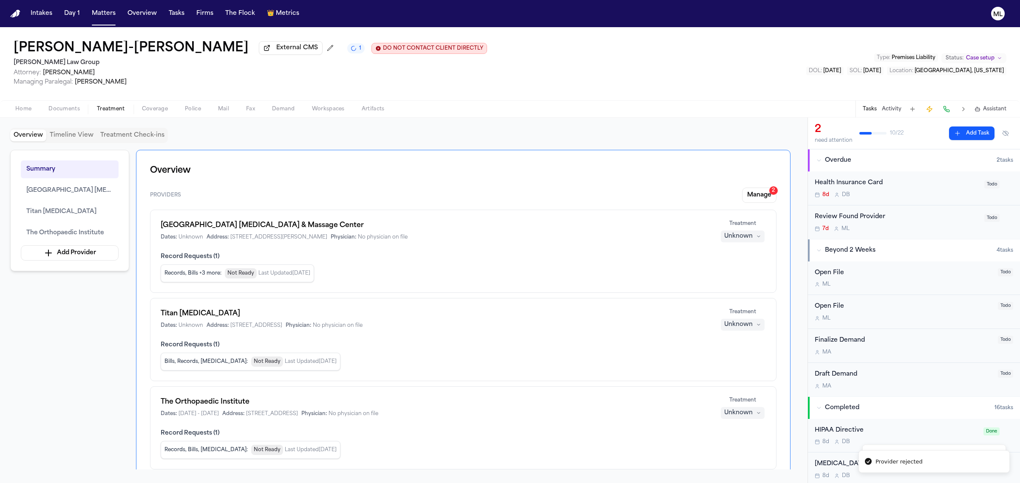
click at [743, 236] on div "Unknown" at bounding box center [738, 236] width 28 height 8
click at [743, 270] on span "Completed" at bounding box center [732, 270] width 34 height 8
click at [741, 326] on div "Unknown" at bounding box center [738, 325] width 28 height 8
click at [737, 357] on span "Completed" at bounding box center [732, 358] width 34 height 8
click at [742, 415] on div "Unknown" at bounding box center [738, 413] width 28 height 8
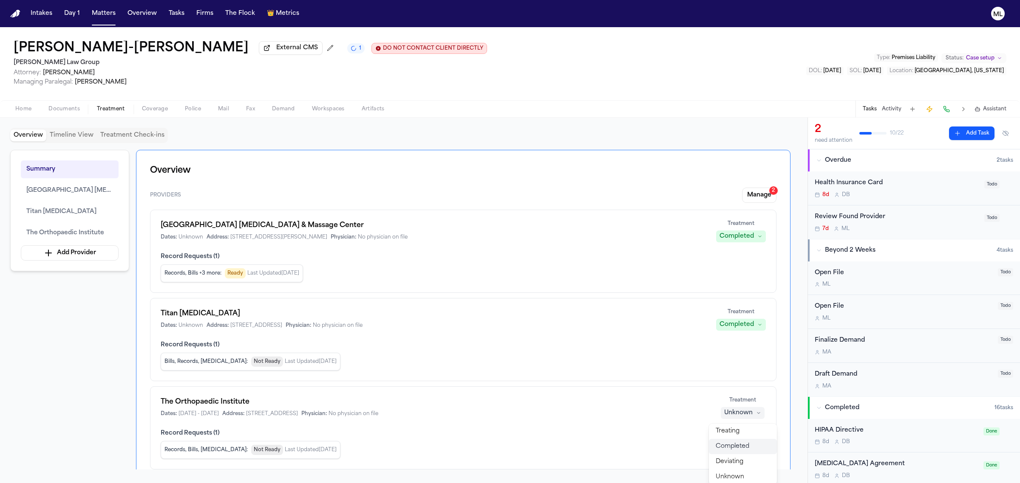
click at [737, 442] on button "Completed" at bounding box center [743, 446] width 68 height 15
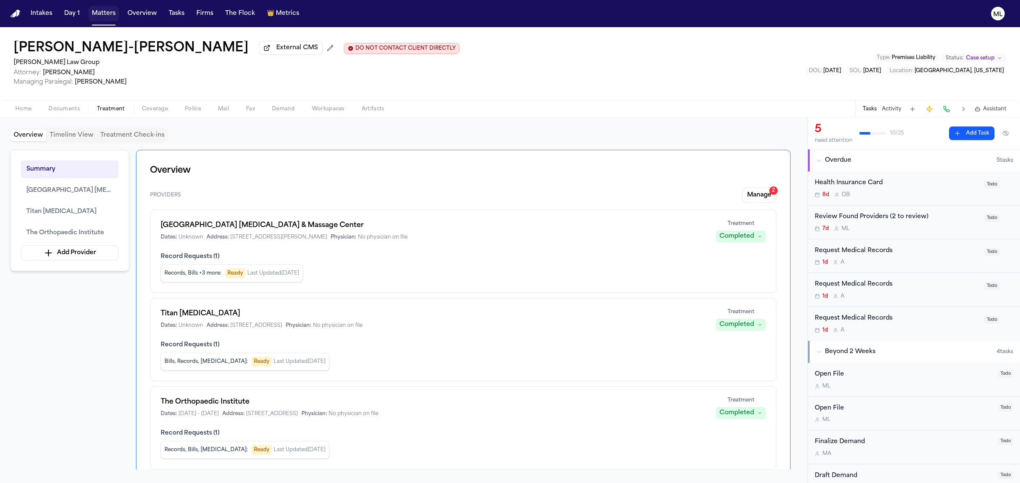
click at [105, 9] on button "Matters" at bounding box center [103, 13] width 31 height 15
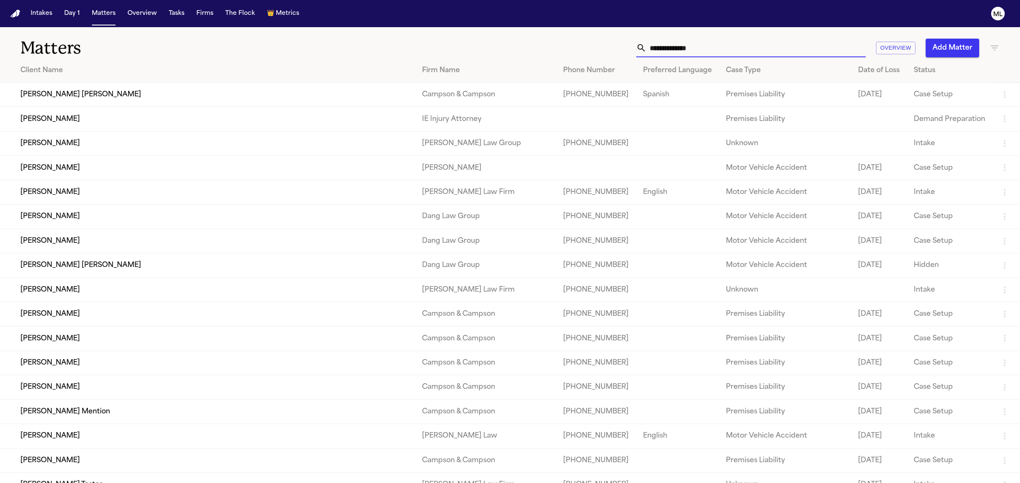
click at [661, 56] on input "text" at bounding box center [755, 48] width 219 height 19
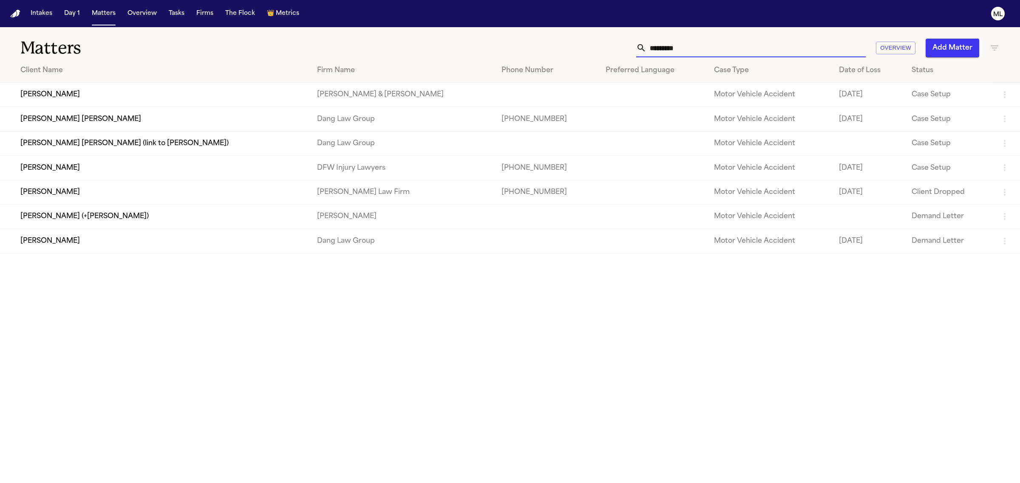
type input "*********"
click at [310, 170] on td "[PERSON_NAME]" at bounding box center [155, 168] width 310 height 24
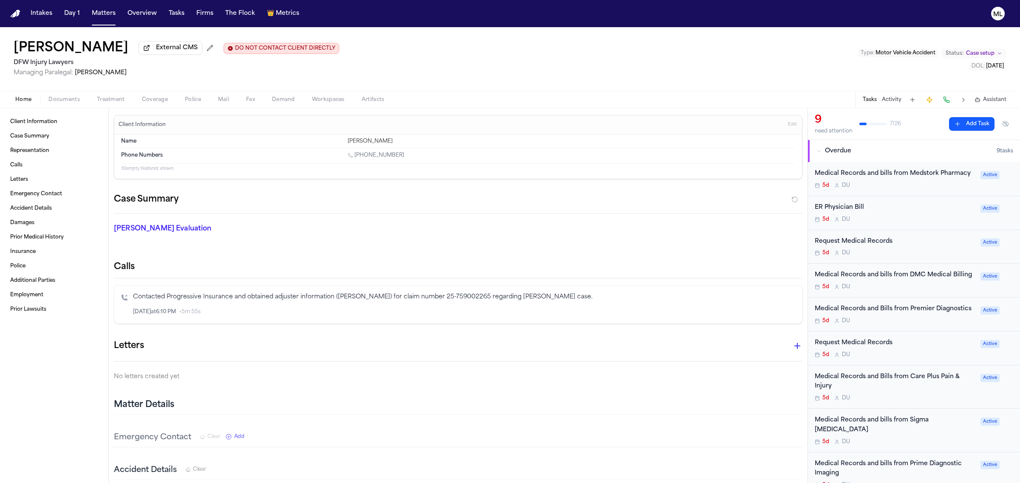
click at [910, 189] on div "Medical Records and bills from Medstork Pharmacy 5d D U" at bounding box center [894, 179] width 161 height 20
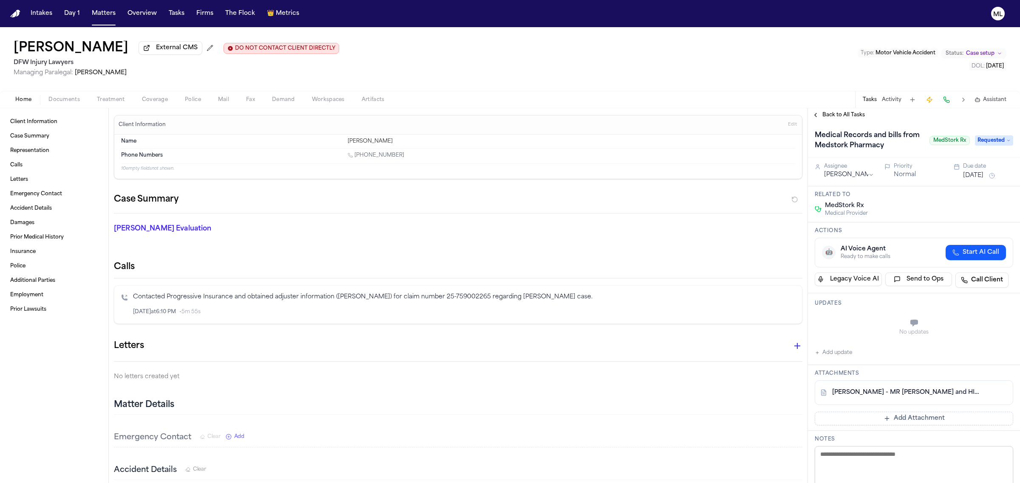
click at [906, 389] on link "[PERSON_NAME] - MR [PERSON_NAME] and HIPAA Release to MedStork Pharmacy - [DATE]" at bounding box center [905, 393] width 147 height 8
click at [92, 14] on button "Matters" at bounding box center [103, 13] width 31 height 15
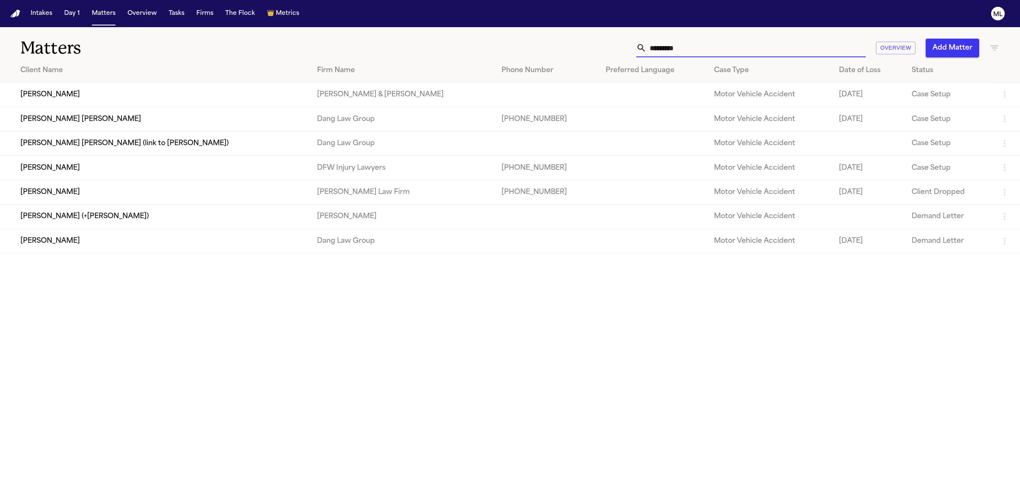
drag, startPoint x: 689, startPoint y: 50, endPoint x: 577, endPoint y: 45, distance: 112.3
click at [580, 49] on div "********* Overview Add Matter" at bounding box center [656, 48] width 685 height 19
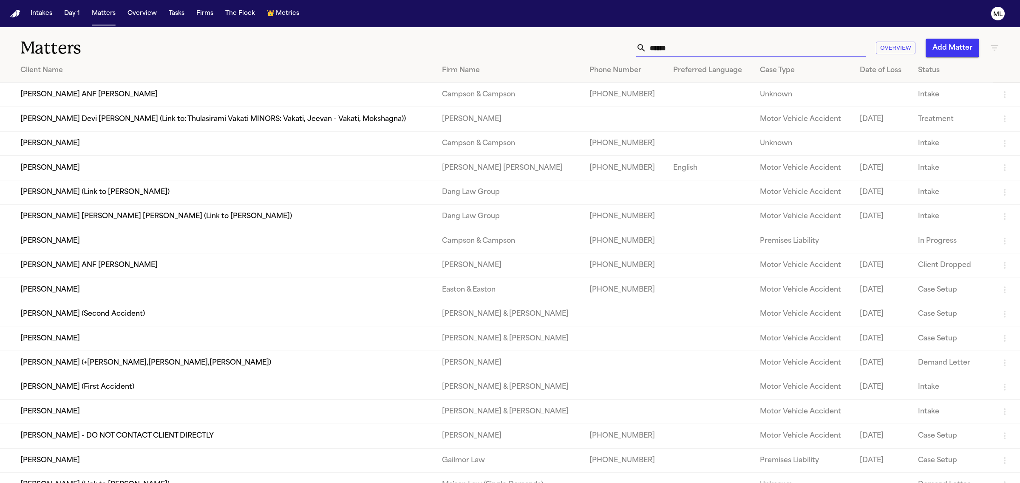
click at [687, 50] on input "*****" at bounding box center [755, 48] width 219 height 19
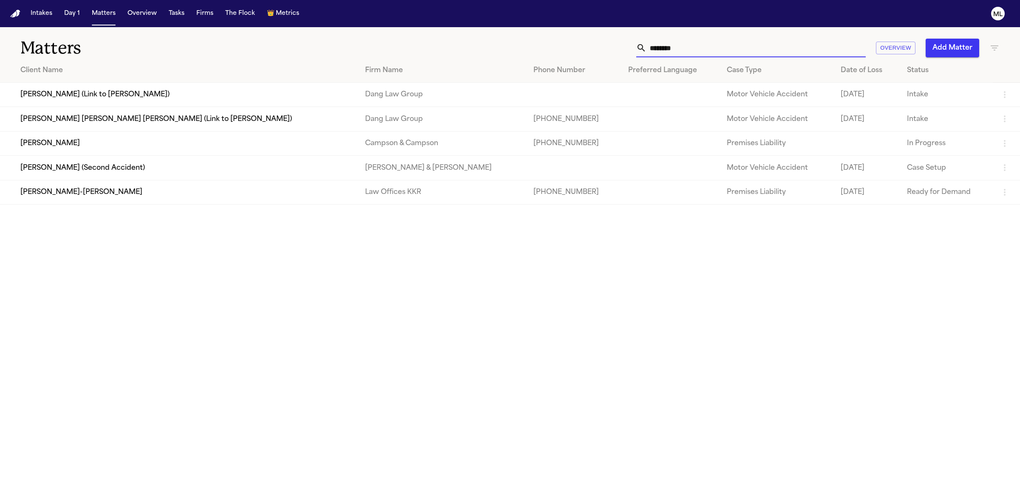
type input "********"
click at [181, 196] on td "[PERSON_NAME]-[PERSON_NAME]" at bounding box center [179, 192] width 358 height 24
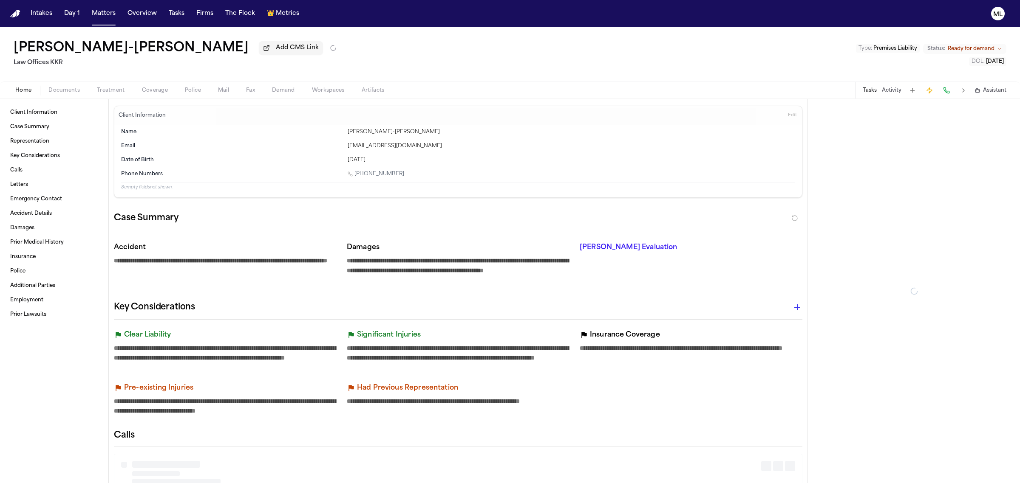
type textarea "*"
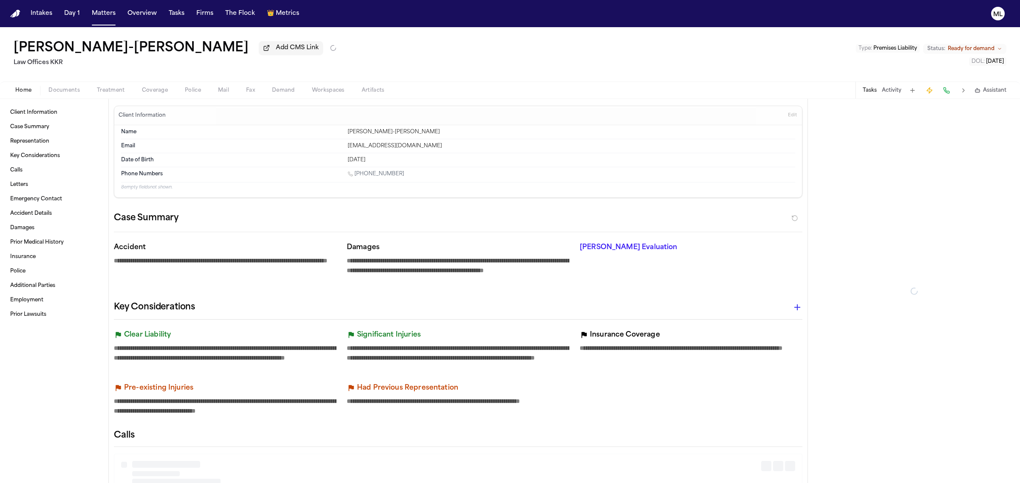
type textarea "*"
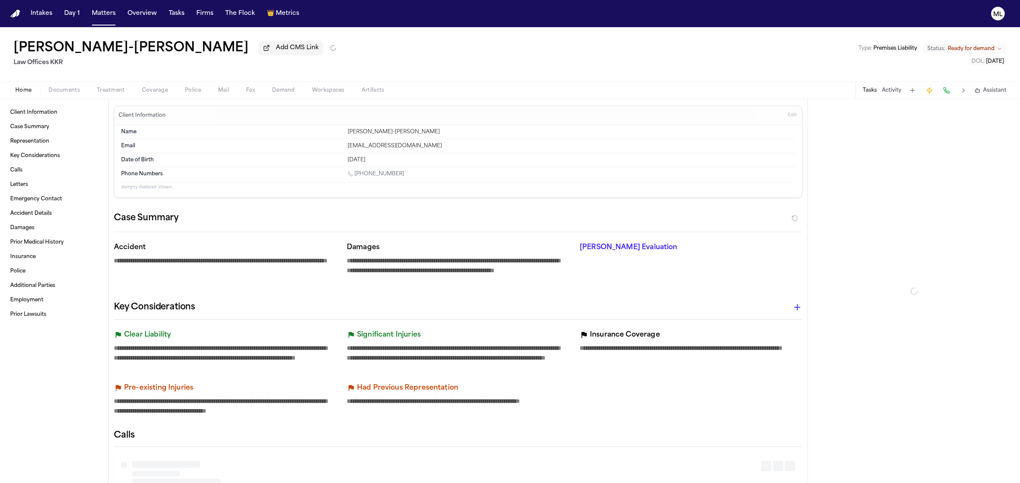
type textarea "*"
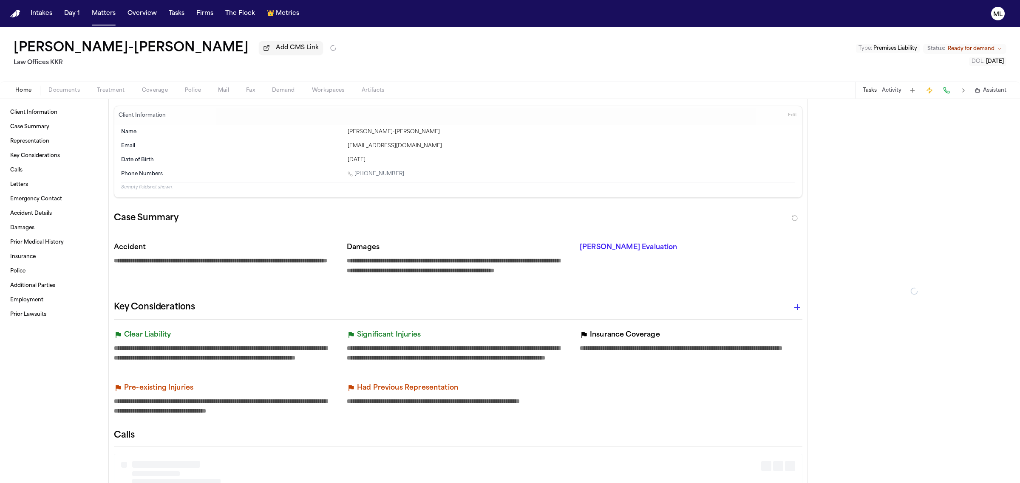
type textarea "*"
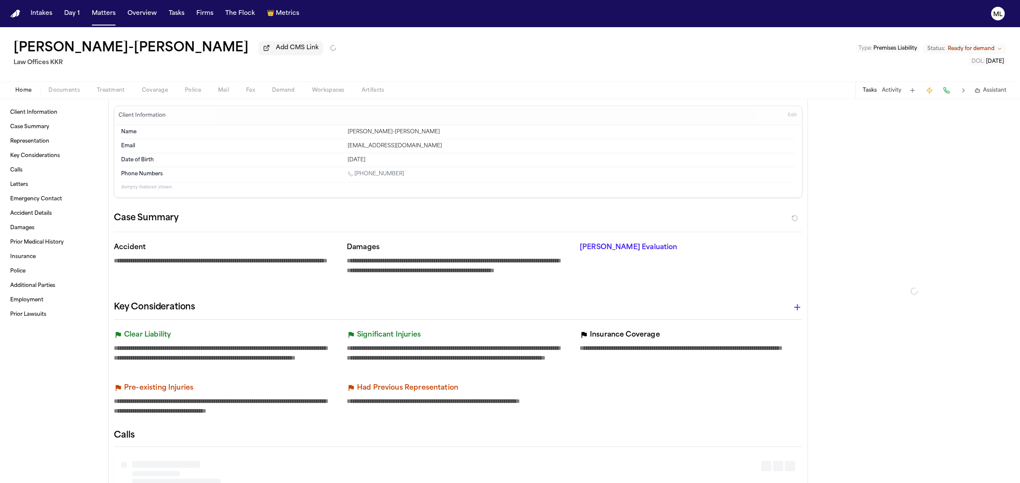
type textarea "*"
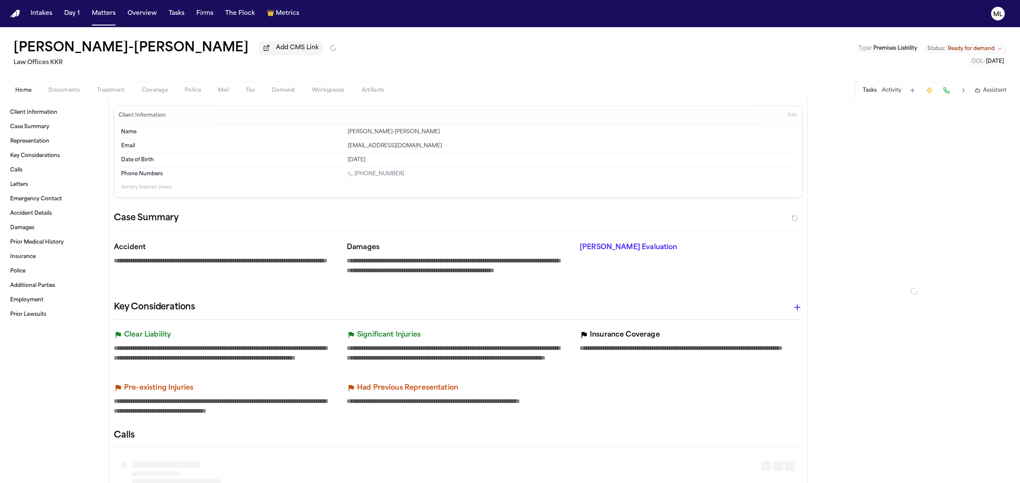
type textarea "*"
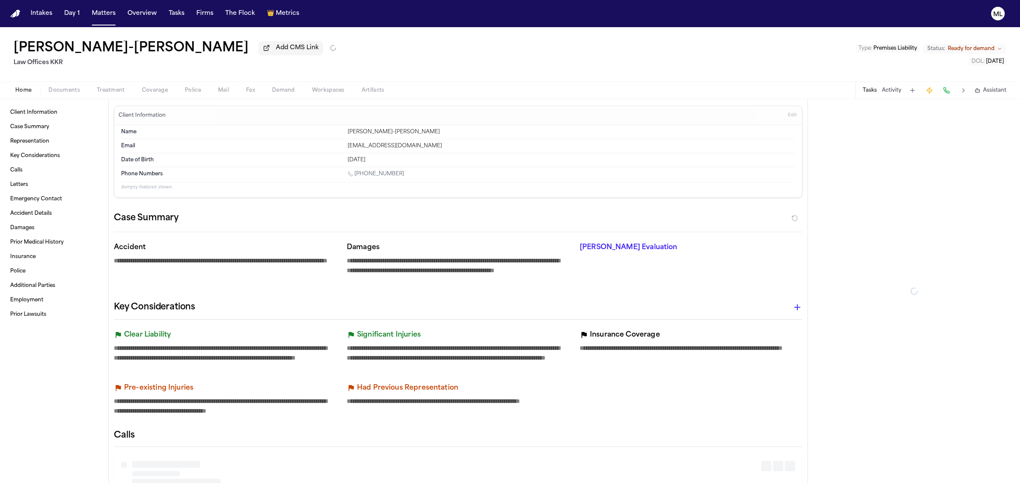
type textarea "*"
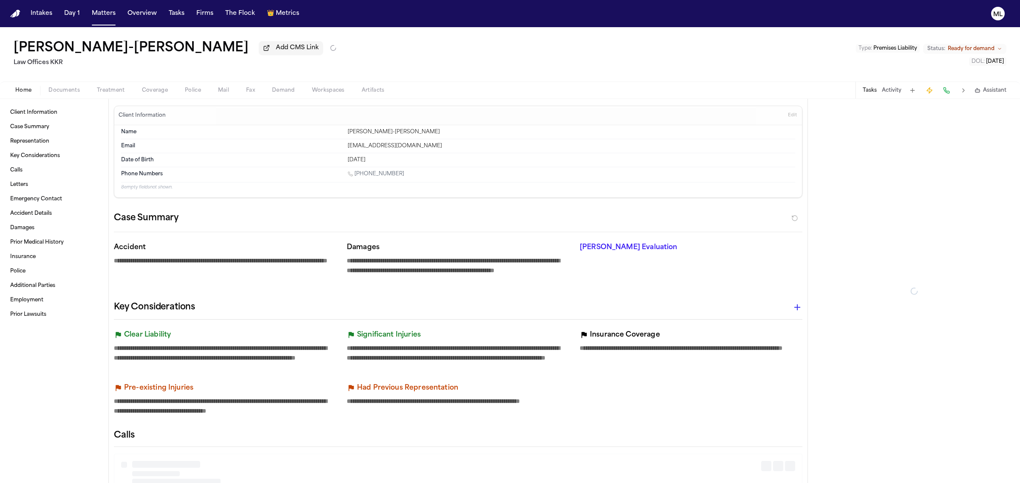
type textarea "*"
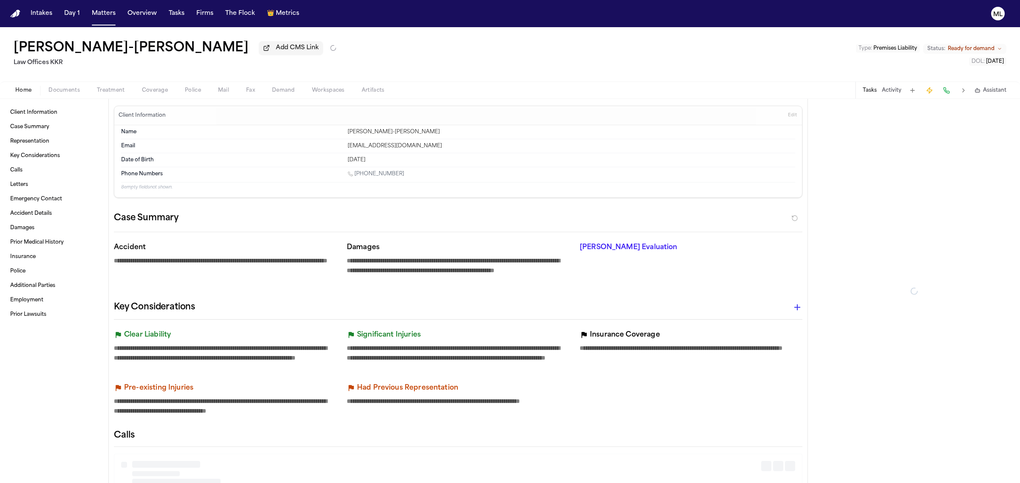
type textarea "*"
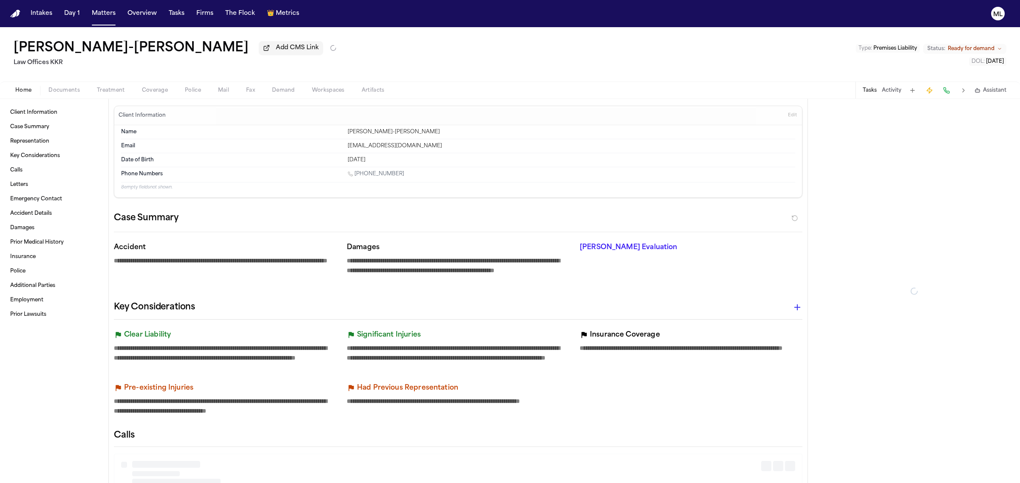
type textarea "*"
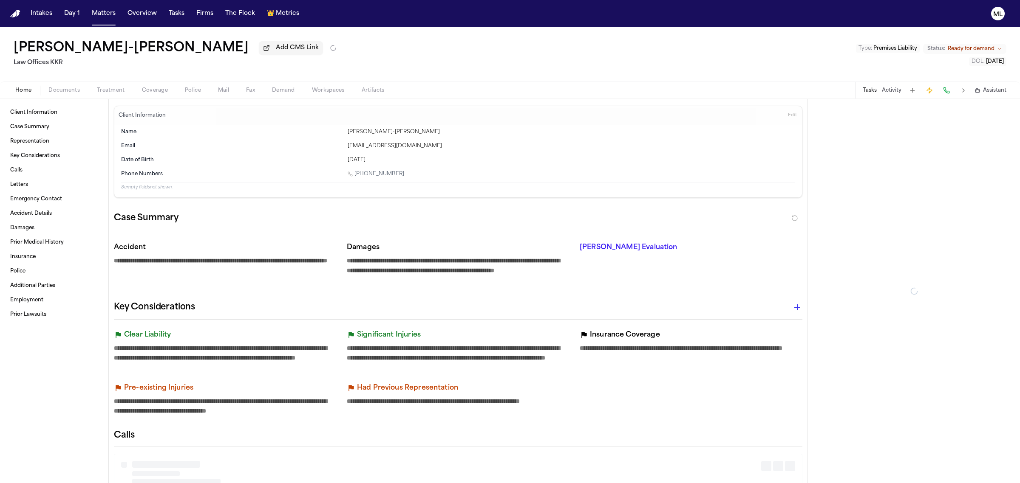
type textarea "*"
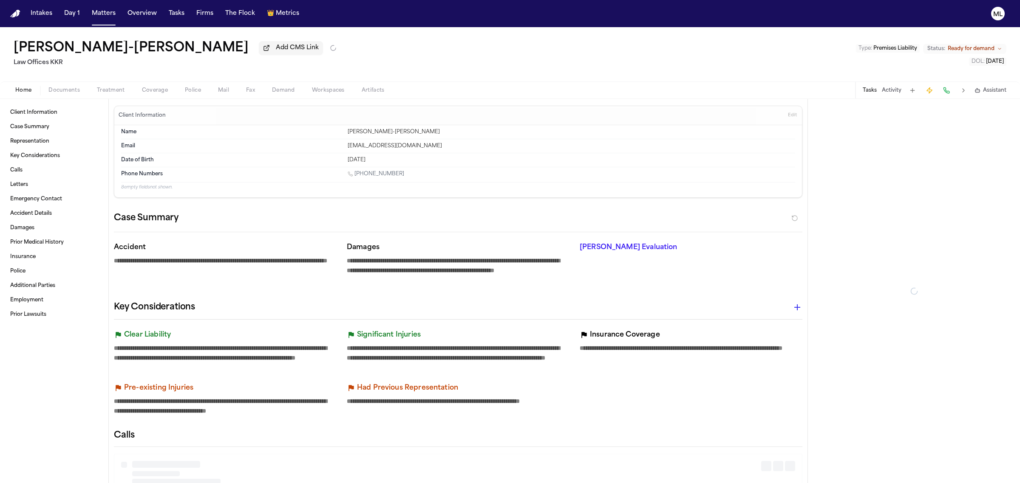
type textarea "*"
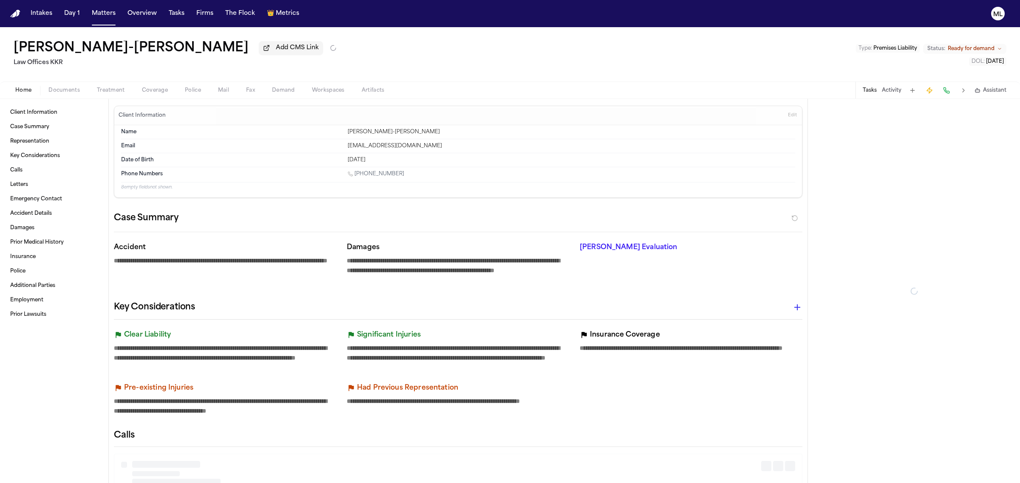
type textarea "*"
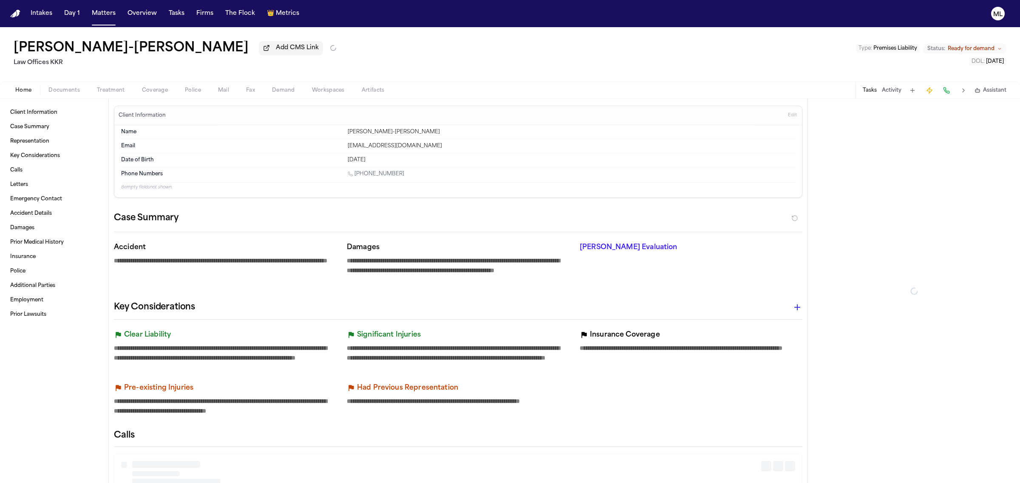
type textarea "*"
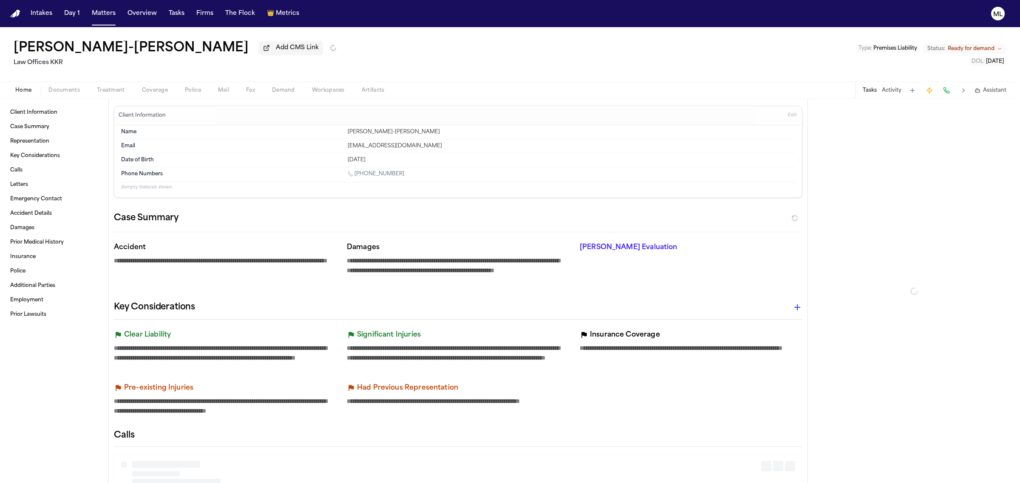
type textarea "*"
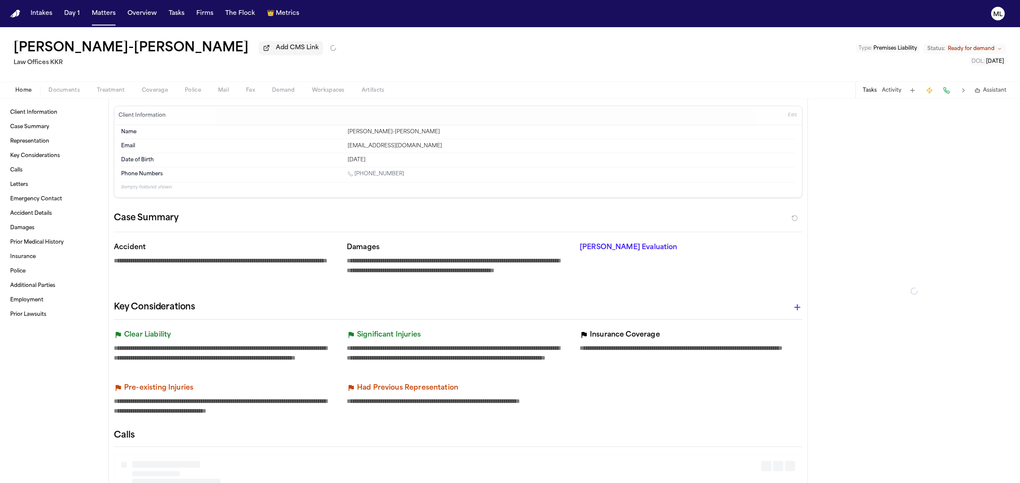
type textarea "*"
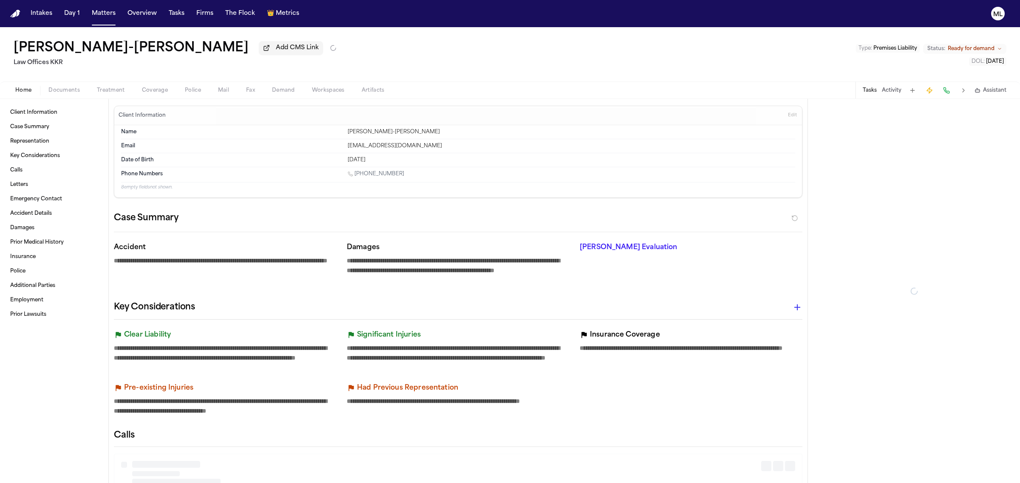
type textarea "*"
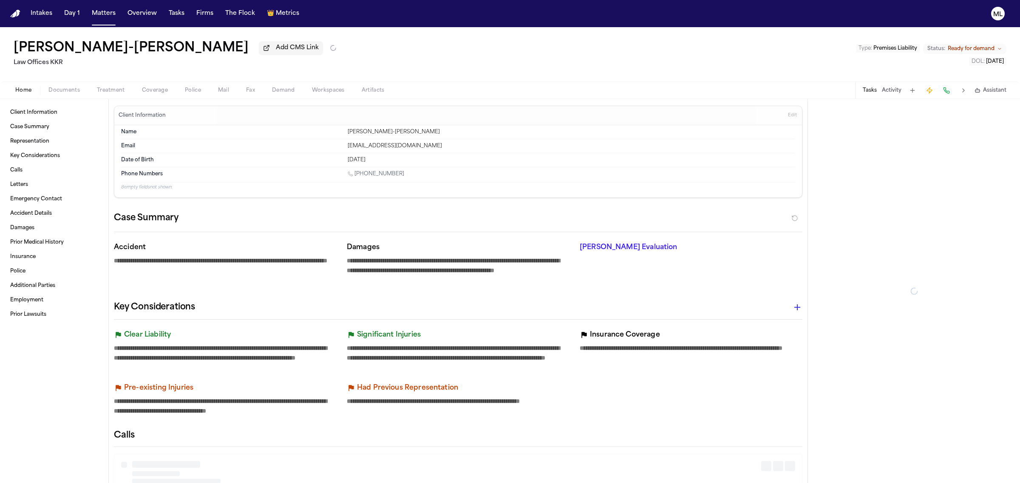
type textarea "*"
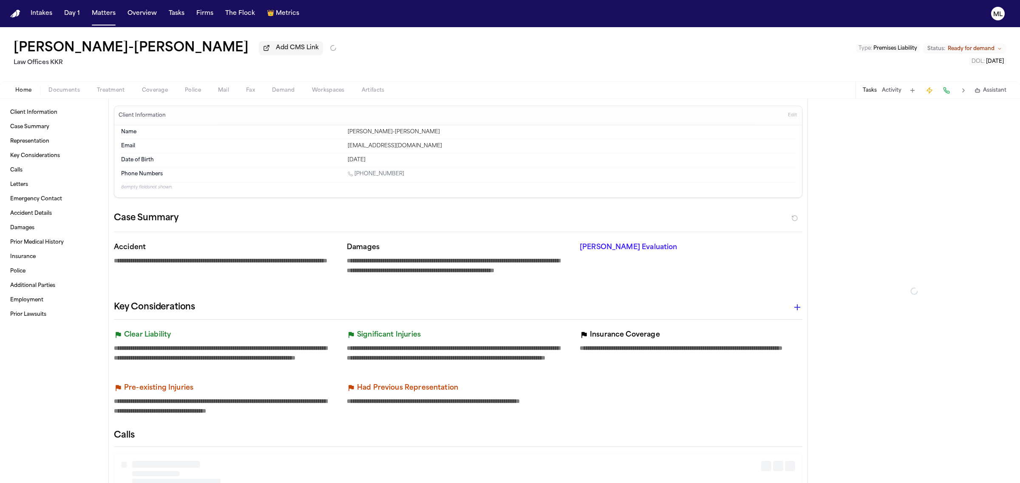
type textarea "*"
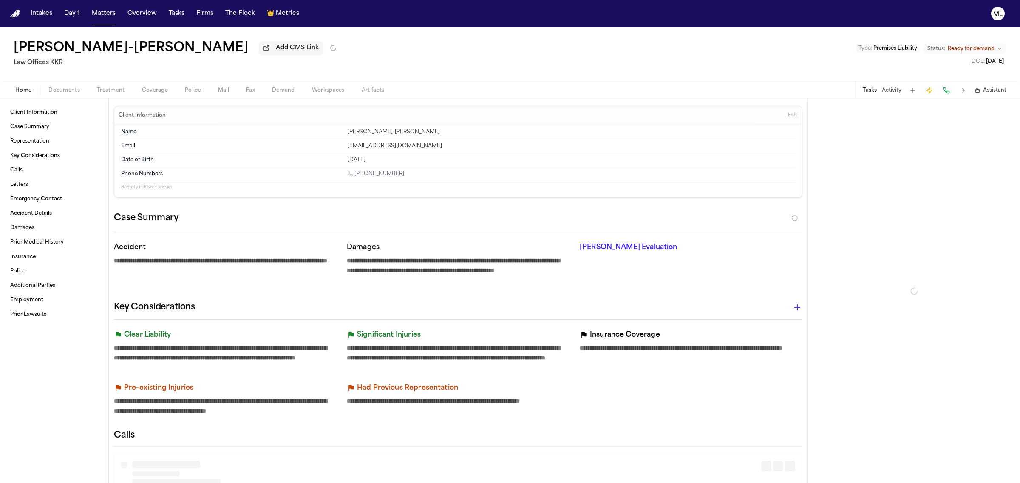
type textarea "*"
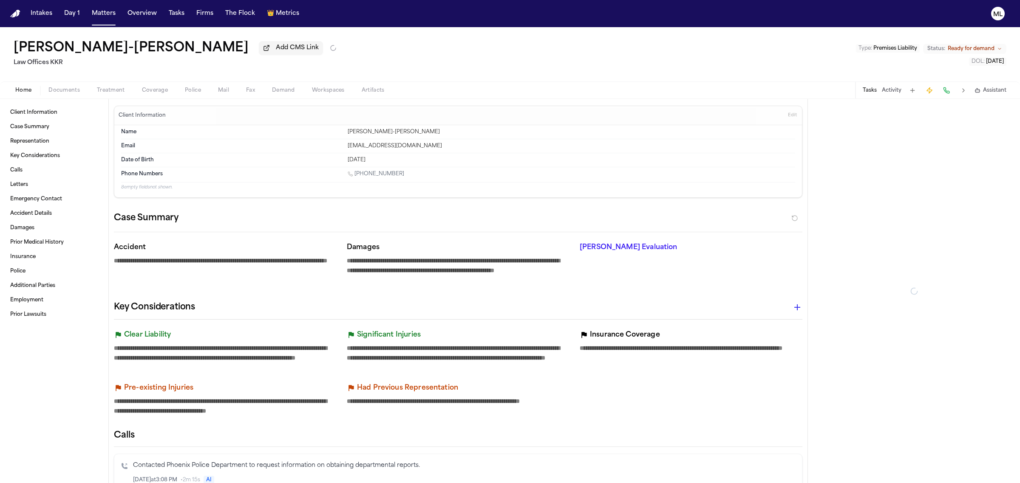
type textarea "*"
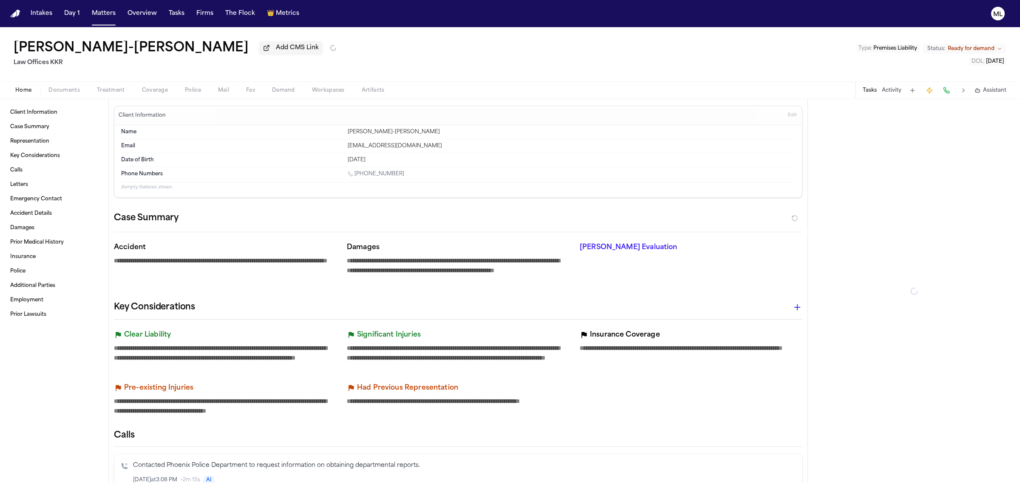
type textarea "*"
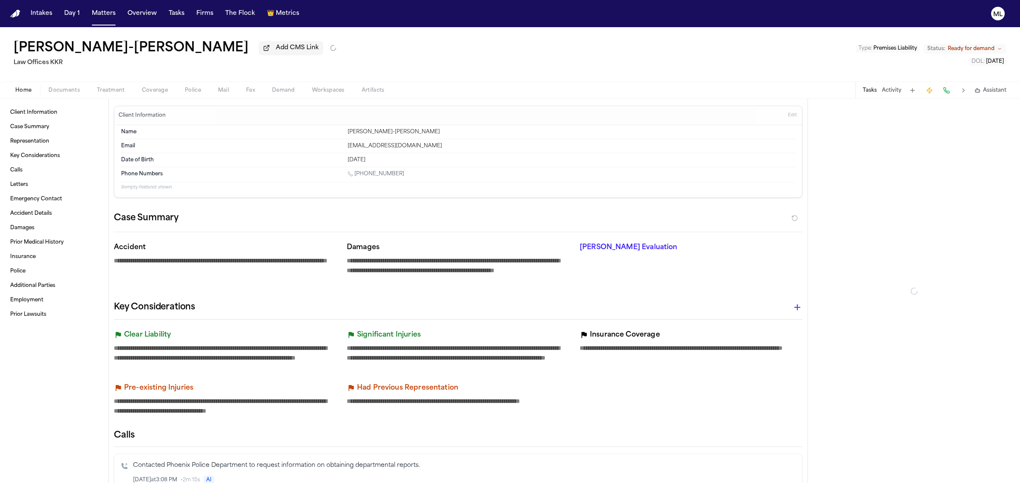
type textarea "*"
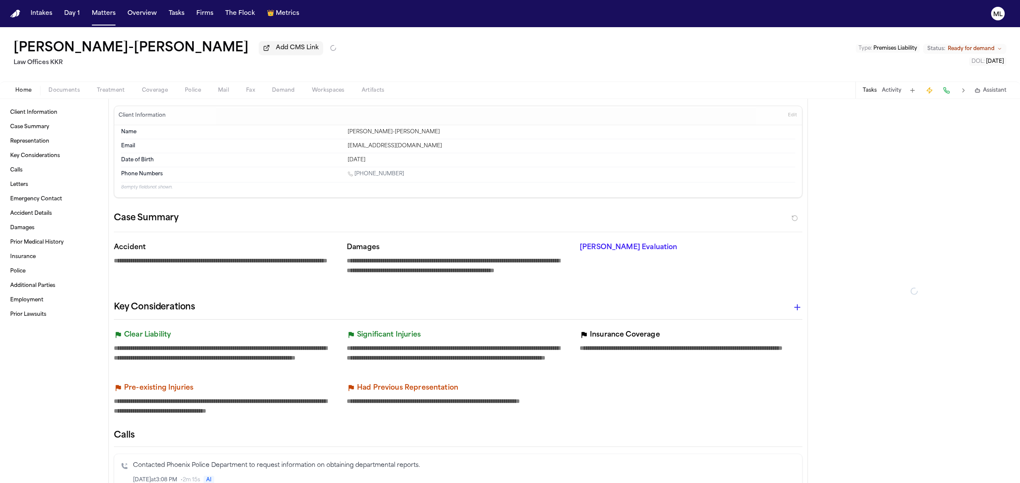
type textarea "*"
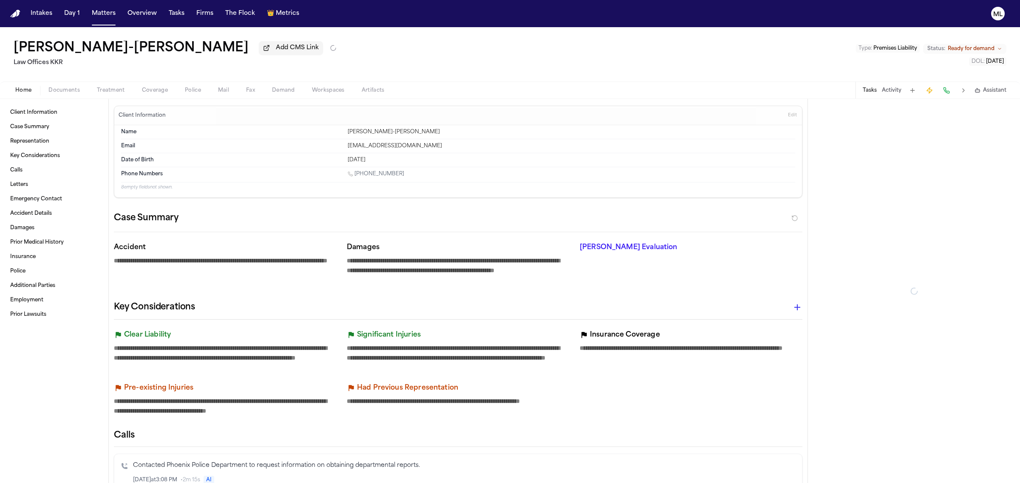
type textarea "*"
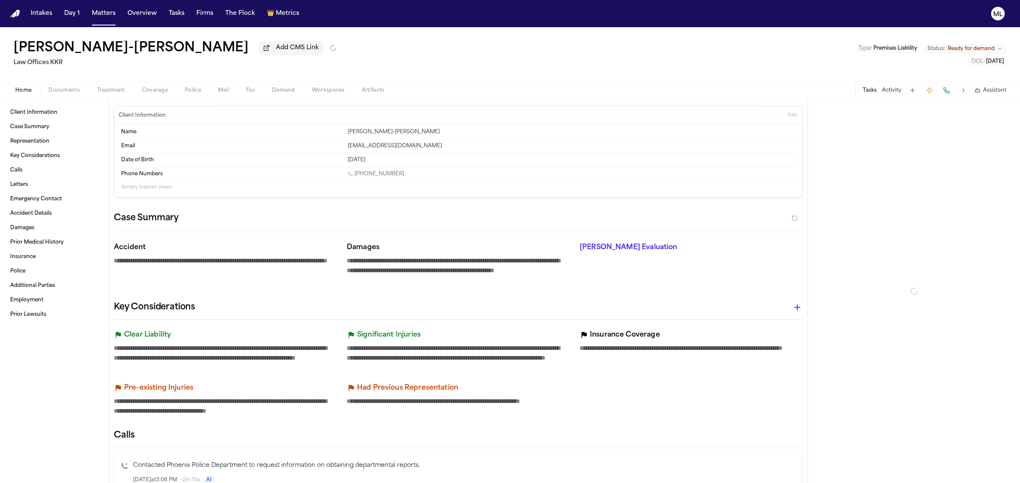
type textarea "*"
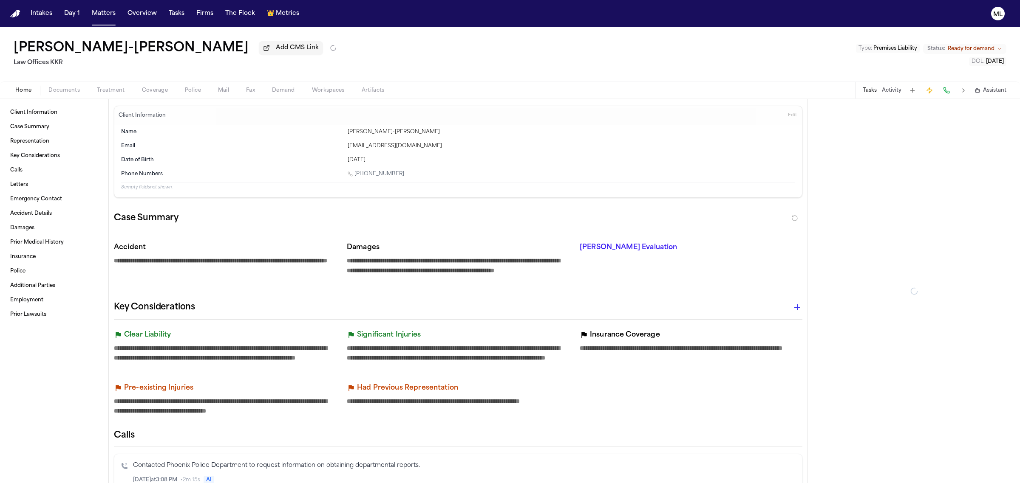
type textarea "*"
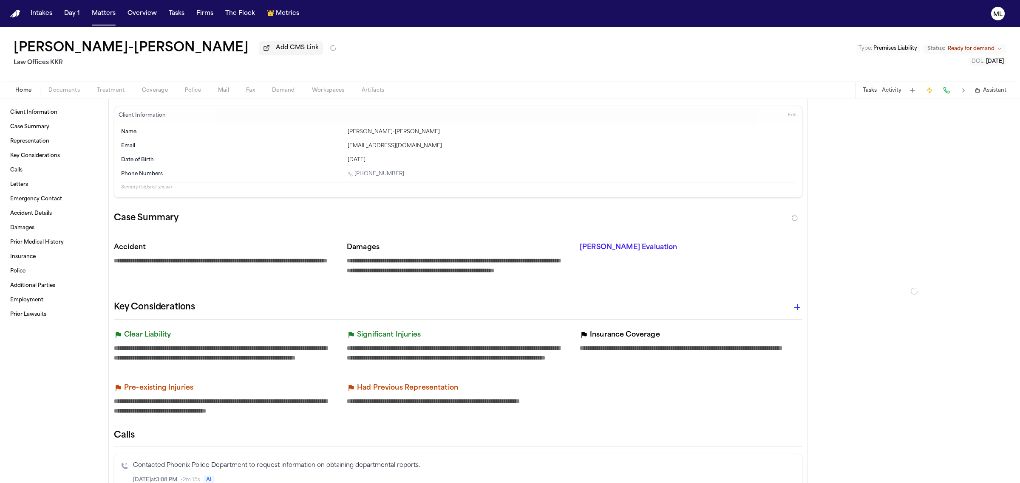
type textarea "*"
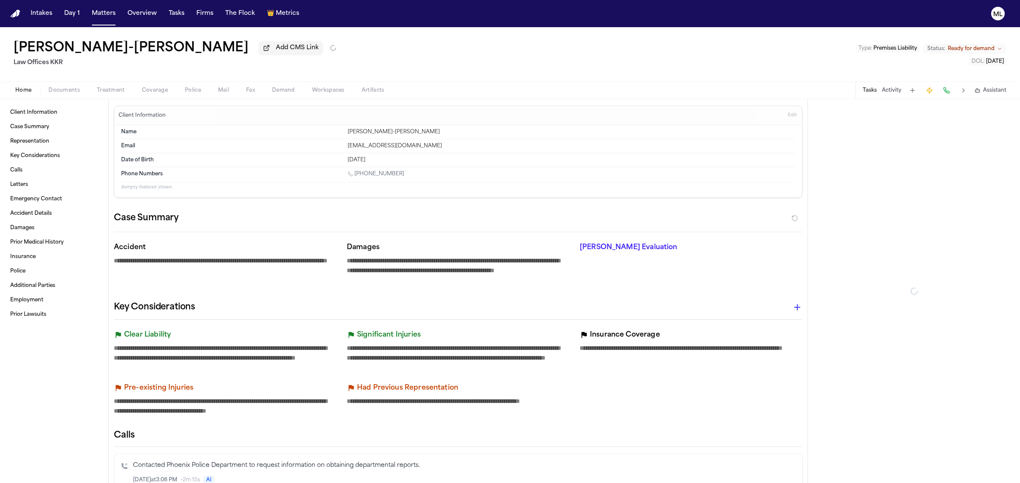
type textarea "*"
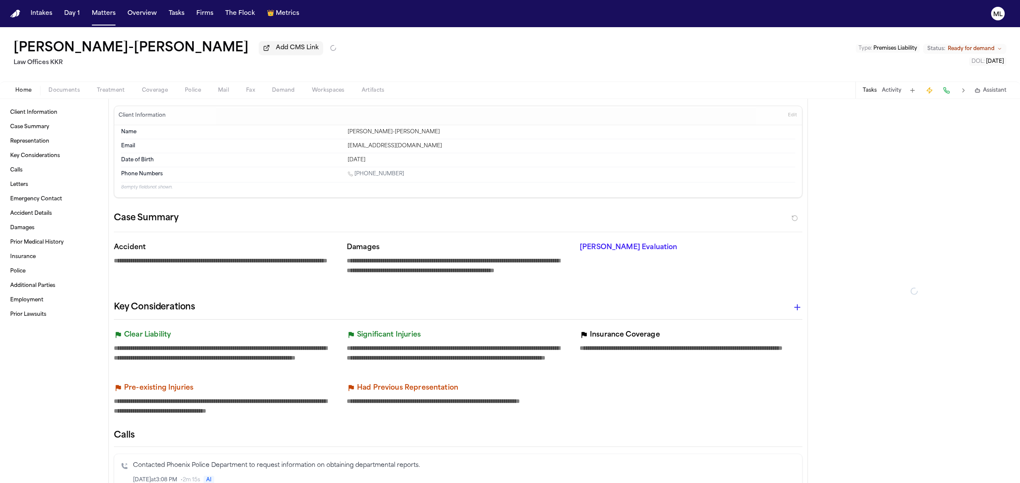
type textarea "*"
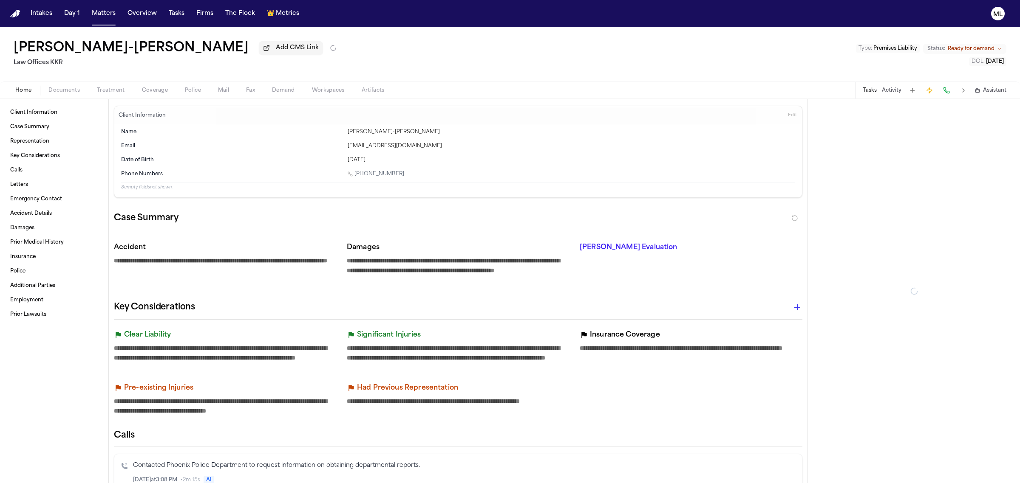
type textarea "*"
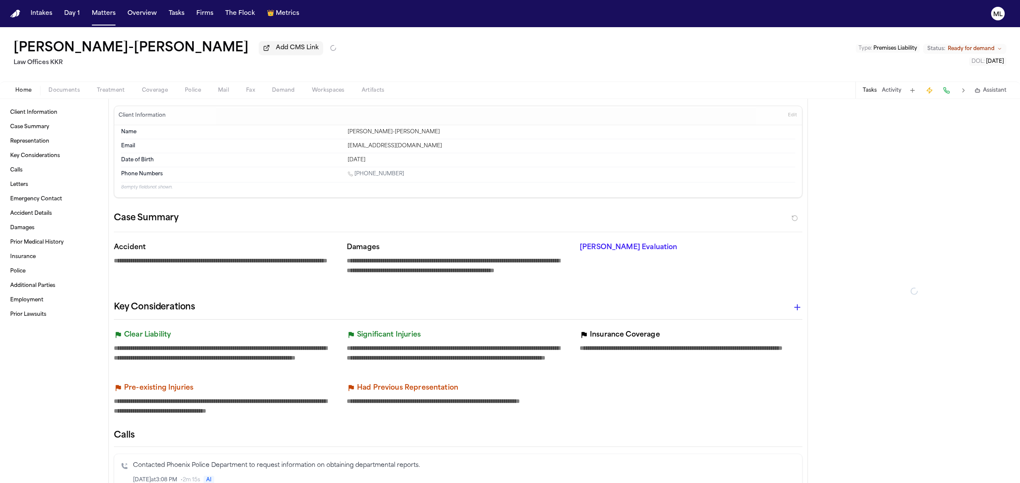
type textarea "*"
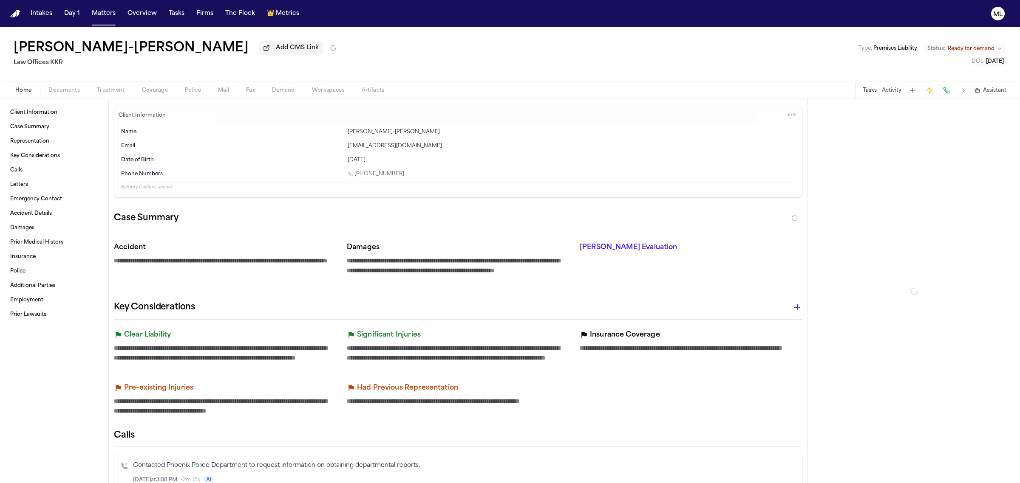
type textarea "*"
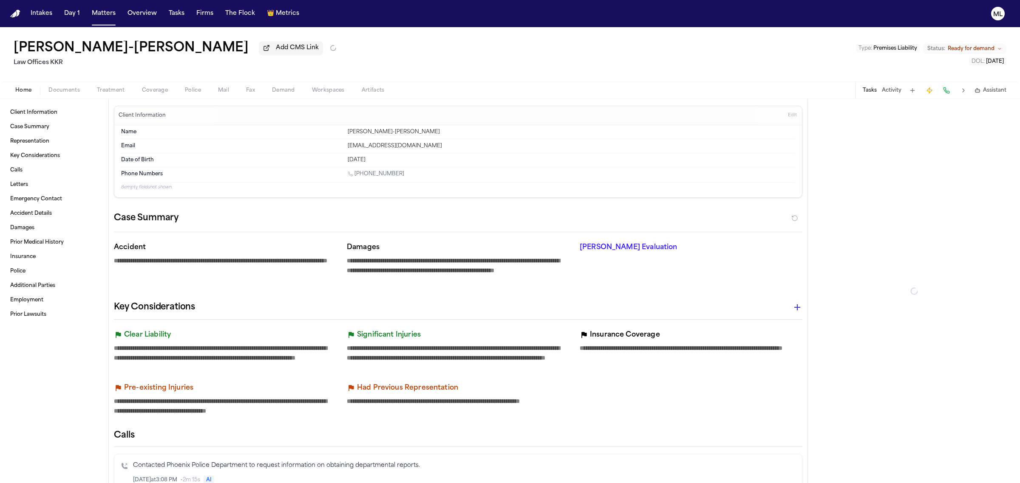
type textarea "*"
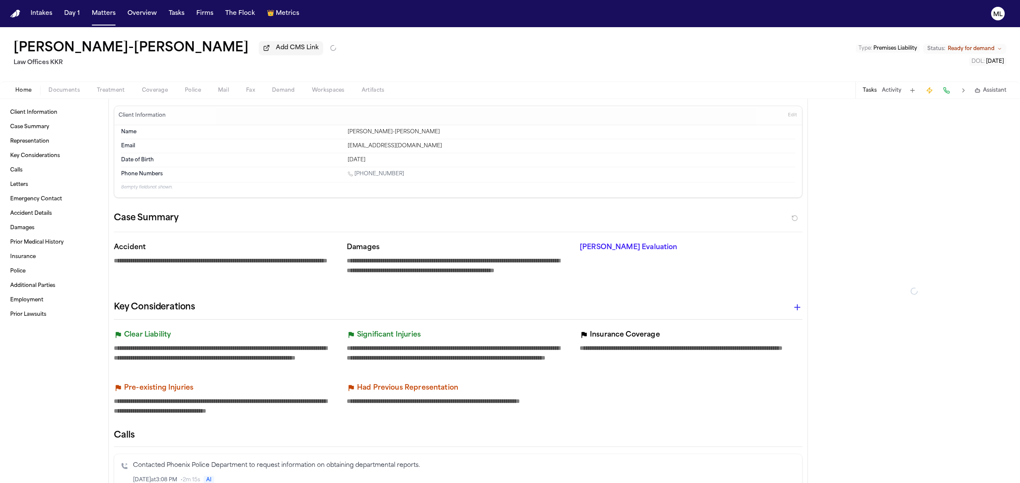
type textarea "*"
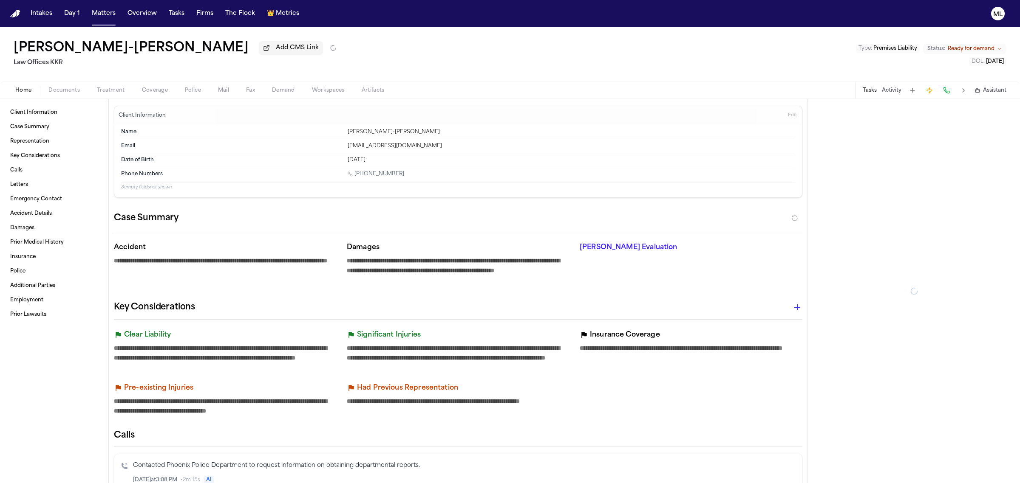
type textarea "*"
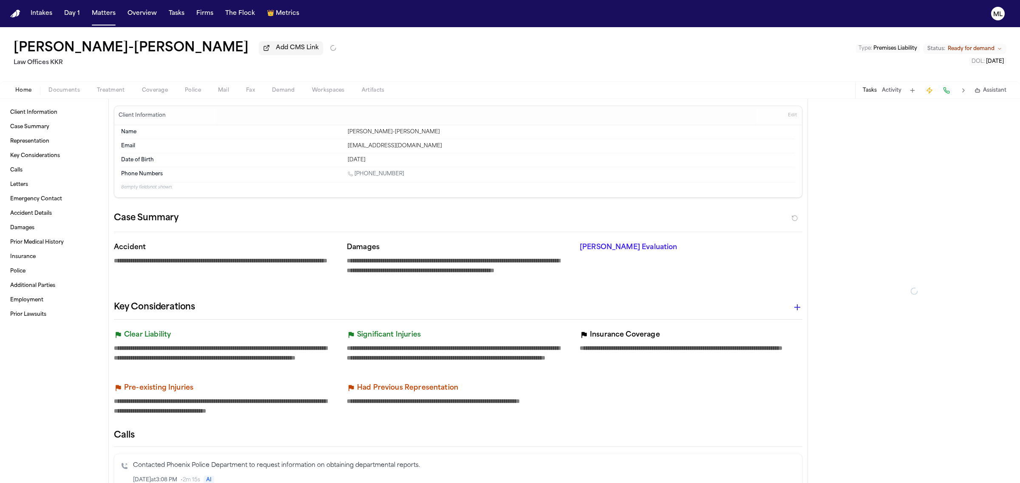
type textarea "*"
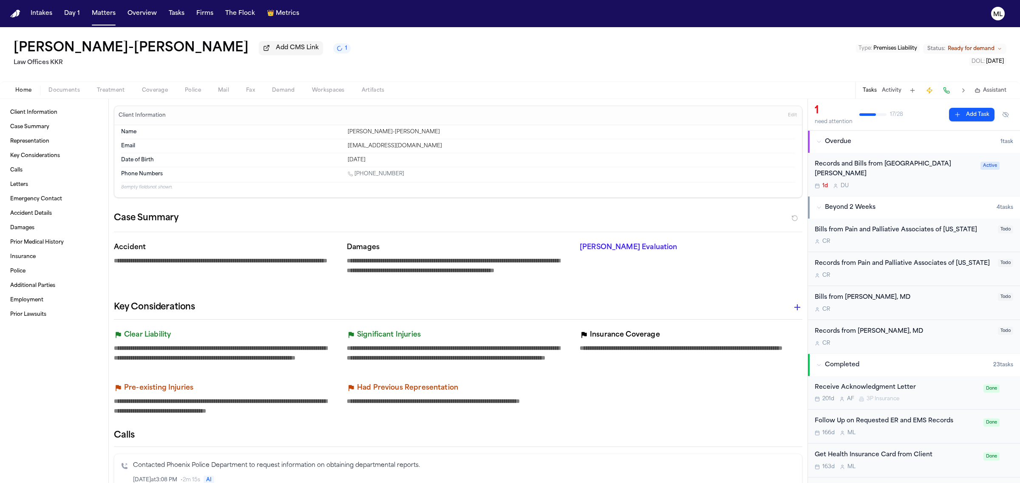
type textarea "*"
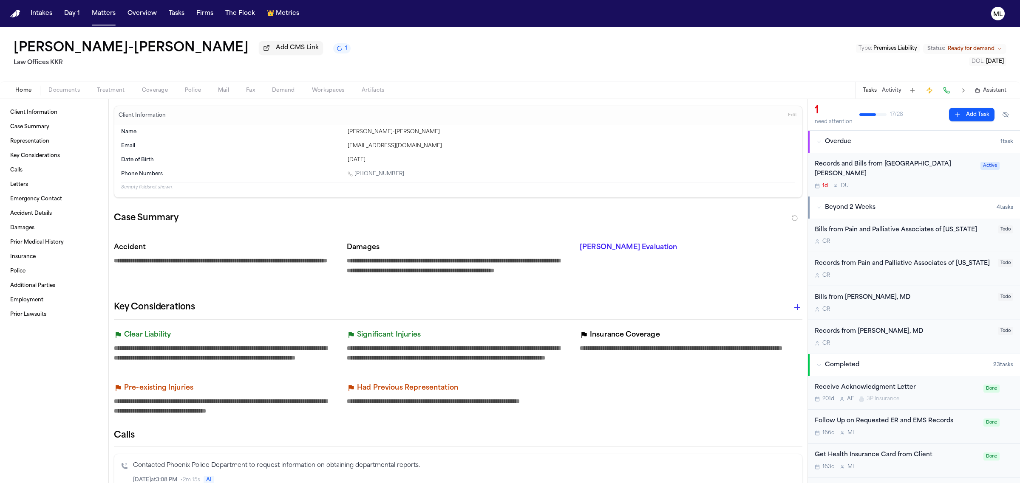
type textarea "*"
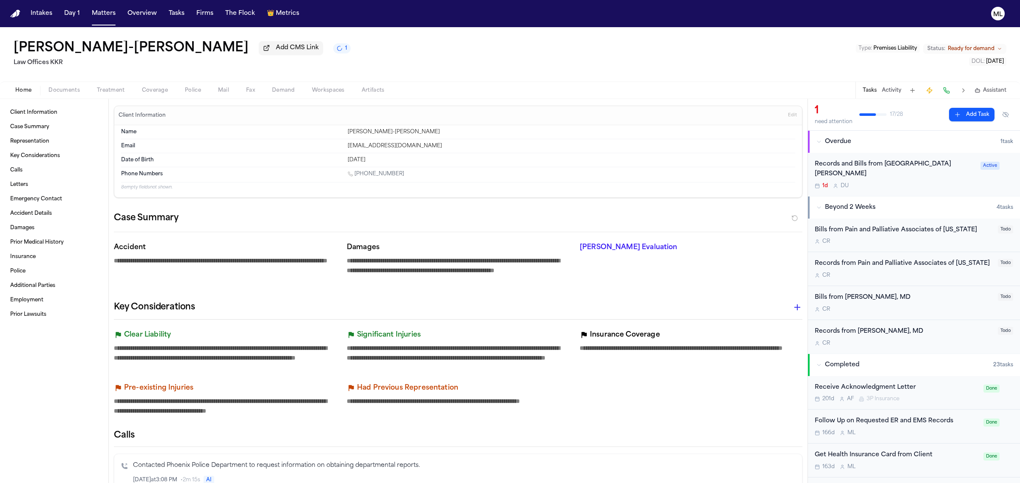
type textarea "*"
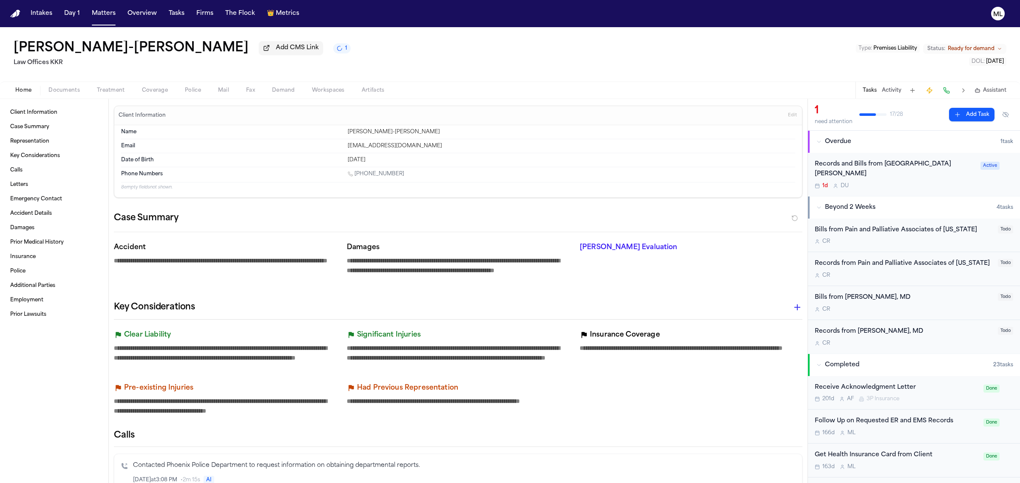
type textarea "*"
click at [67, 90] on span "Documents" at bounding box center [63, 90] width 31 height 7
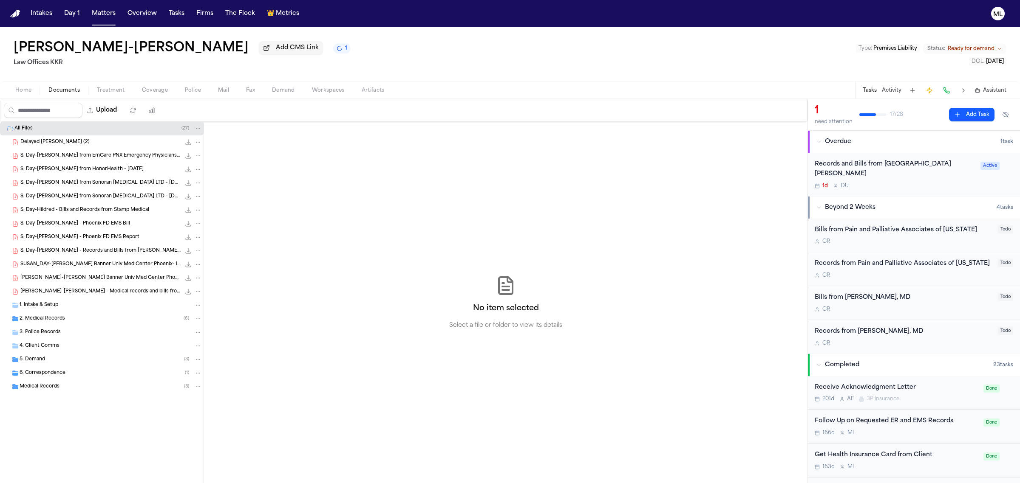
click at [916, 185] on div "Records and Bills from St. Josephs Hospital 1d D U Active" at bounding box center [914, 174] width 212 height 43
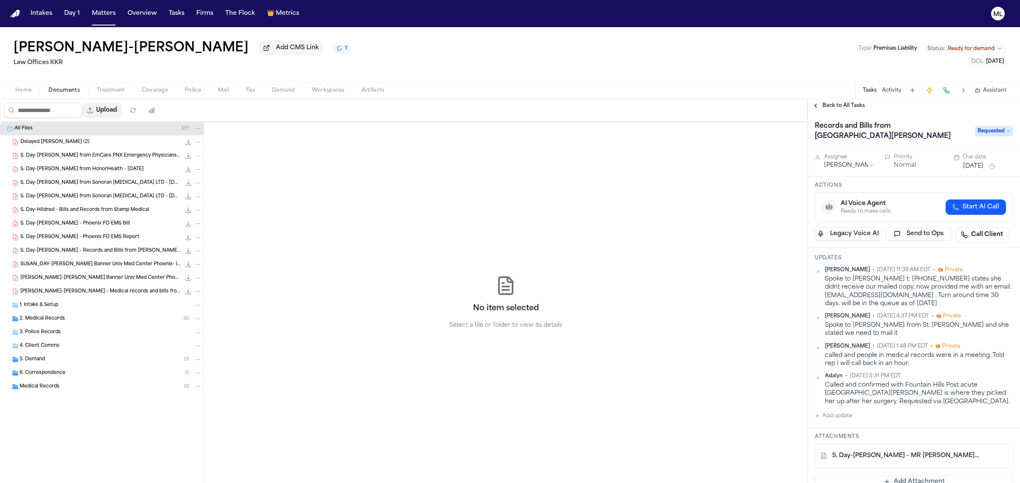
click at [119, 112] on button "Upload" at bounding box center [102, 110] width 40 height 15
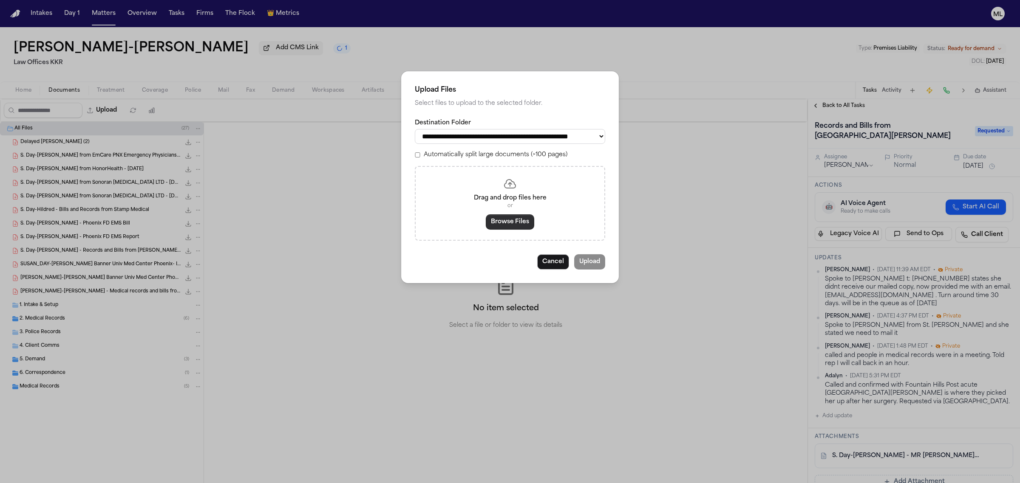
click at [498, 224] on button "Browse Files" at bounding box center [510, 222] width 48 height 15
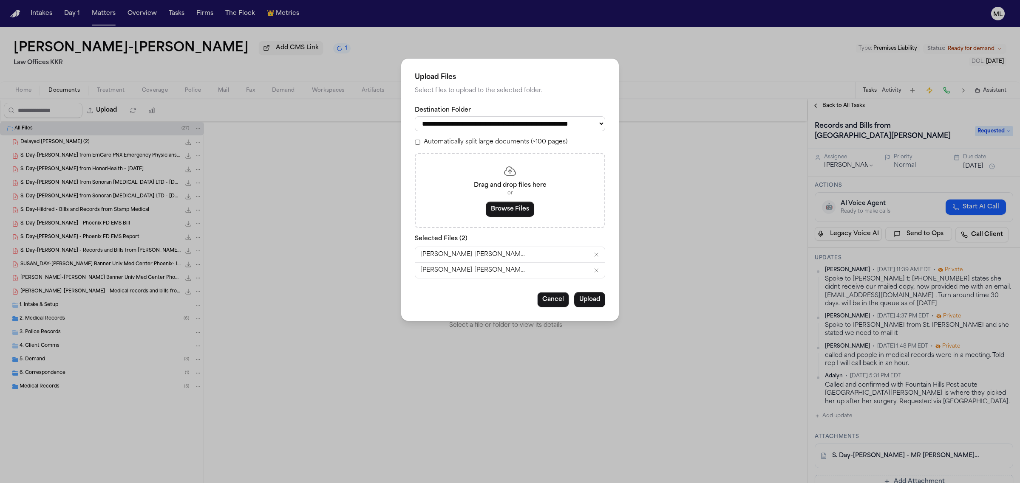
click at [585, 306] on button "Upload" at bounding box center [589, 299] width 31 height 15
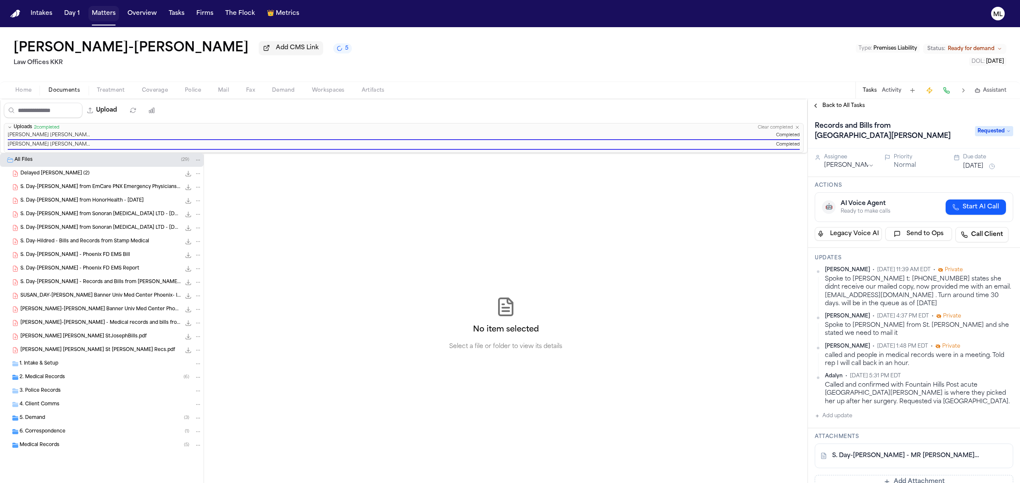
click at [105, 9] on button "Matters" at bounding box center [103, 13] width 31 height 15
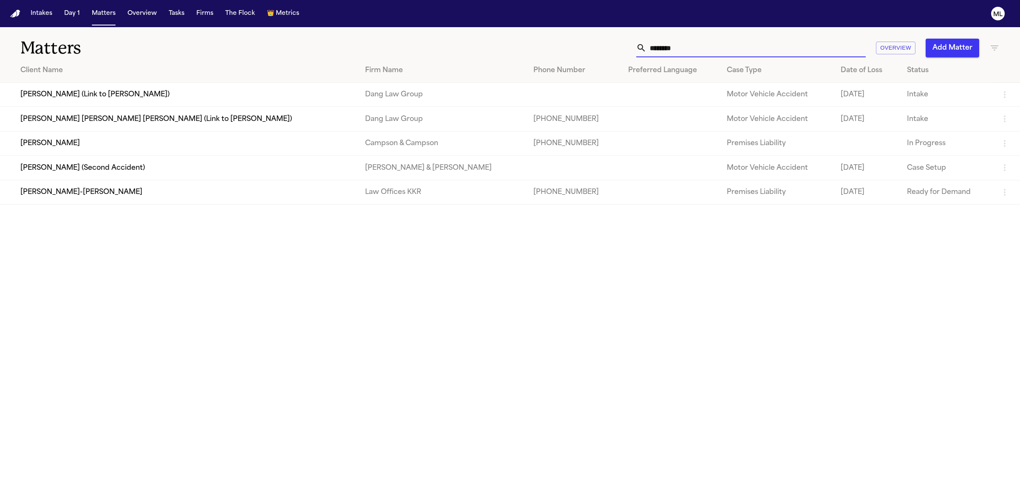
drag, startPoint x: 693, startPoint y: 43, endPoint x: 624, endPoint y: 44, distance: 69.3
click at [618, 48] on div "******** Overview Add Matter" at bounding box center [656, 48] width 685 height 19
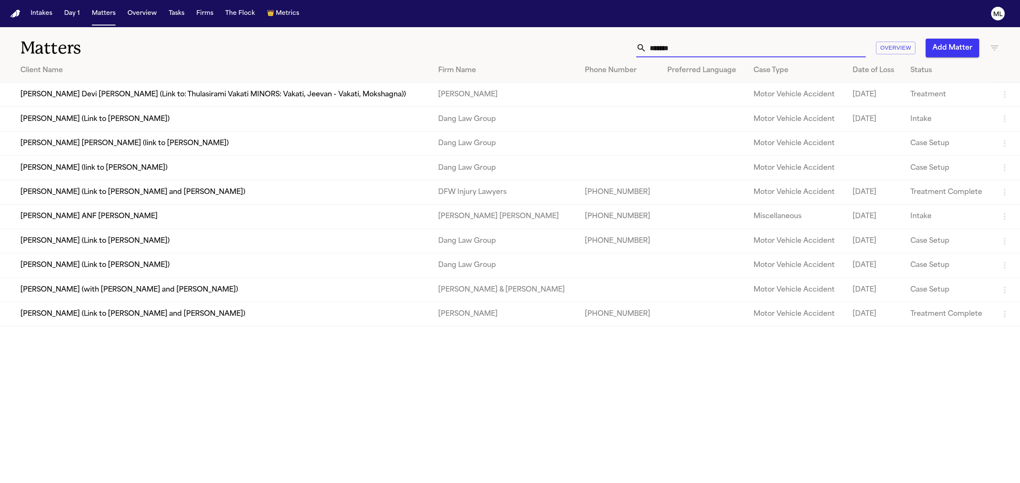
drag, startPoint x: 690, startPoint y: 47, endPoint x: 656, endPoint y: 47, distance: 33.1
click at [657, 47] on input "*******" at bounding box center [755, 48] width 219 height 19
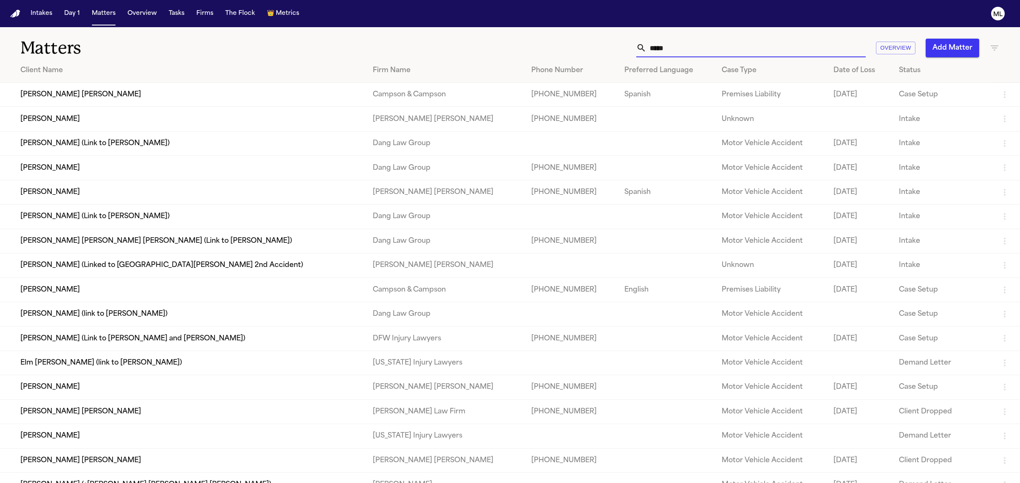
drag, startPoint x: 712, startPoint y: 48, endPoint x: 547, endPoint y: 41, distance: 164.5
click at [548, 42] on div "***** Overview Add Matter" at bounding box center [656, 48] width 685 height 19
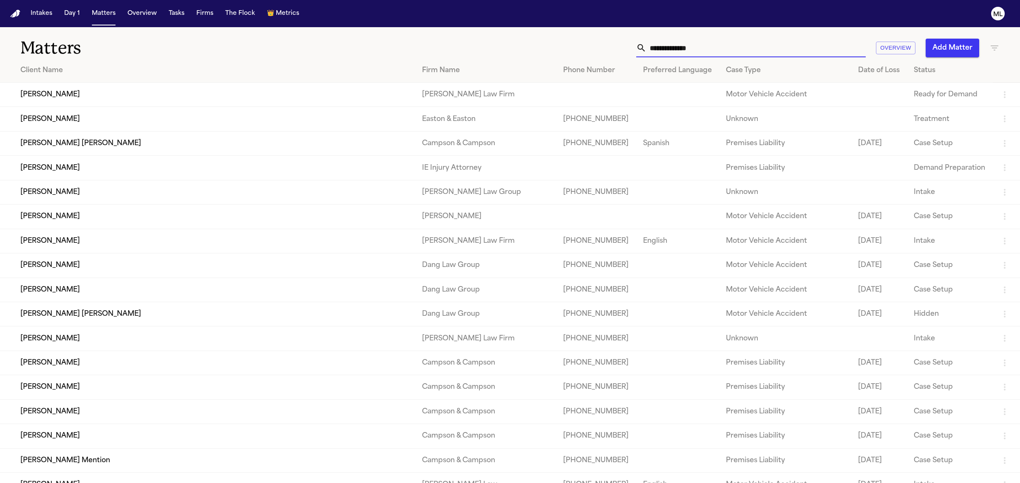
click at [1001, 46] on div "Matters Overview Add Matter" at bounding box center [510, 42] width 1020 height 31
click at [994, 48] on icon "button" at bounding box center [994, 47] width 8 height 5
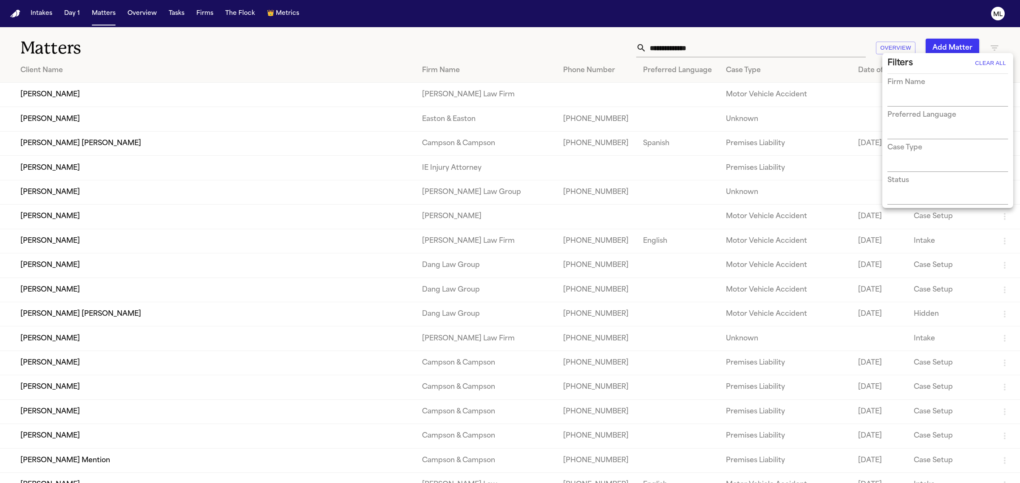
click at [938, 93] on div "Firm Name" at bounding box center [947, 91] width 121 height 29
click at [933, 97] on input "text" at bounding box center [941, 100] width 108 height 12
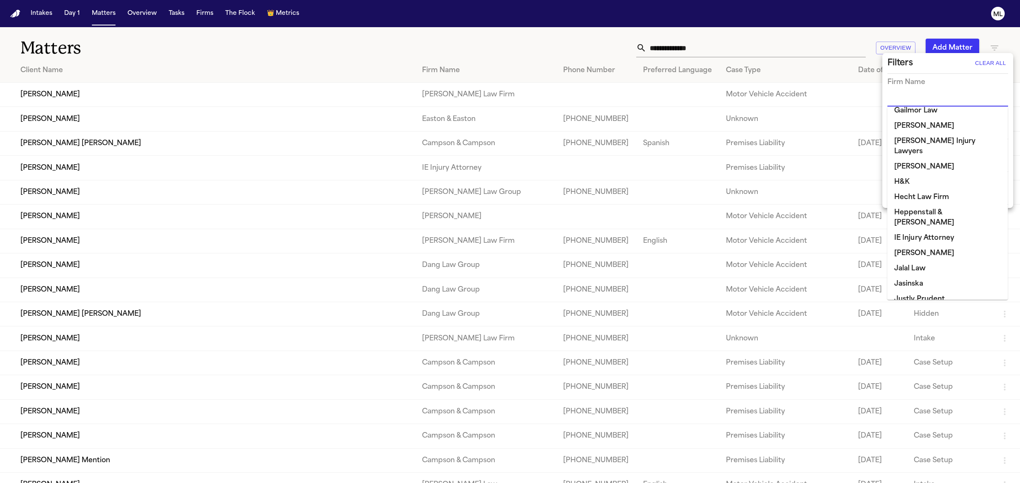
scroll to position [531, 0]
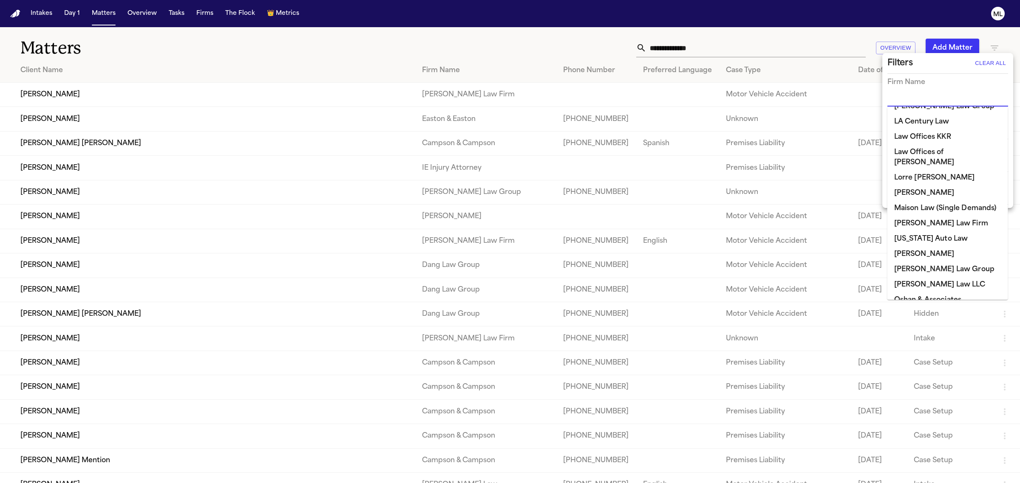
click at [945, 262] on li "Morgan Law Group" at bounding box center [947, 269] width 121 height 15
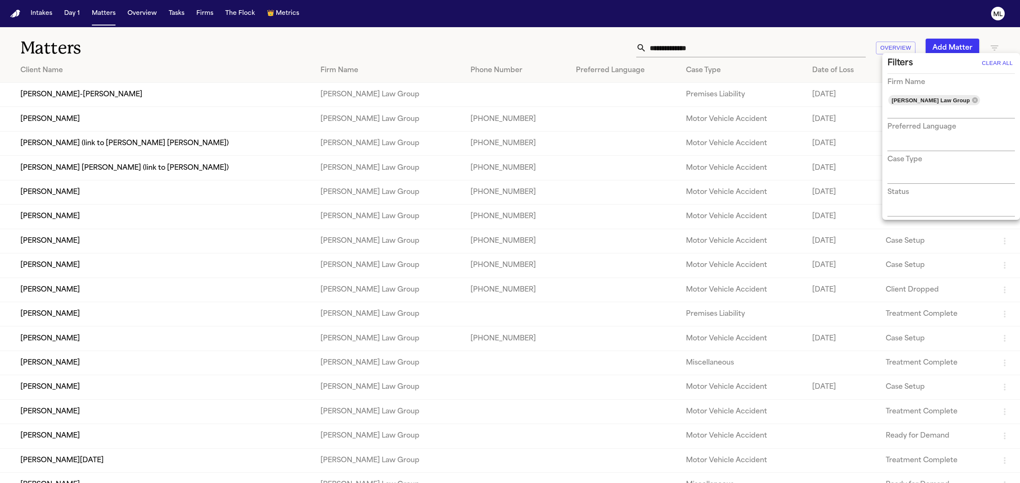
click at [731, 73] on div at bounding box center [510, 241] width 1020 height 483
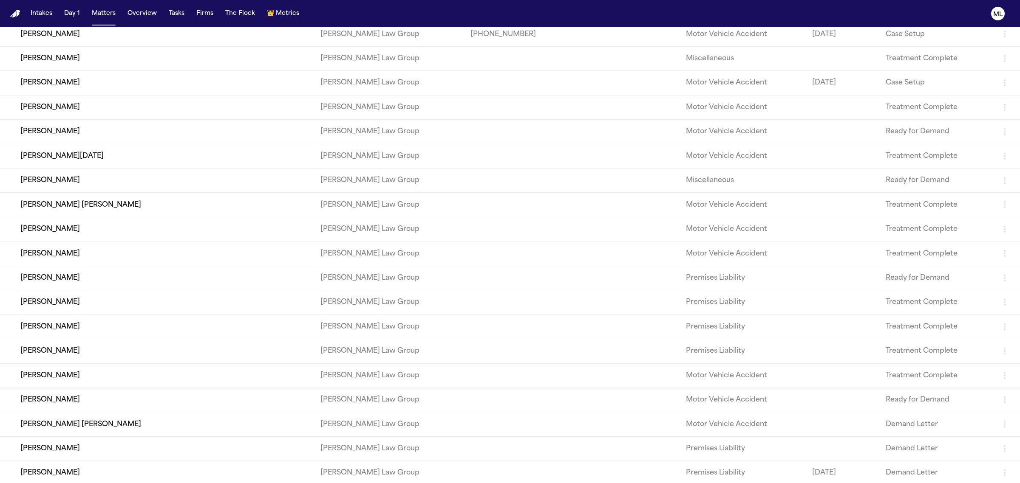
scroll to position [306, 0]
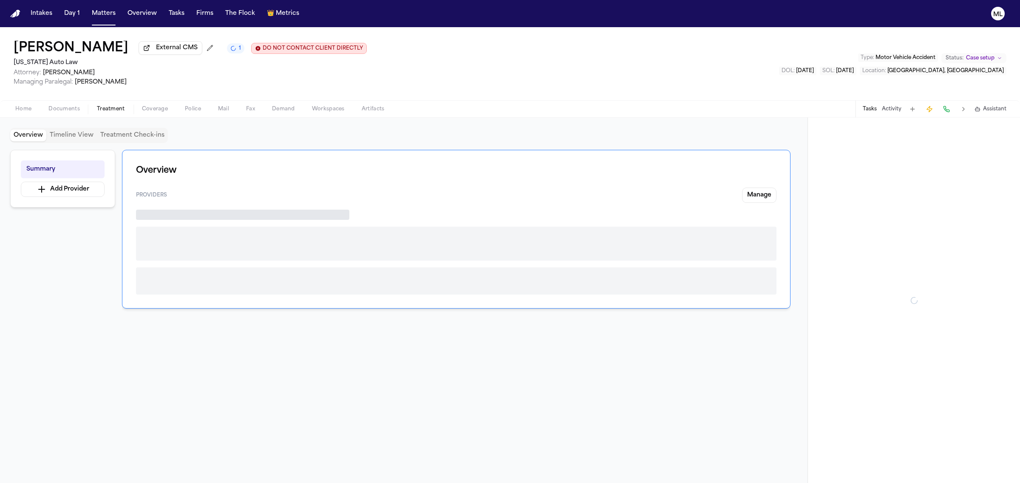
click at [122, 104] on button "Treatment" at bounding box center [110, 109] width 45 height 10
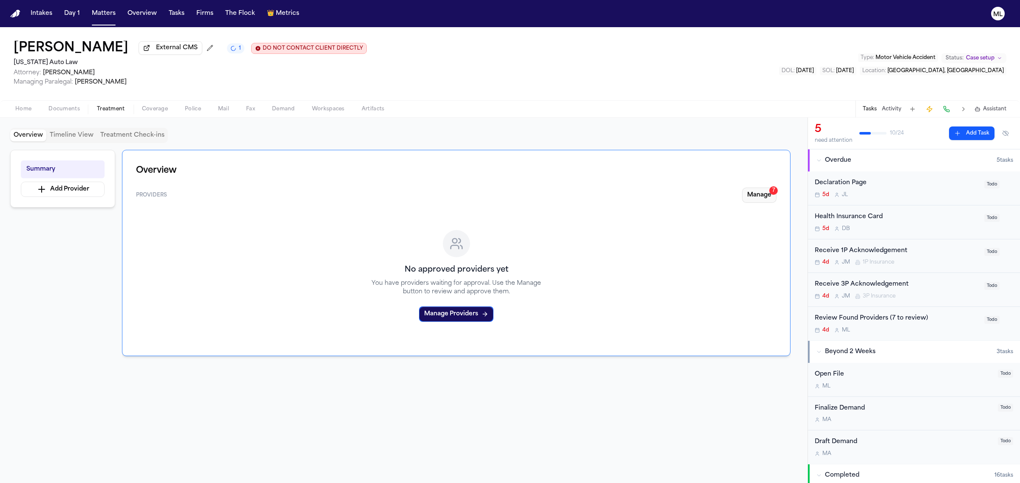
click at [764, 198] on button "Manage 7" at bounding box center [759, 195] width 34 height 15
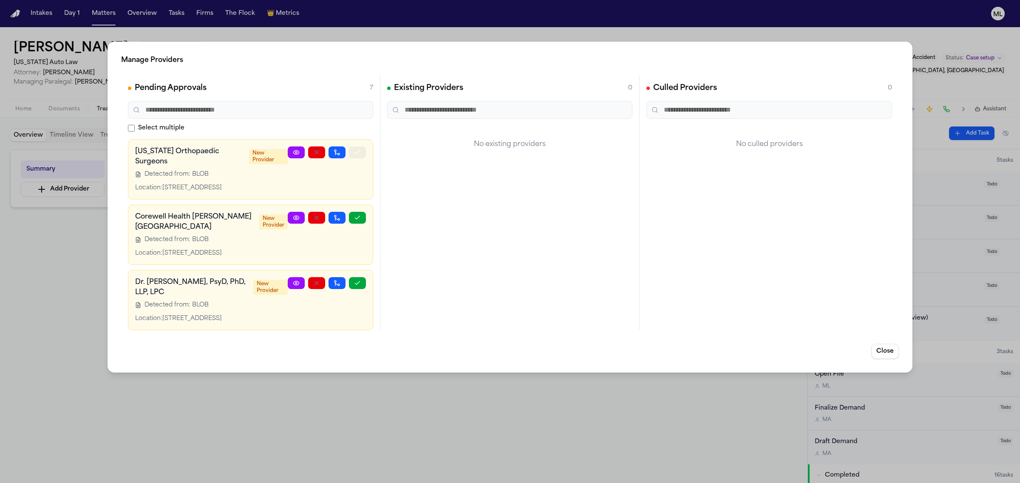
click at [355, 153] on button "button" at bounding box center [357, 153] width 17 height 12
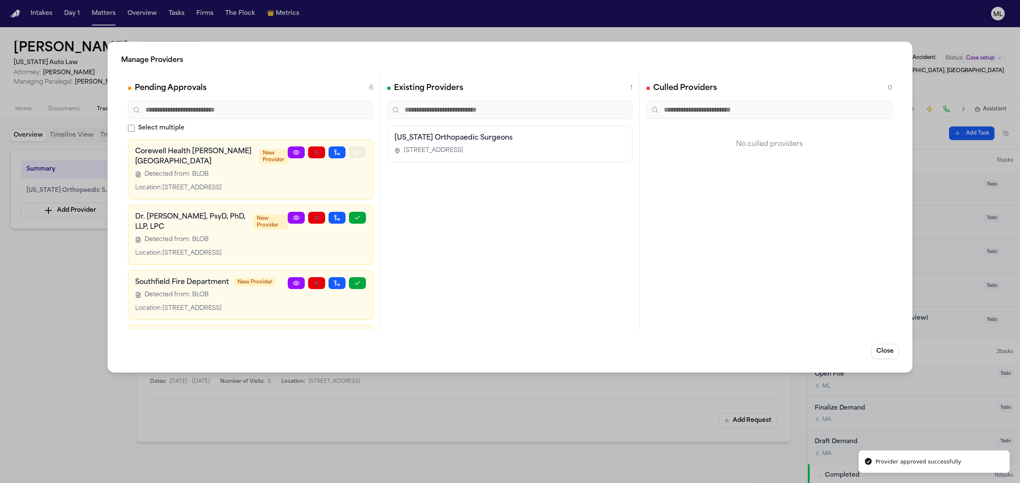
click at [353, 153] on button "button" at bounding box center [357, 153] width 17 height 12
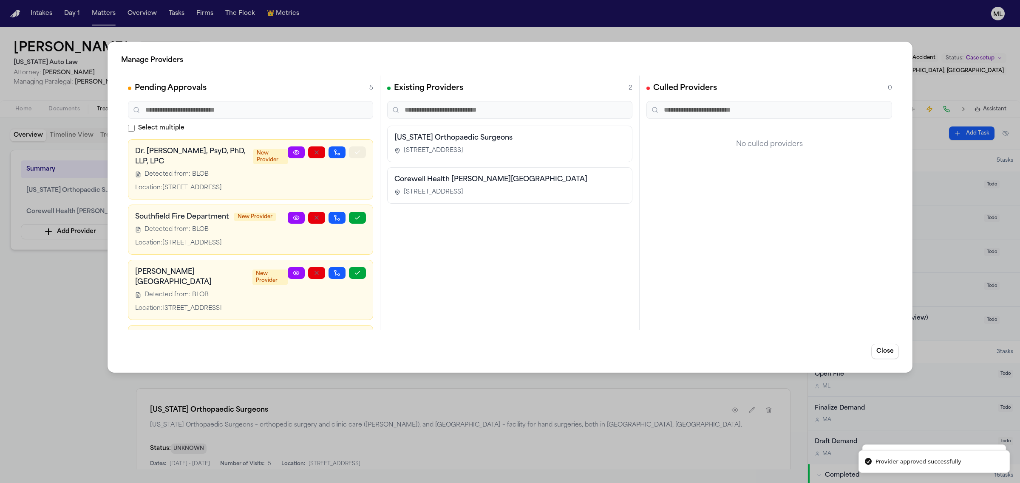
click at [353, 153] on button "button" at bounding box center [357, 153] width 17 height 12
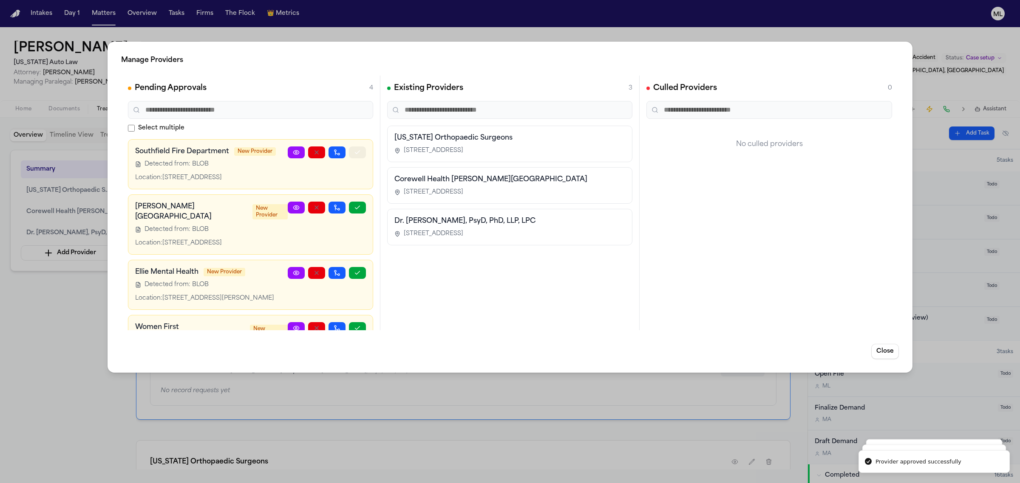
click at [353, 153] on button "button" at bounding box center [357, 153] width 17 height 12
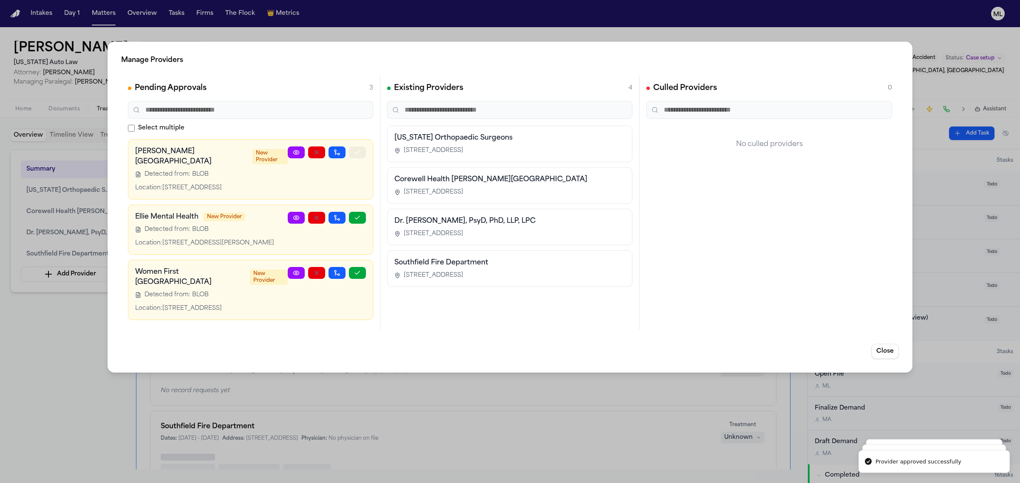
click at [354, 153] on icon "button" at bounding box center [357, 152] width 7 height 7
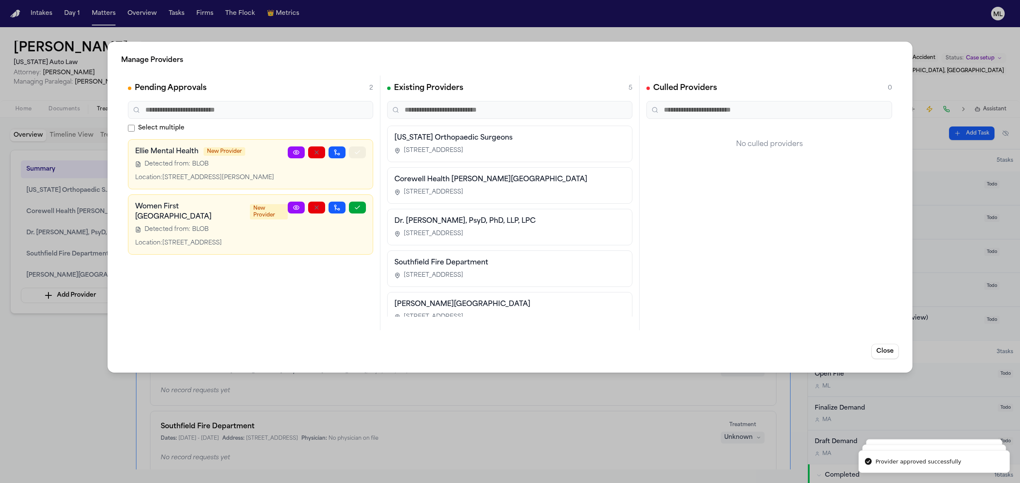
click at [354, 153] on icon "button" at bounding box center [357, 152] width 7 height 7
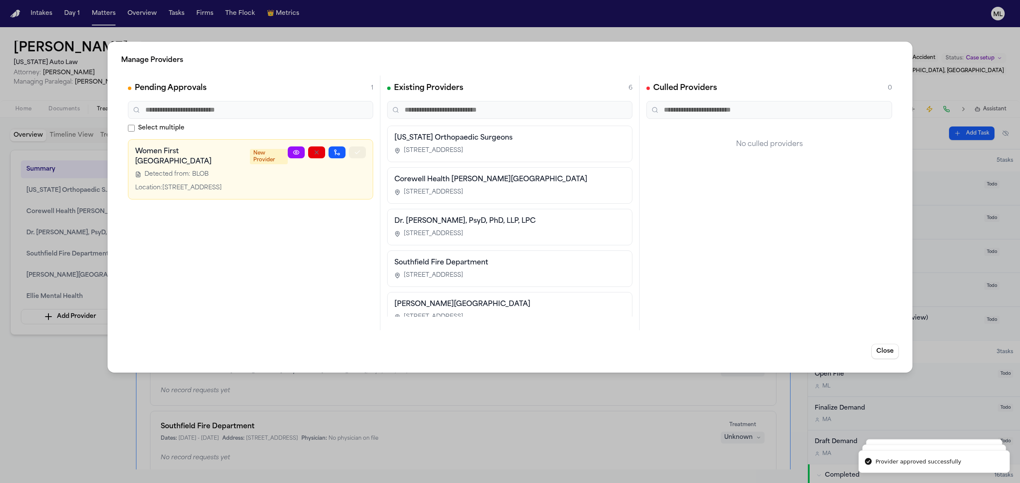
click at [354, 153] on icon "button" at bounding box center [357, 152] width 7 height 7
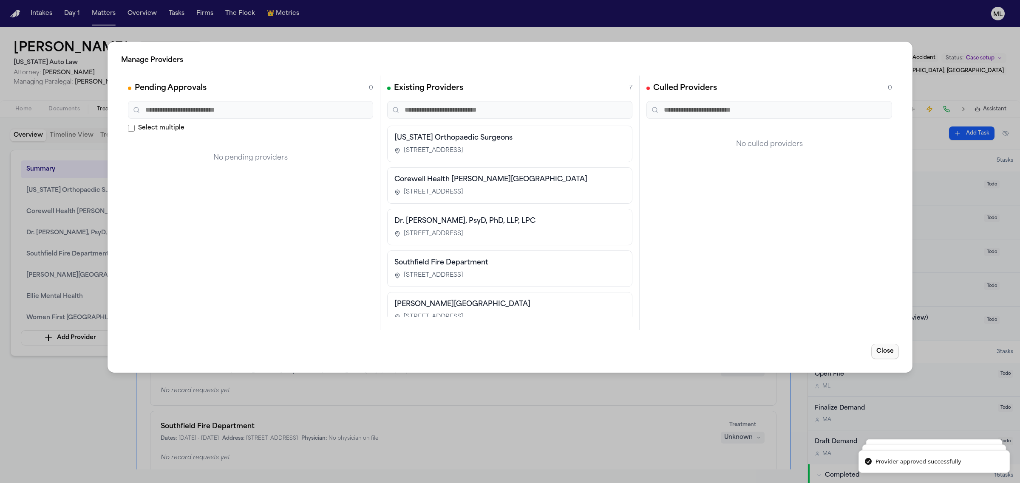
click at [878, 349] on button "Close" at bounding box center [885, 351] width 28 height 15
